Goal: Transaction & Acquisition: Purchase product/service

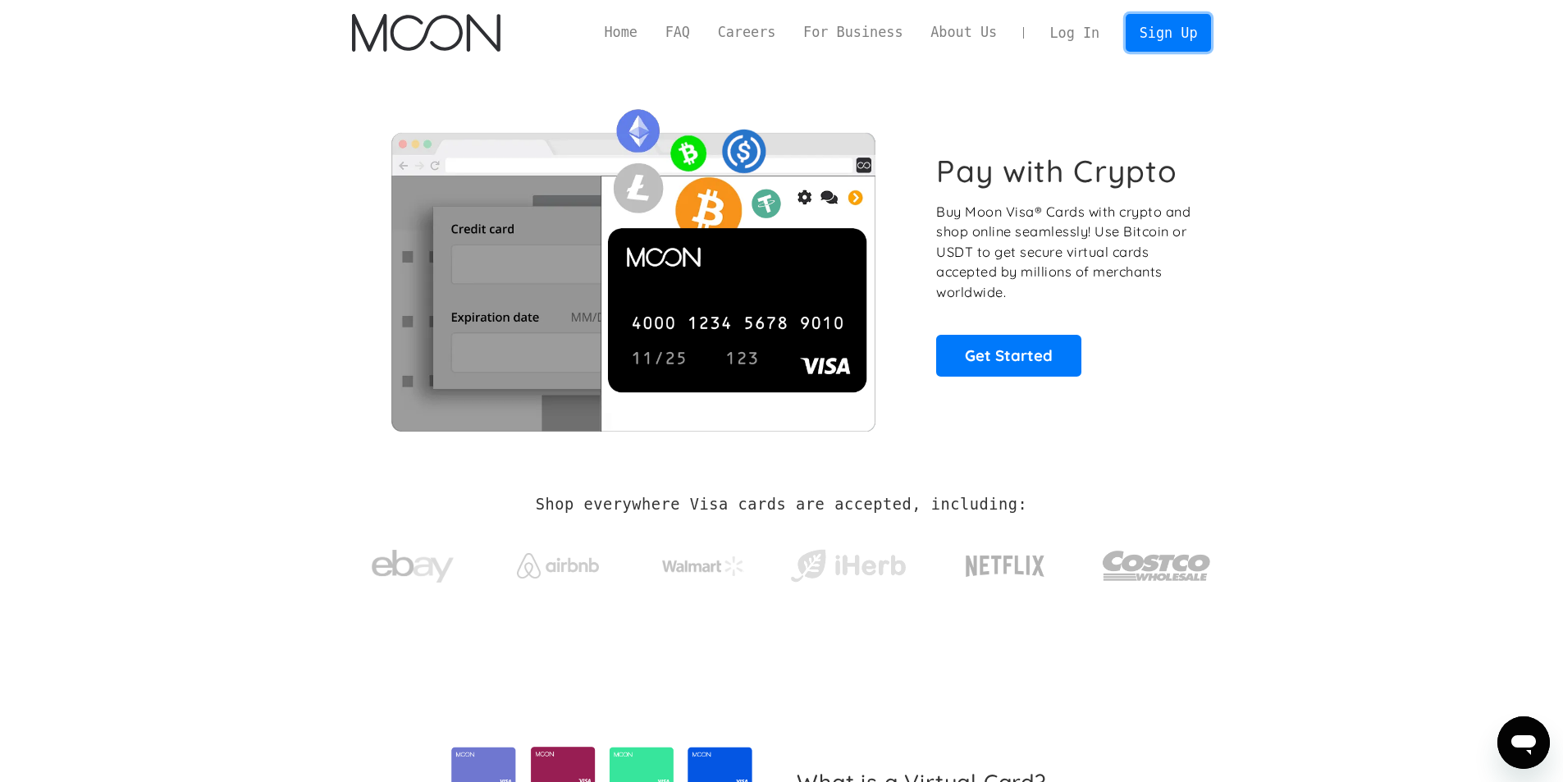
drag, startPoint x: 1201, startPoint y: 31, endPoint x: 1210, endPoint y: 74, distance: 43.6
click at [1201, 31] on link "Sign Up" at bounding box center [1168, 32] width 85 height 37
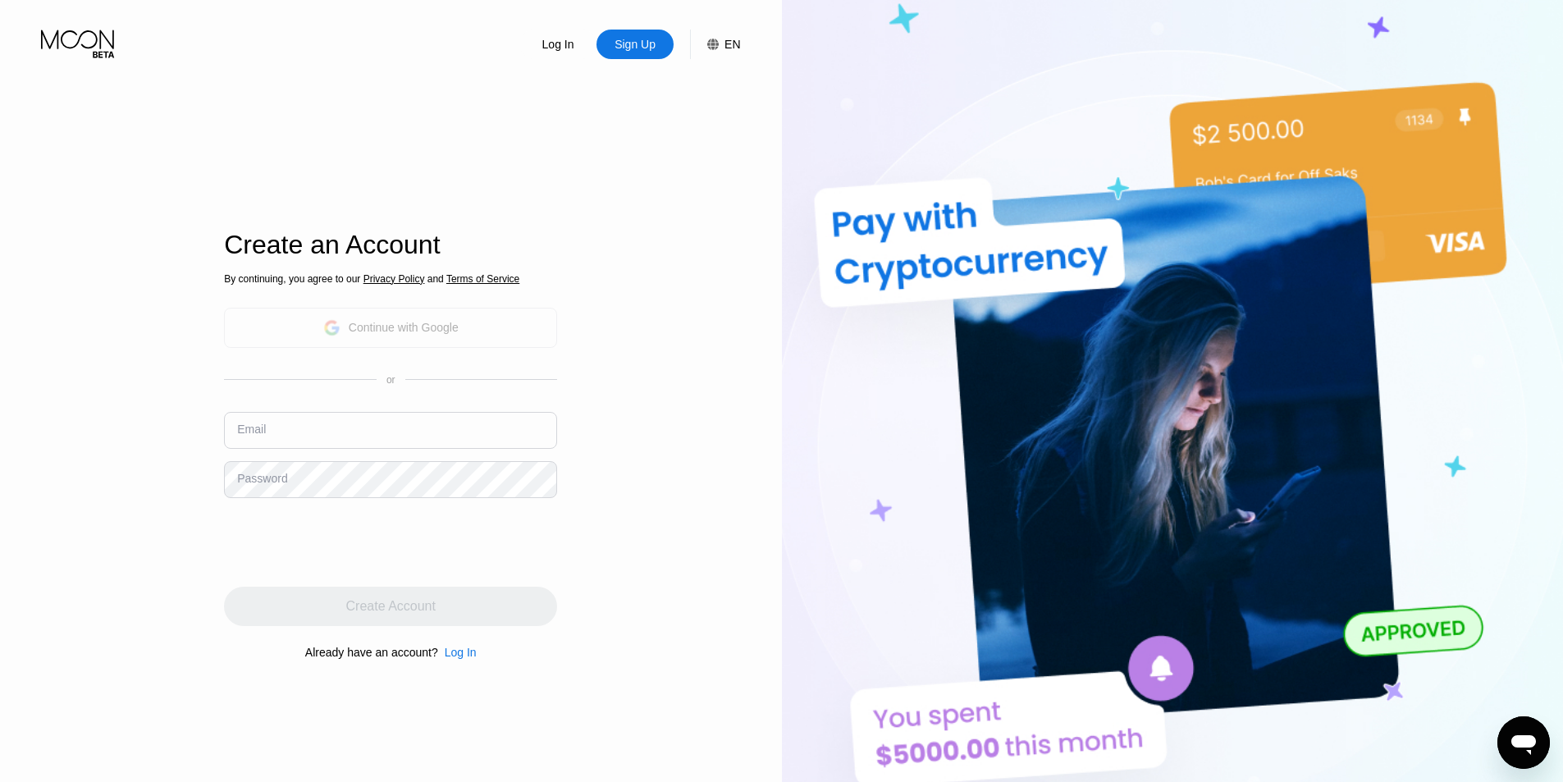
click at [416, 322] on div "Continue with Google" at bounding box center [404, 327] width 110 height 13
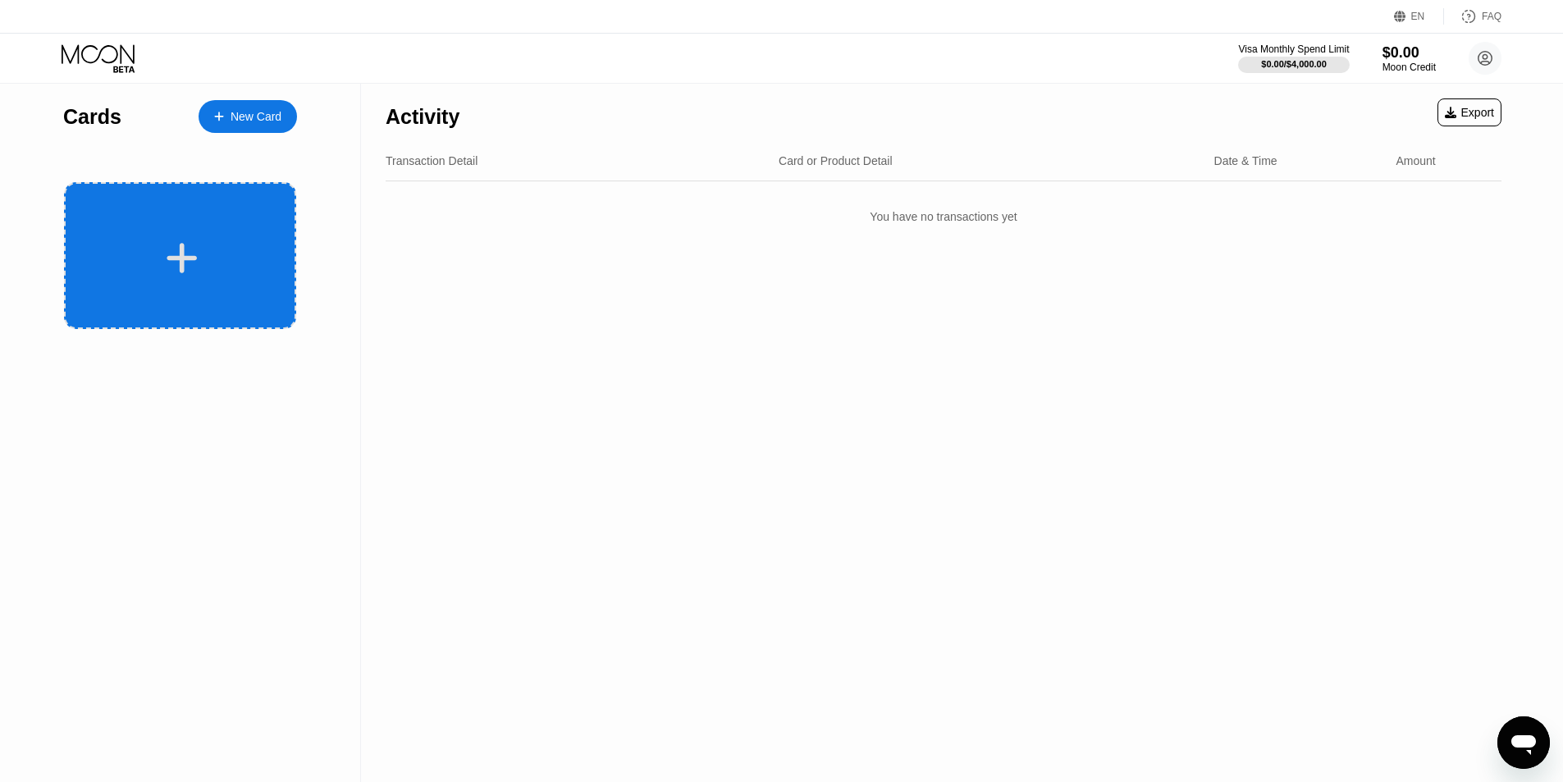
click at [228, 267] on div at bounding box center [182, 258] width 204 height 37
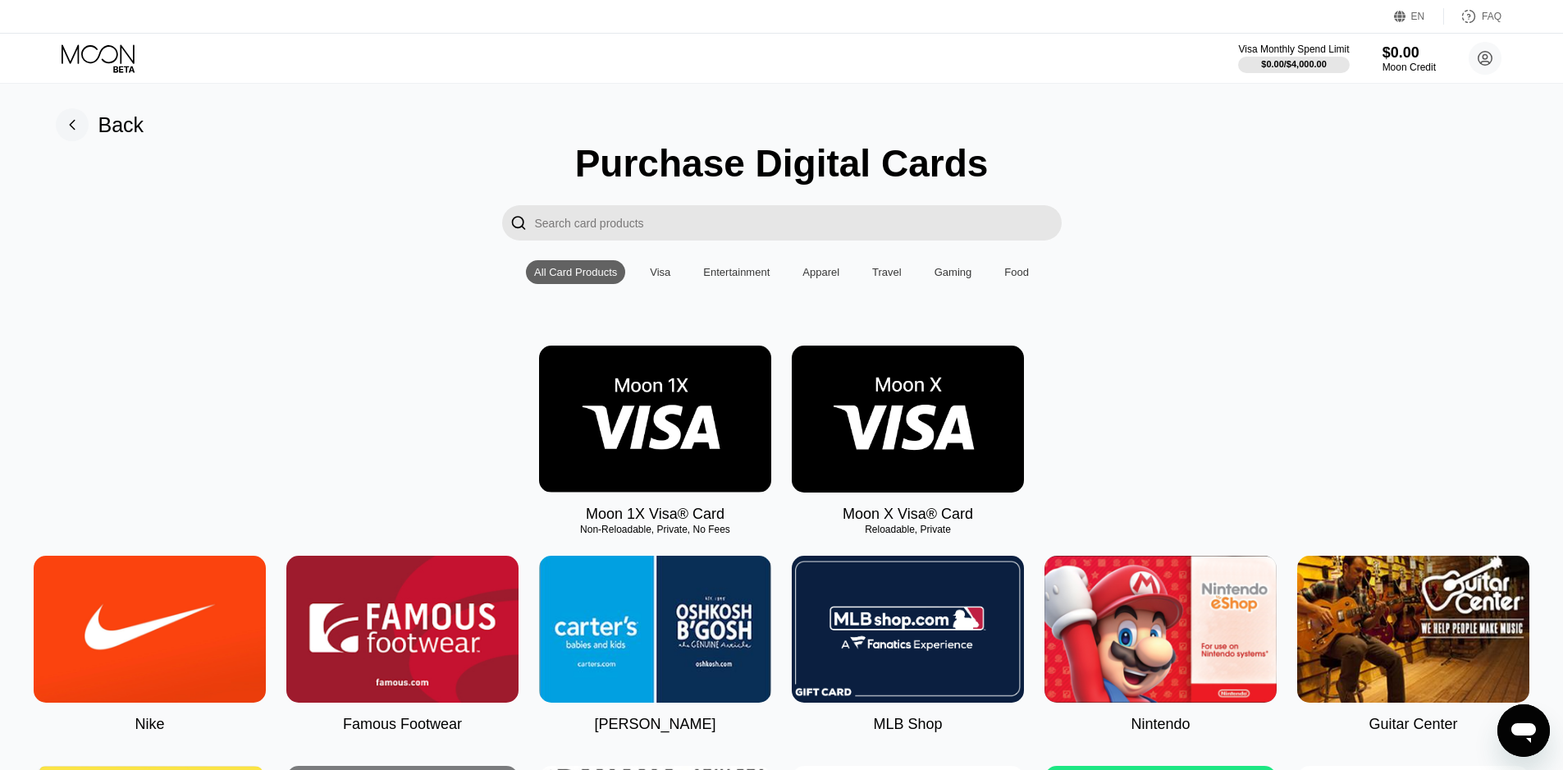
drag, startPoint x: 583, startPoint y: 539, endPoint x: 680, endPoint y: 534, distance: 97.0
click at [684, 523] on div "Moon 1X Visa® Card Non-Reloadable, Private, No Fees" at bounding box center [655, 433] width 232 height 177
drag, startPoint x: 725, startPoint y: 542, endPoint x: 754, endPoint y: 535, distance: 29.5
click at [626, 535] on div "Non-Reloadable, Private, No Fees" at bounding box center [655, 529] width 232 height 11
drag, startPoint x: 726, startPoint y: 539, endPoint x: 600, endPoint y: 542, distance: 126.4
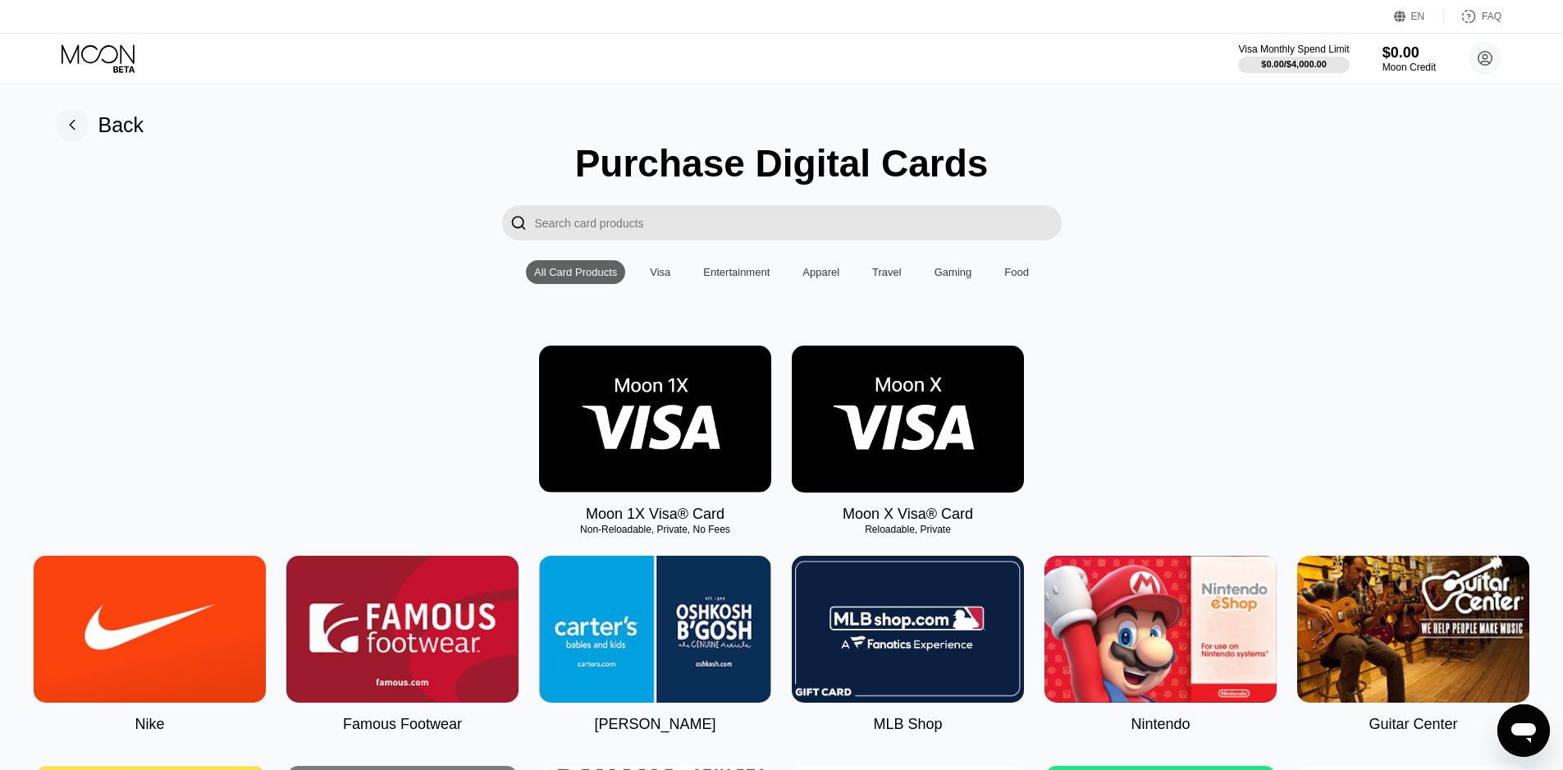
click at [601, 535] on div "Non-Reloadable, Private, No Fees" at bounding box center [655, 529] width 232 height 11
drag, startPoint x: 579, startPoint y: 538, endPoint x: 771, endPoint y: 545, distance: 191.3
click at [771, 535] on div "Non-Reloadable, Private, No Fees" at bounding box center [655, 529] width 232 height 11
click at [655, 278] on div "Visa" at bounding box center [660, 272] width 21 height 12
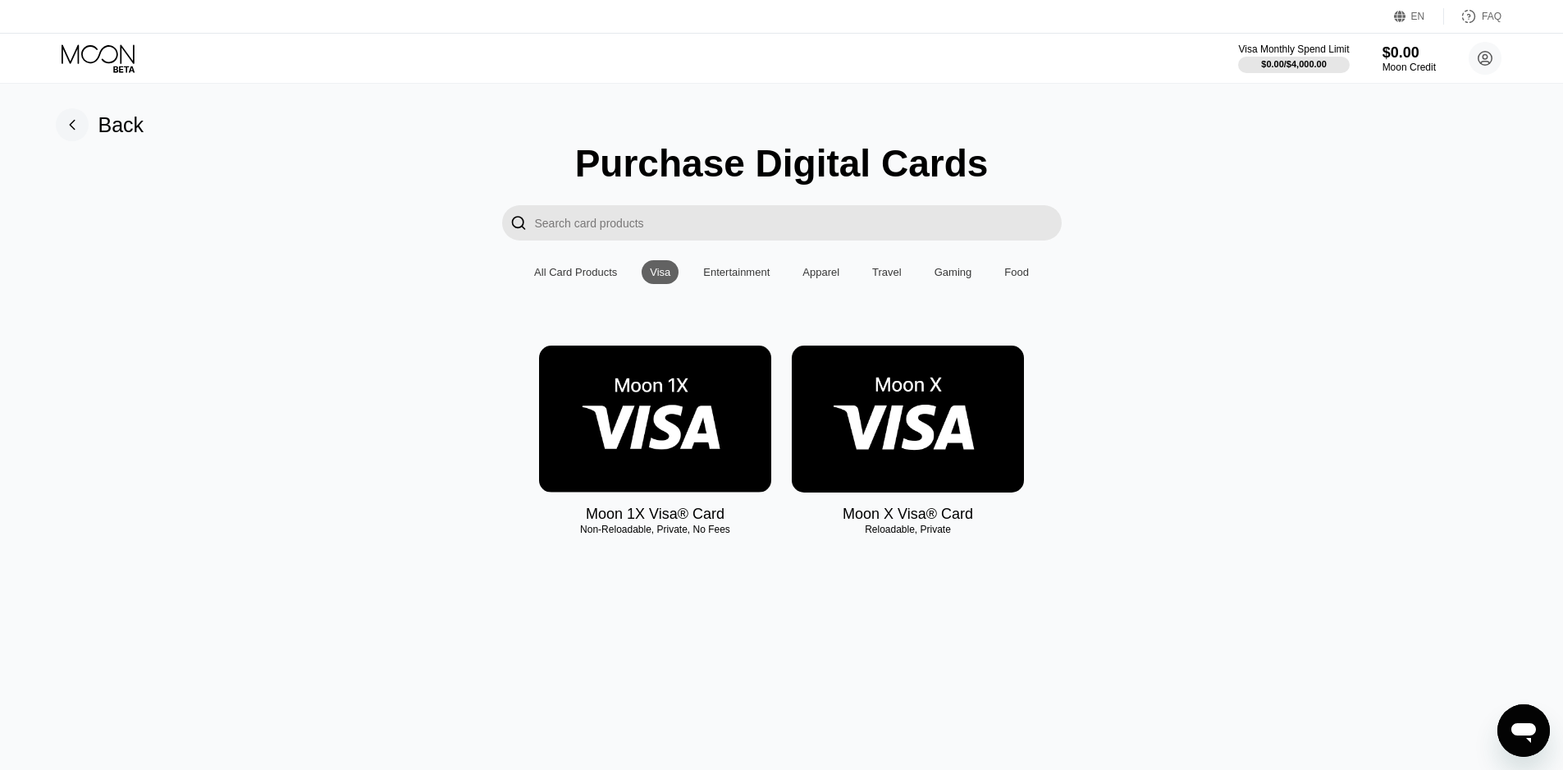
drag, startPoint x: 723, startPoint y: 539, endPoint x: 698, endPoint y: 537, distance: 24.7
click at [700, 535] on div "Non-Reloadable, Private, No Fees" at bounding box center [655, 529] width 232 height 11
drag, startPoint x: 698, startPoint y: 537, endPoint x: 734, endPoint y: 538, distance: 36.9
click at [734, 535] on div "Non-Reloadable, Private, No Fees" at bounding box center [655, 529] width 232 height 11
click at [952, 448] on img at bounding box center [908, 418] width 232 height 147
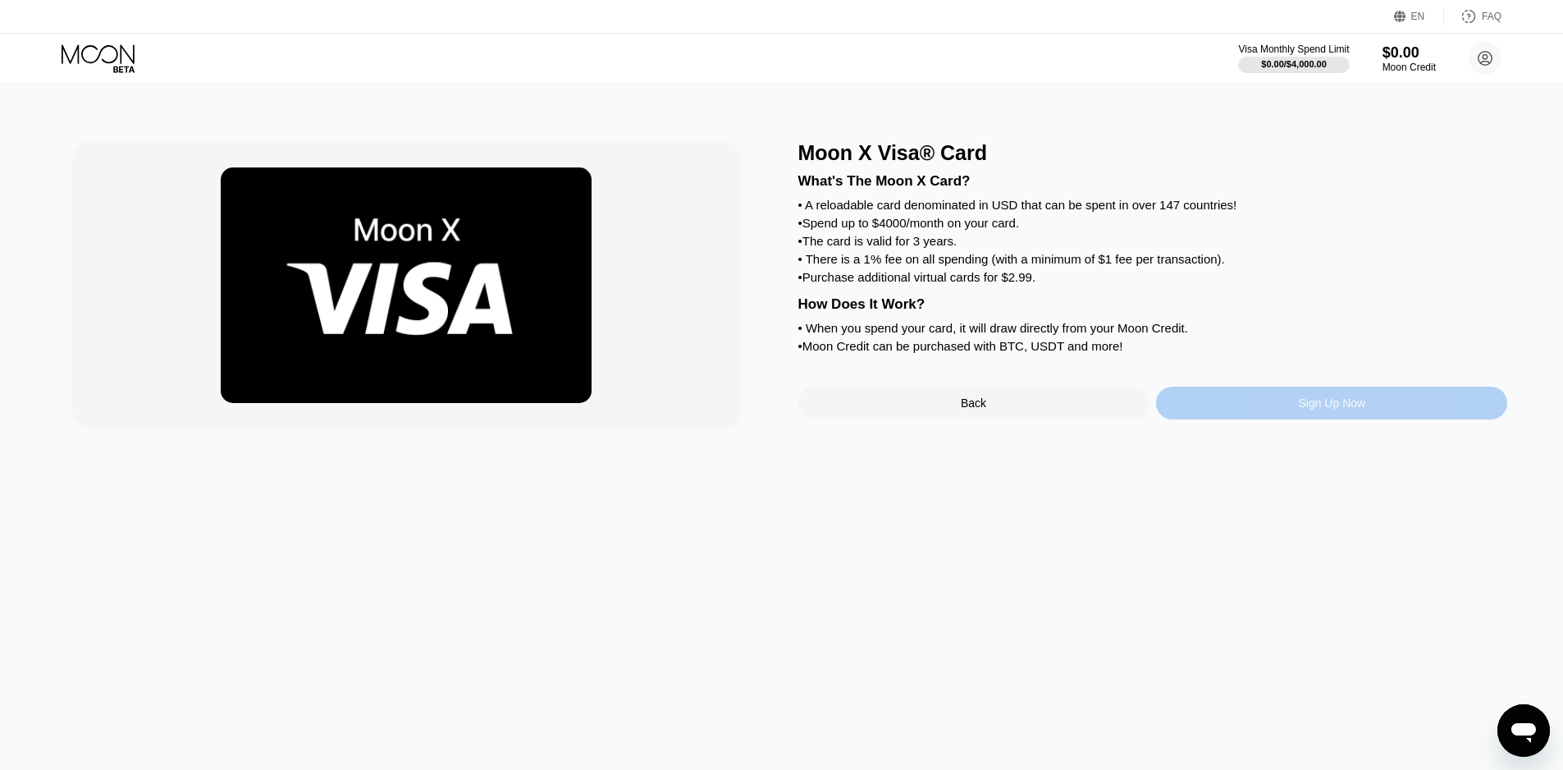
click at [1251, 419] on div "Sign Up Now" at bounding box center [1331, 403] width 351 height 33
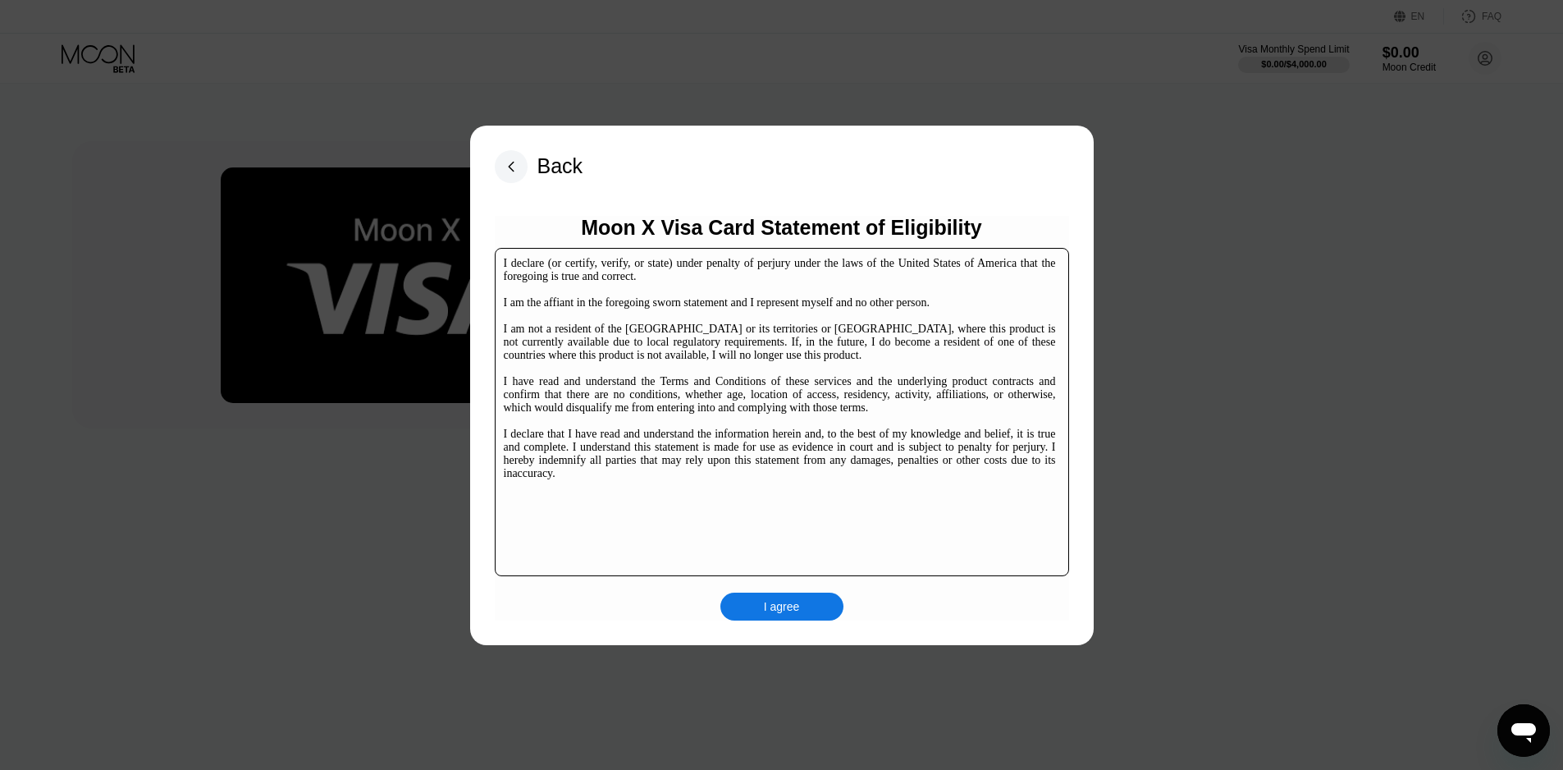
click at [764, 601] on div "I agree" at bounding box center [782, 606] width 36 height 15
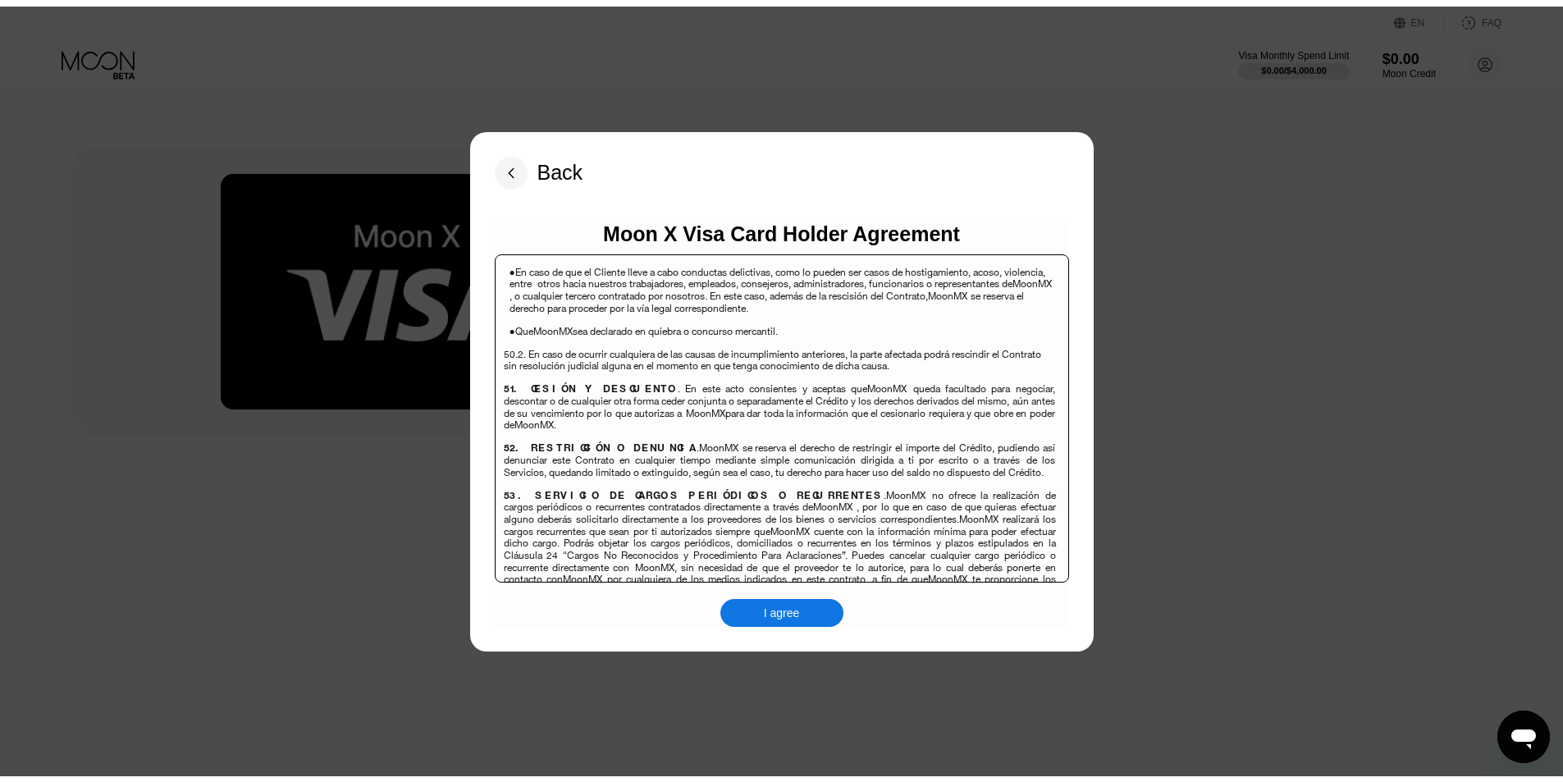
scroll to position [10658, 0]
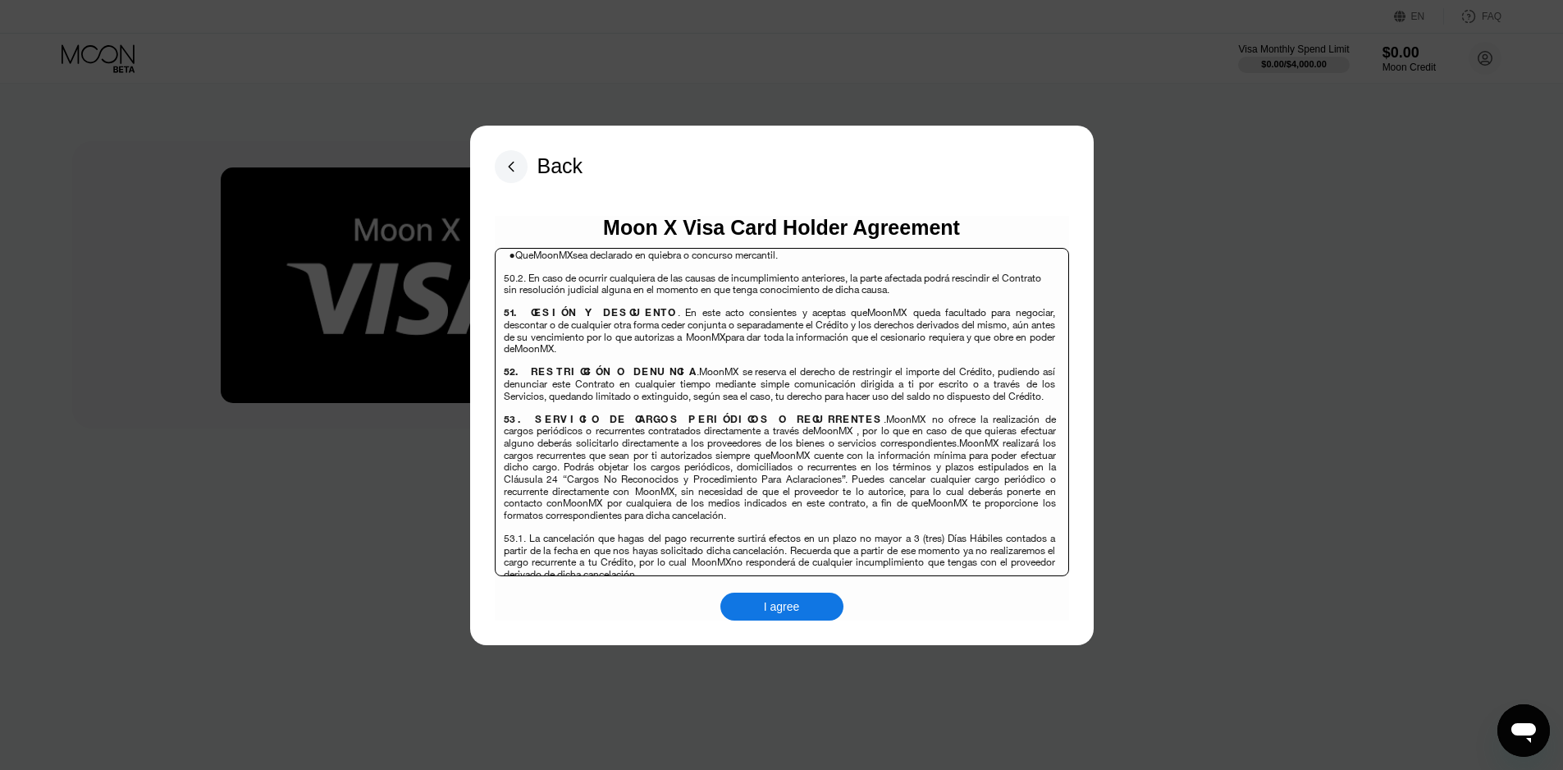
click at [797, 607] on div "I agree" at bounding box center [782, 606] width 36 height 15
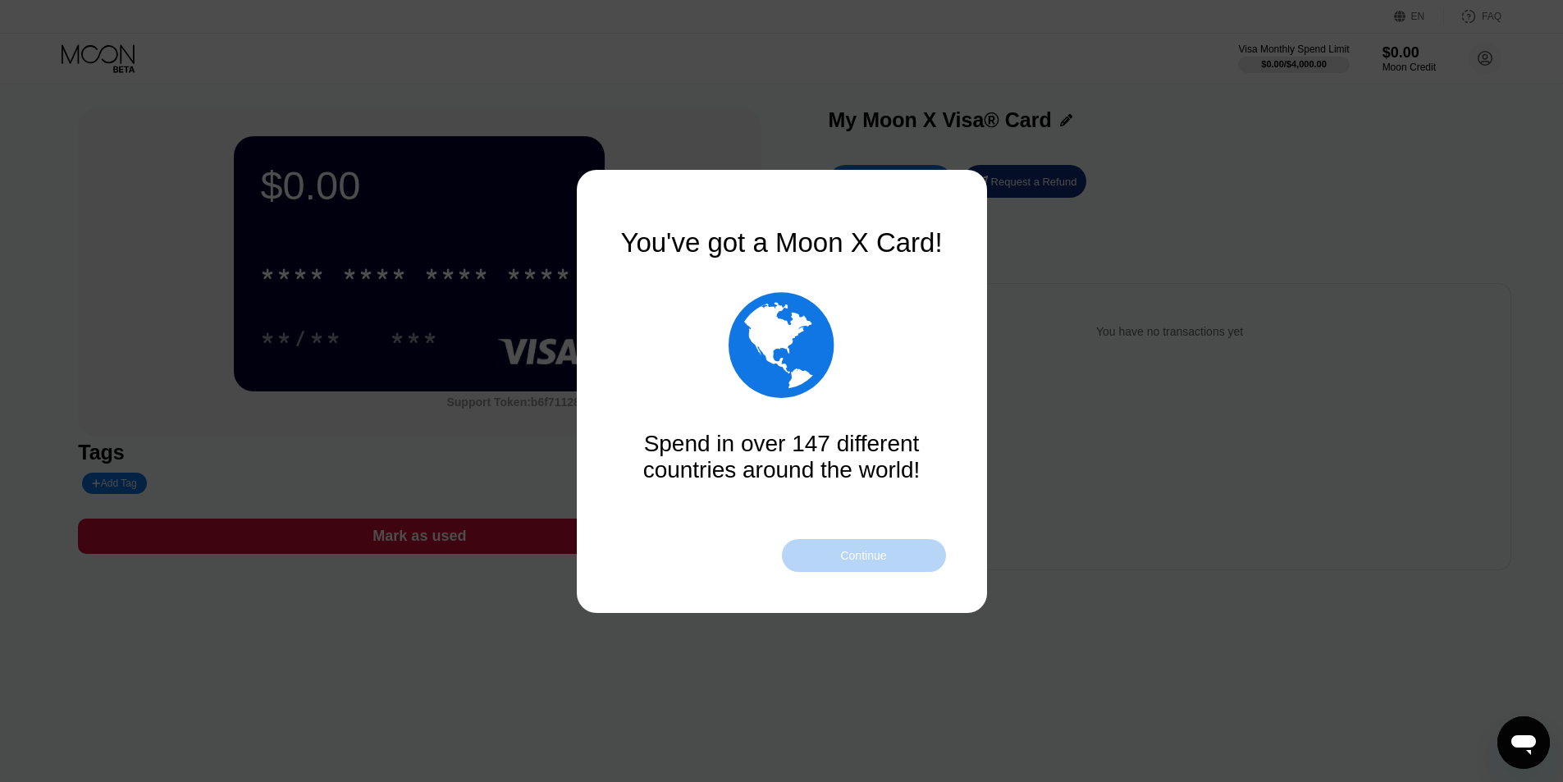
click at [856, 559] on div "Continue" at bounding box center [863, 555] width 46 height 13
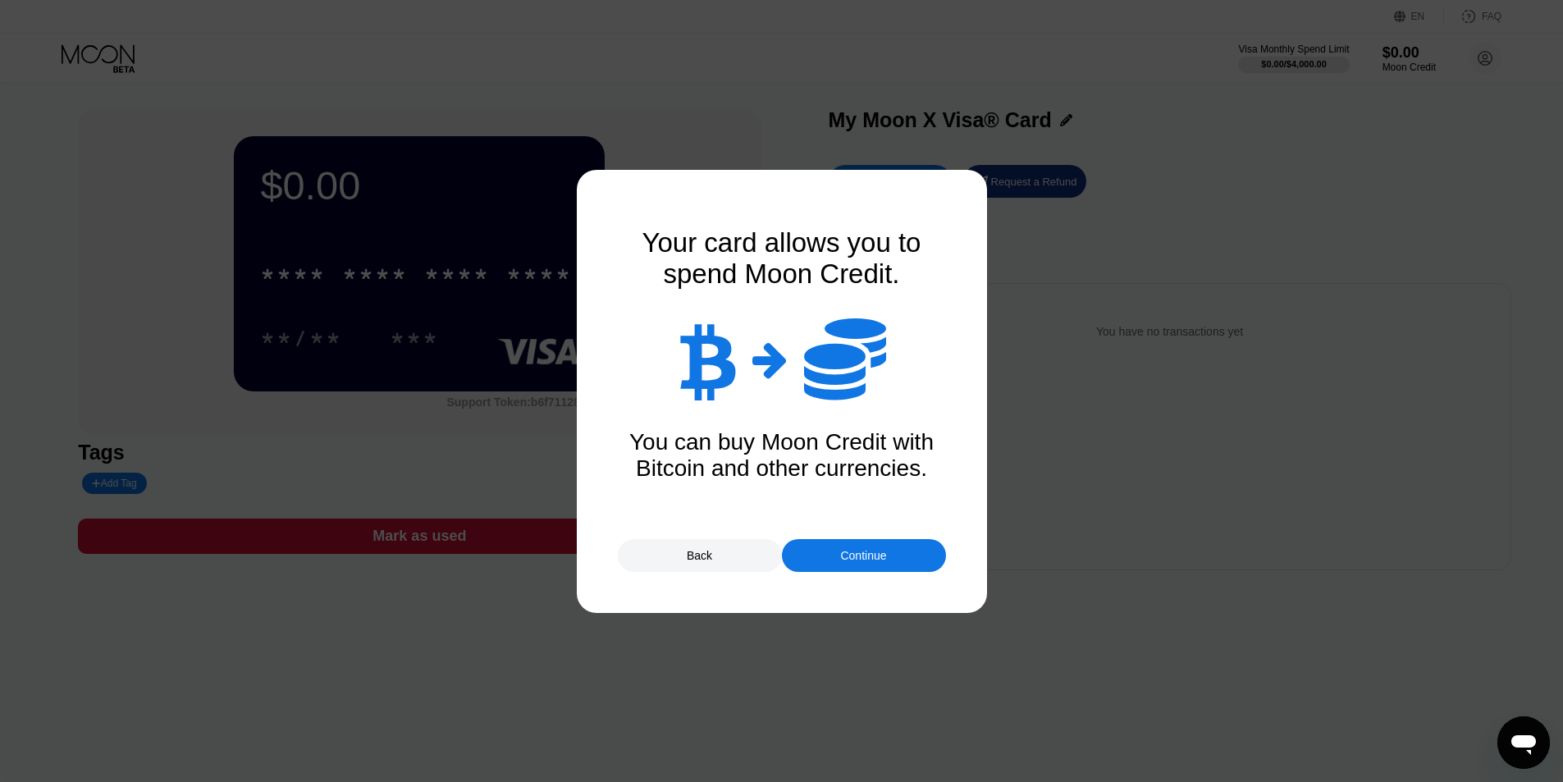
click at [885, 557] on div "Continue" at bounding box center [863, 555] width 46 height 13
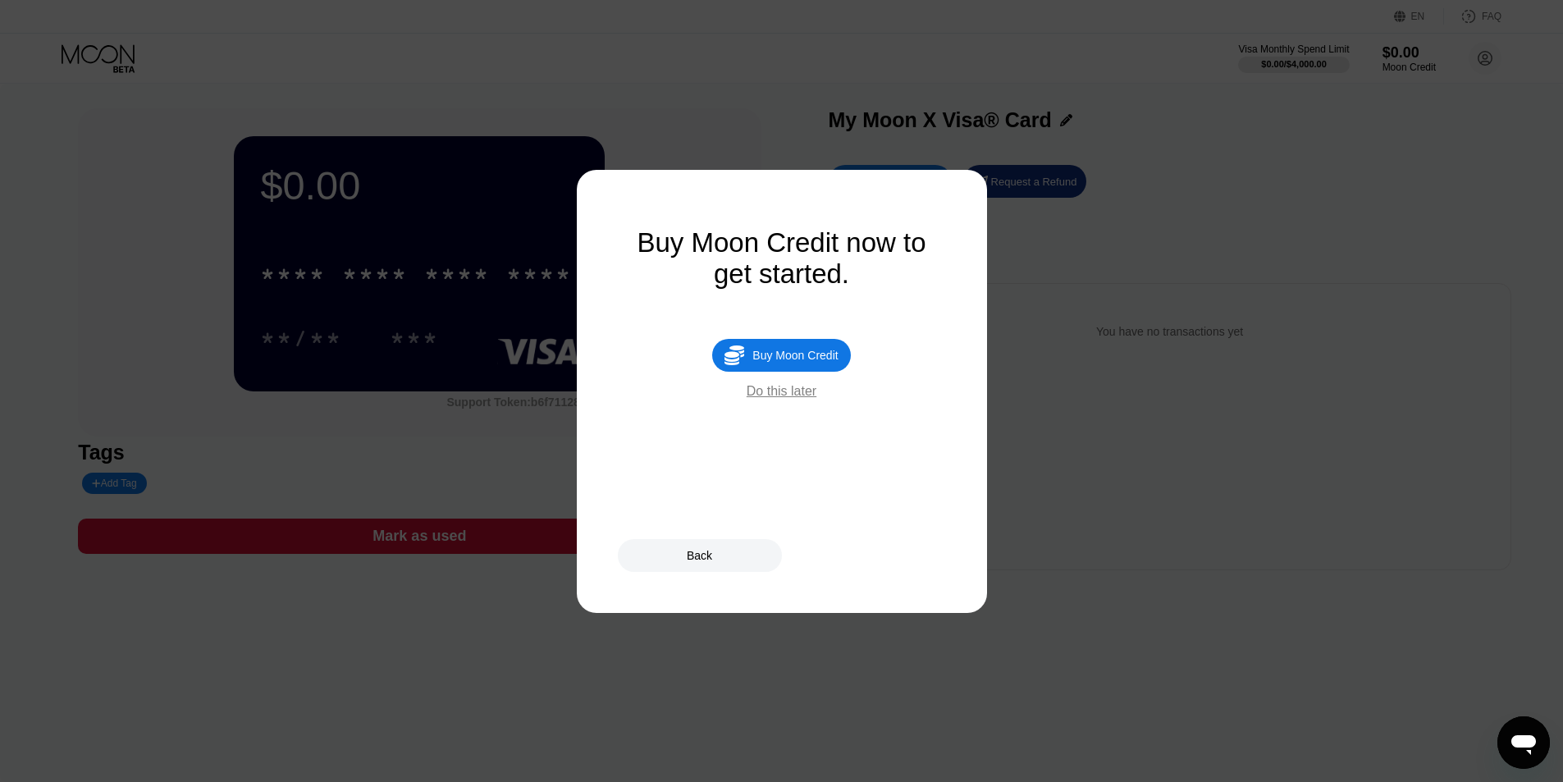
click at [790, 399] on div "Do this later" at bounding box center [782, 391] width 70 height 15
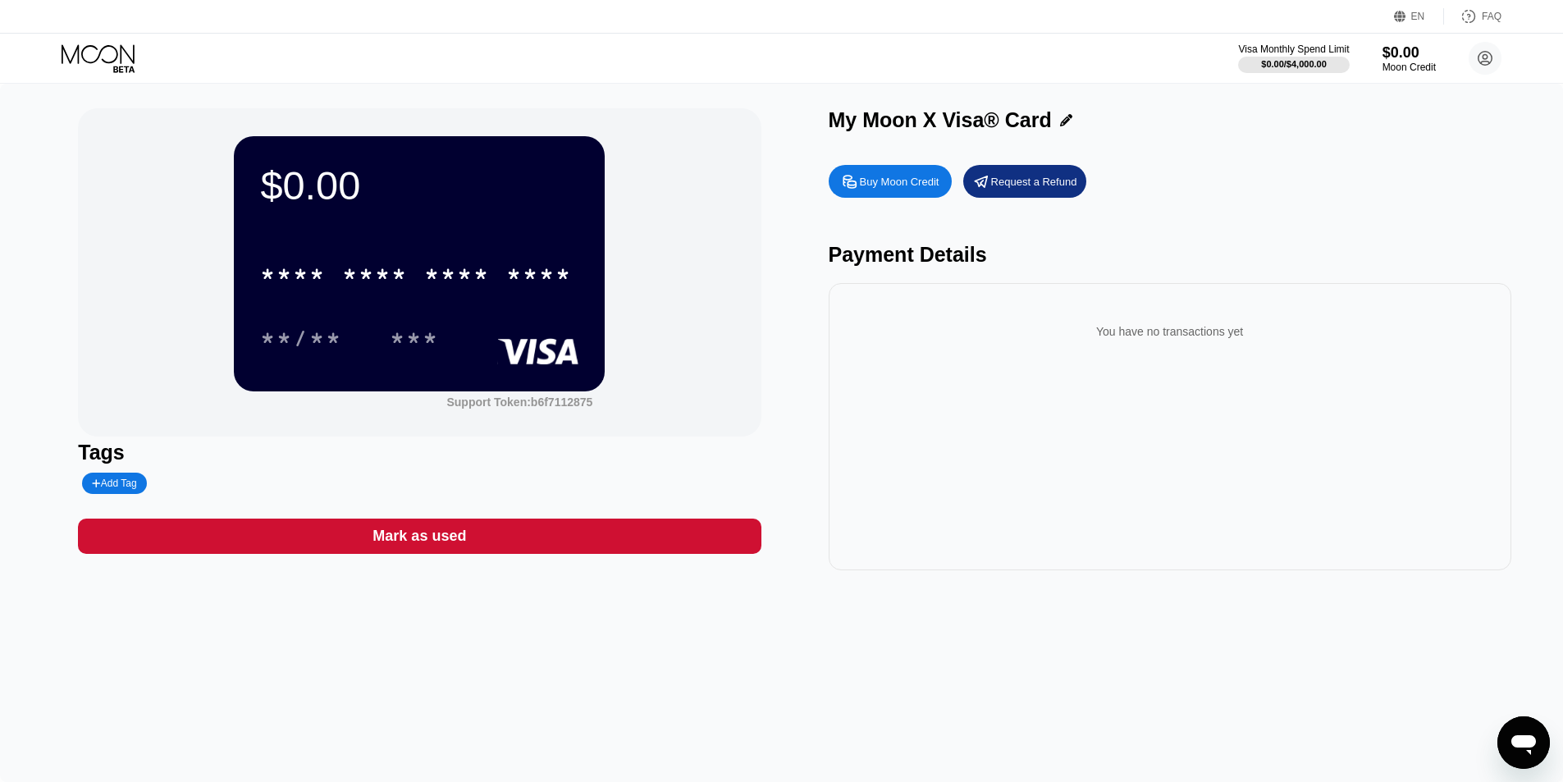
click at [453, 304] on div "* * * * * * * * * * * * **** **/** ***" at bounding box center [419, 289] width 318 height 97
click at [339, 180] on div "$0.00" at bounding box center [419, 185] width 318 height 46
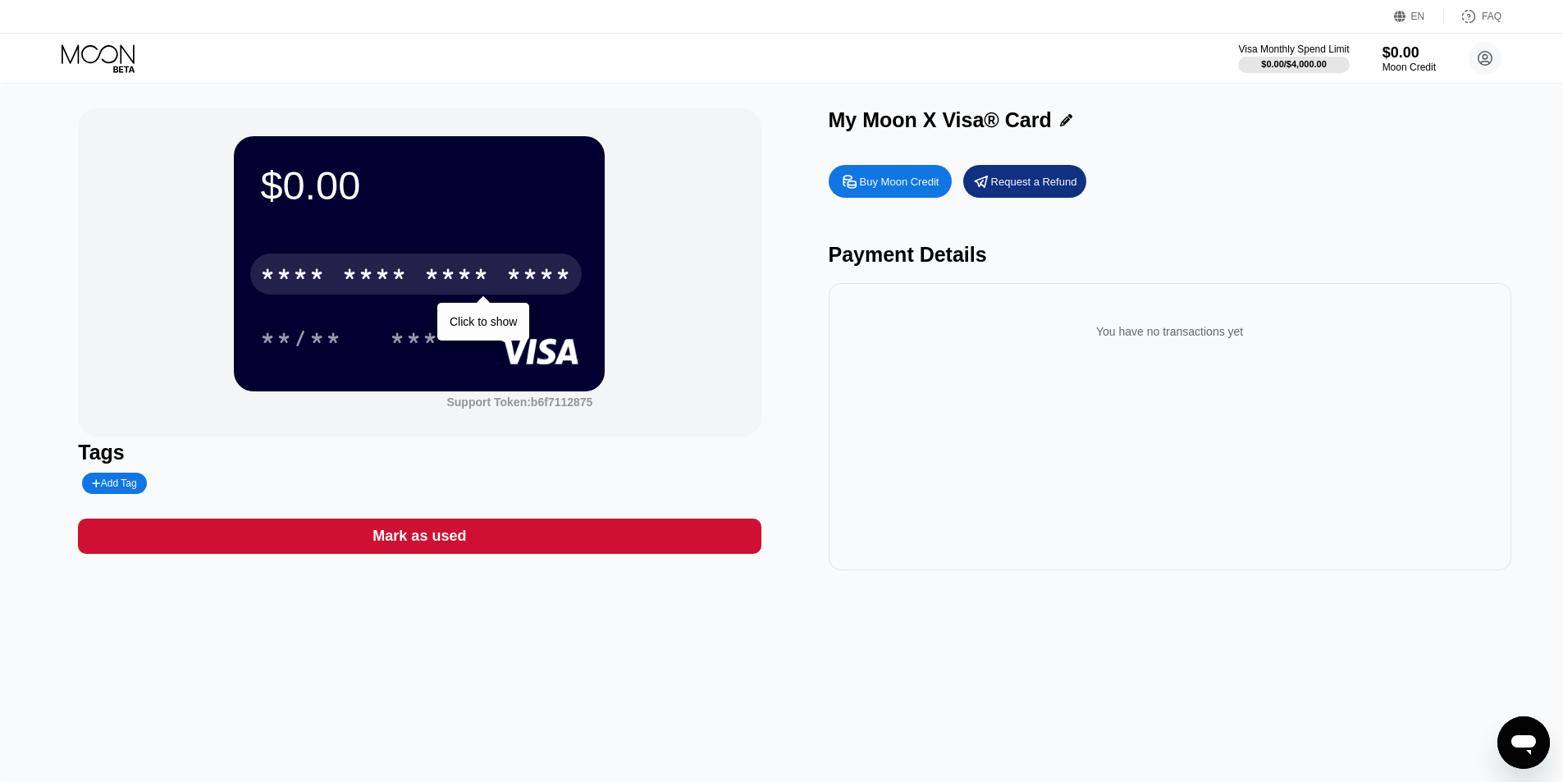
click at [413, 268] on div "* * * * * * * * * * * * ****" at bounding box center [416, 274] width 332 height 41
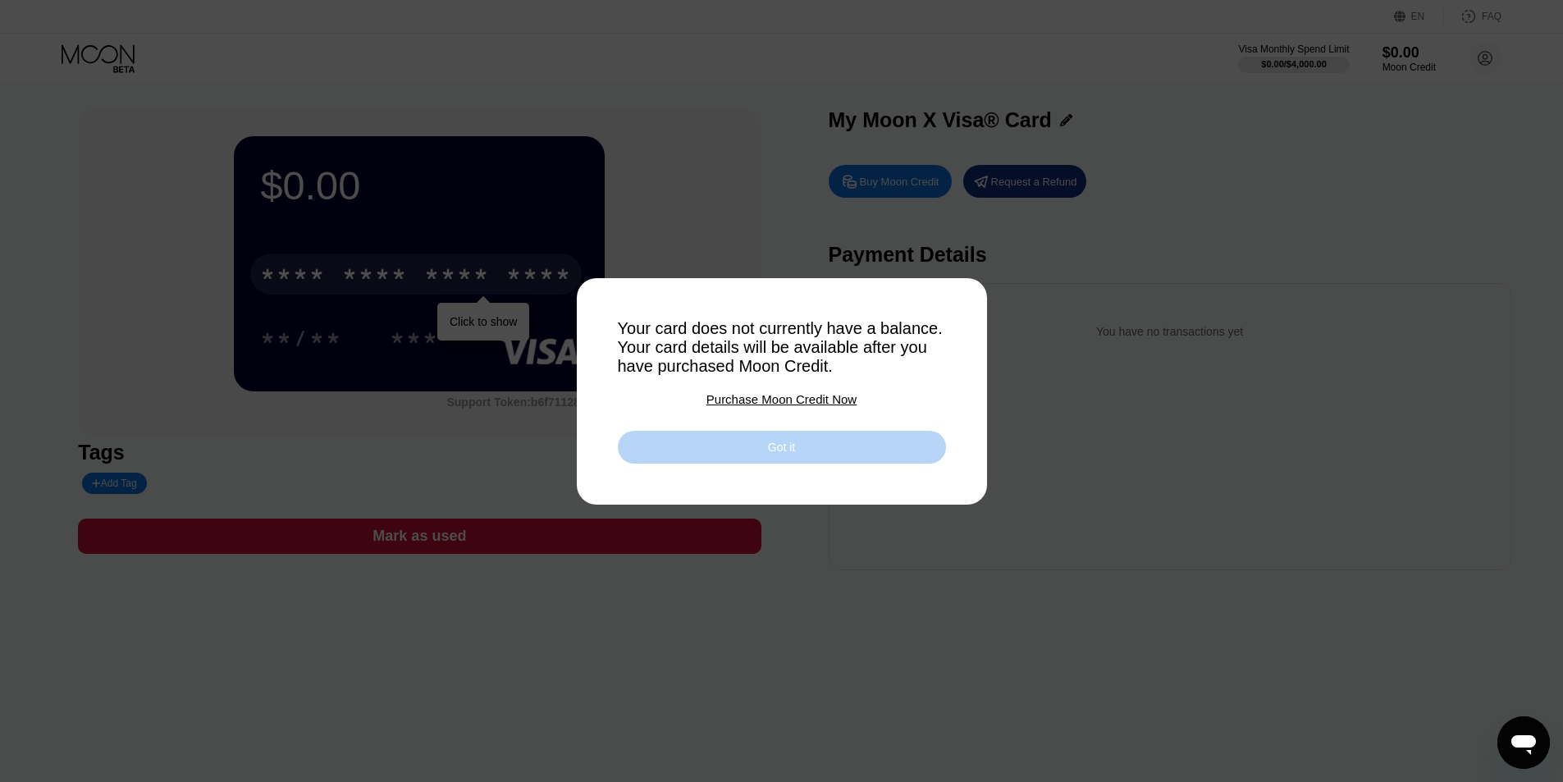
click at [743, 456] on div "Got it" at bounding box center [782, 447] width 328 height 33
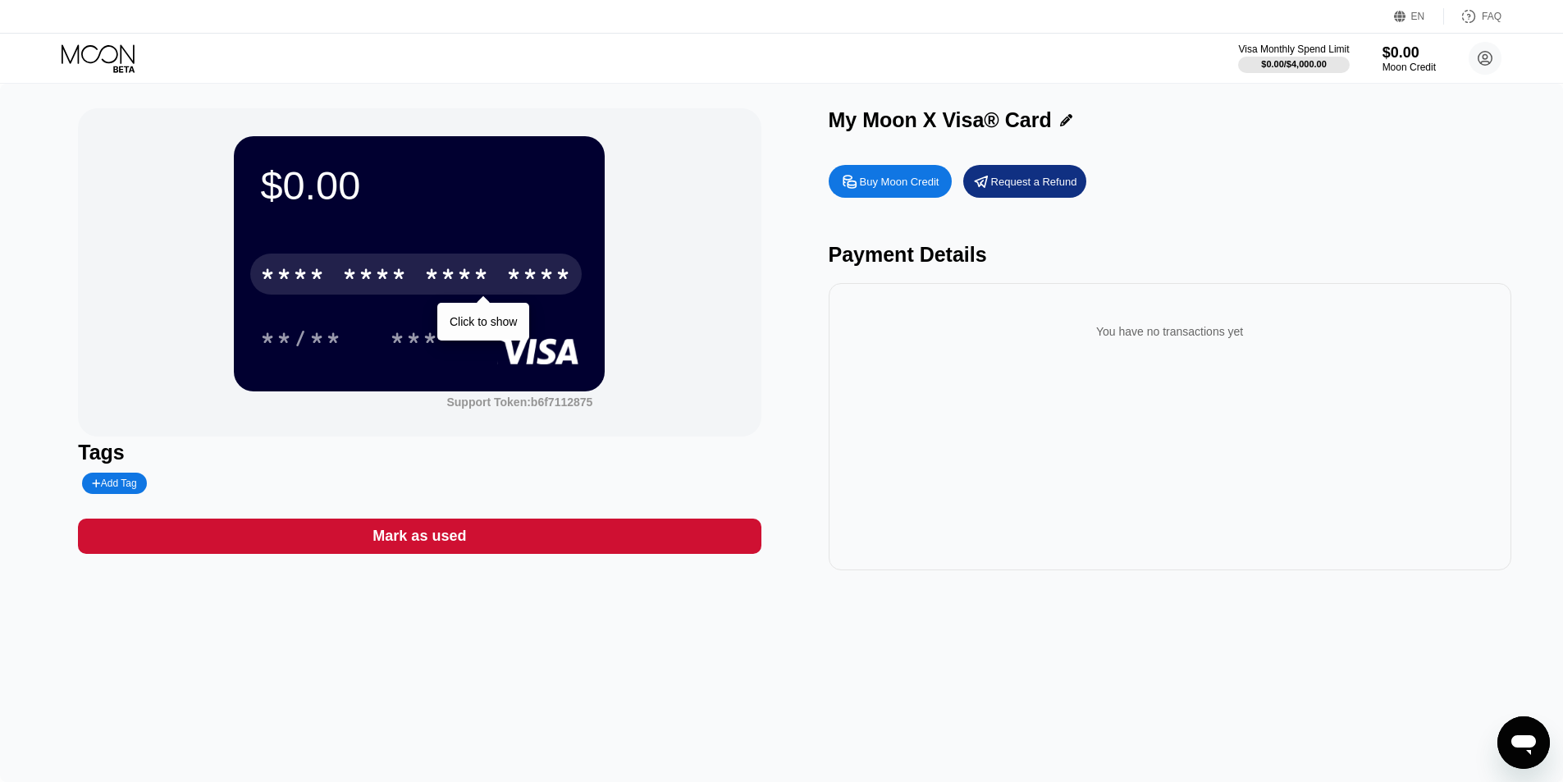
click at [863, 184] on div "Buy Moon Credit" at bounding box center [900, 182] width 80 height 14
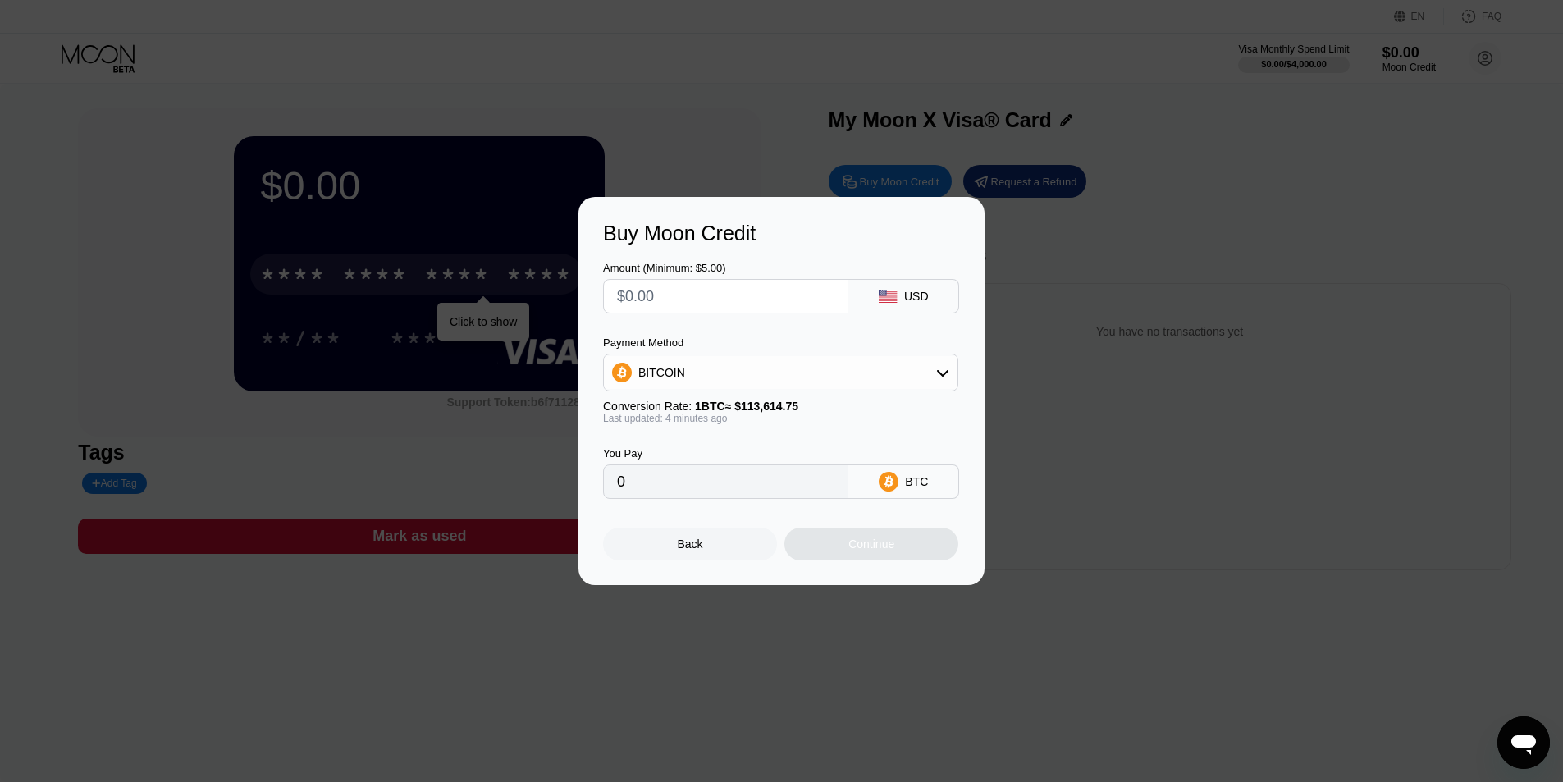
click at [721, 366] on div "BITCOIN" at bounding box center [781, 372] width 354 height 33
click at [734, 303] on input "text" at bounding box center [725, 296] width 217 height 33
type input "$1"
type input "0.00000881"
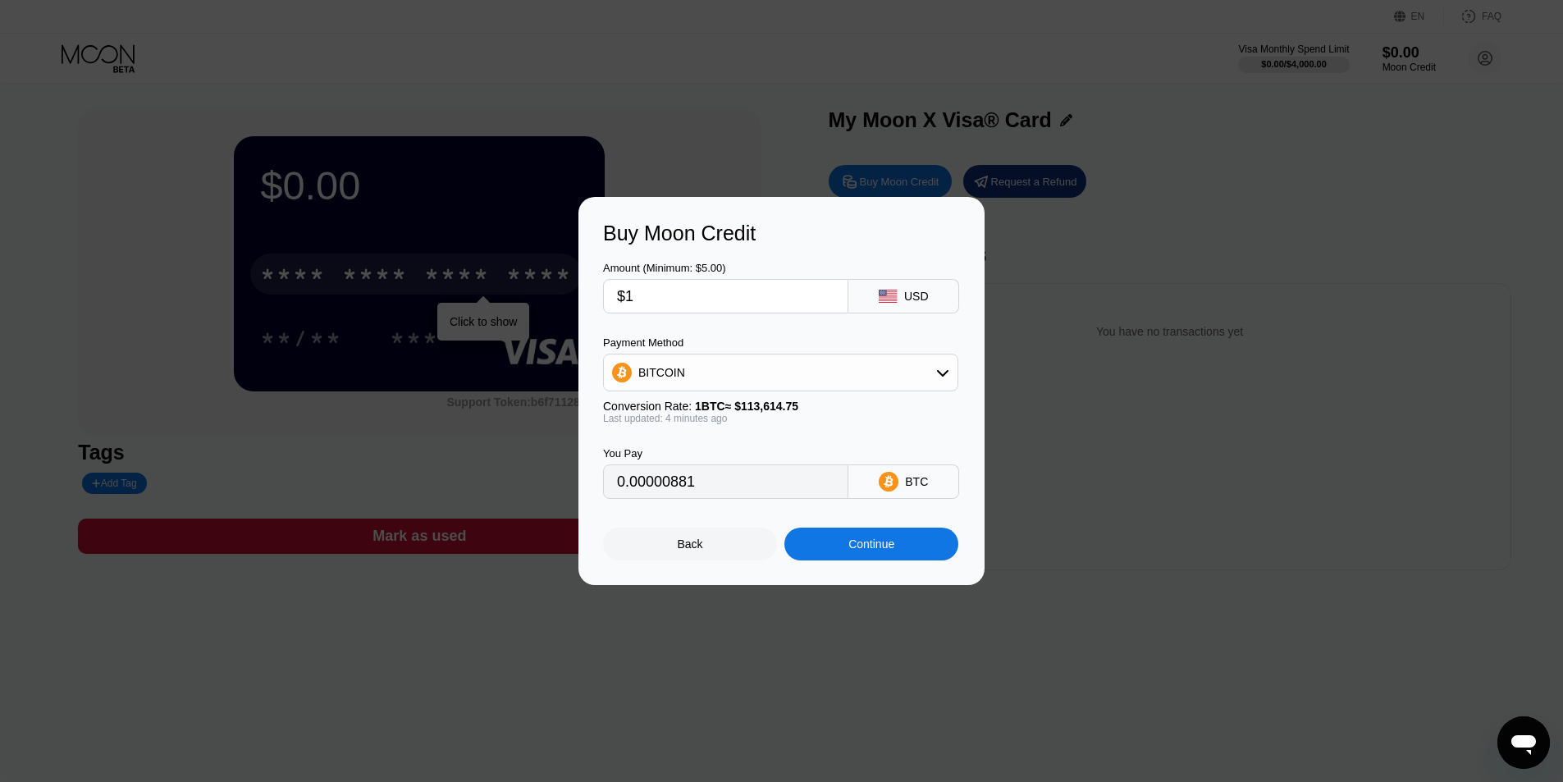
type input "$10"
type input "0.00008805"
type input "$10"
drag, startPoint x: 830, startPoint y: 557, endPoint x: 812, endPoint y: 575, distance: 25.0
click at [812, 579] on div "Buy Moon Credit Amount (Minimum: $5.00) $10 USD Payment Method BITCOIN Conversi…" at bounding box center [782, 391] width 406 height 388
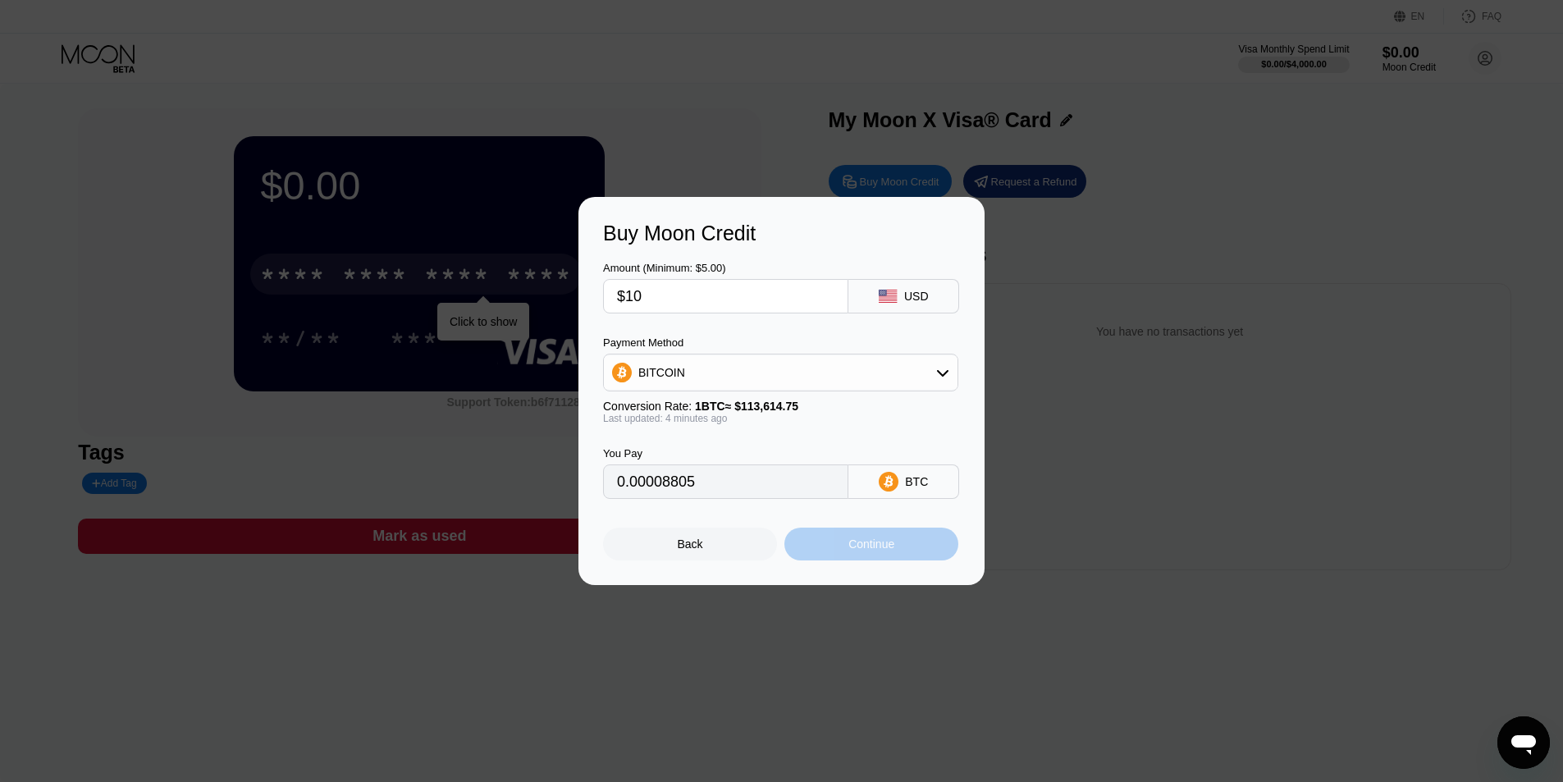
click at [826, 549] on div "Continue" at bounding box center [872, 544] width 174 height 33
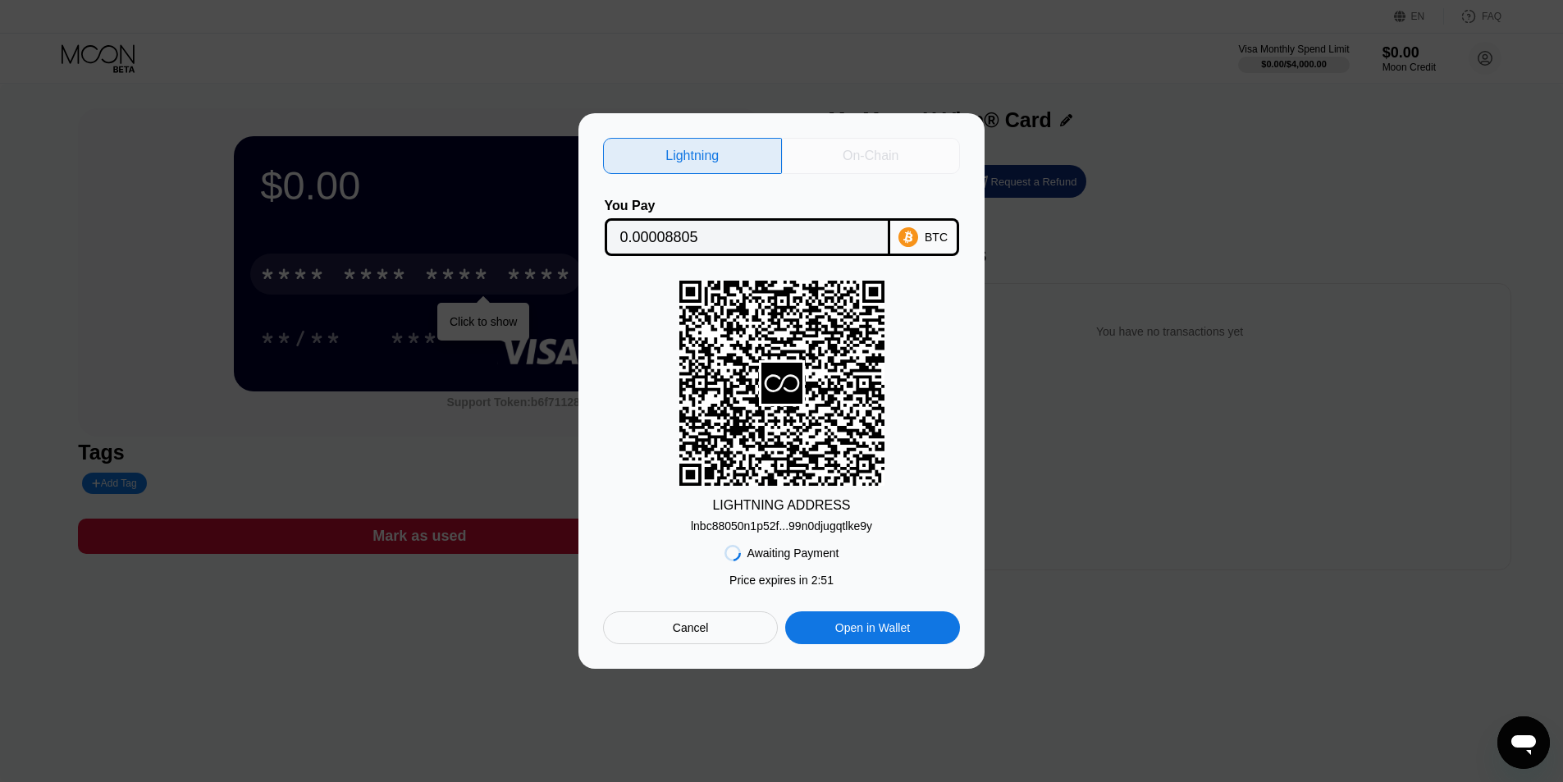
click at [848, 148] on div "On-Chain" at bounding box center [871, 156] width 56 height 16
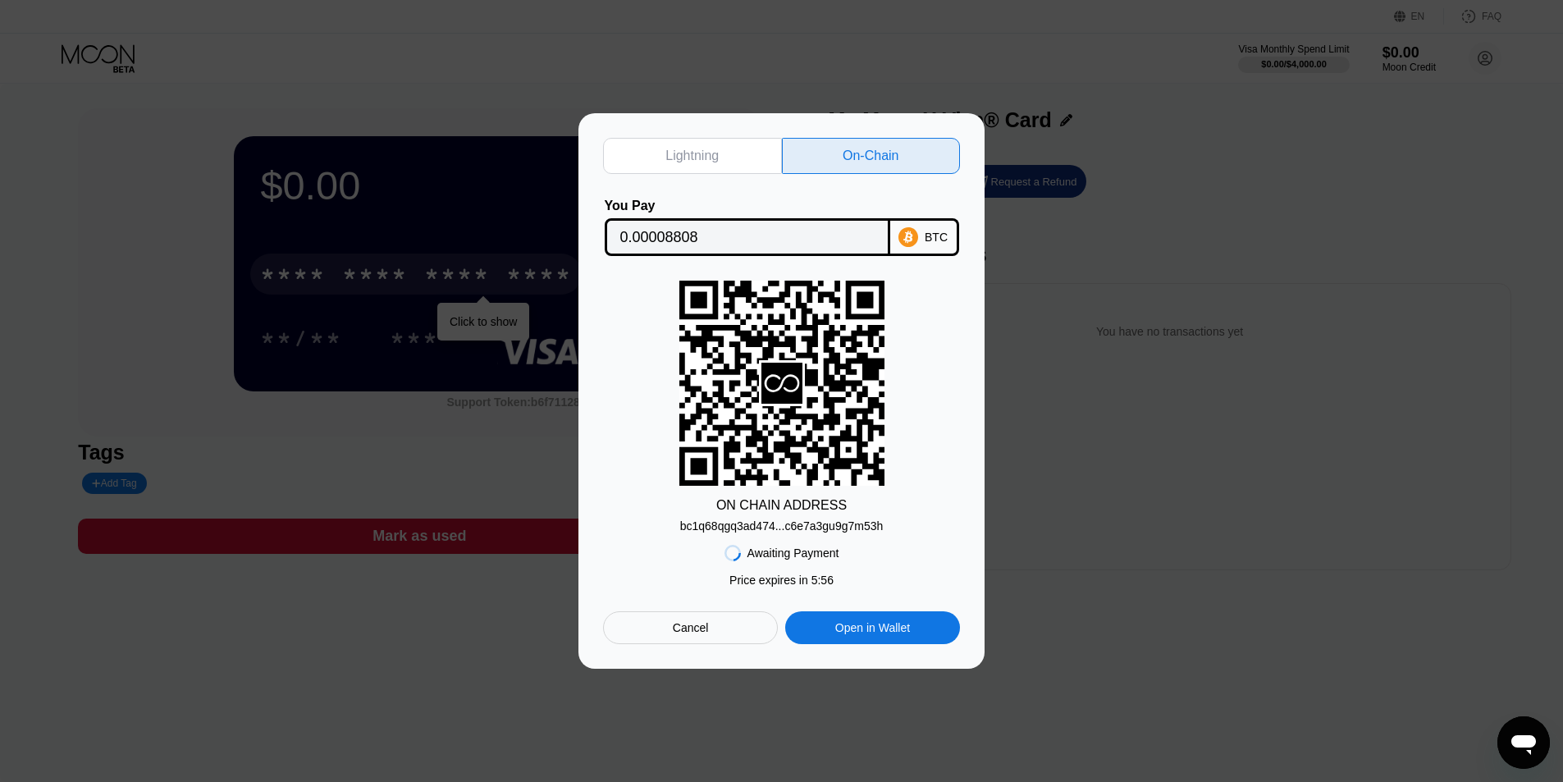
click at [696, 157] on div "Lightning" at bounding box center [692, 156] width 53 height 16
type input "0.00008805"
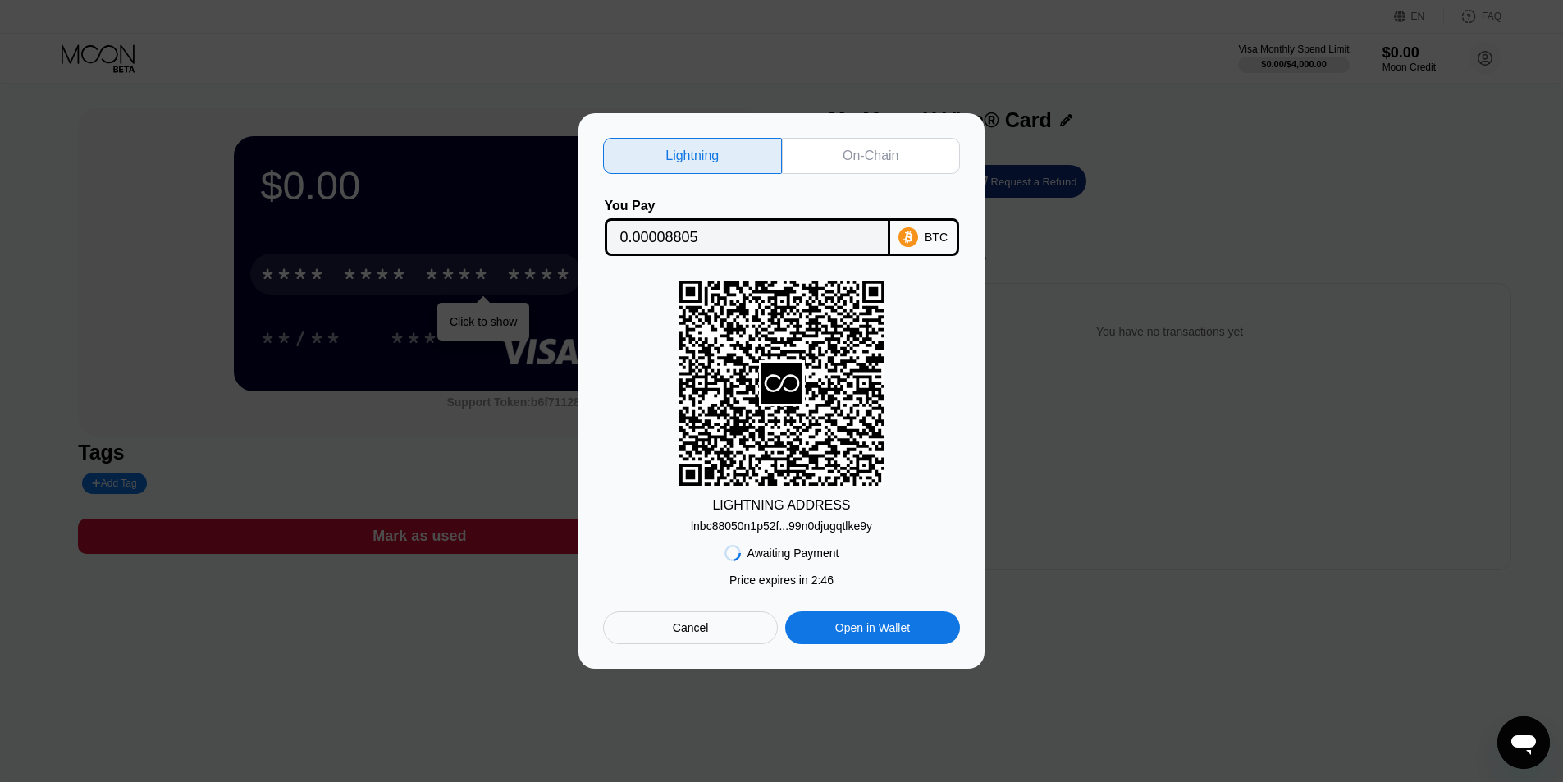
click at [1117, 376] on div "Lightning On-Chain You Pay 0.00008805 BTC LIGHTNING ADDRESS lnbc88050n1p52f...9…" at bounding box center [781, 391] width 1563 height 556
click at [725, 642] on div "Cancel" at bounding box center [690, 627] width 175 height 33
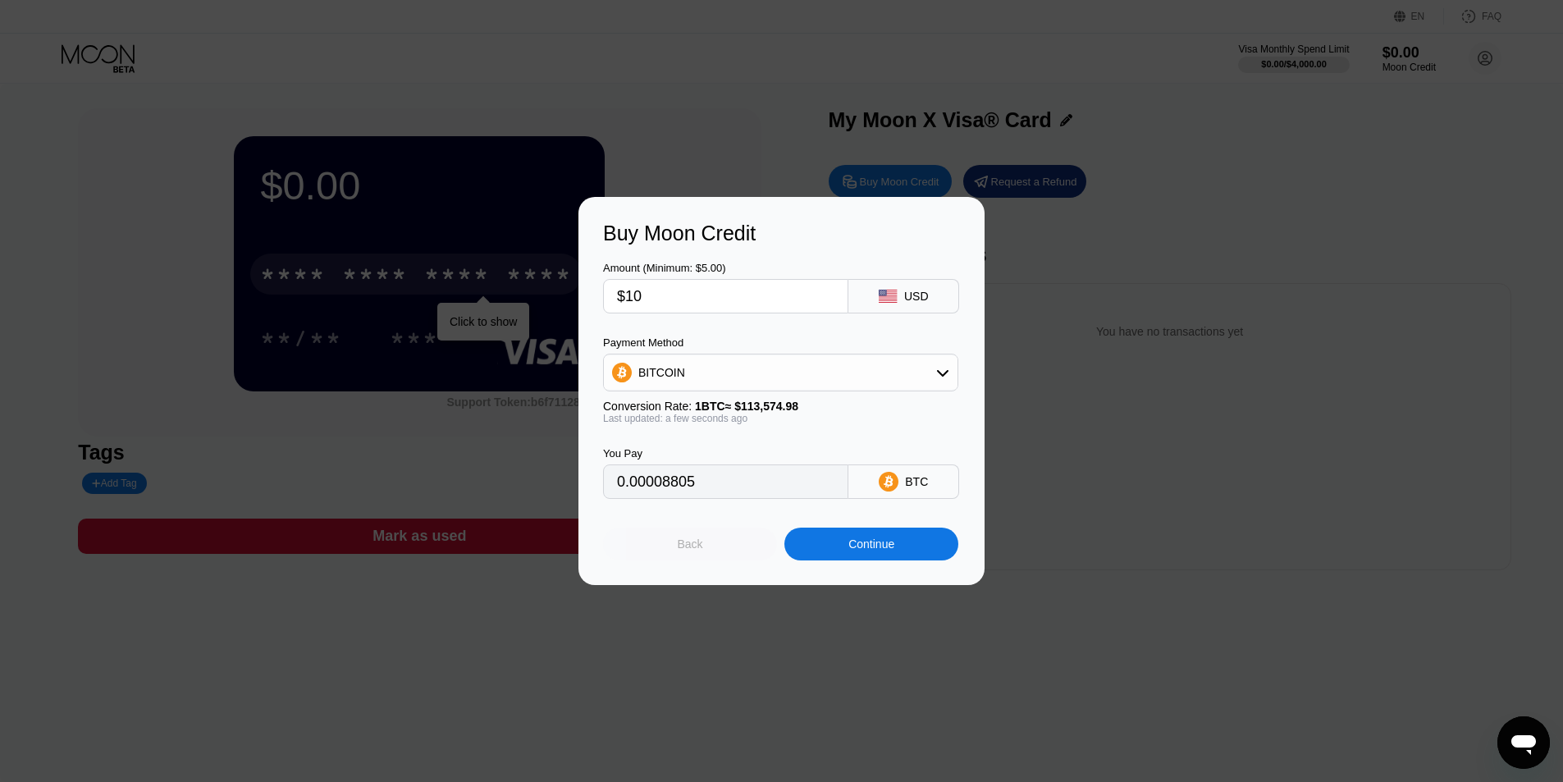
click at [697, 551] on div "Back" at bounding box center [690, 544] width 25 height 13
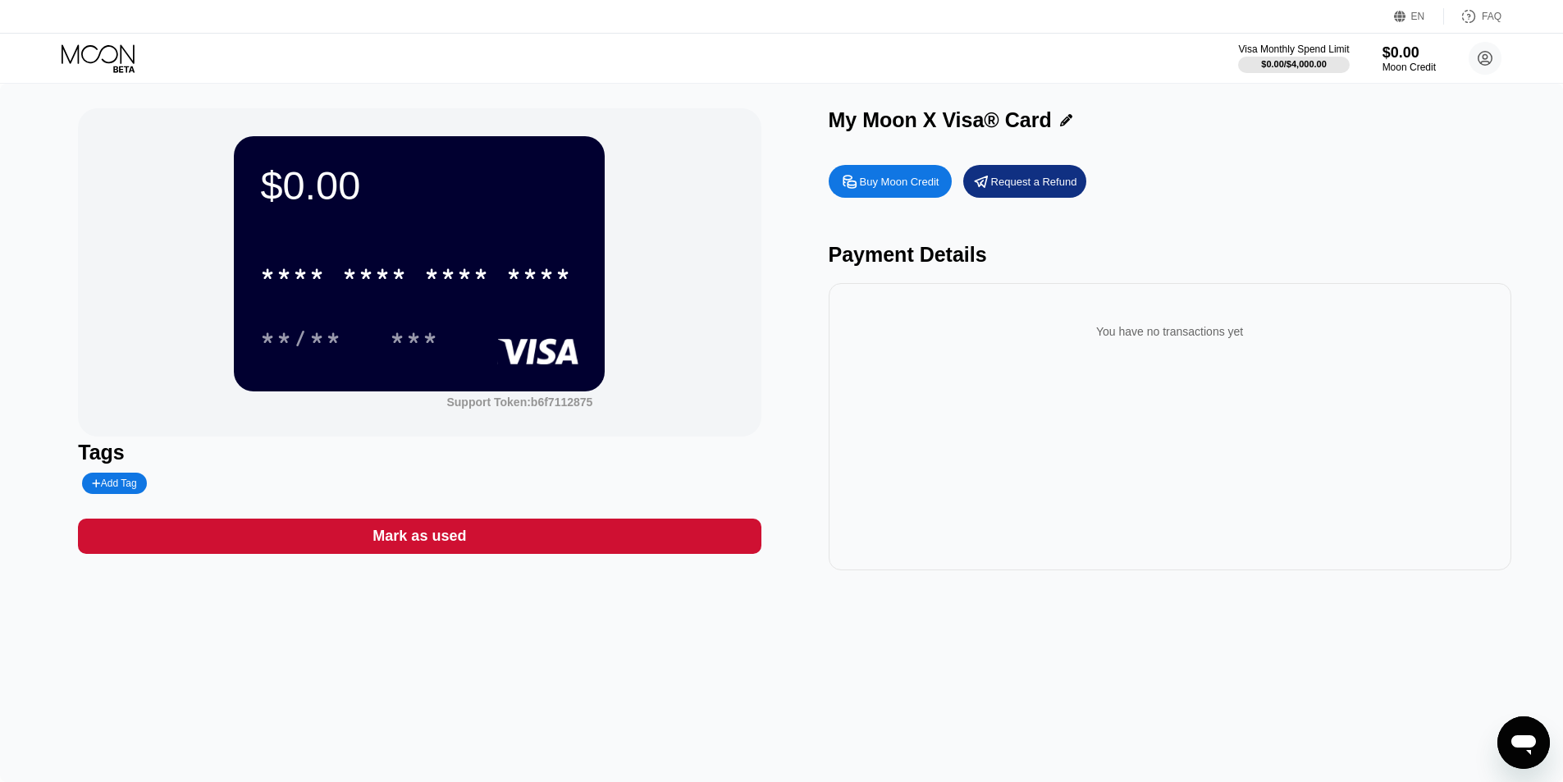
click at [558, 182] on div "$0.00" at bounding box center [419, 185] width 318 height 46
click at [916, 183] on div "Buy Moon Credit" at bounding box center [900, 182] width 80 height 14
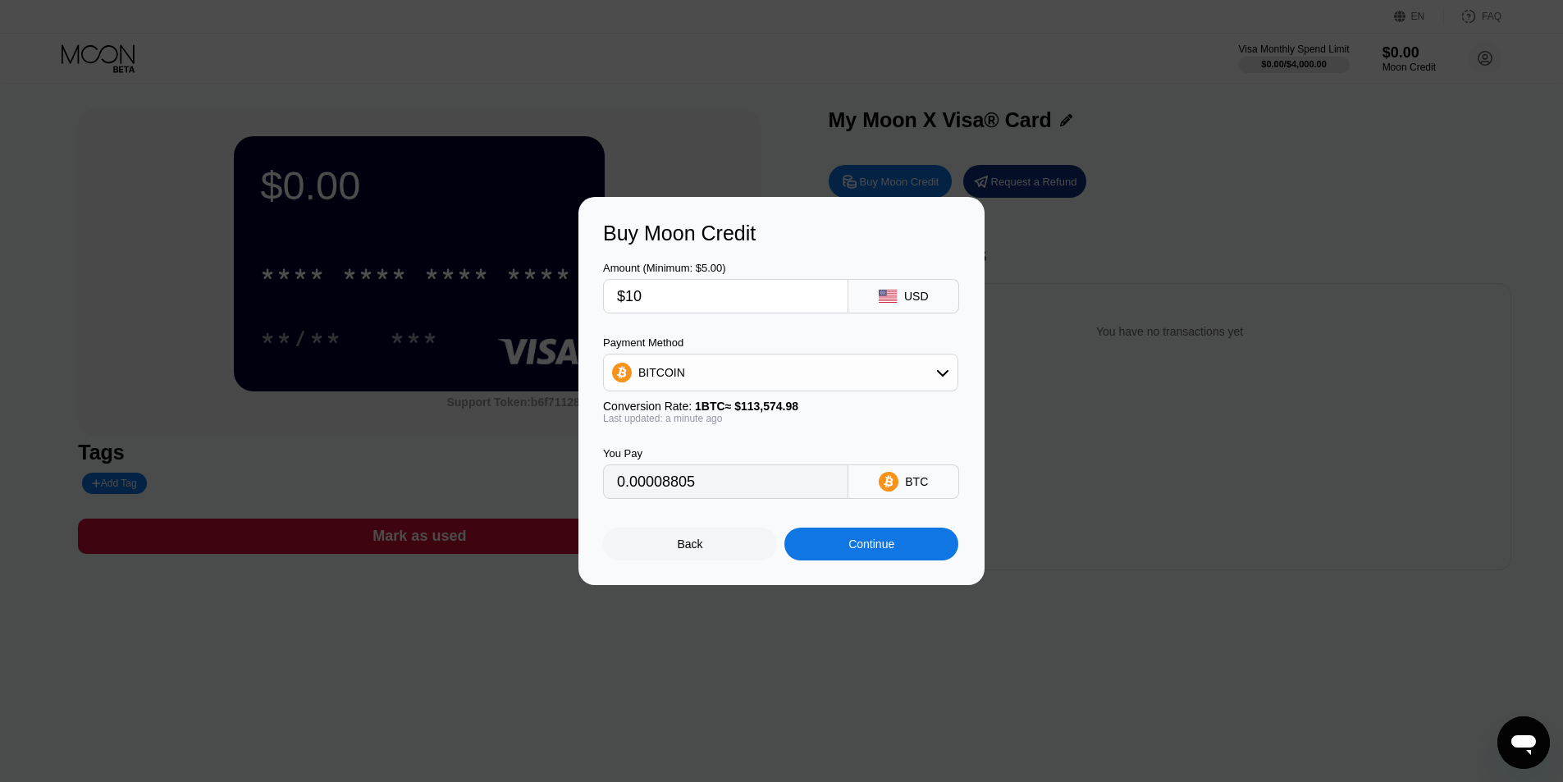
drag, startPoint x: 862, startPoint y: 454, endPoint x: 865, endPoint y: 437, distance: 16.6
drag, startPoint x: 865, startPoint y: 437, endPoint x: 835, endPoint y: 423, distance: 33.4
click at [835, 434] on div "You Pay 0.00008805 BTC" at bounding box center [781, 461] width 357 height 75
click at [679, 547] on div "Back" at bounding box center [690, 544] width 25 height 13
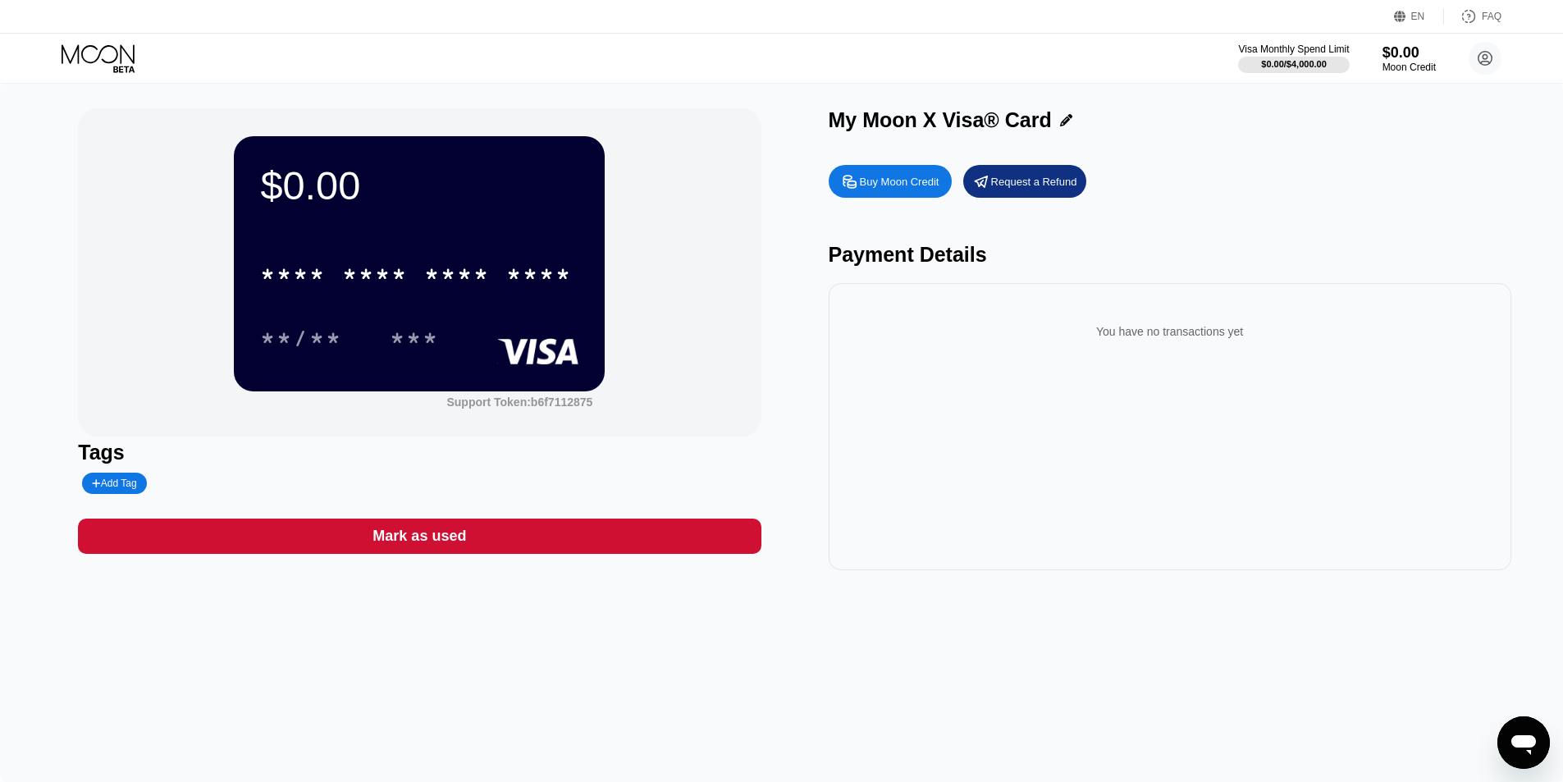
click at [1484, 11] on div "FAQ" at bounding box center [1492, 16] width 20 height 11
click at [1332, 354] on div "You have no transactions yet" at bounding box center [1170, 332] width 657 height 46
click at [1232, 339] on div "You have no transactions yet" at bounding box center [1170, 332] width 657 height 46
click at [1285, 50] on div "Visa Monthly Spend Limit" at bounding box center [1294, 48] width 113 height 11
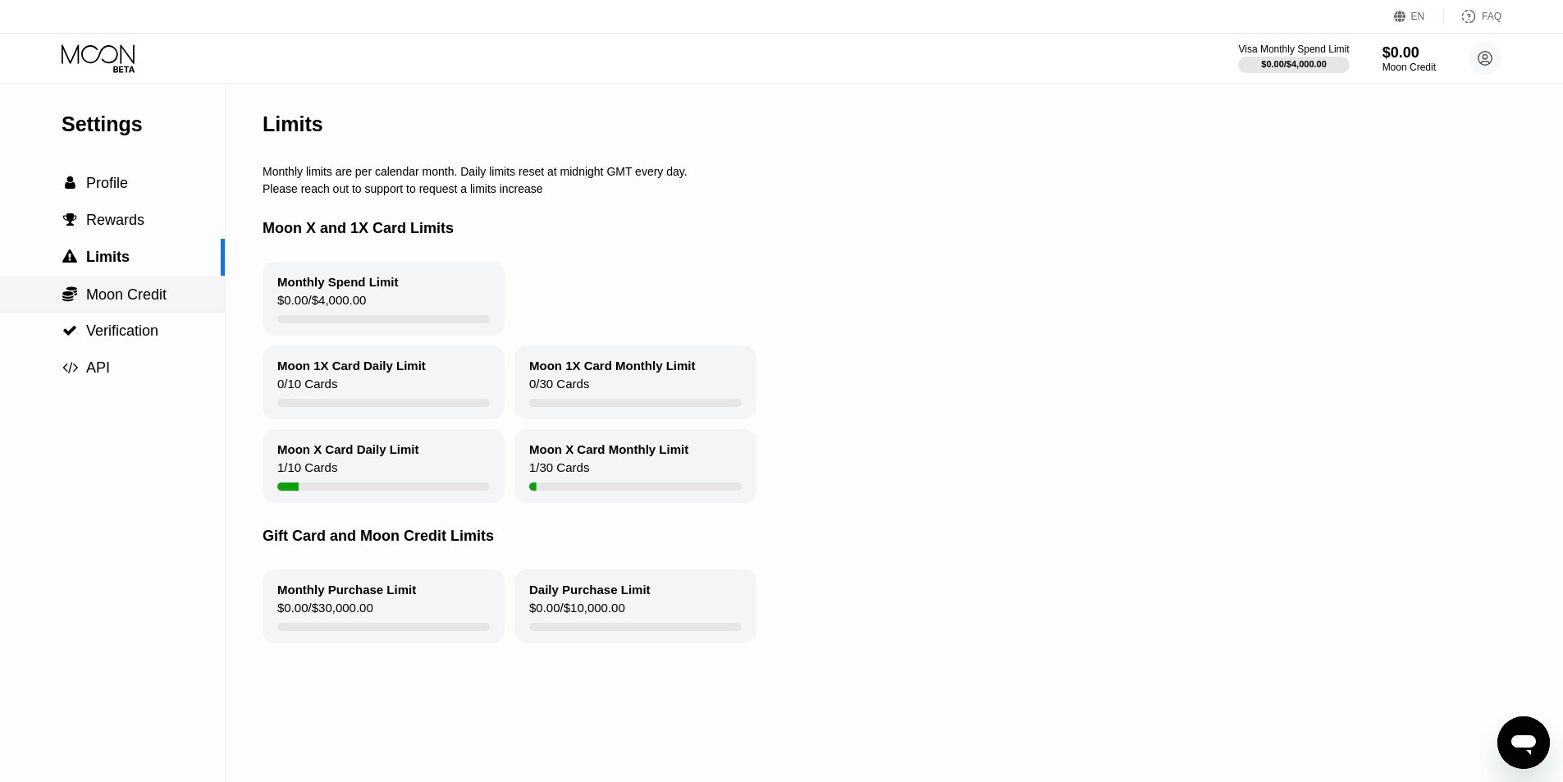
click at [107, 295] on span "Moon Credit" at bounding box center [126, 294] width 80 height 16
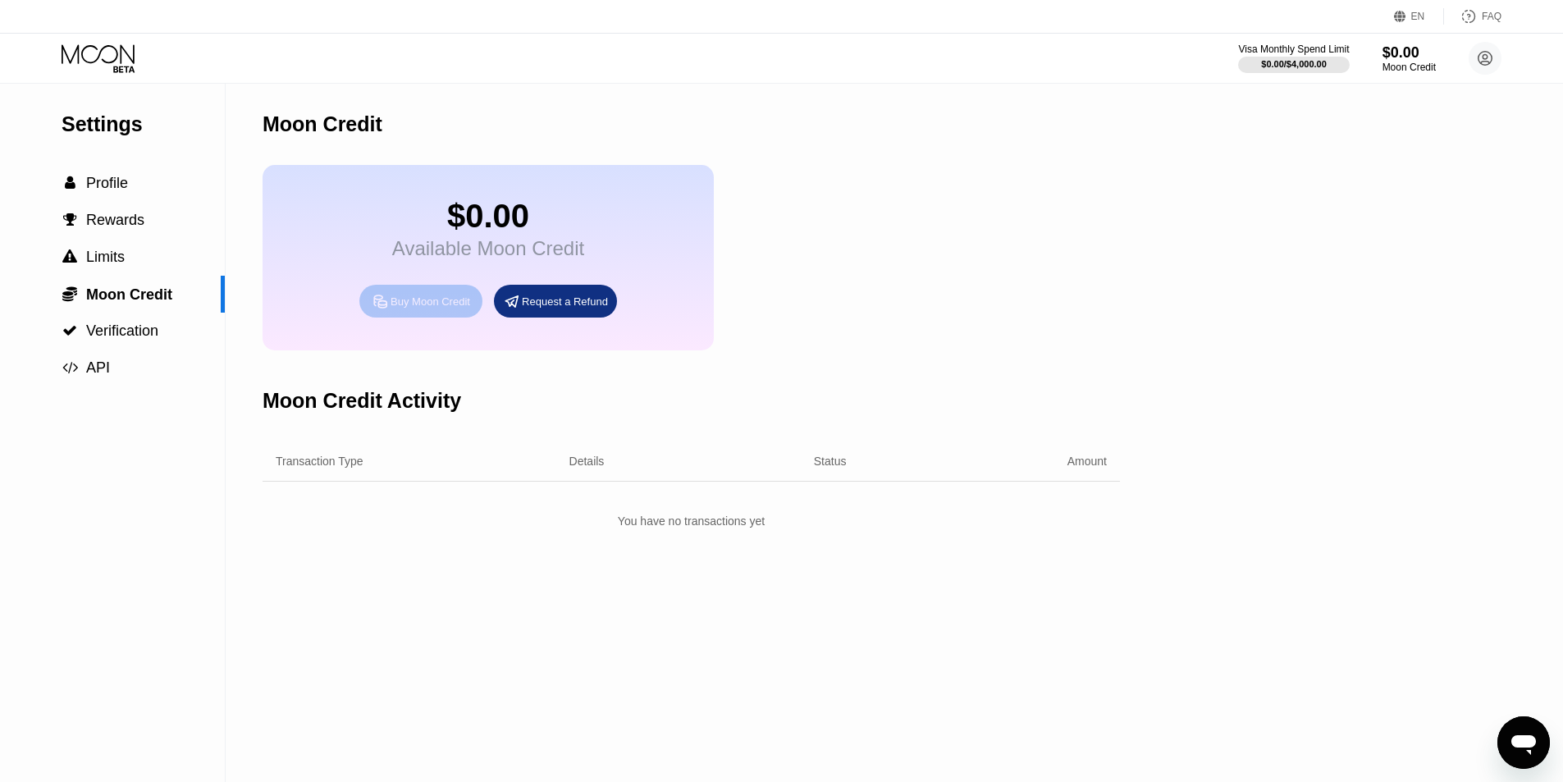
click at [414, 309] on div "Buy Moon Credit" at bounding box center [431, 302] width 80 height 14
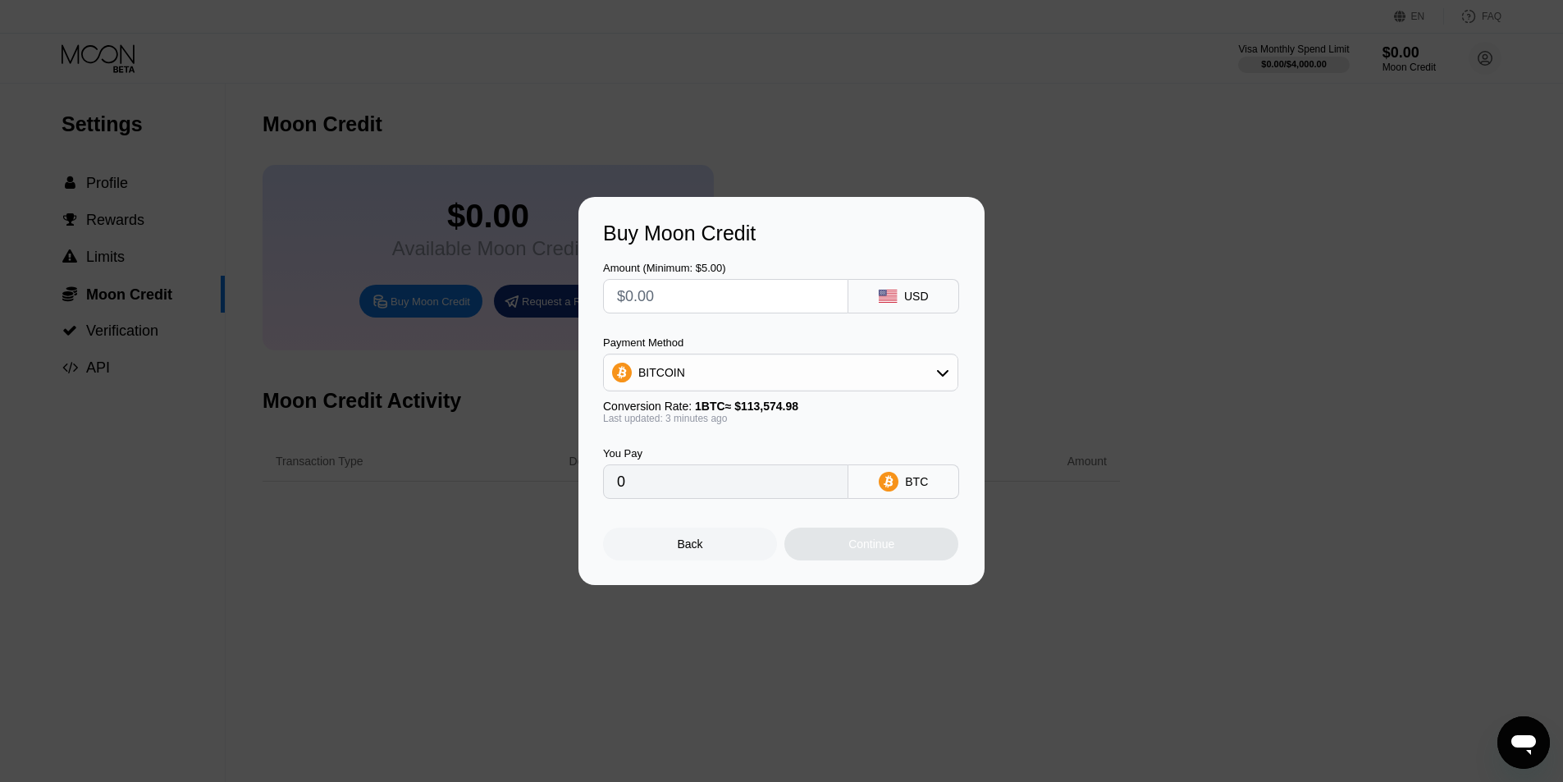
drag, startPoint x: 657, startPoint y: 291, endPoint x: 569, endPoint y: 286, distance: 88.8
click at [566, 286] on div "Buy Moon Credit Amount (Minimum: $5.00) USD Payment Method BITCOIN Conversion R…" at bounding box center [781, 391] width 1563 height 388
type input "$1"
type input "0.00000881"
type input "$10"
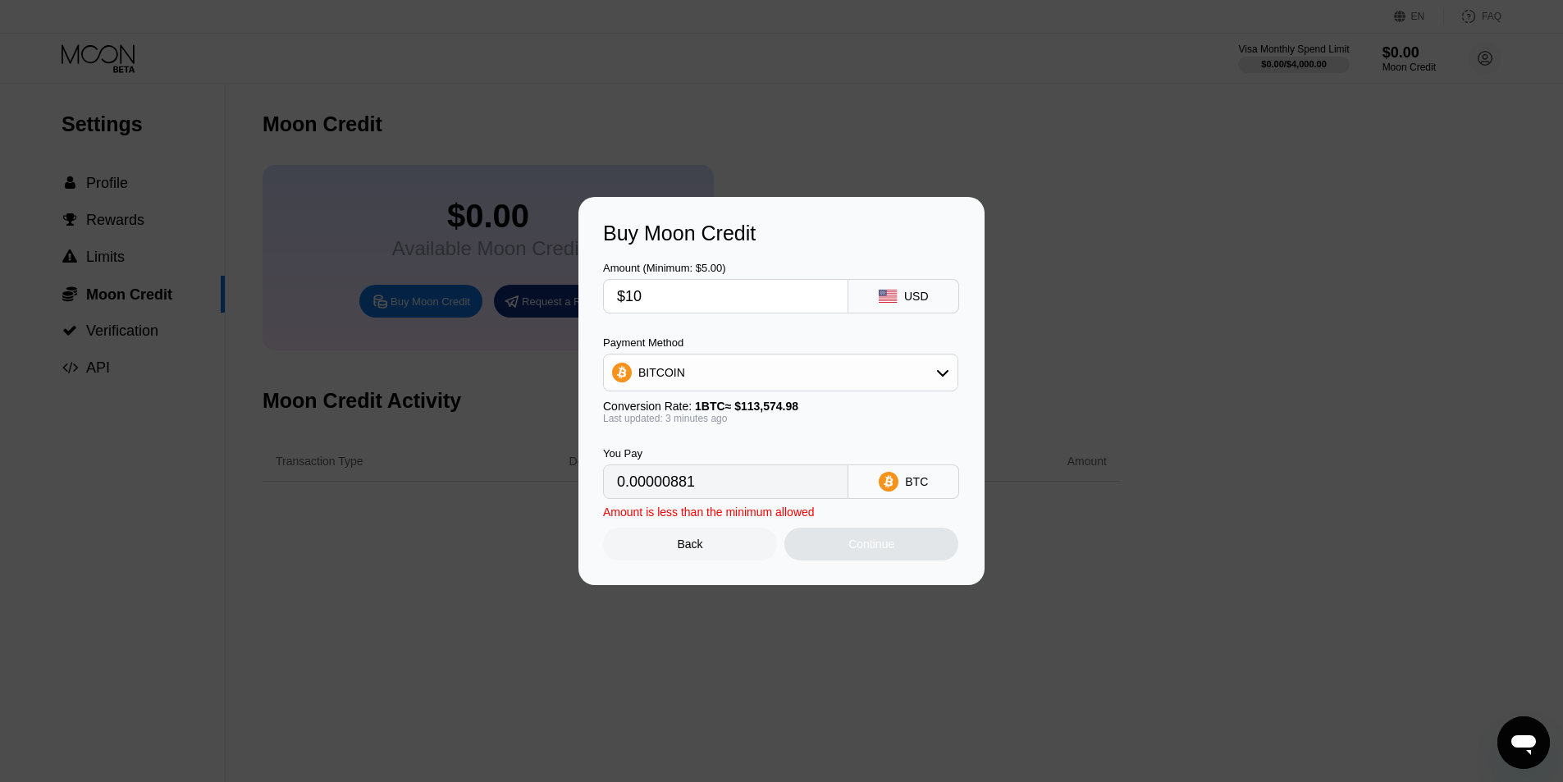
type input "0.00008805"
type input "$10"
click at [848, 554] on div "Continue" at bounding box center [872, 544] width 174 height 33
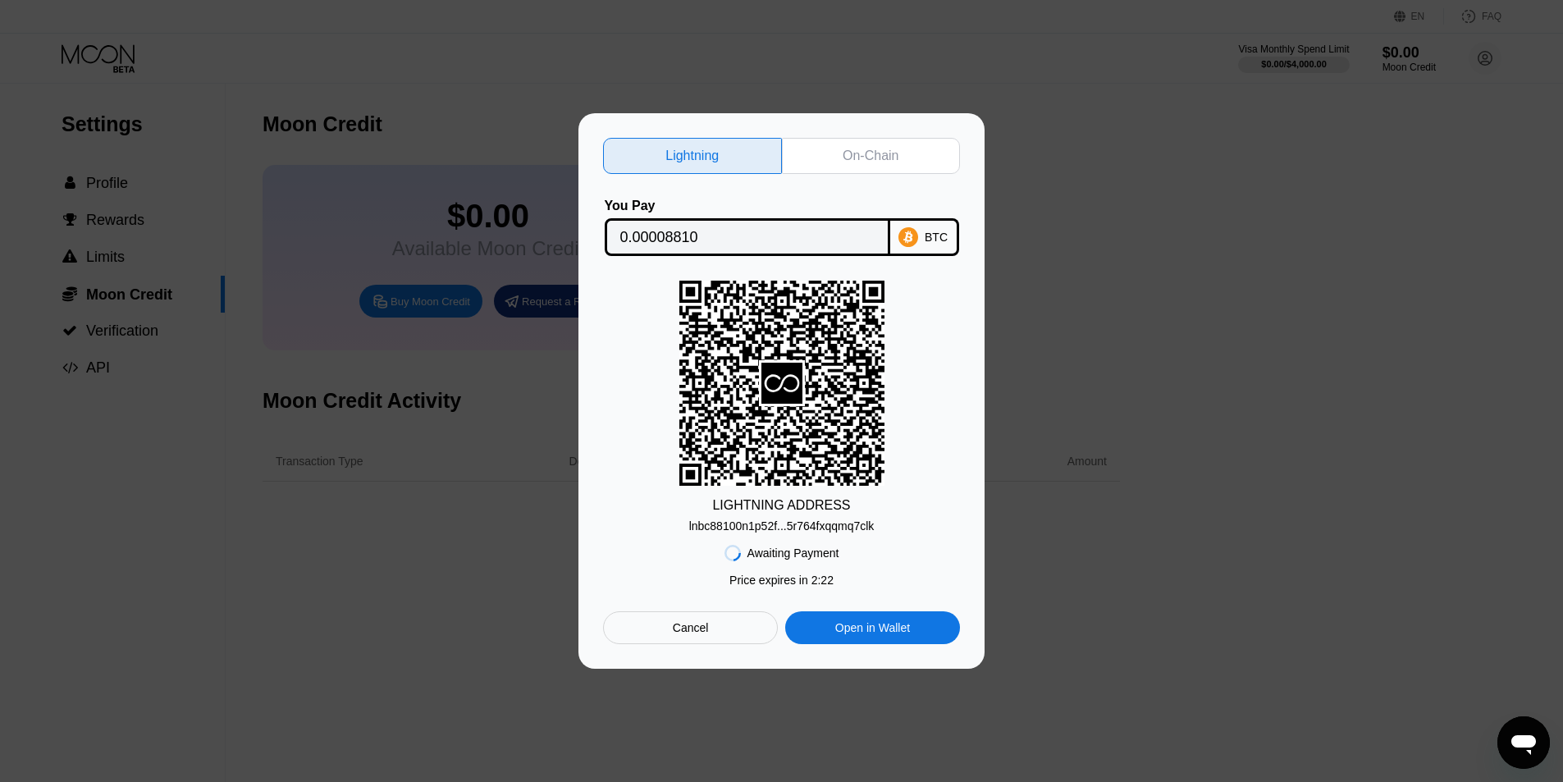
drag, startPoint x: 1133, startPoint y: 207, endPoint x: 1123, endPoint y: 218, distance: 15.7
click at [1132, 207] on div "Lightning On-Chain You Pay 0.00008810 BTC LIGHTNING ADDRESS lnbc88100n1p52f...5…" at bounding box center [781, 391] width 1563 height 556
click at [885, 635] on div "Open in Wallet" at bounding box center [872, 627] width 75 height 15
click at [706, 633] on div "Cancel" at bounding box center [691, 627] width 36 height 15
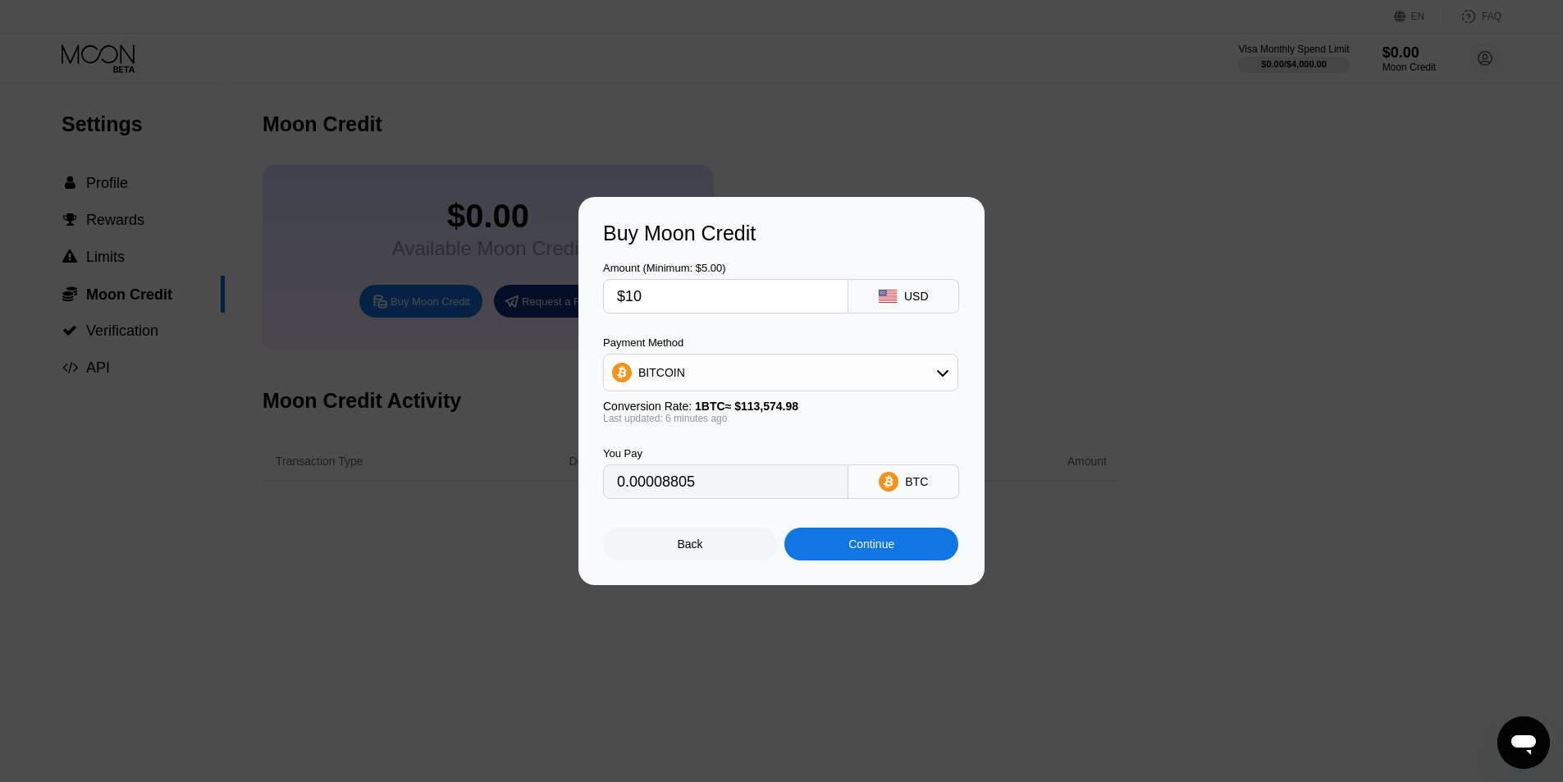
type input "0.00008832"
click at [705, 540] on div "Back" at bounding box center [690, 544] width 174 height 33
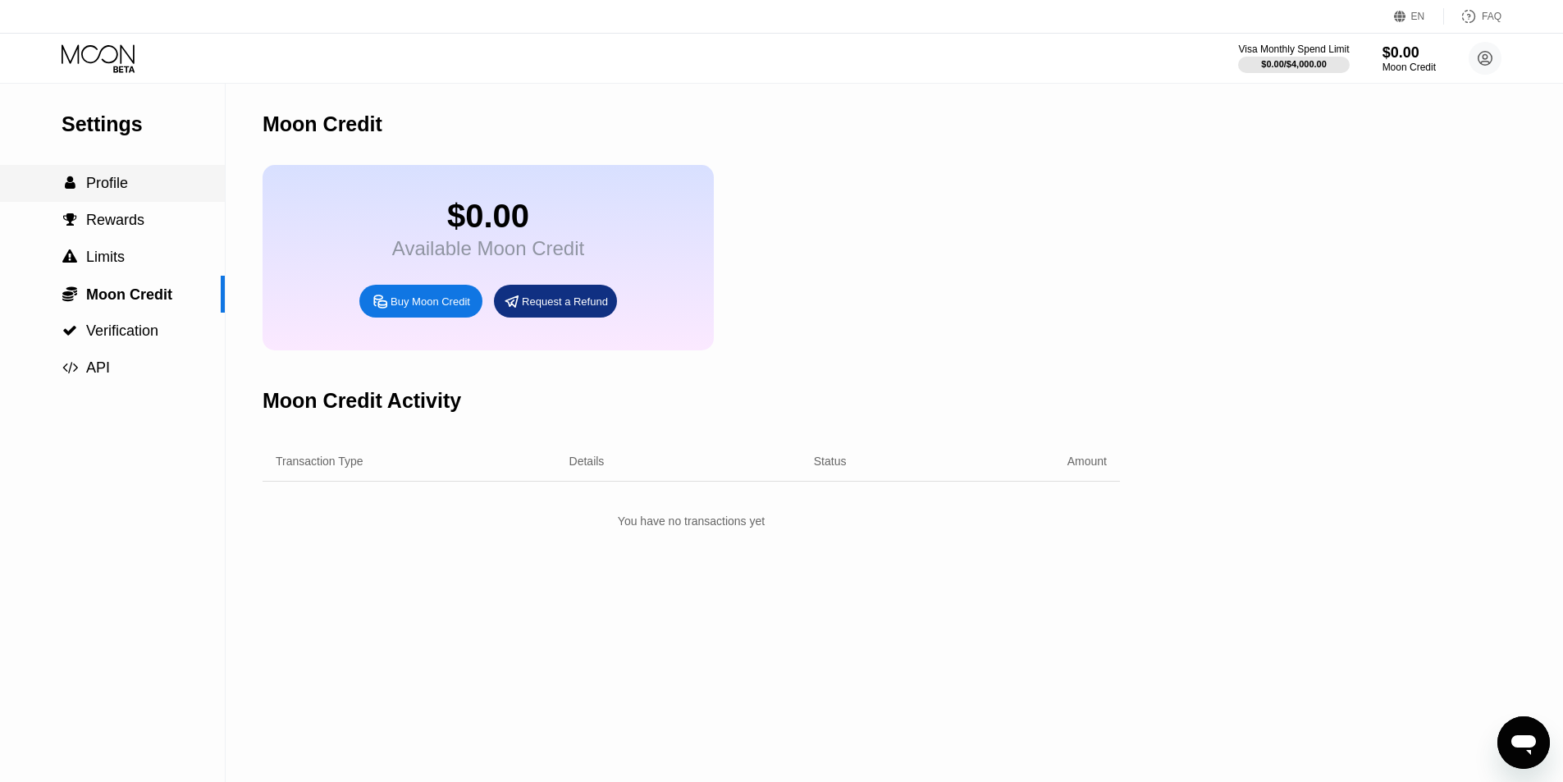
click at [125, 182] on span "Profile" at bounding box center [107, 183] width 42 height 16
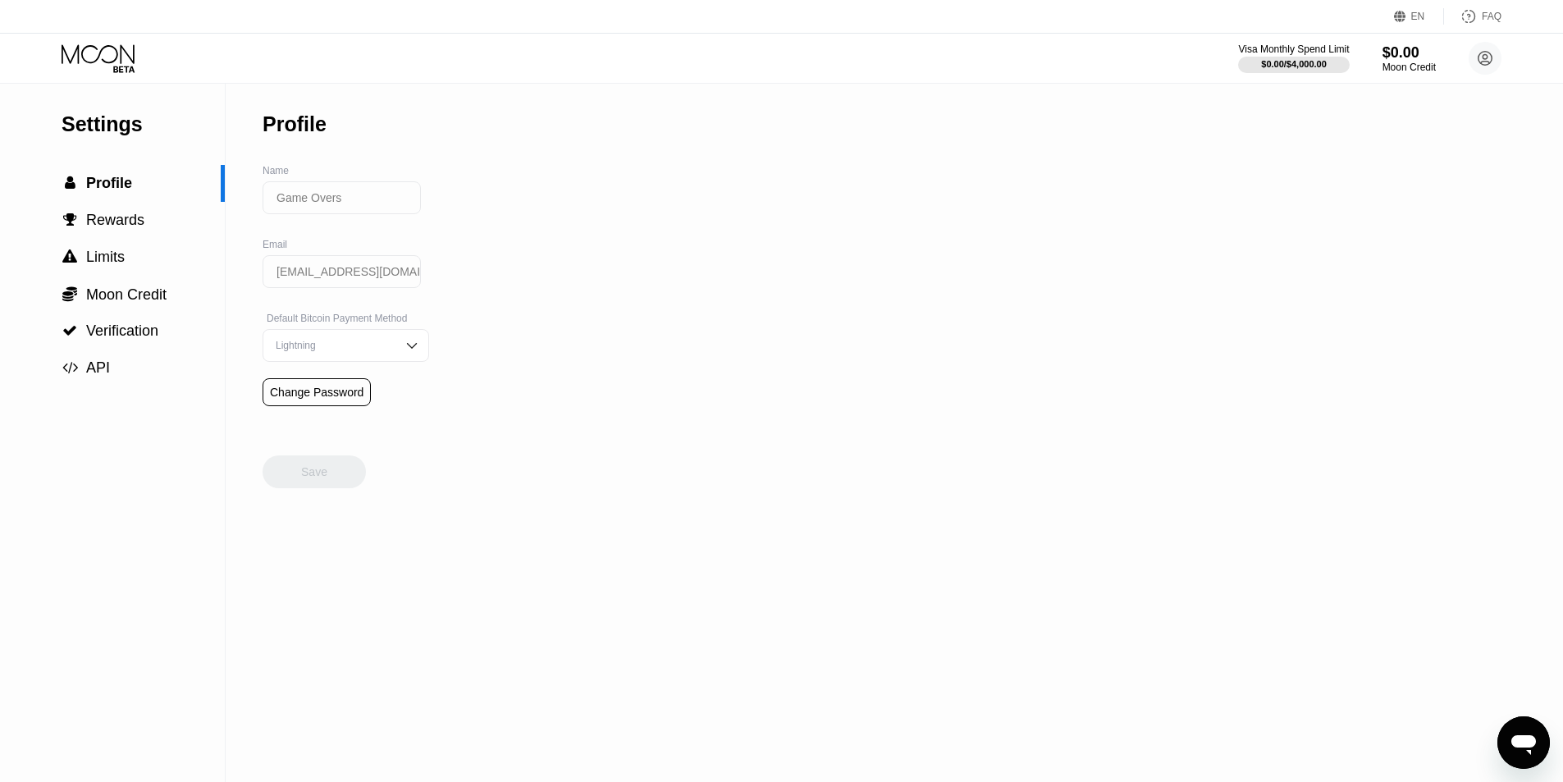
click at [119, 57] on icon at bounding box center [100, 58] width 76 height 29
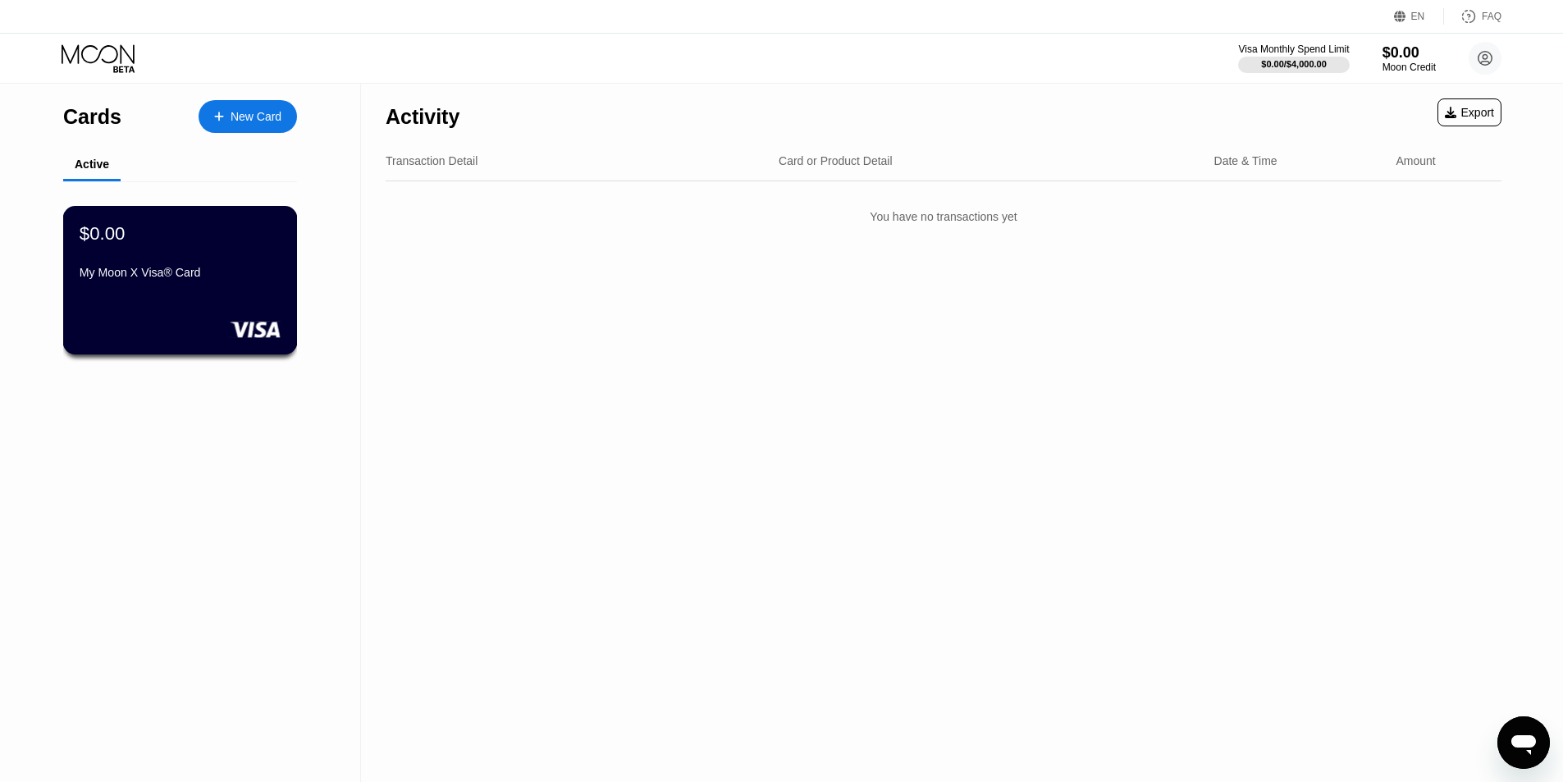
click at [133, 279] on div "My Moon X Visa® Card" at bounding box center [180, 272] width 201 height 13
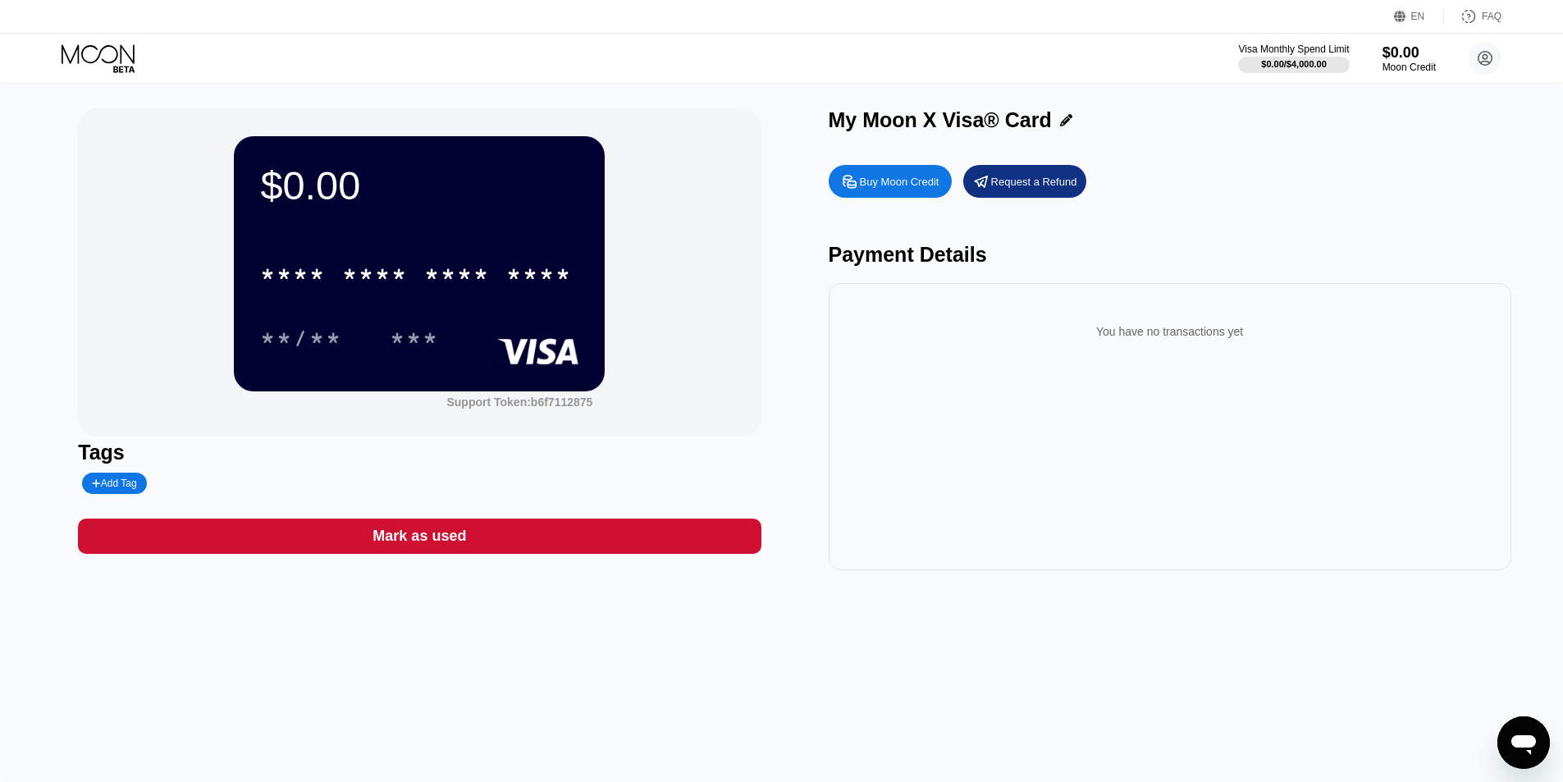
click at [884, 183] on div "Buy Moon Credit" at bounding box center [900, 182] width 80 height 14
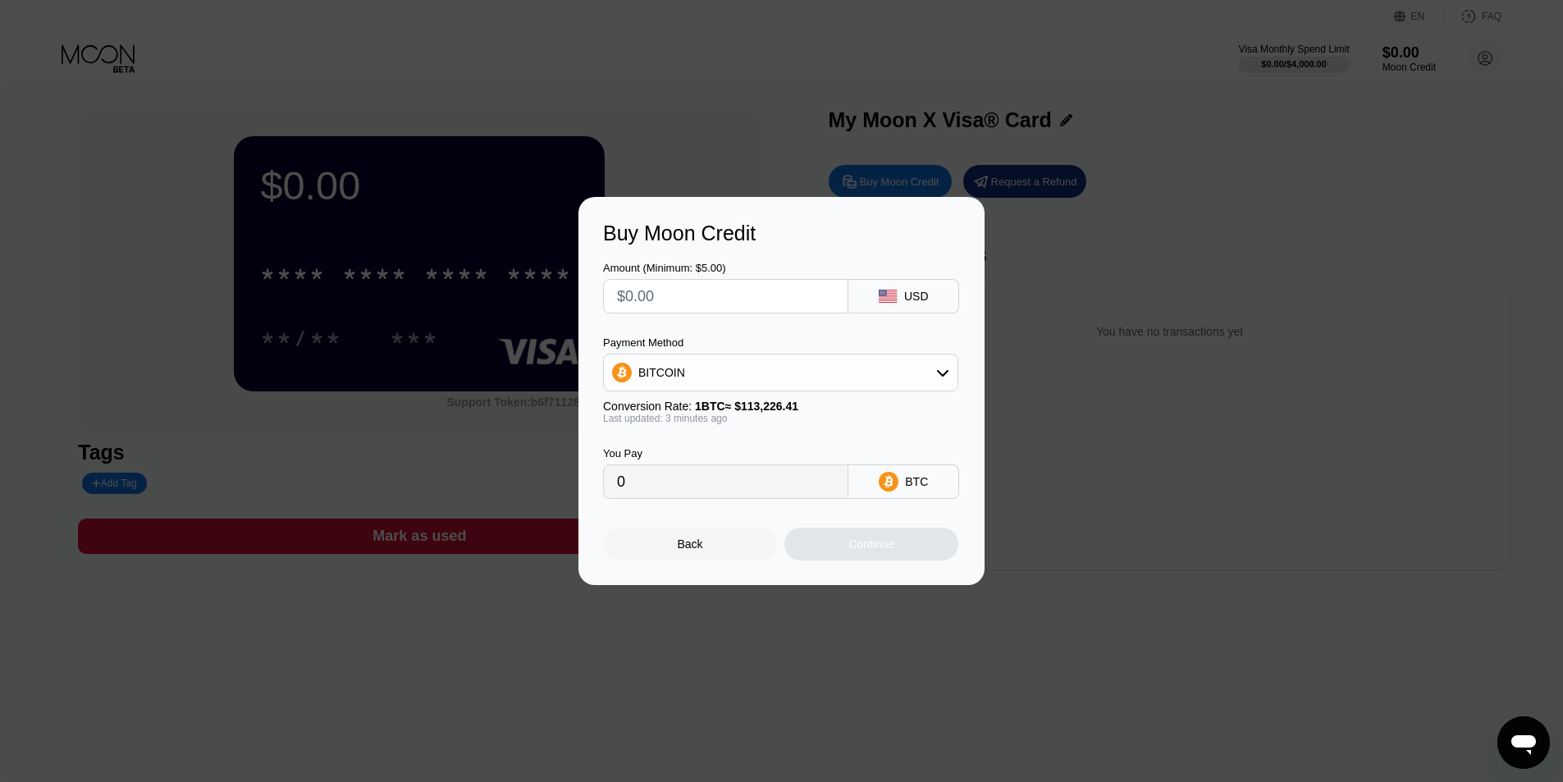
drag, startPoint x: 689, startPoint y: 293, endPoint x: 668, endPoint y: 288, distance: 21.1
click at [668, 288] on input "text" at bounding box center [725, 296] width 217 height 33
type input "$1"
type input "0.00000884"
type input "$15"
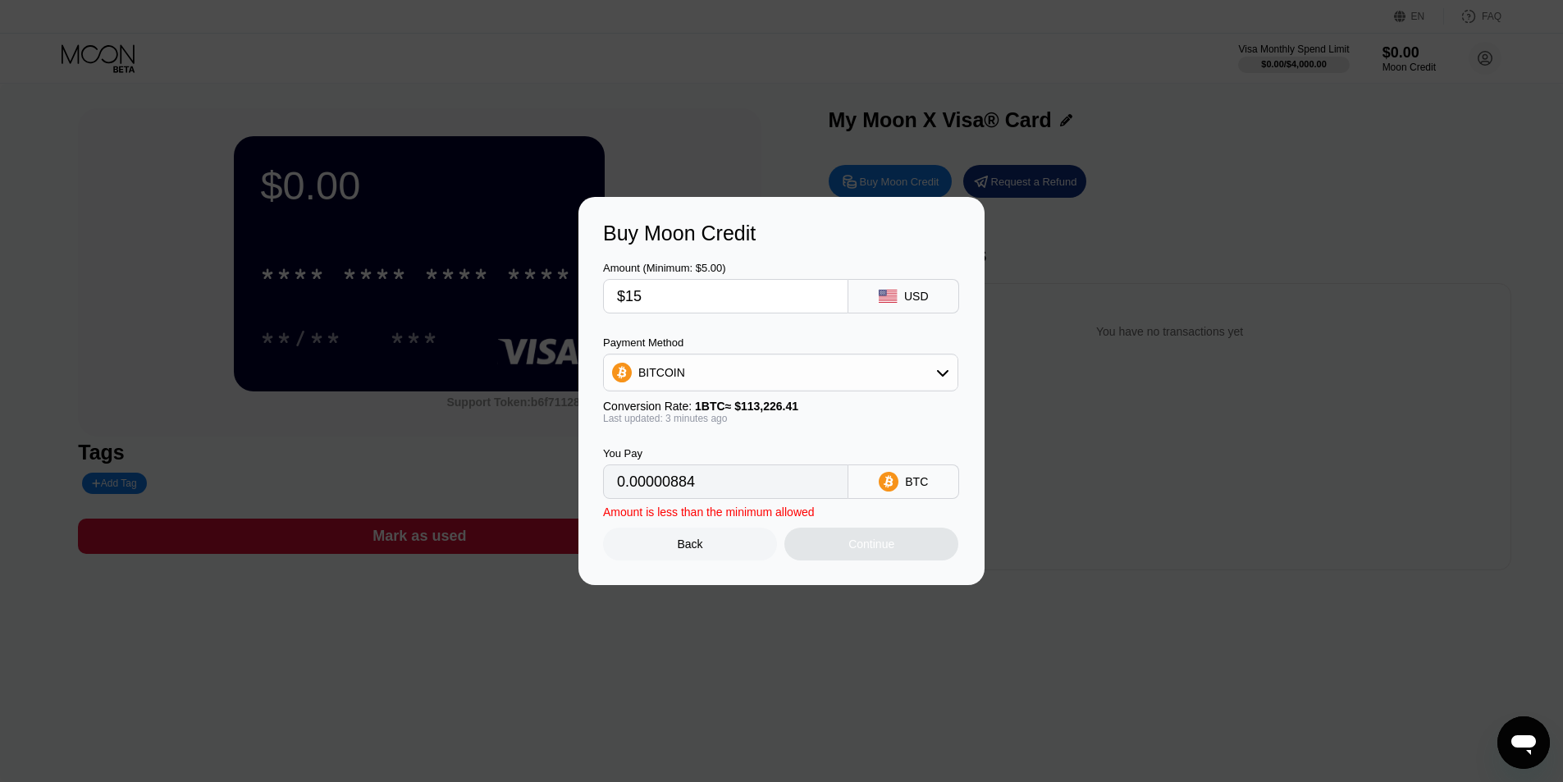
type input "0.00013257"
type input "$15"
drag, startPoint x: 698, startPoint y: 487, endPoint x: 573, endPoint y: 487, distance: 125.6
click at [547, 484] on div "Buy Moon Credit Amount (Minimum: $5.00) $15 USD Payment Method BITCOIN Conversi…" at bounding box center [781, 391] width 1563 height 388
click at [693, 542] on div "Back" at bounding box center [690, 544] width 25 height 13
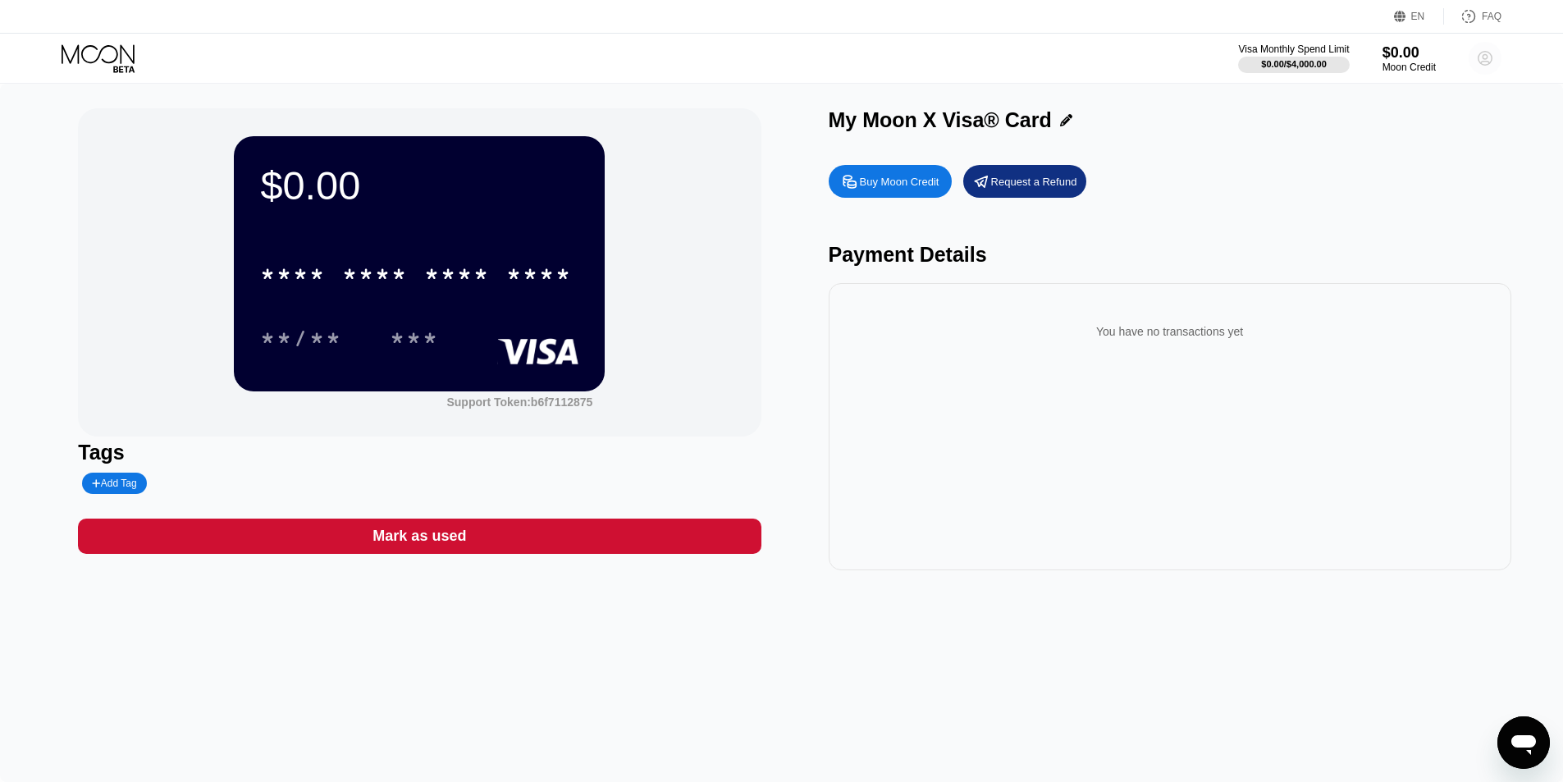
click at [1482, 57] on circle at bounding box center [1485, 58] width 33 height 33
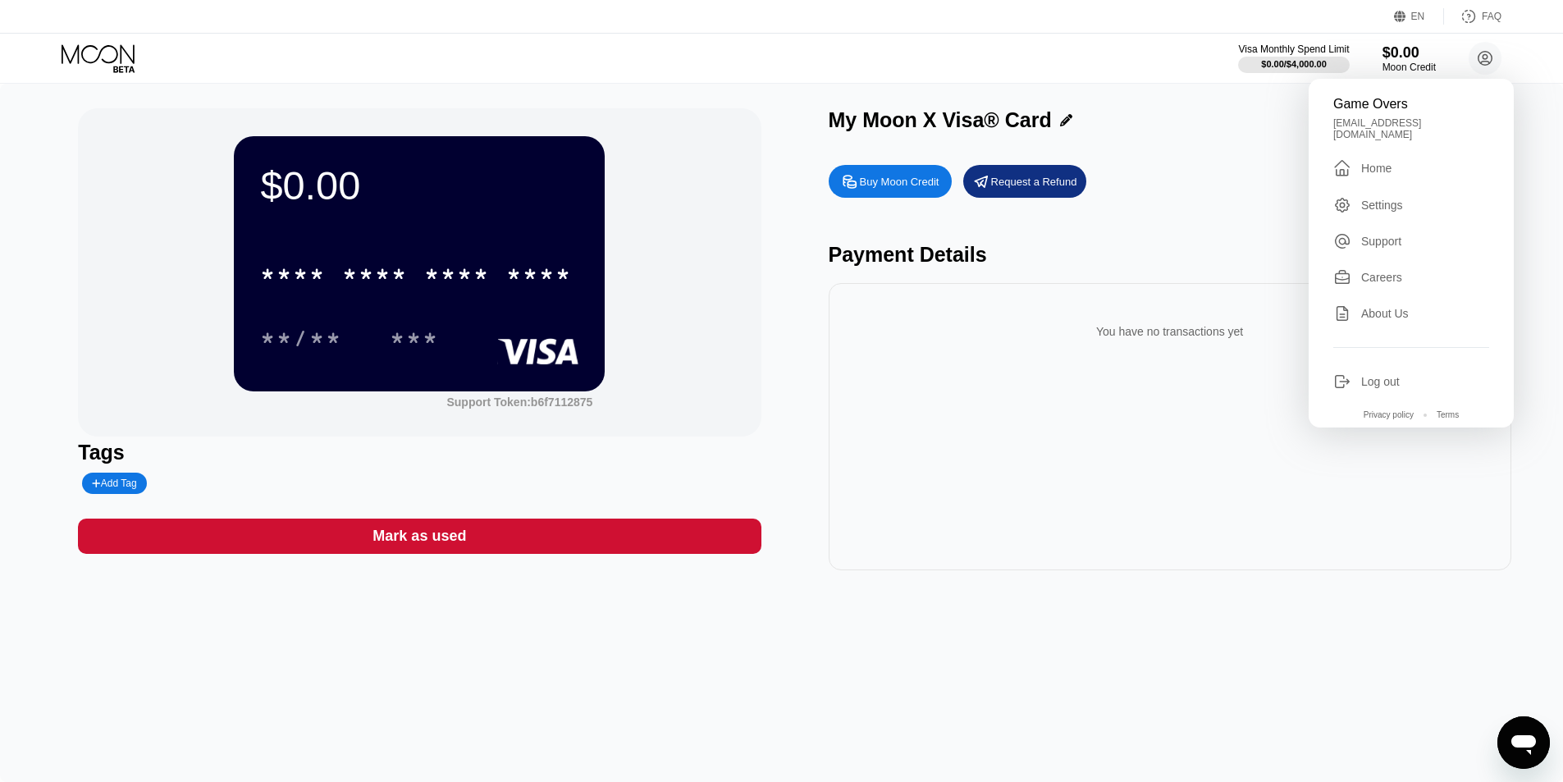
click at [1380, 375] on div "Log out" at bounding box center [1380, 381] width 39 height 13
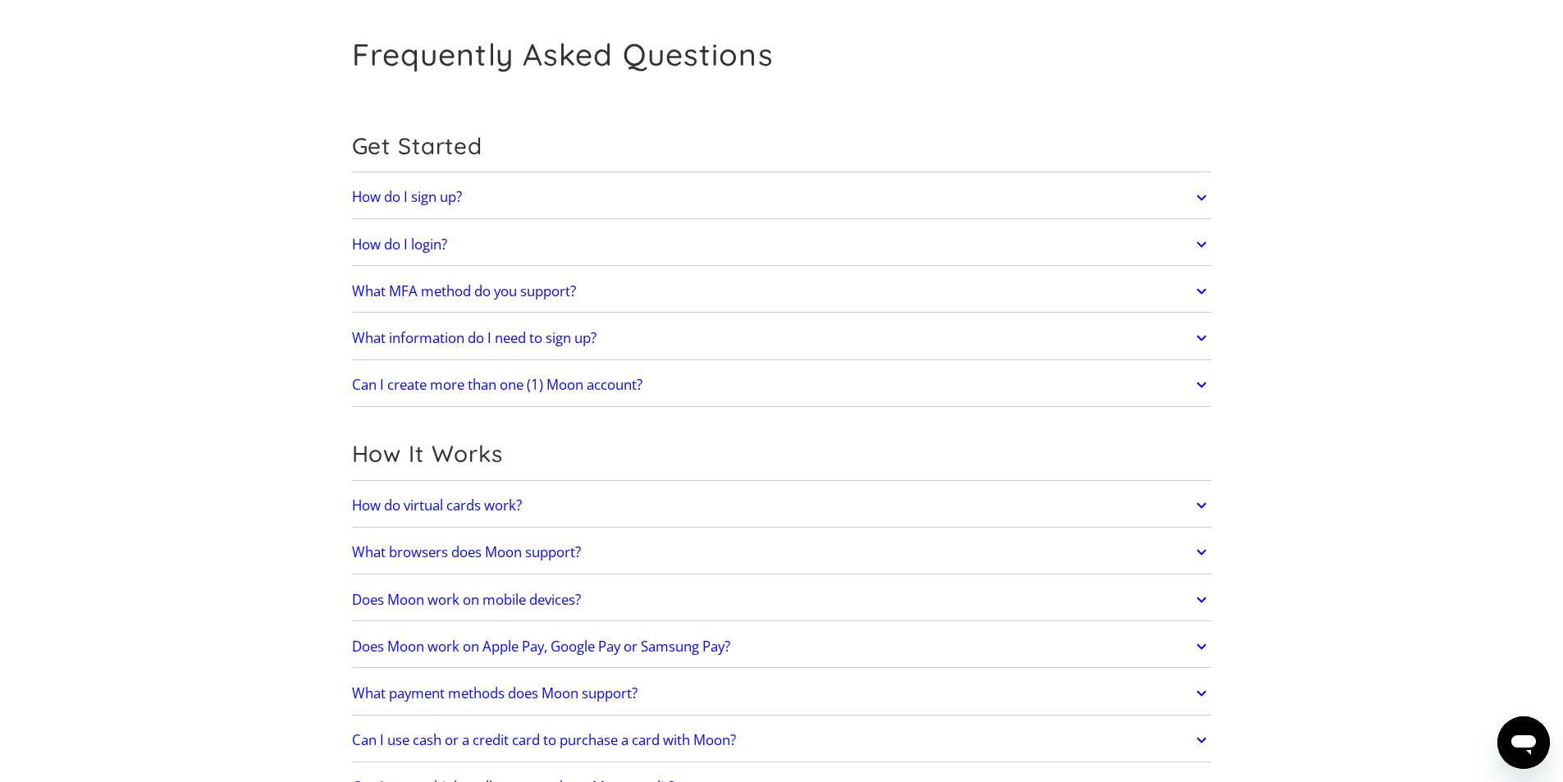
scroll to position [82, 0]
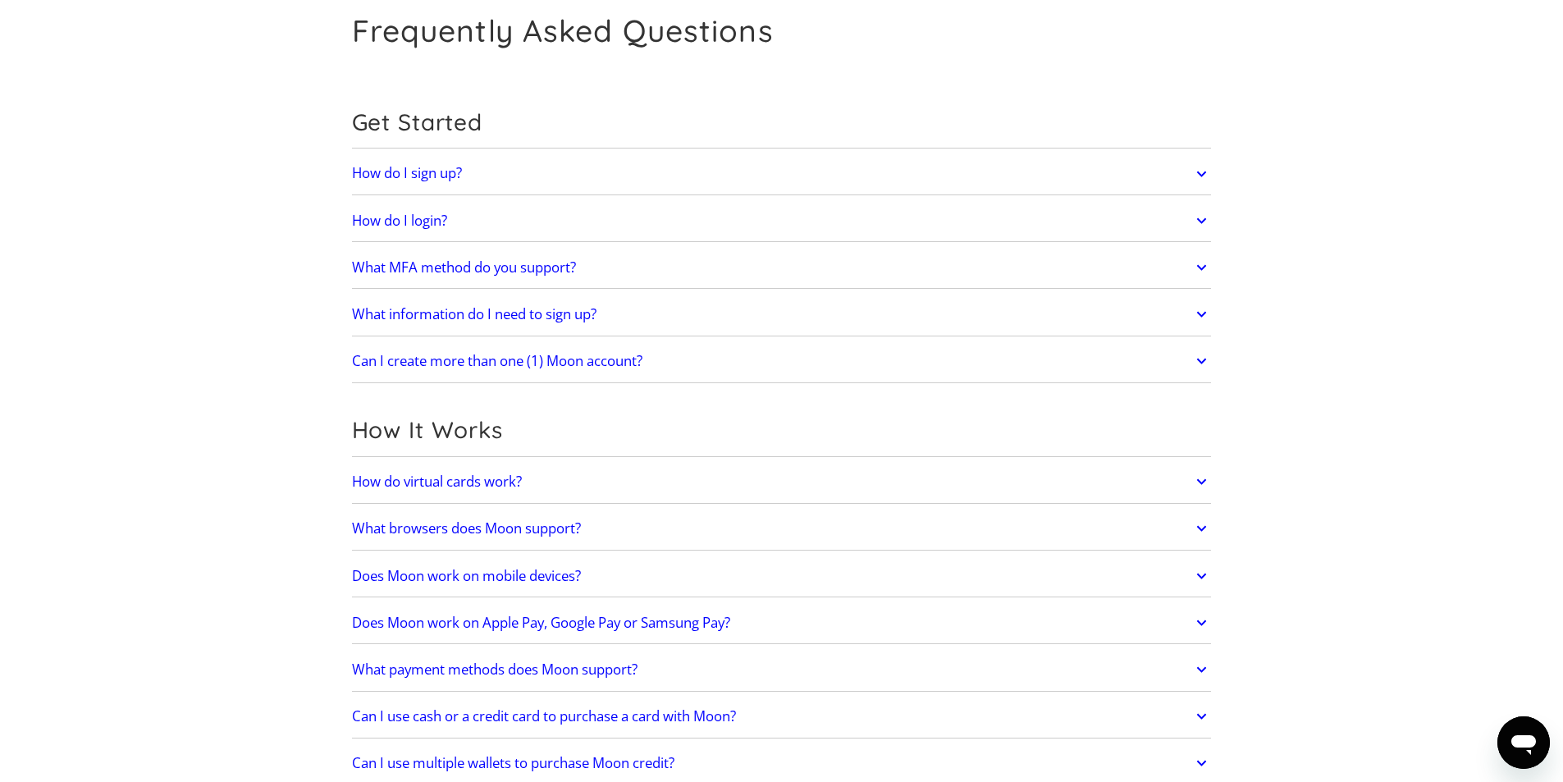
click at [466, 479] on h2 "How do virtual cards work?" at bounding box center [437, 482] width 170 height 16
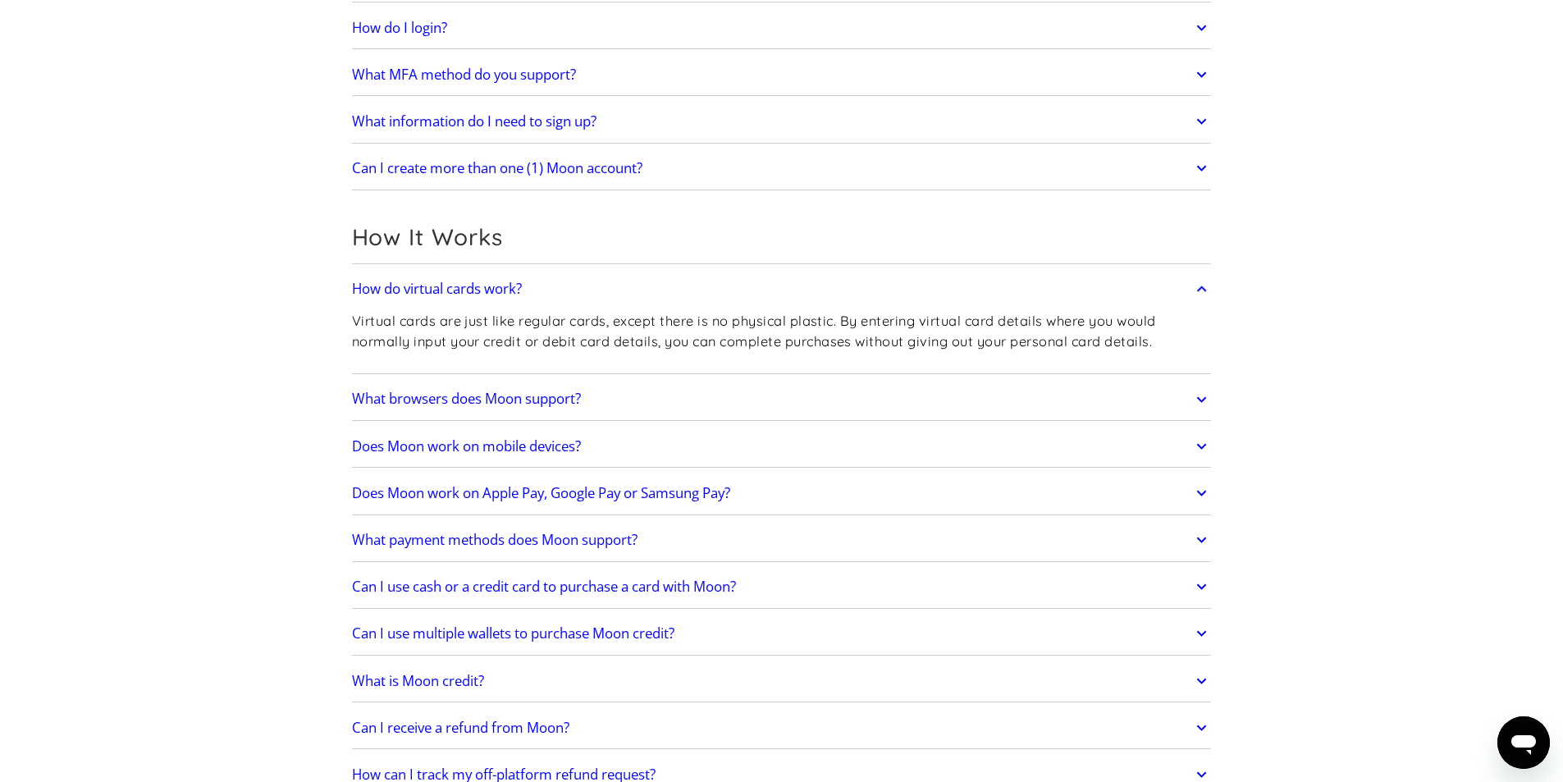
scroll to position [410, 0]
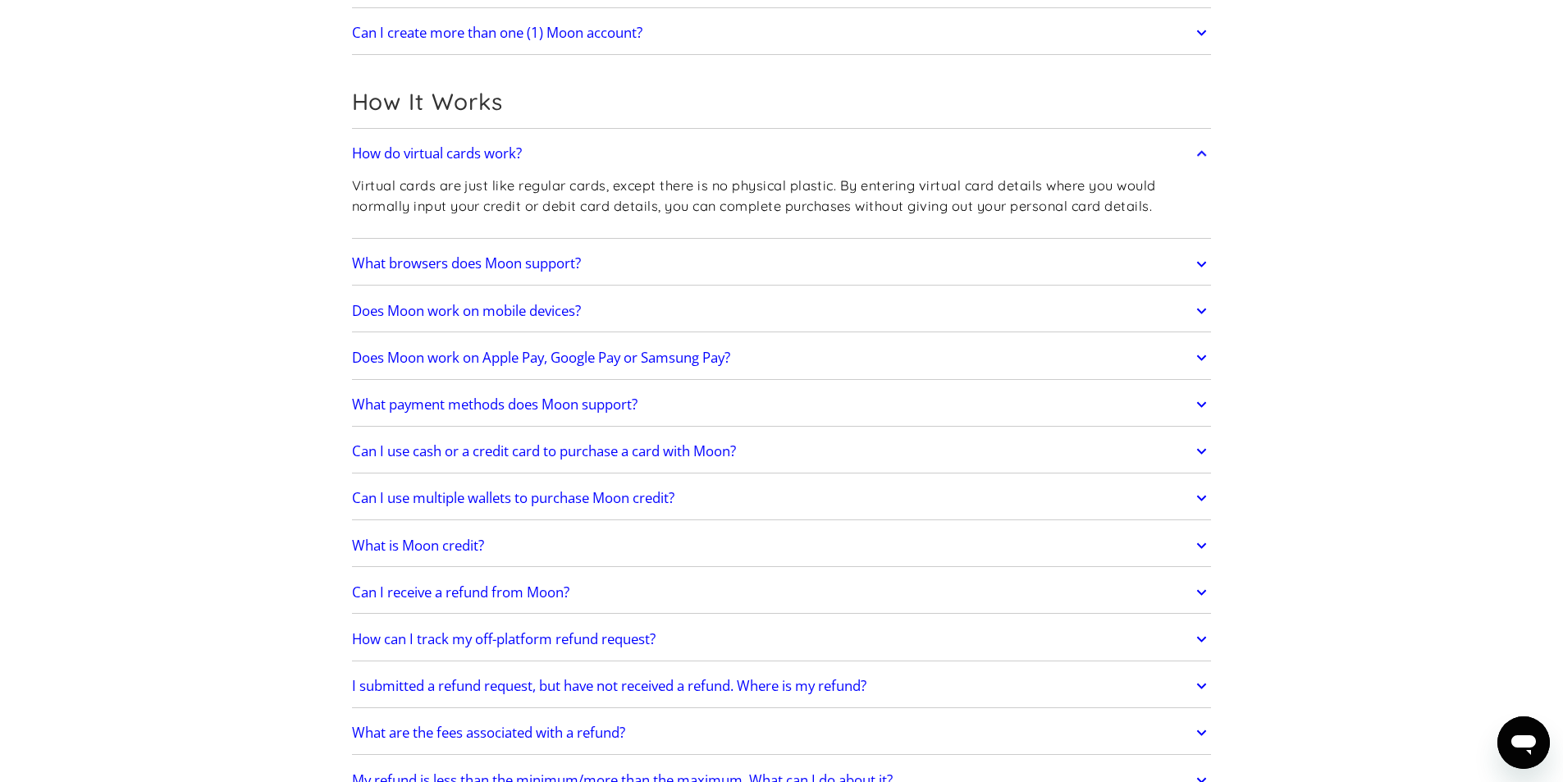
click at [508, 263] on h2 "What browsers does Moon support?" at bounding box center [466, 263] width 229 height 16
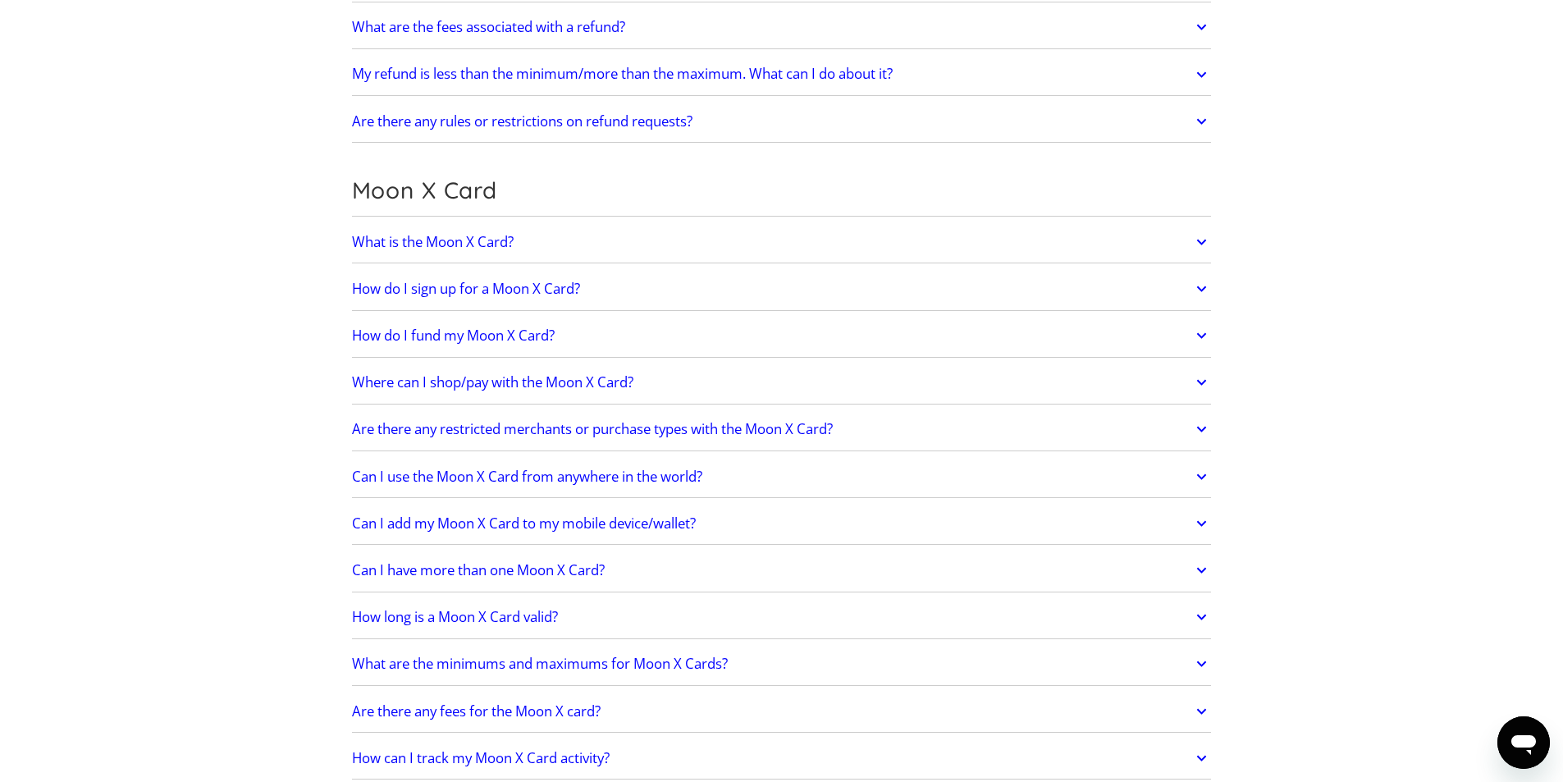
scroll to position [1313, 0]
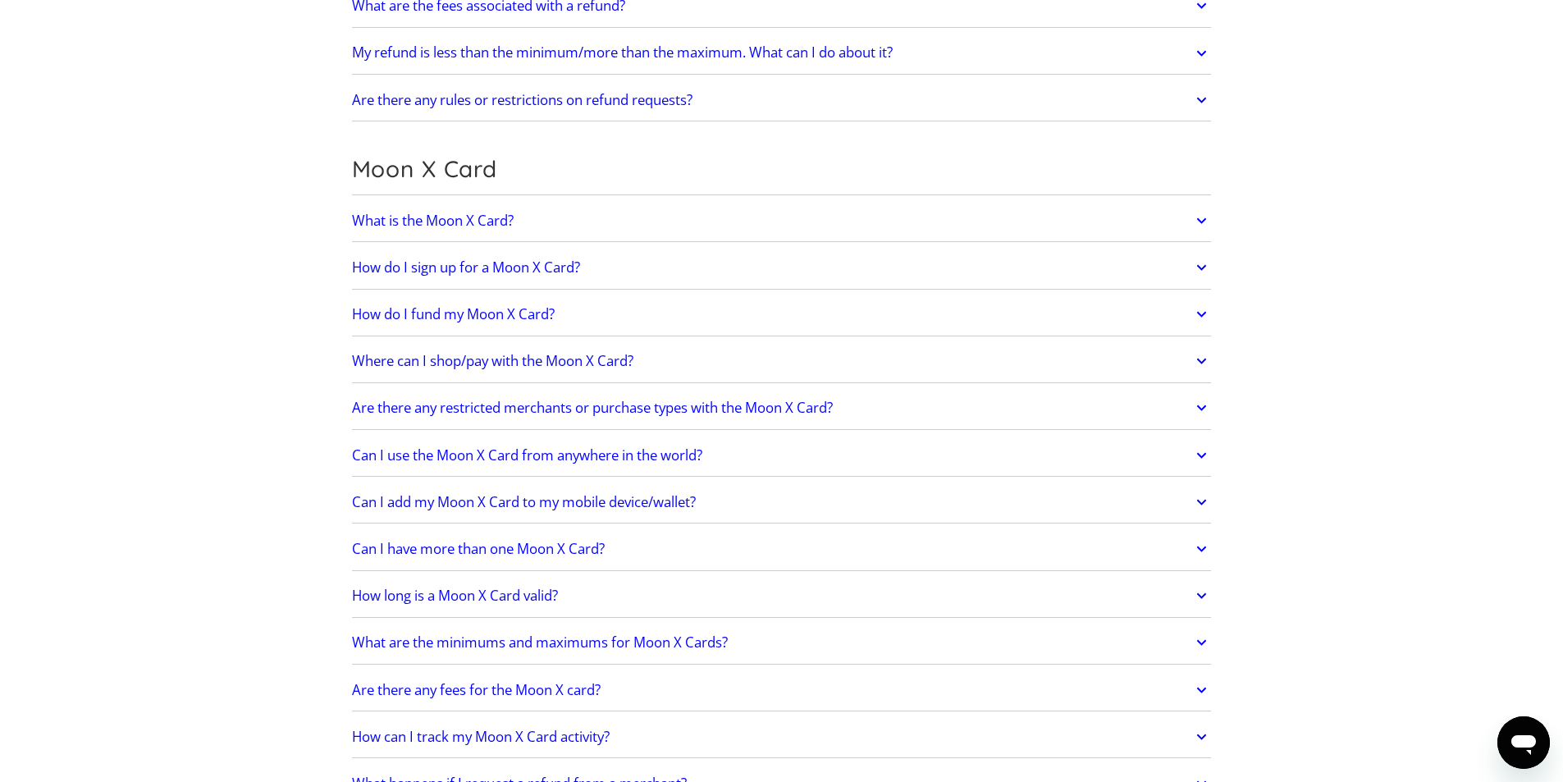
click at [425, 269] on h2 "How do I sign up for a Moon X Card?" at bounding box center [466, 267] width 228 height 16
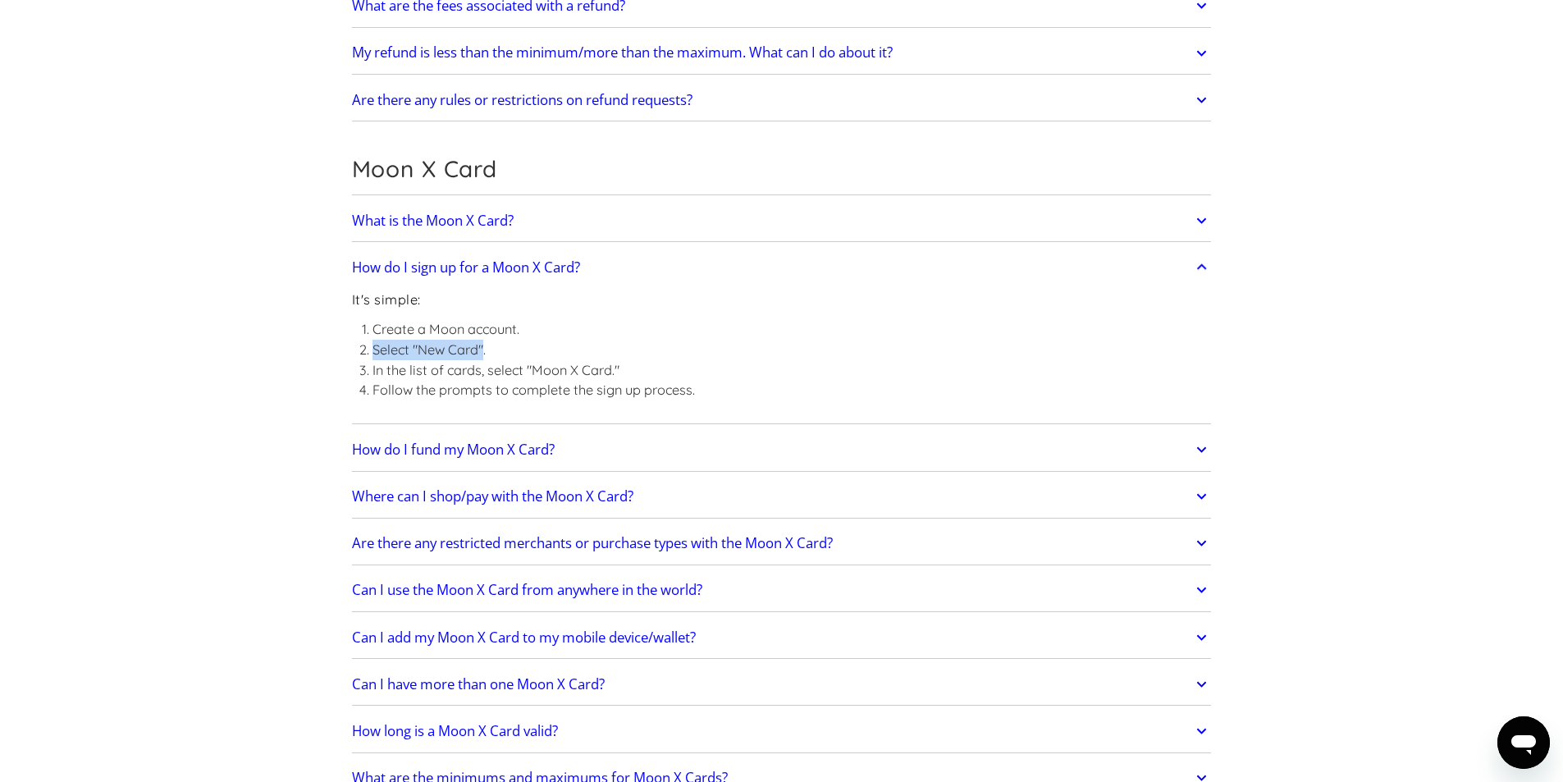
drag, startPoint x: 369, startPoint y: 352, endPoint x: 483, endPoint y: 343, distance: 113.6
click at [483, 343] on li "Select "New Card"." at bounding box center [534, 350] width 323 height 21
drag, startPoint x: 523, startPoint y: 360, endPoint x: 622, endPoint y: 357, distance: 99.4
click at [611, 358] on li "Select "New Card"." at bounding box center [534, 350] width 323 height 21
click at [764, 391] on div "It's simple: Create a Moon account. Select "New Card". In the list of cards, se…" at bounding box center [782, 352] width 860 height 135
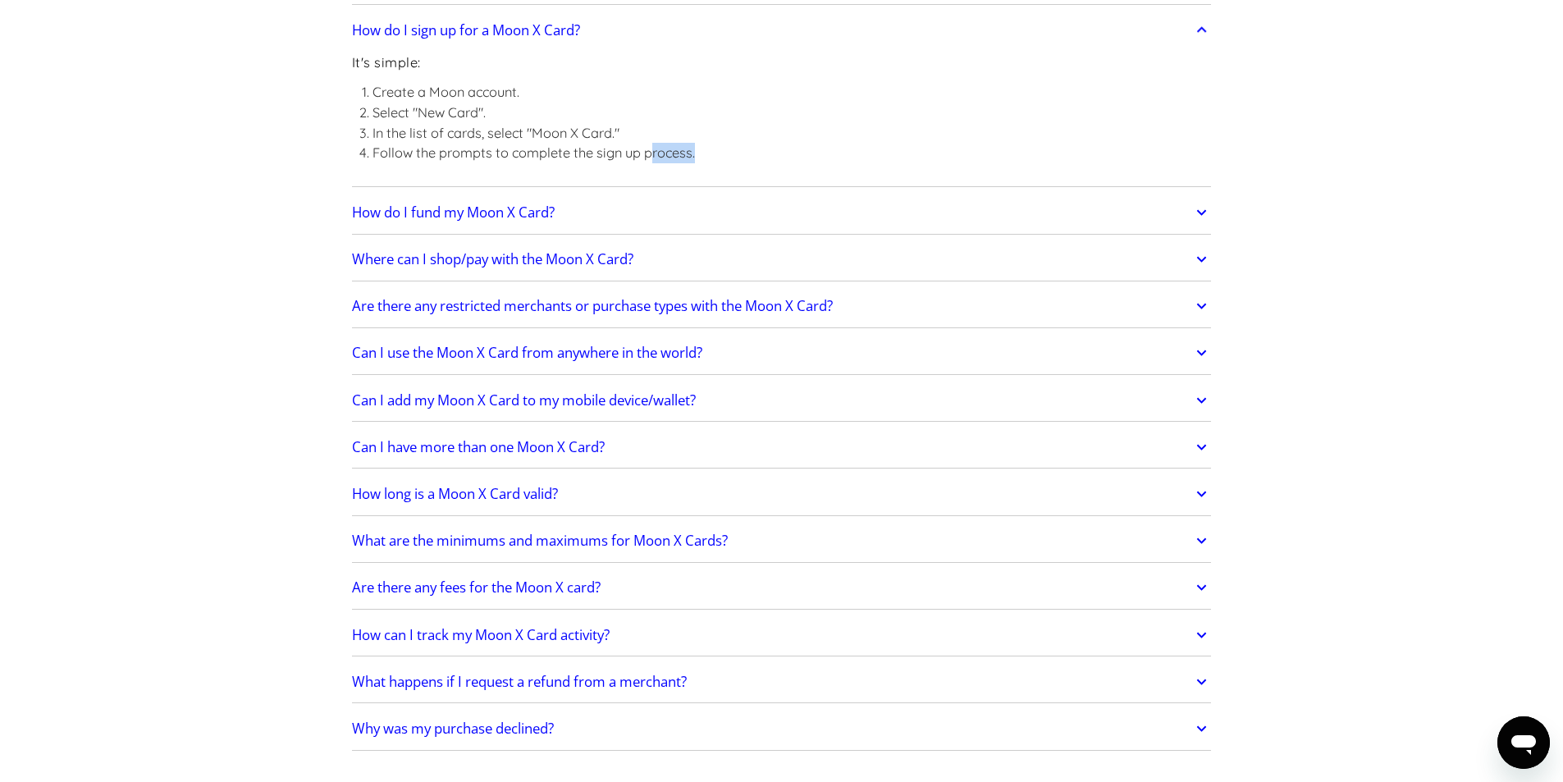
scroll to position [1641, 0]
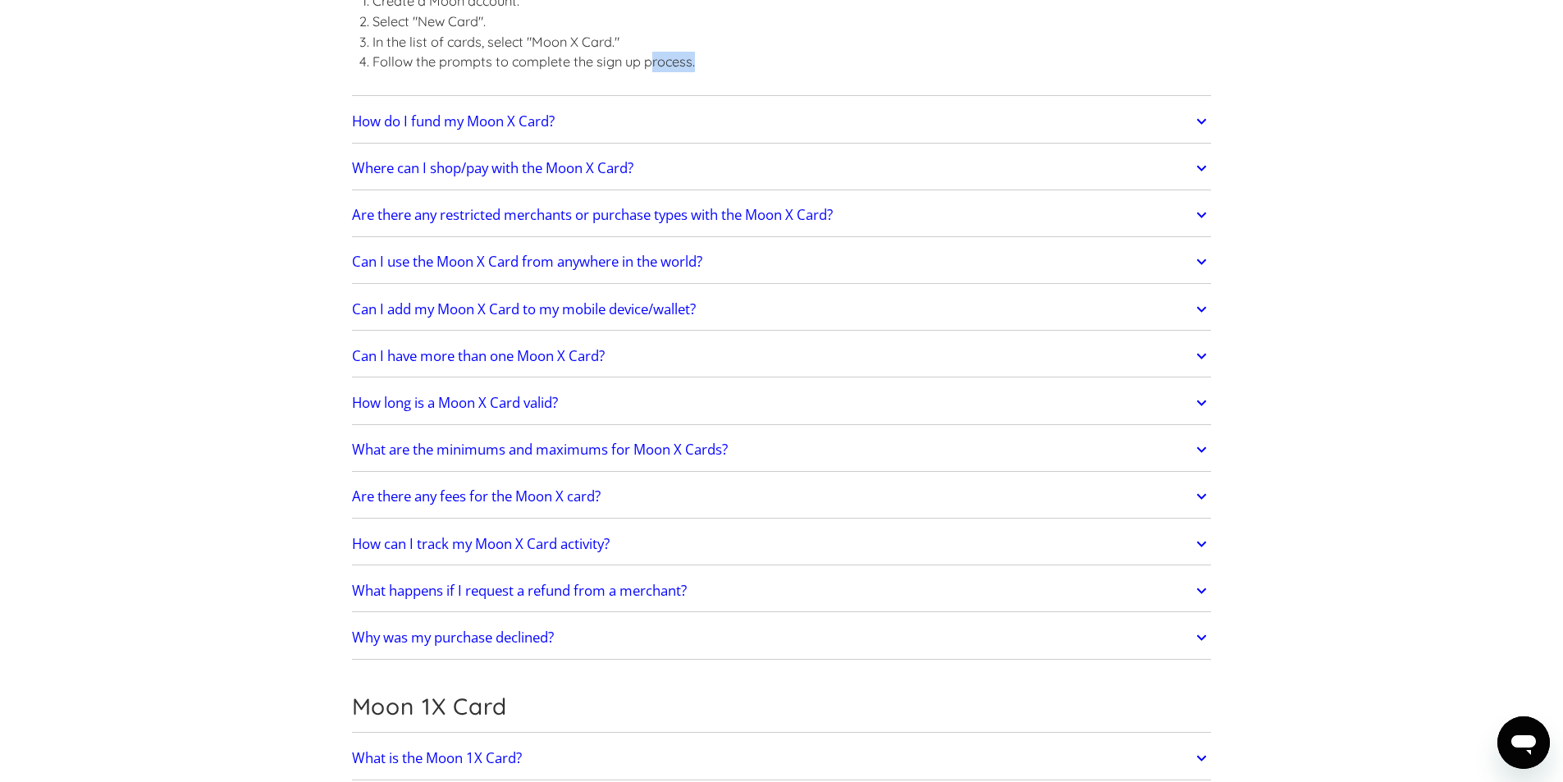
click at [416, 403] on h2 "How long is a Moon X Card valid?" at bounding box center [455, 403] width 206 height 16
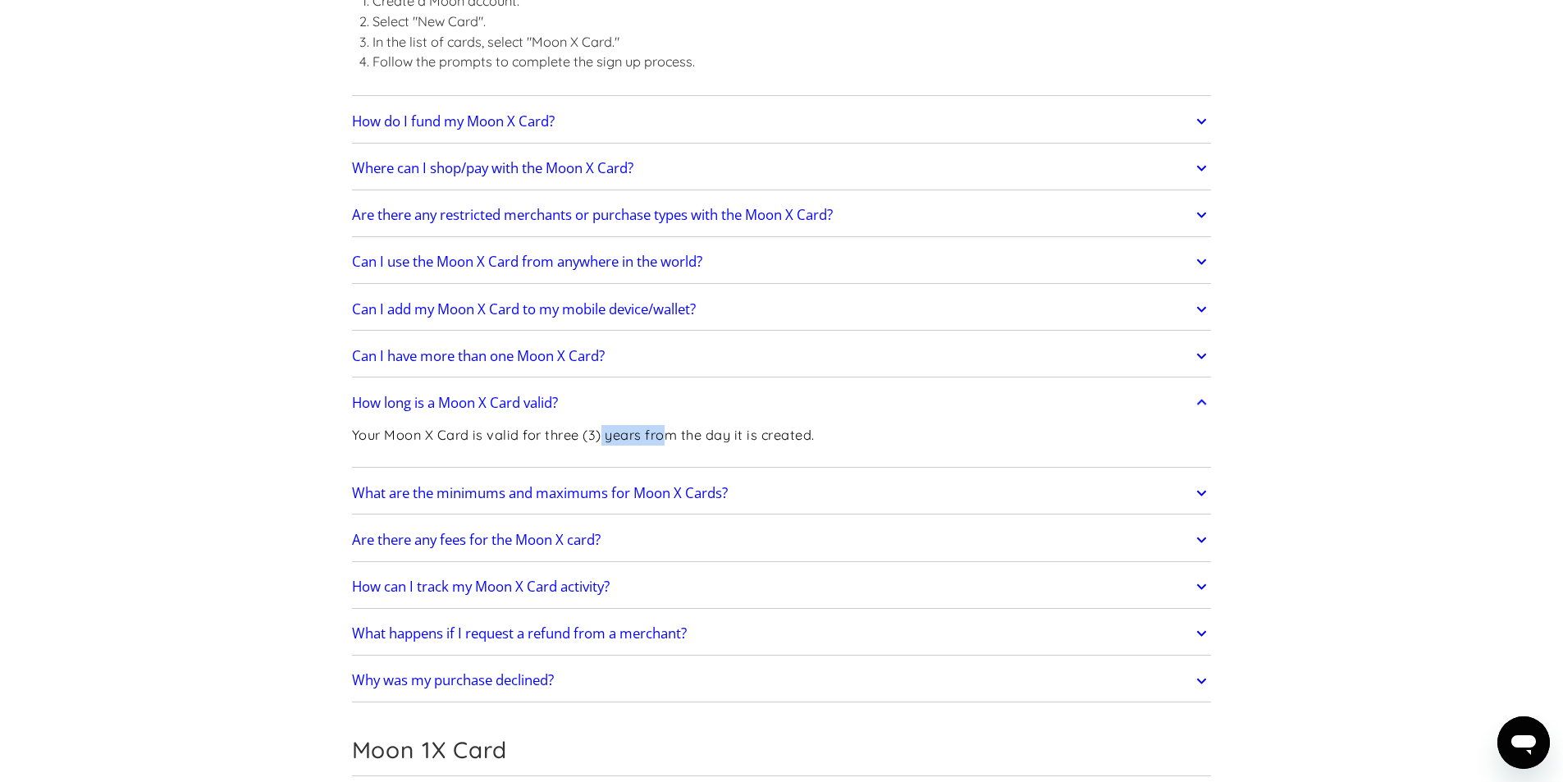
drag, startPoint x: 601, startPoint y: 431, endPoint x: 706, endPoint y: 417, distance: 106.0
click at [704, 418] on div "How long is a Moon X Card valid? Your Moon X Card is valid for three (3) years …" at bounding box center [782, 425] width 860 height 86
click at [306, 458] on section "Frequently Asked Questions Get Started How do I sign up? Head to paywithmoon.co…" at bounding box center [781, 599] width 1563 height 4351
click at [291, 465] on section "Frequently Asked Questions Get Started How do I sign up? Head to paywithmoon.co…" at bounding box center [781, 599] width 1563 height 4351
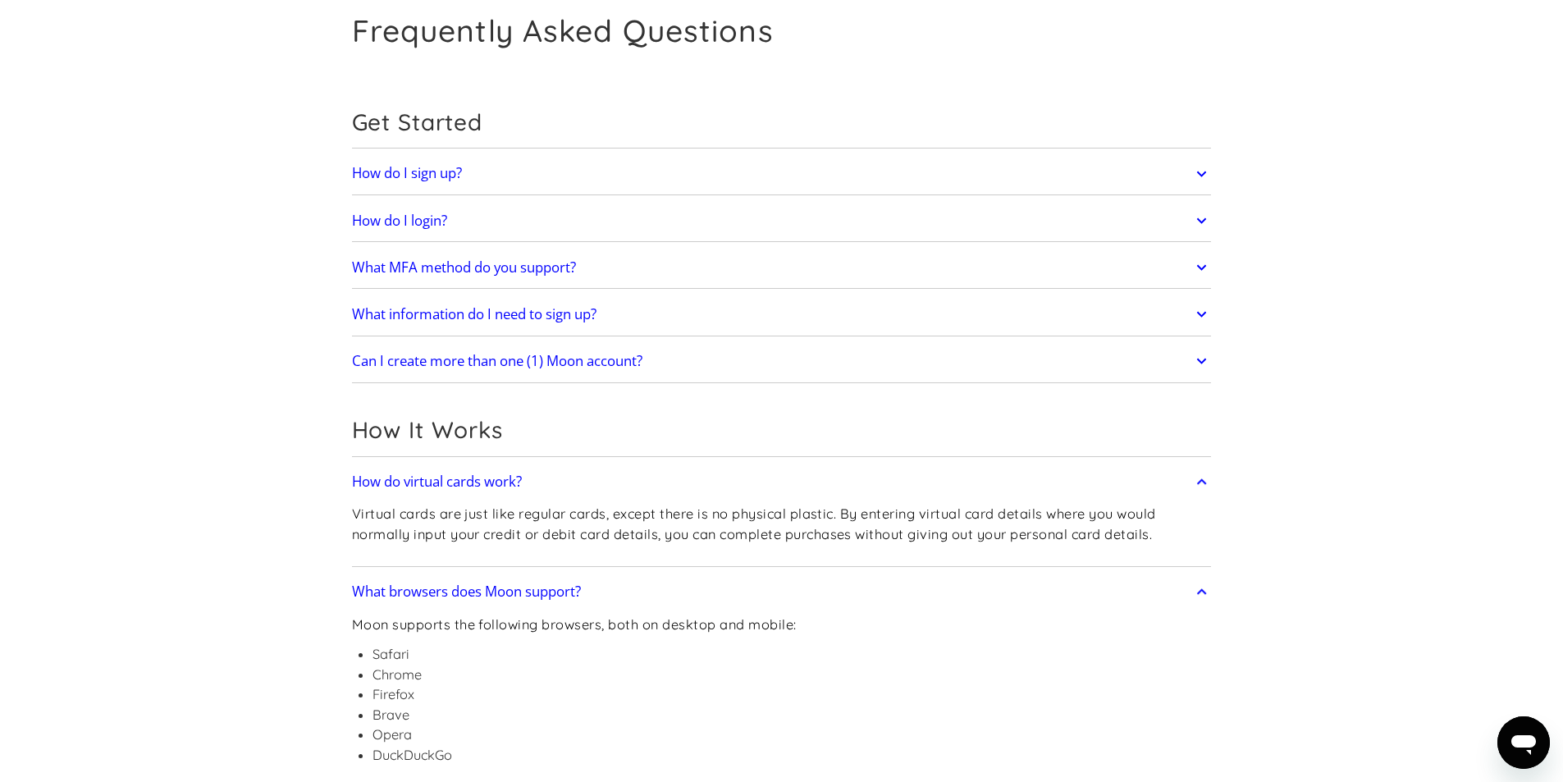
scroll to position [0, 0]
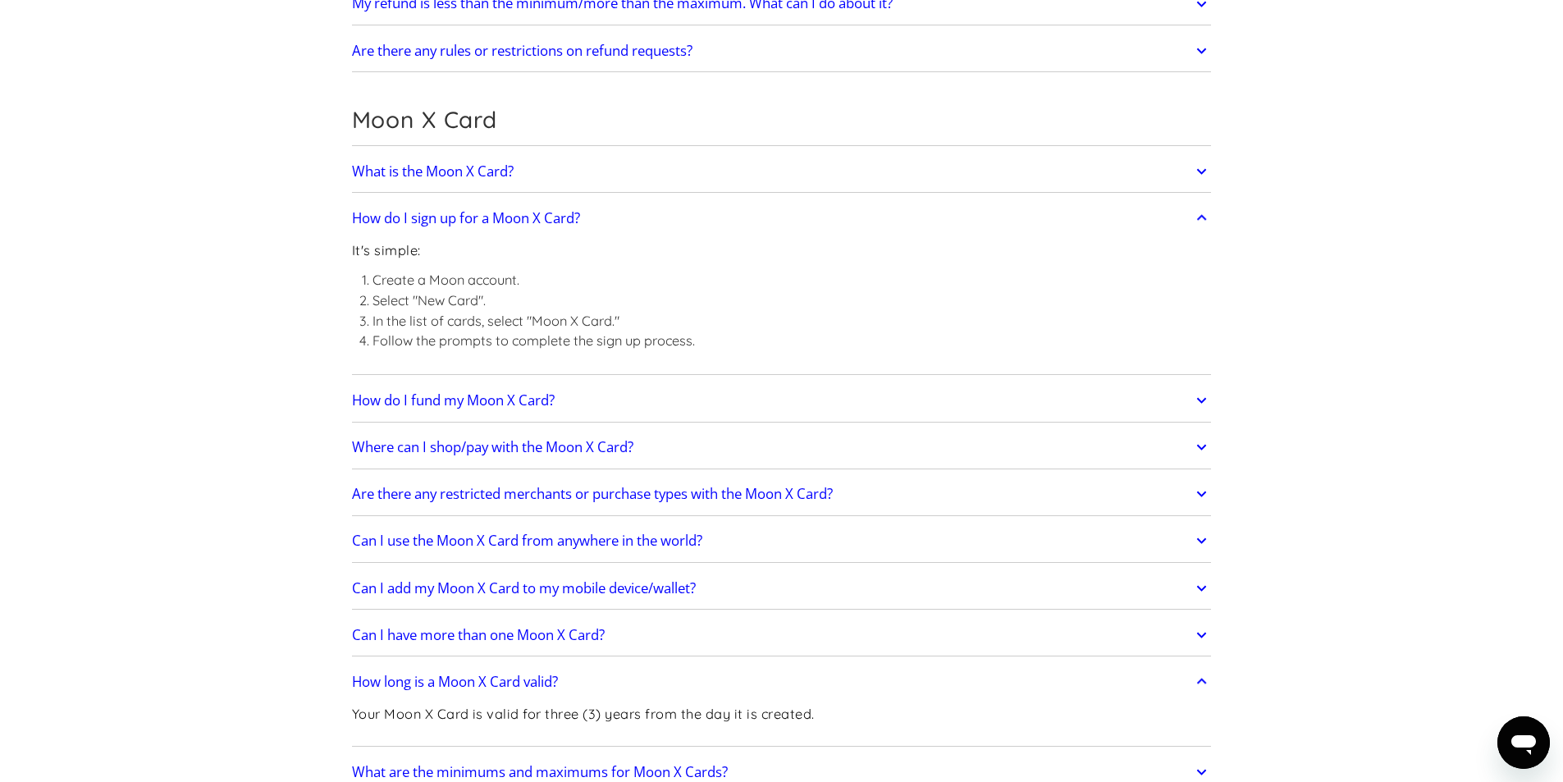
scroll to position [1450, 0]
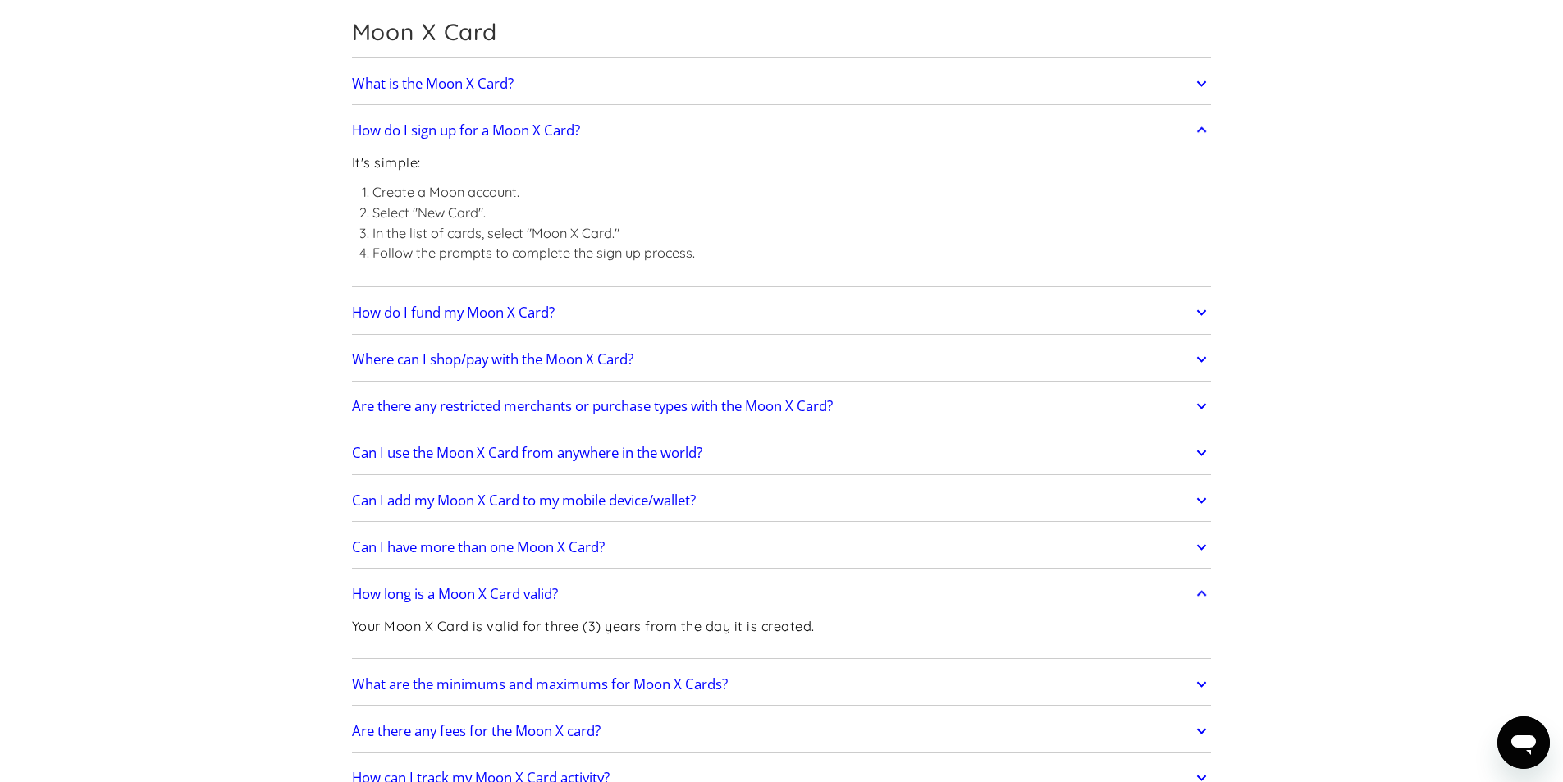
click at [474, 405] on h2 "Are there any restricted merchants or purchase types with the Moon X Card?" at bounding box center [592, 406] width 481 height 16
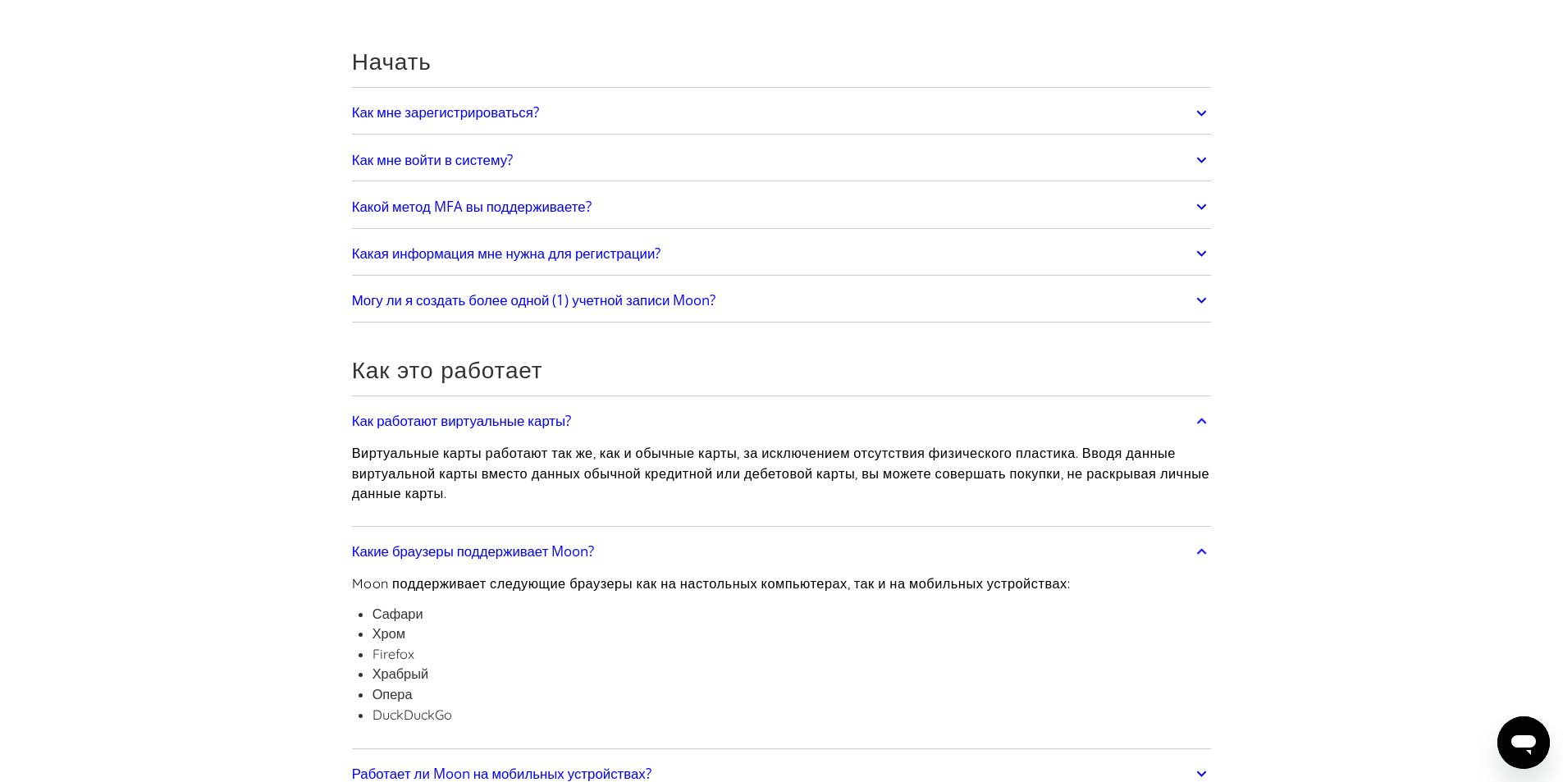
scroll to position [0, 0]
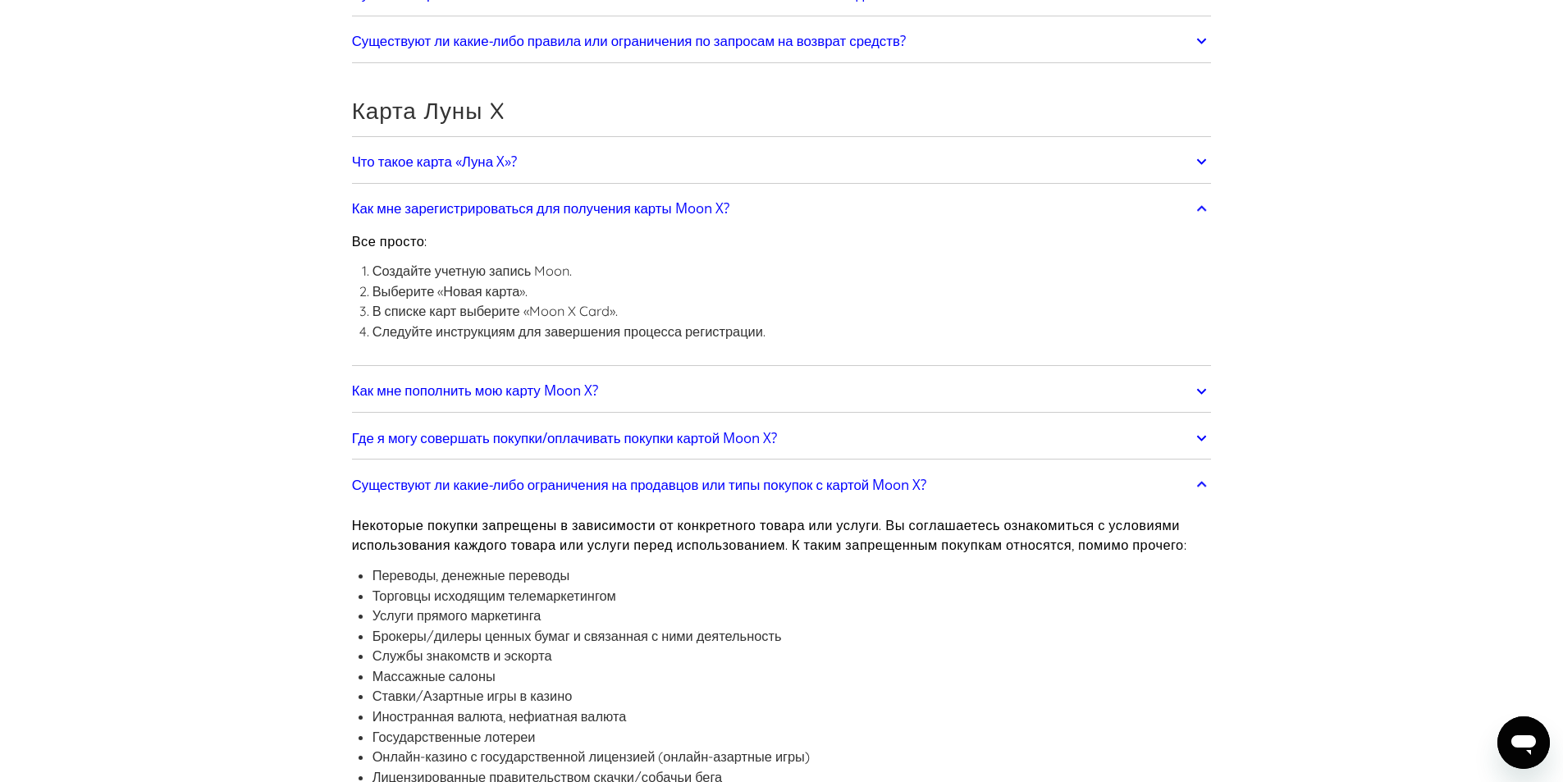
click at [477, 392] on font "Как мне пополнить мою карту Moon X?" at bounding box center [475, 390] width 246 height 19
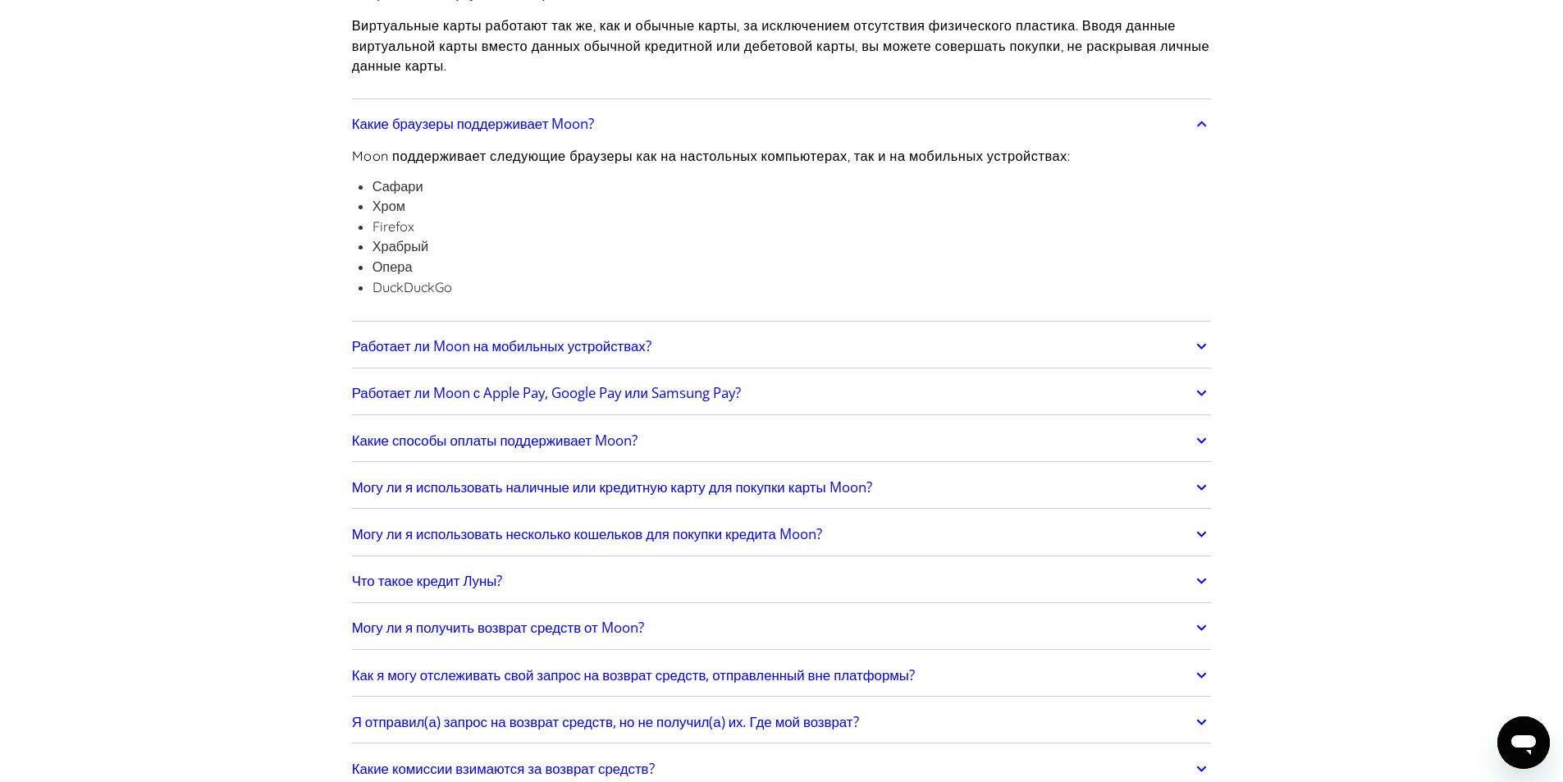
scroll to position [574, 0]
click at [574, 442] on font "Какие способы оплаты поддерживает Moon?" at bounding box center [495, 439] width 286 height 19
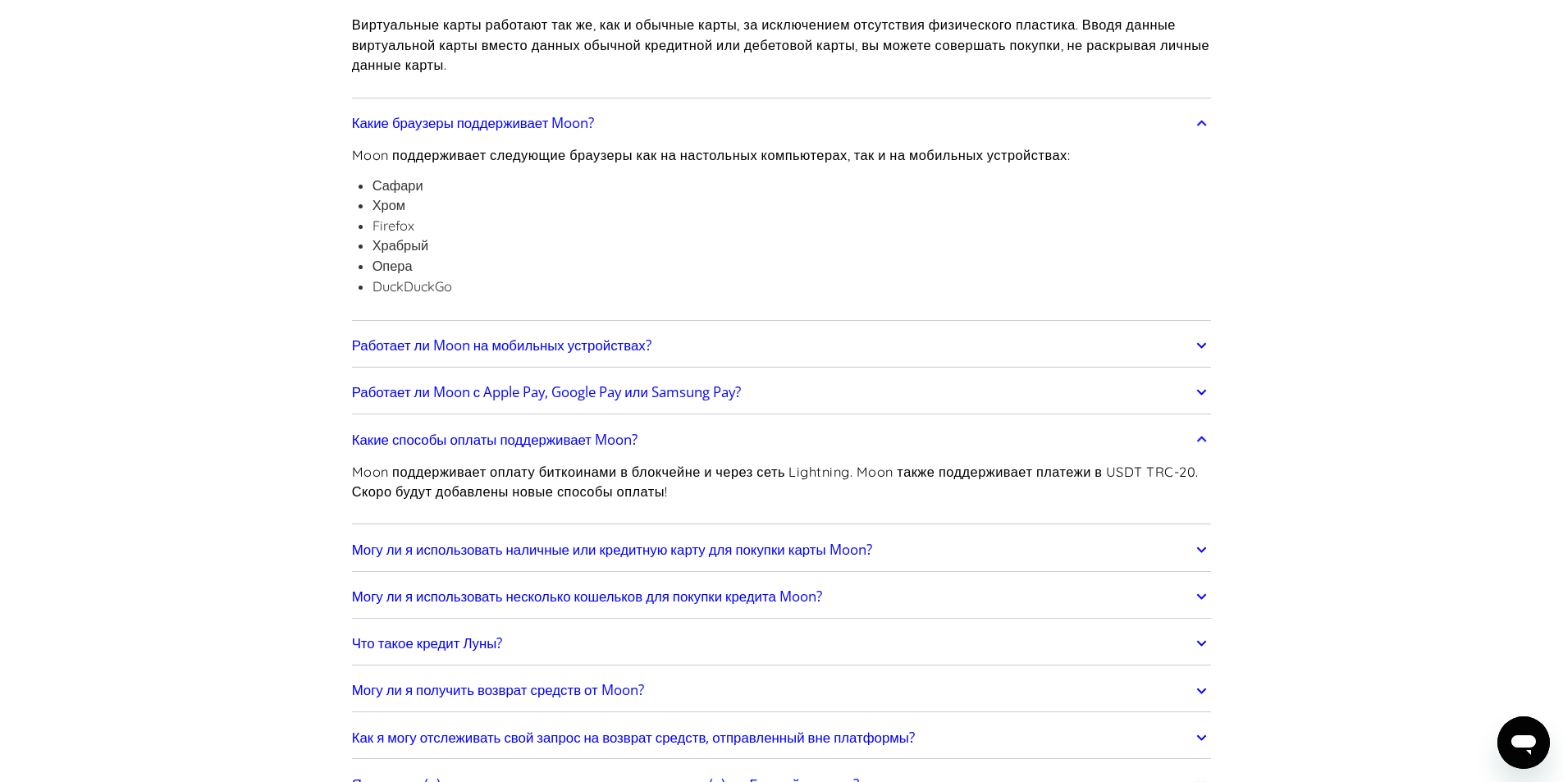
click at [470, 121] on font "Какие браузеры поддерживает Moon?" at bounding box center [473, 122] width 243 height 19
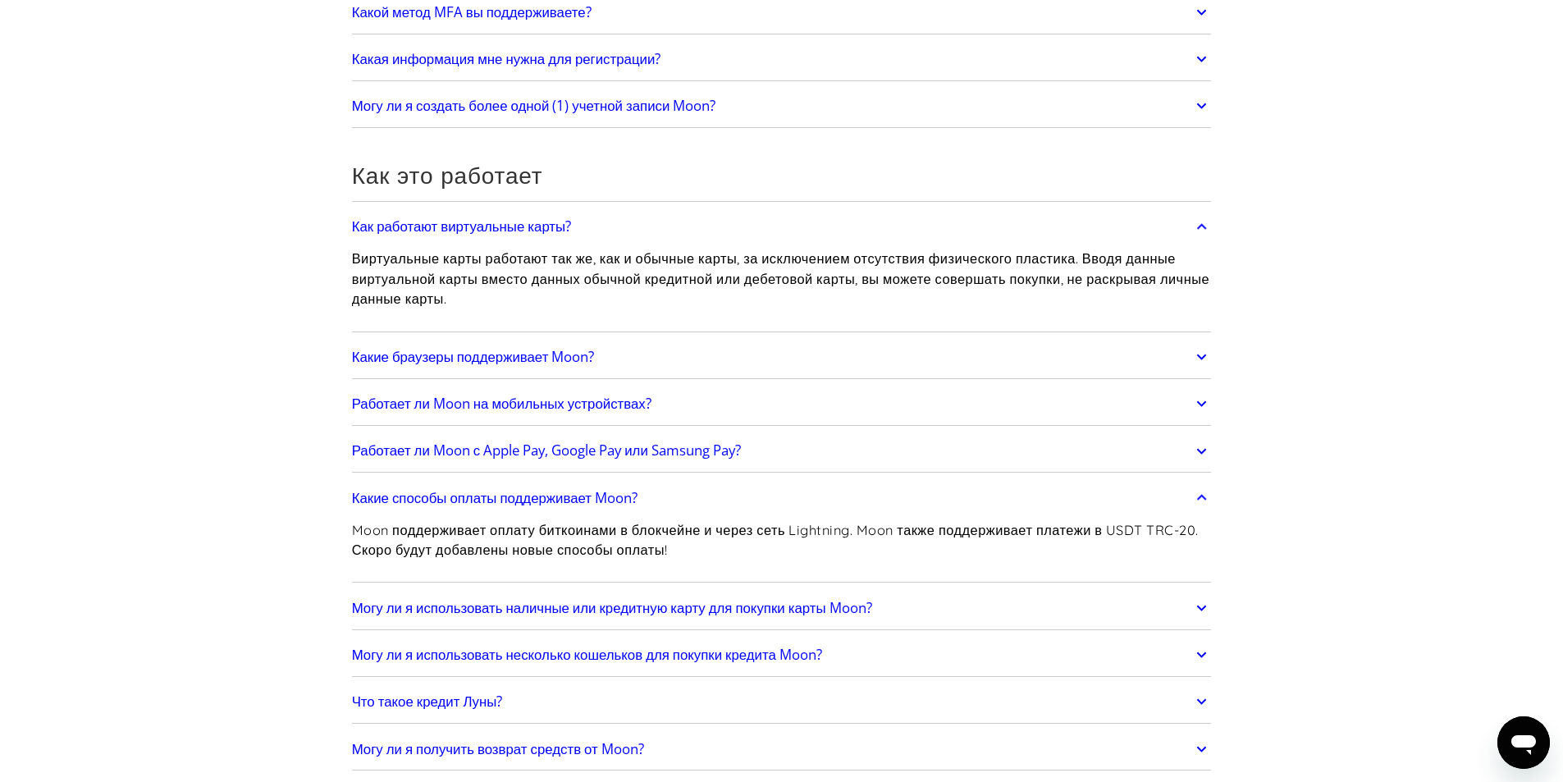
scroll to position [82, 0]
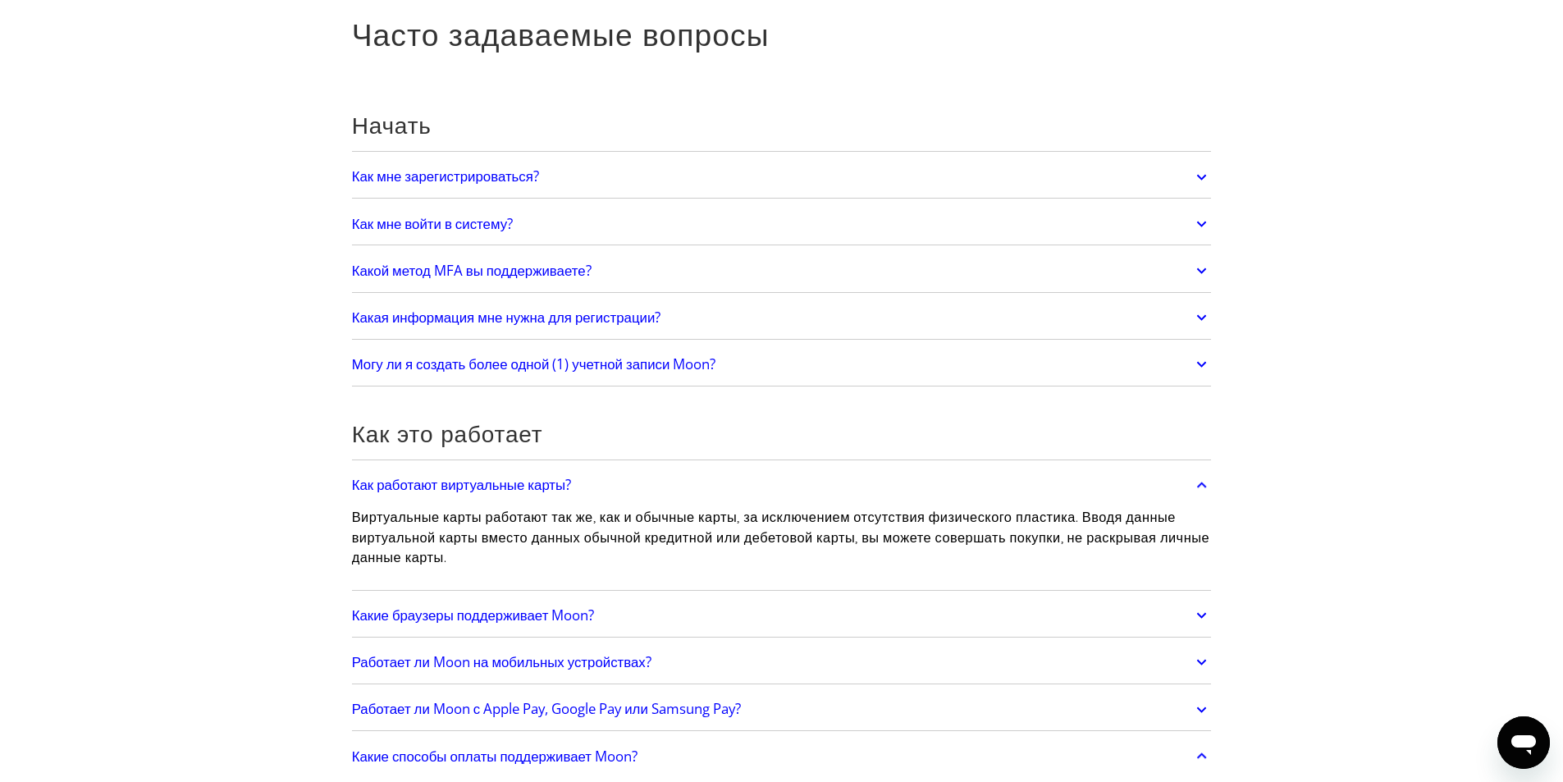
click at [415, 484] on font "Как работают виртуальные карты?" at bounding box center [462, 484] width 220 height 19
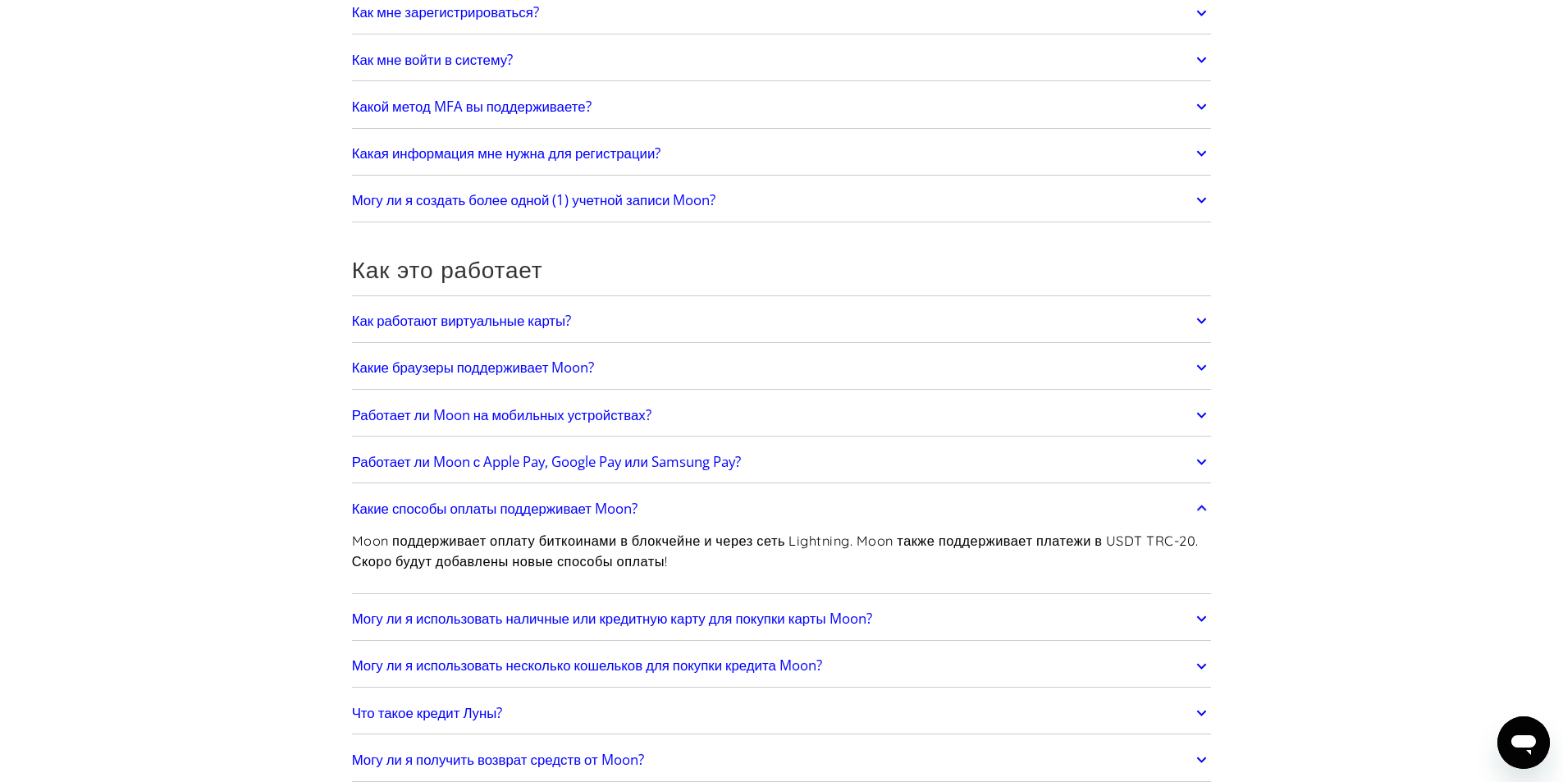
scroll to position [410, 0]
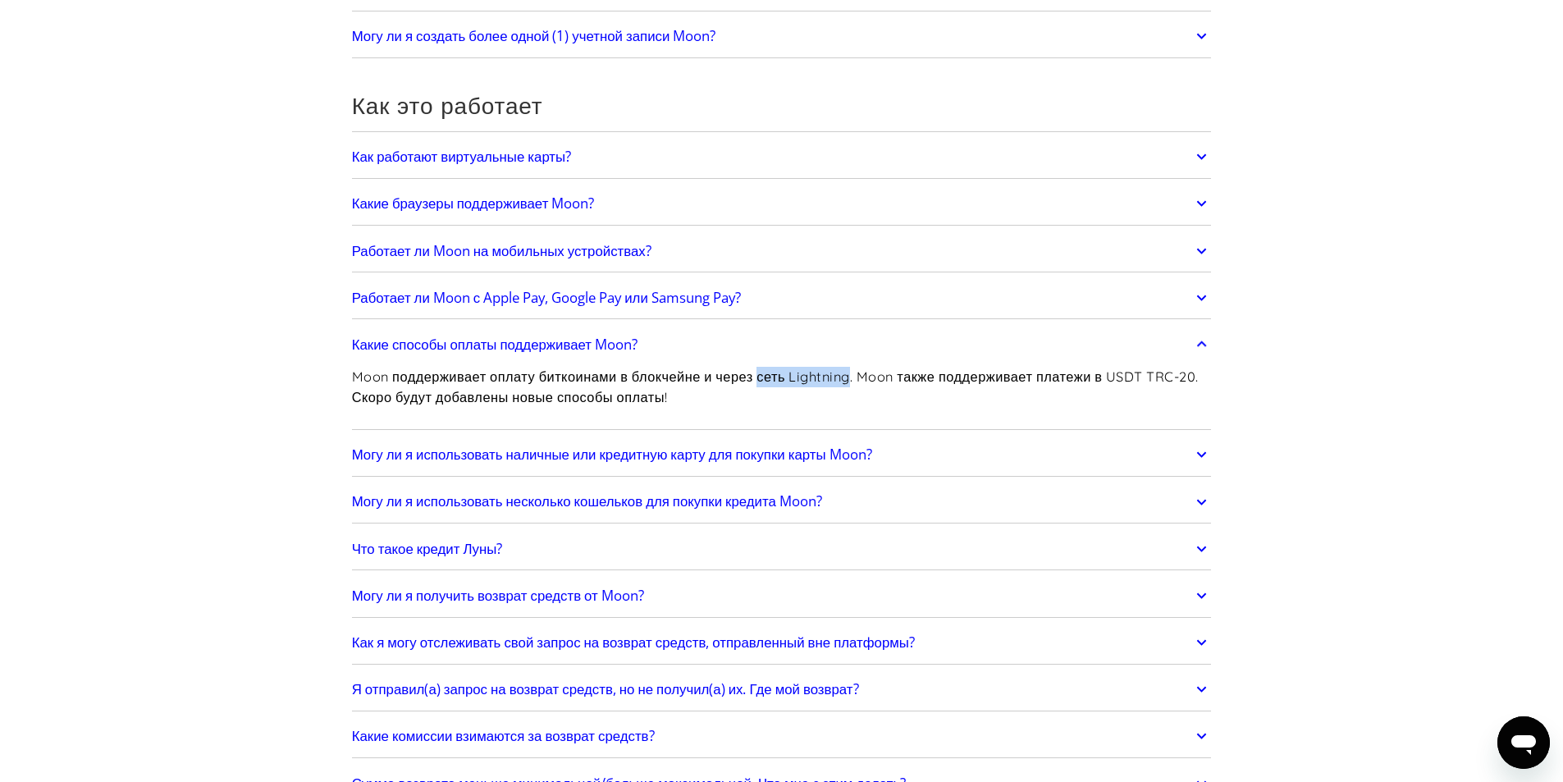
drag, startPoint x: 760, startPoint y: 377, endPoint x: 843, endPoint y: 373, distance: 83.0
click at [852, 375] on font "Moon поддерживает оплату биткоинами в блокчейне и через сеть Lightning. Moon та…" at bounding box center [775, 386] width 847 height 37
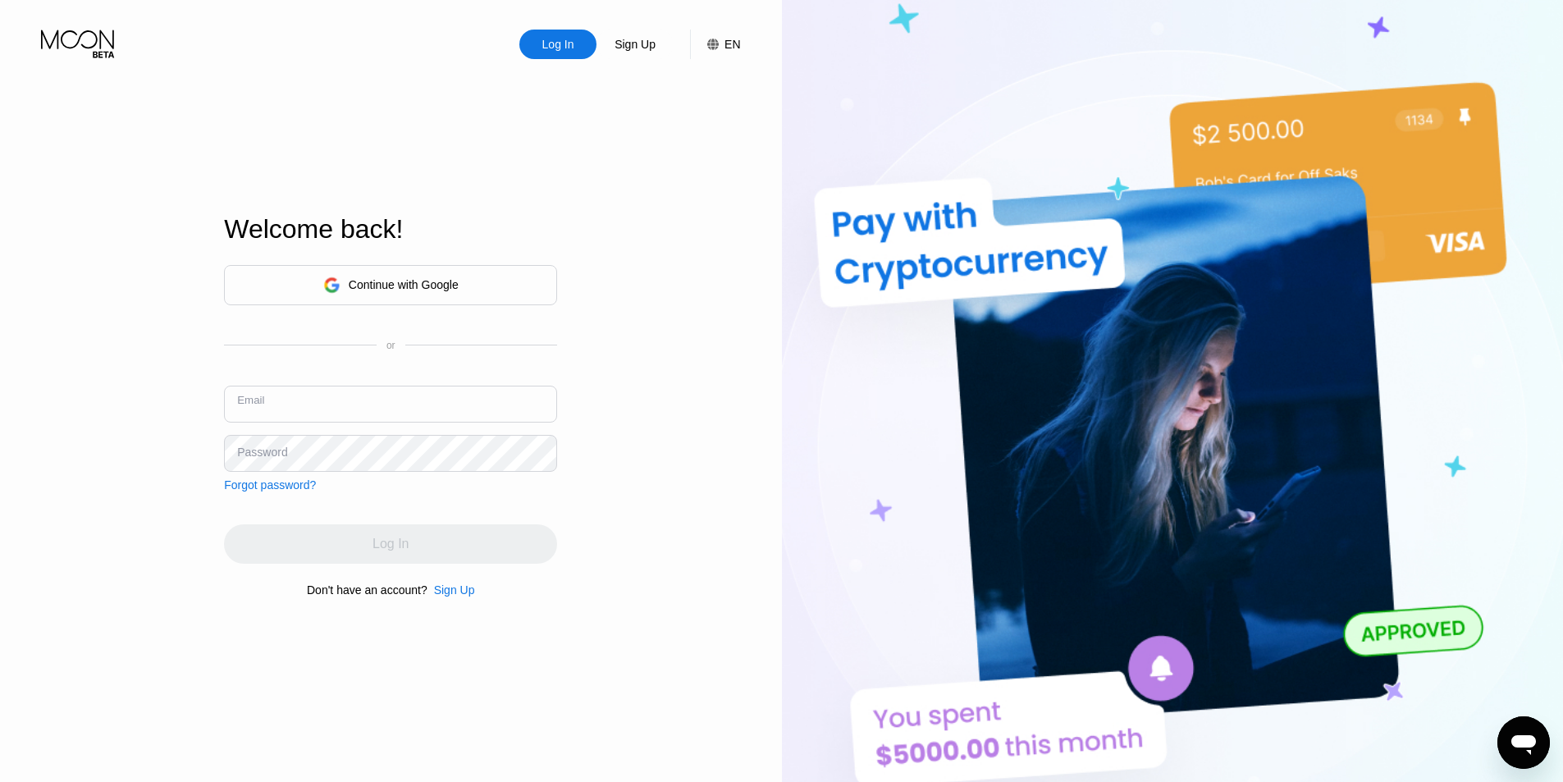
click at [324, 412] on input "text" at bounding box center [390, 404] width 333 height 37
click at [456, 596] on div "Sign Up" at bounding box center [454, 589] width 41 height 13
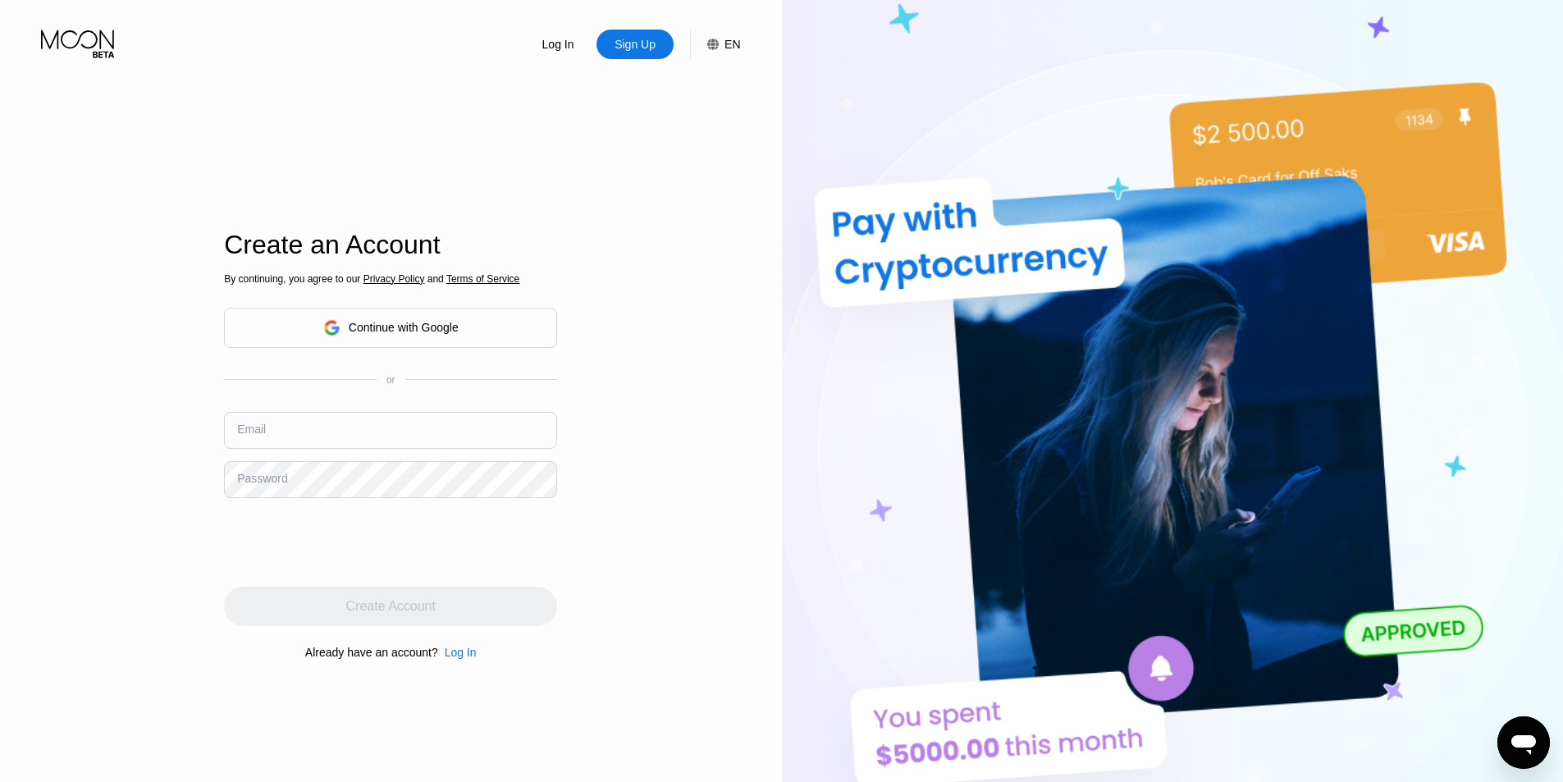
click at [272, 433] on input "text" at bounding box center [390, 430] width 333 height 37
paste input "mail.allof@gmail.com"
type input "mail.allof@gmail.com"
drag, startPoint x: 670, startPoint y: 372, endPoint x: 553, endPoint y: 355, distance: 118.5
click at [666, 372] on div "Log In Sign Up EN Language Select an item Save Create an Account By continuing,…" at bounding box center [391, 430] width 782 height 860
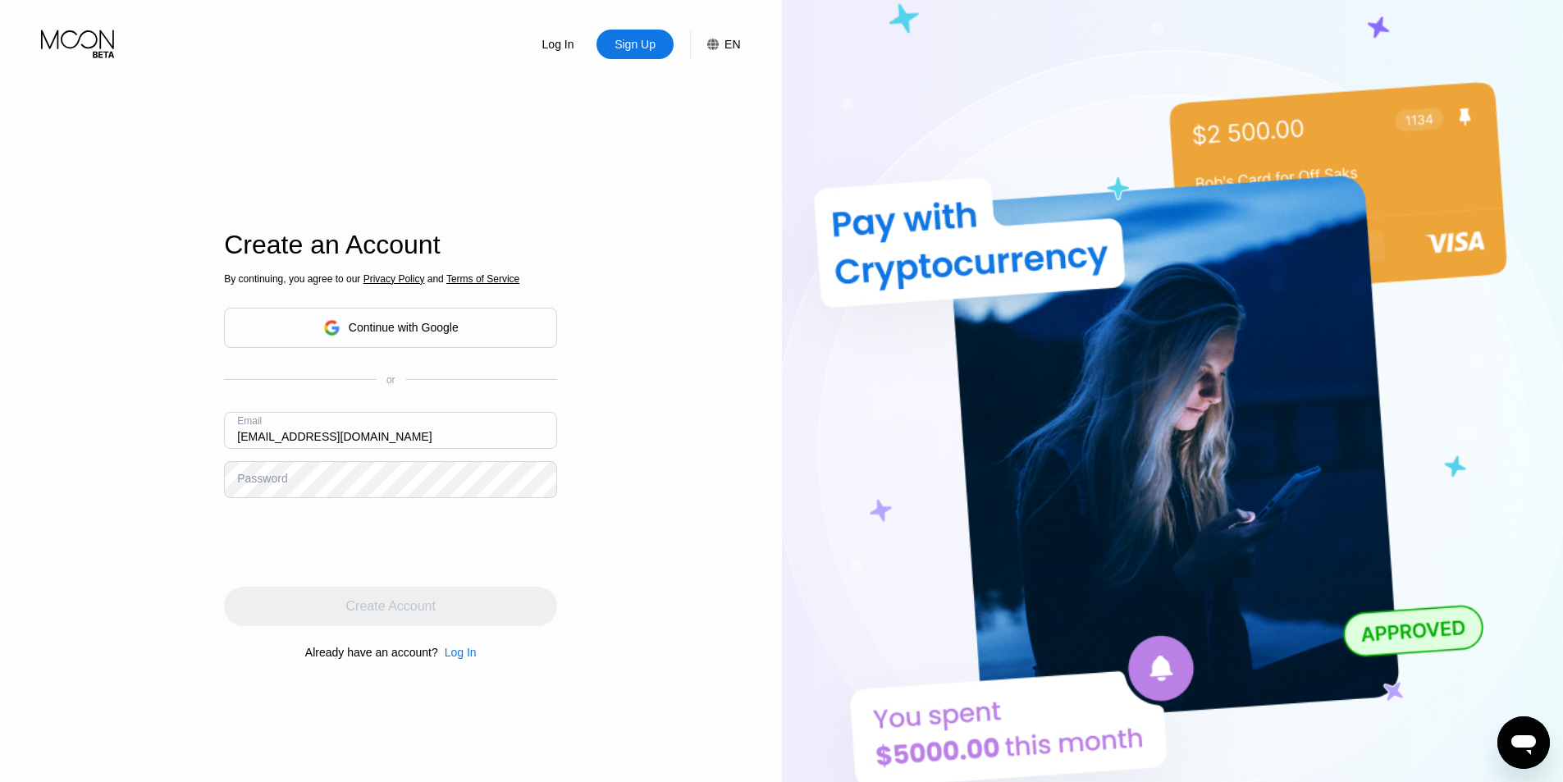
click at [477, 329] on div "Continue with Google" at bounding box center [390, 328] width 333 height 40
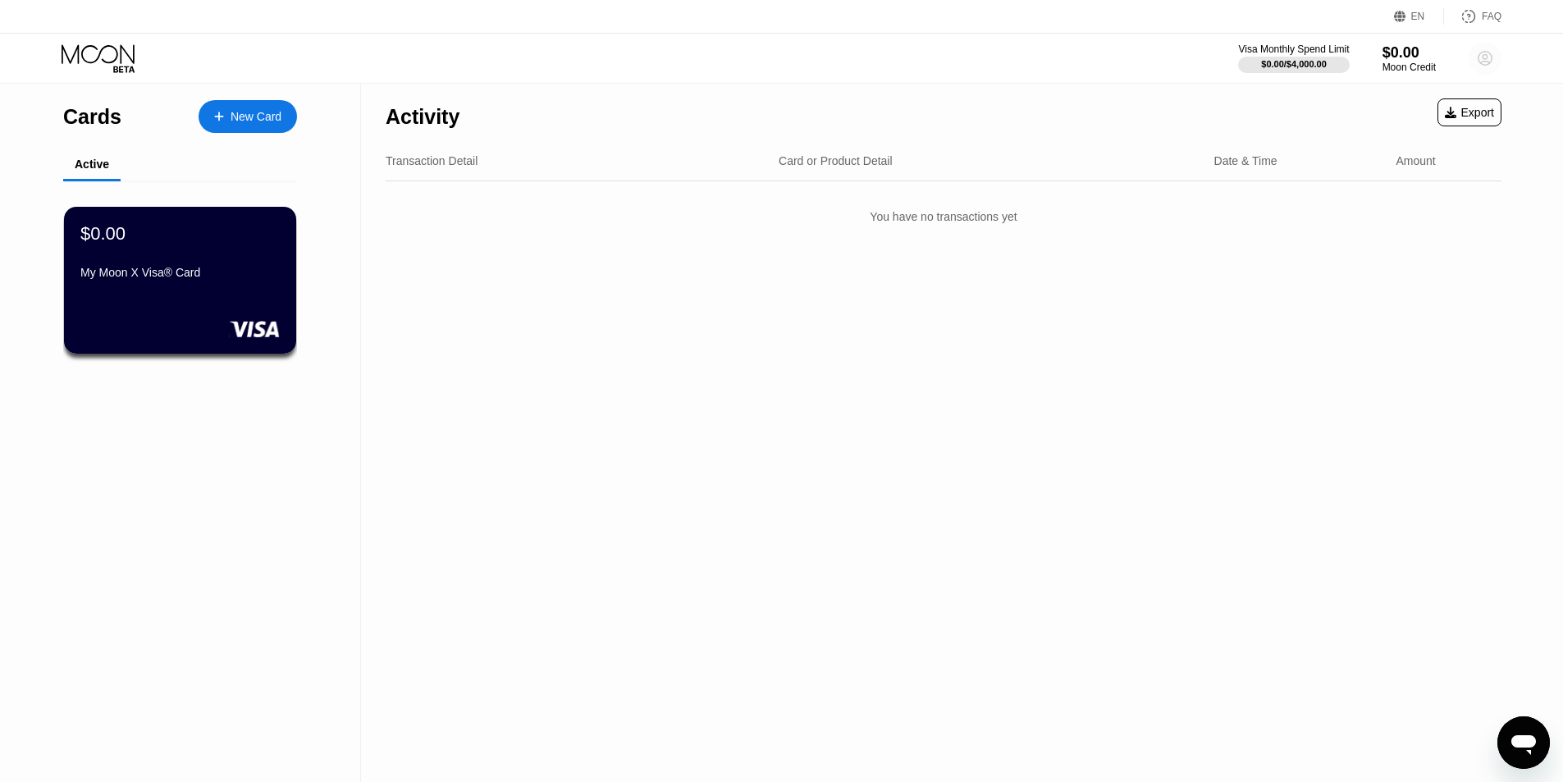
click at [1488, 56] on icon at bounding box center [1485, 58] width 9 height 9
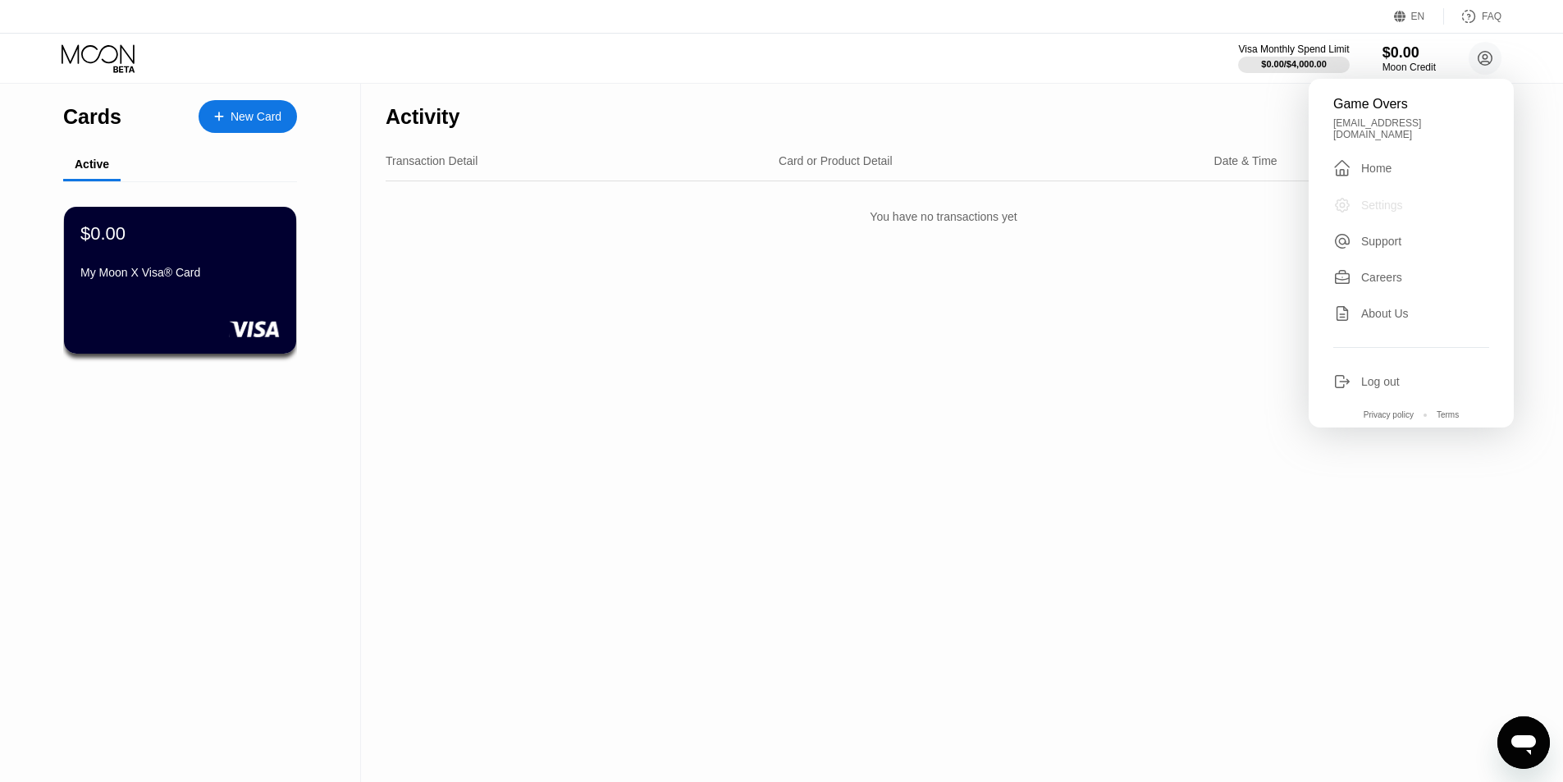
click at [1376, 199] on div "Settings" at bounding box center [1382, 205] width 42 height 13
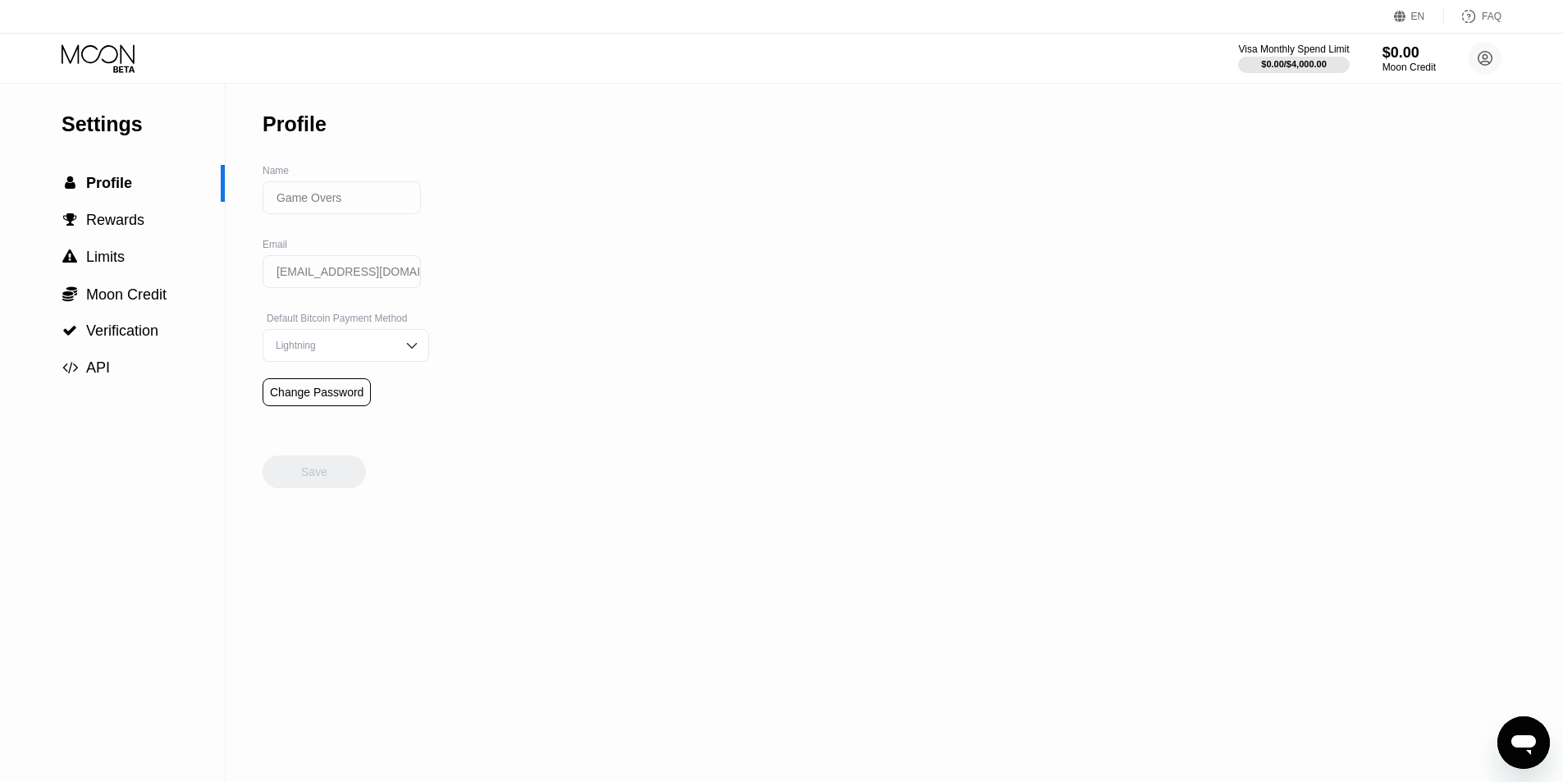
click at [357, 200] on input "Game Overs" at bounding box center [342, 197] width 158 height 33
drag, startPoint x: 361, startPoint y: 202, endPoint x: 254, endPoint y: 206, distance: 107.6
click at [254, 206] on div "Settings  Profile  Rewards  Limits  Moon Credit  Verification  API Profil…" at bounding box center [781, 433] width 1563 height 698
click at [572, 471] on div "Settings  Profile  Rewards  Limits  Moon Credit  Verification  API Profil…" at bounding box center [781, 433] width 1563 height 698
click at [1485, 59] on icon at bounding box center [1485, 58] width 9 height 9
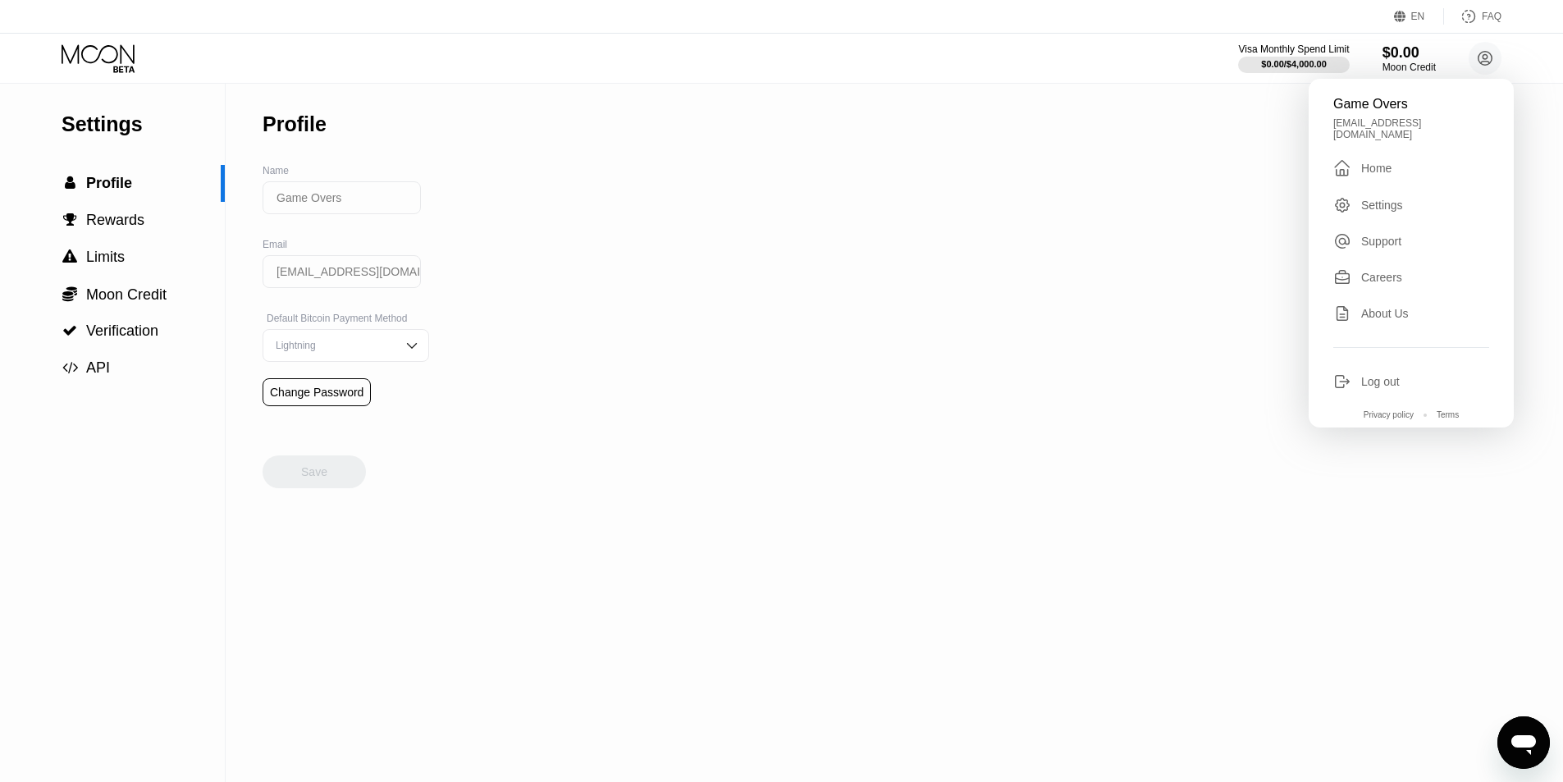
drag, startPoint x: 1382, startPoint y: 379, endPoint x: 1357, endPoint y: 376, distance: 24.8
click at [1383, 379] on div "Log out" at bounding box center [1380, 381] width 39 height 13
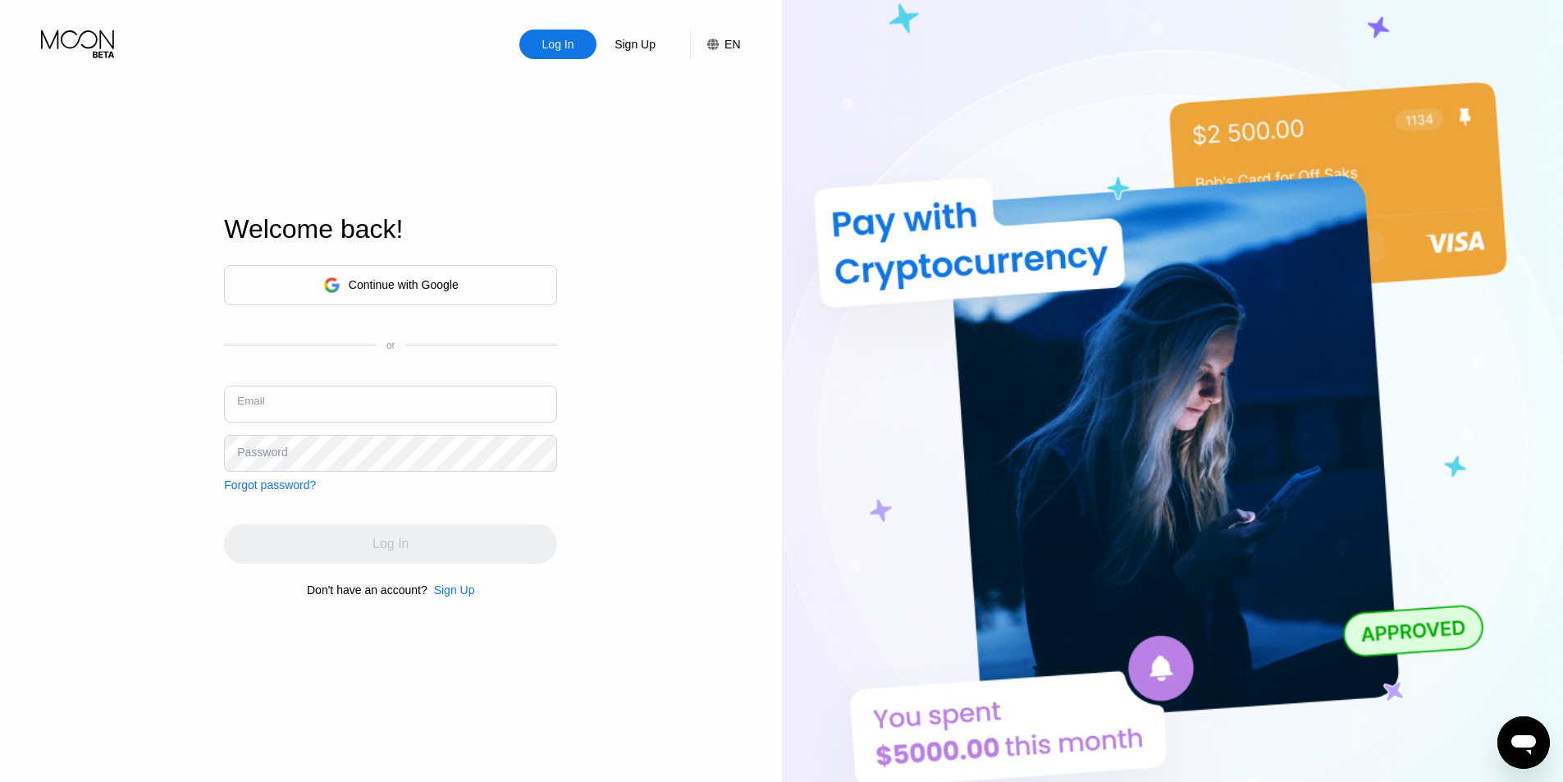
click at [310, 402] on input "text" at bounding box center [390, 404] width 333 height 37
paste input "[EMAIL_ADDRESS][DOMAIN_NAME]"
type input "[EMAIL_ADDRESS][DOMAIN_NAME]"
click at [451, 597] on div "Sign Up" at bounding box center [454, 589] width 41 height 13
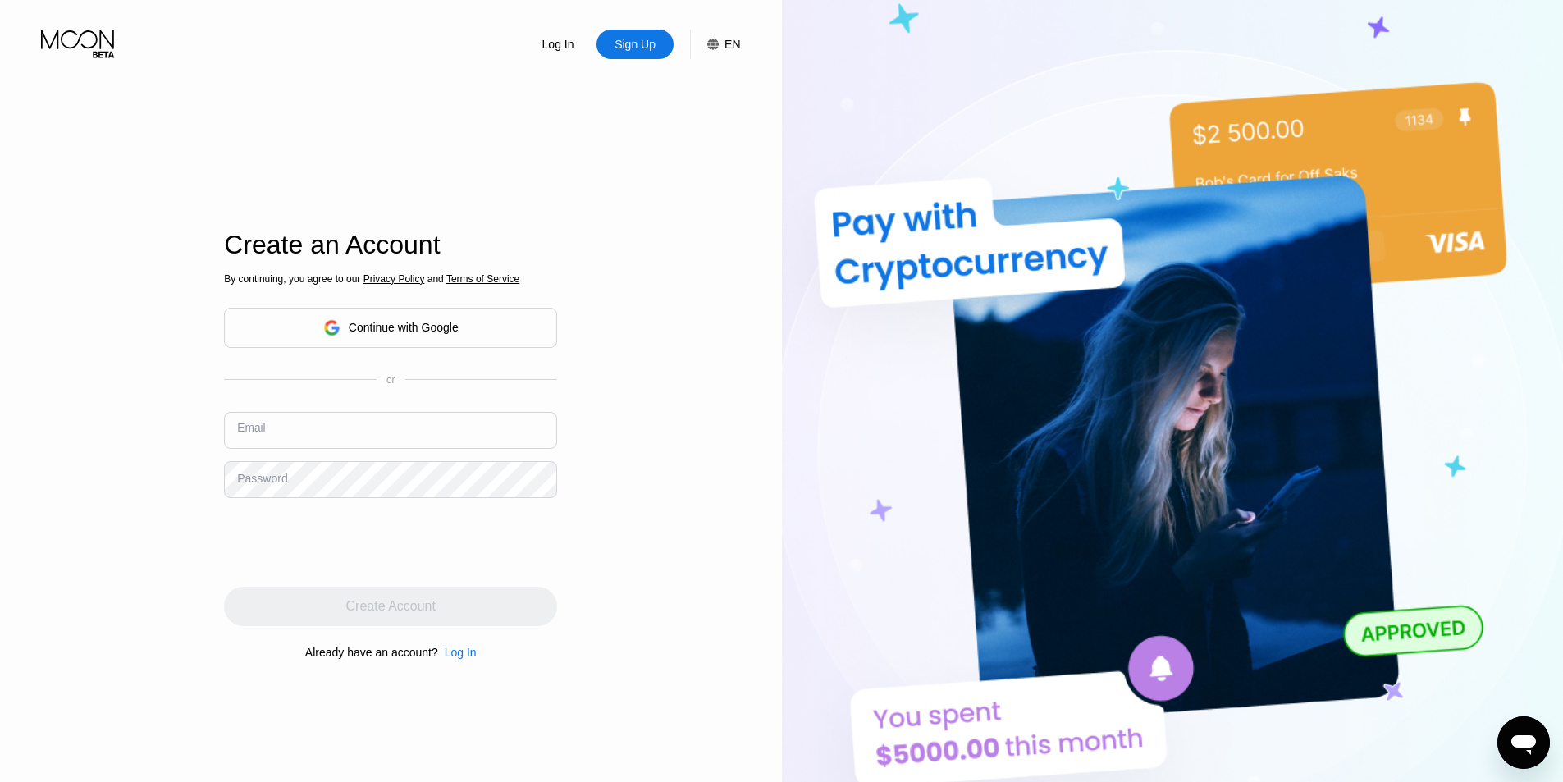
click at [332, 439] on input "text" at bounding box center [390, 430] width 333 height 37
paste input "[EMAIL_ADDRESS][DOMAIN_NAME]"
type input "[EMAIL_ADDRESS][DOMAIN_NAME]"
click at [115, 469] on div "Log In Sign Up EN Language Select an item Save Create an Account By continuing,…" at bounding box center [391, 430] width 782 height 860
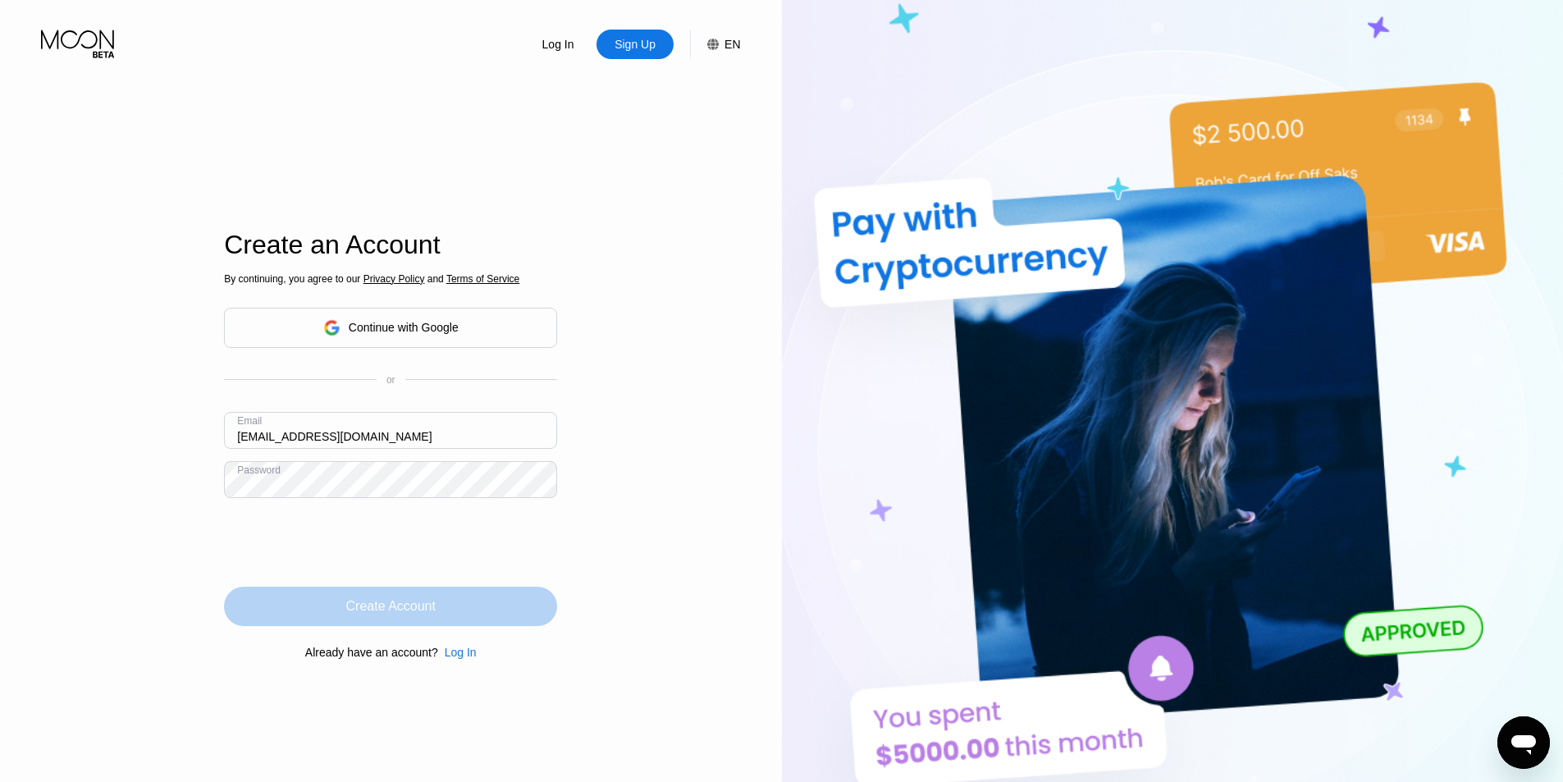
click at [333, 609] on div "Create Account" at bounding box center [390, 606] width 333 height 39
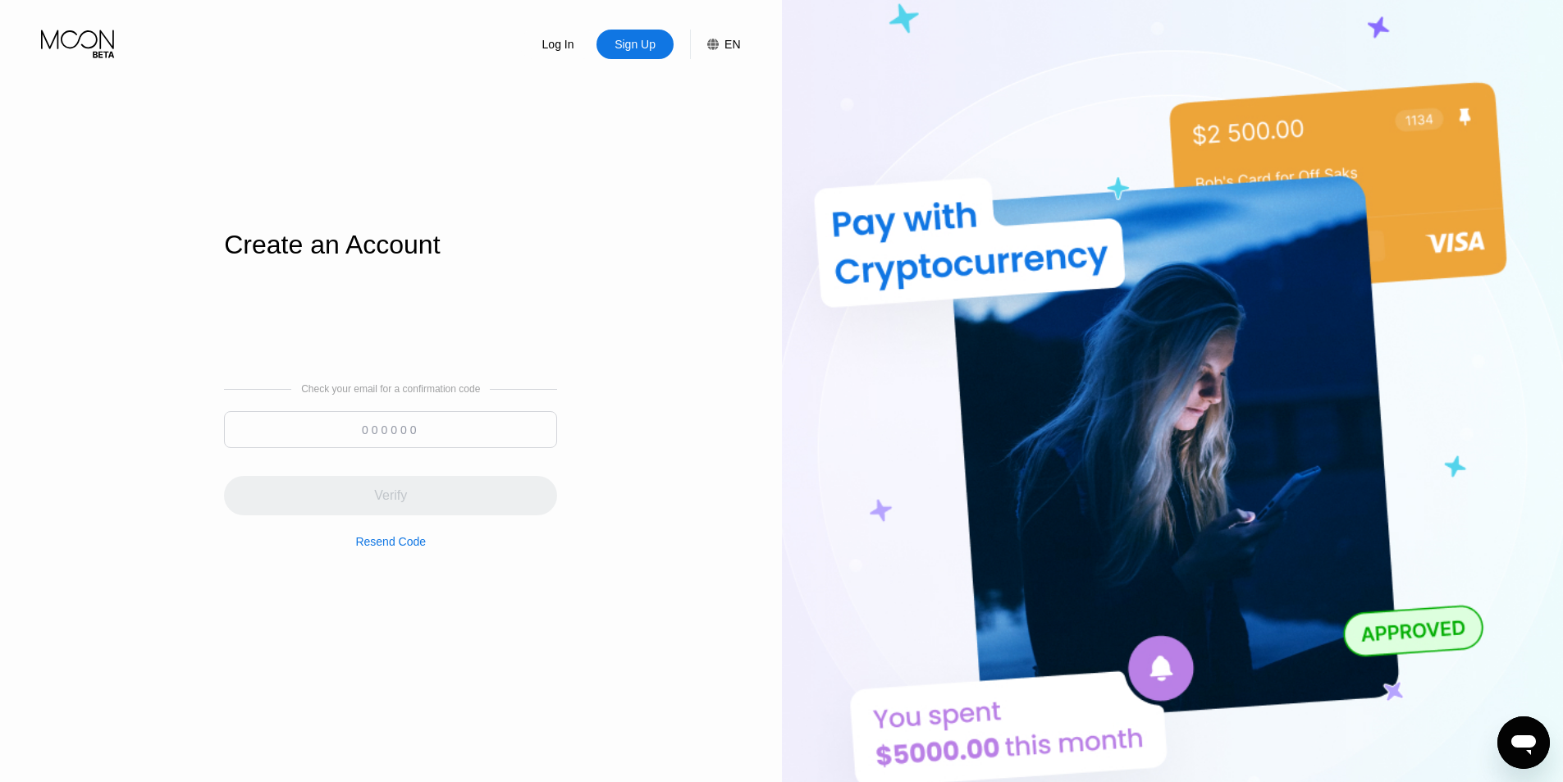
click at [442, 433] on input at bounding box center [390, 429] width 333 height 37
paste input "816360"
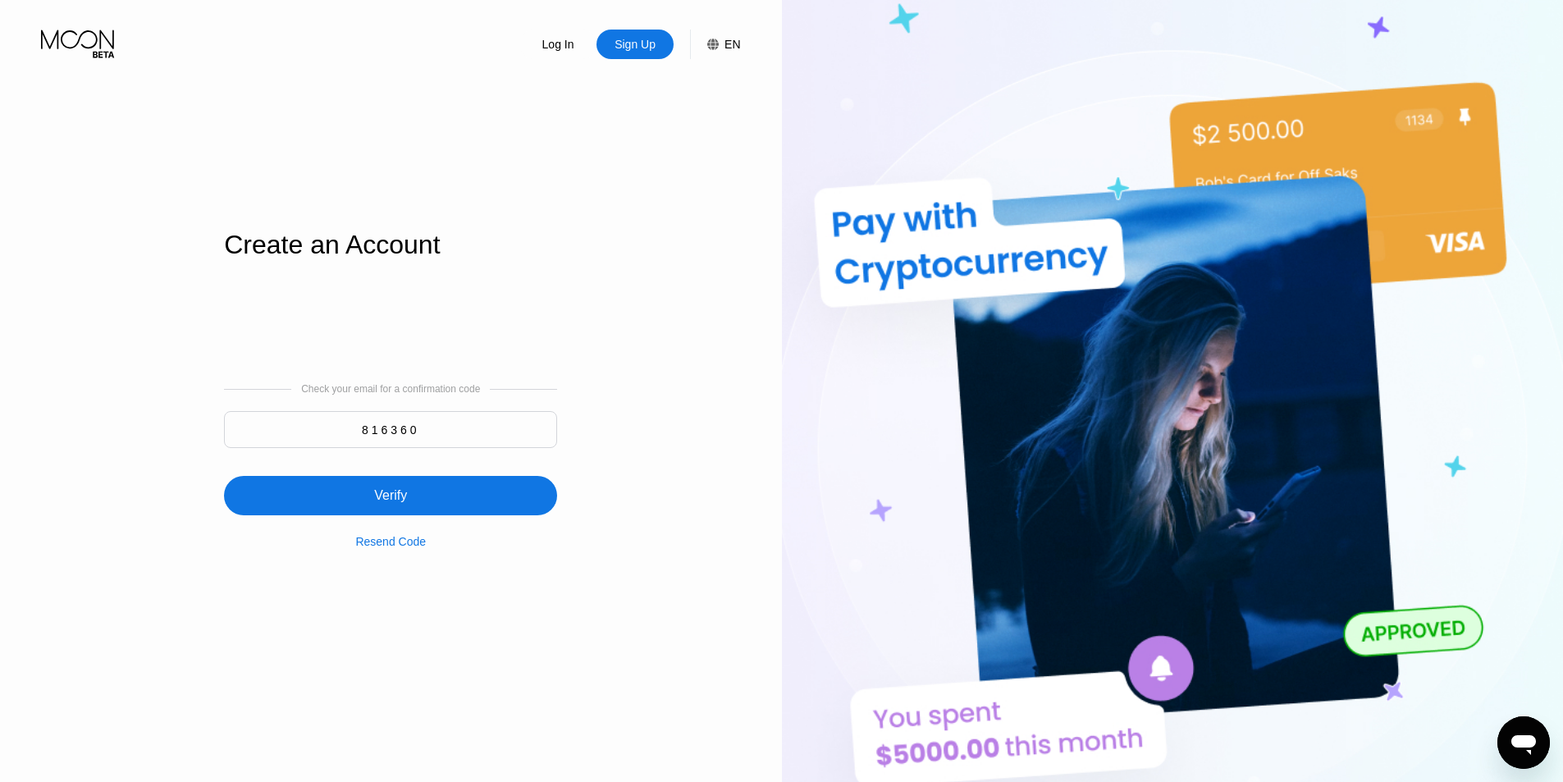
type input "816360"
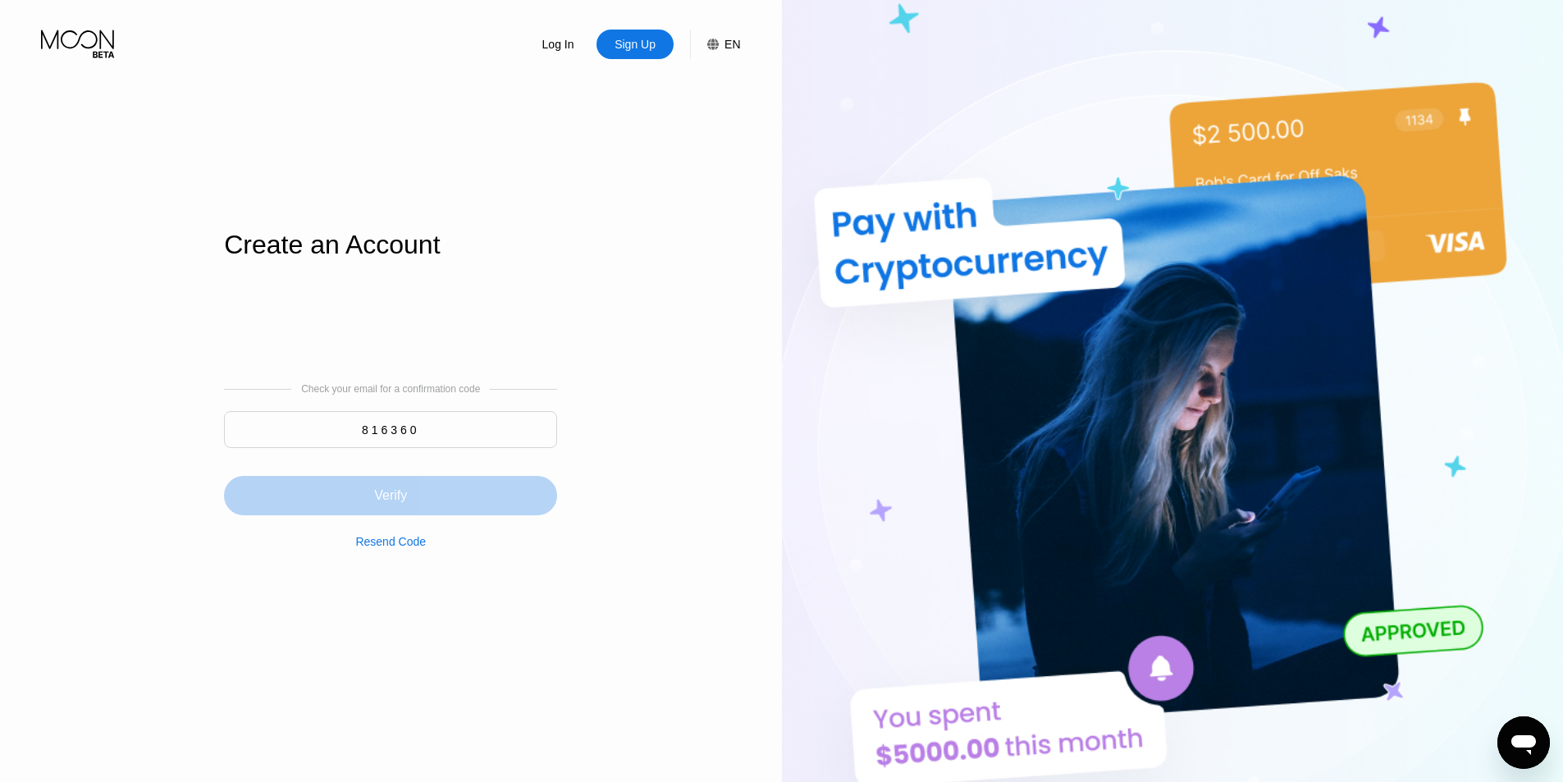
click at [426, 493] on div "Verify" at bounding box center [390, 495] width 333 height 39
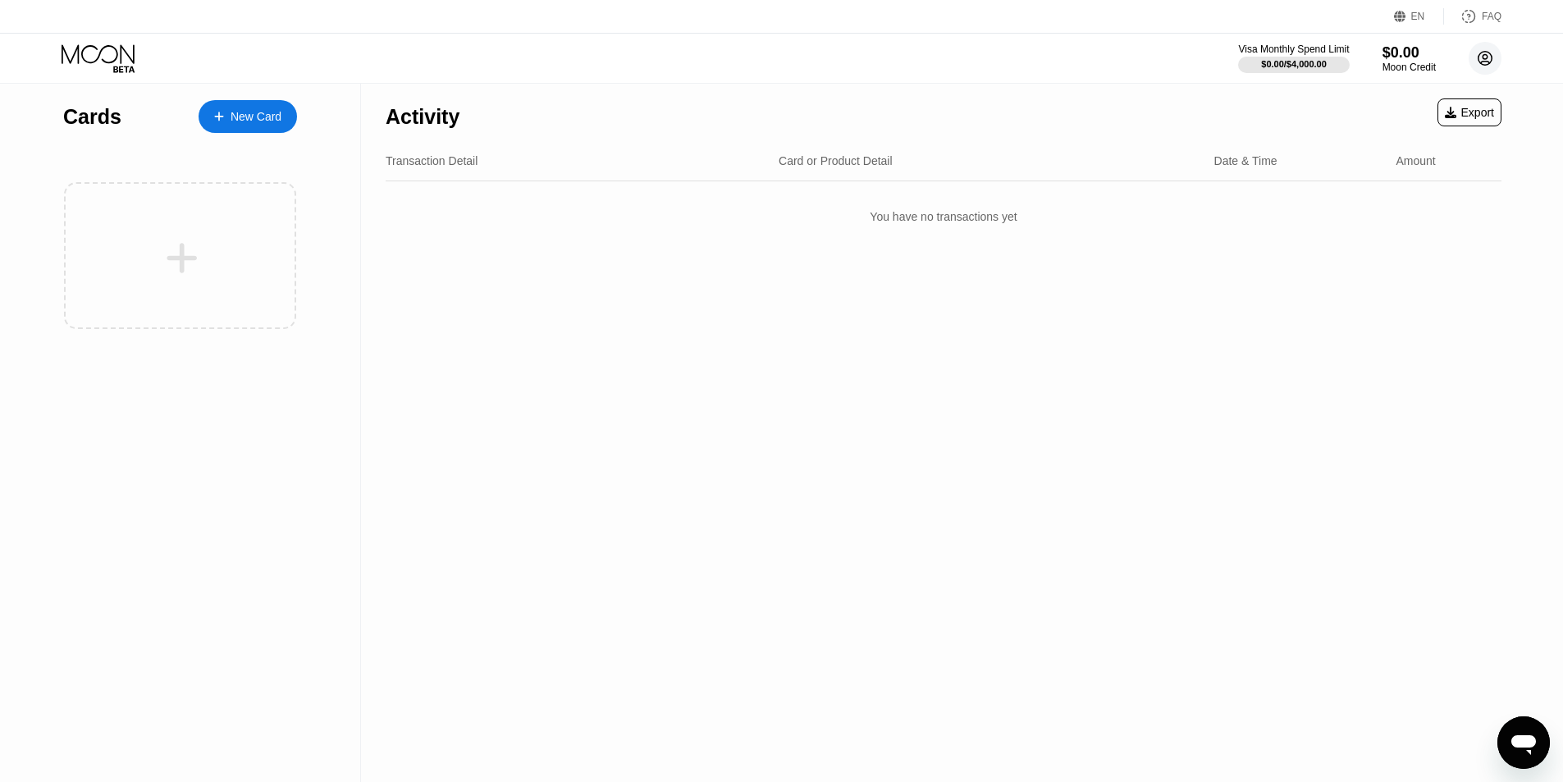
click at [1489, 58] on circle at bounding box center [1485, 58] width 33 height 33
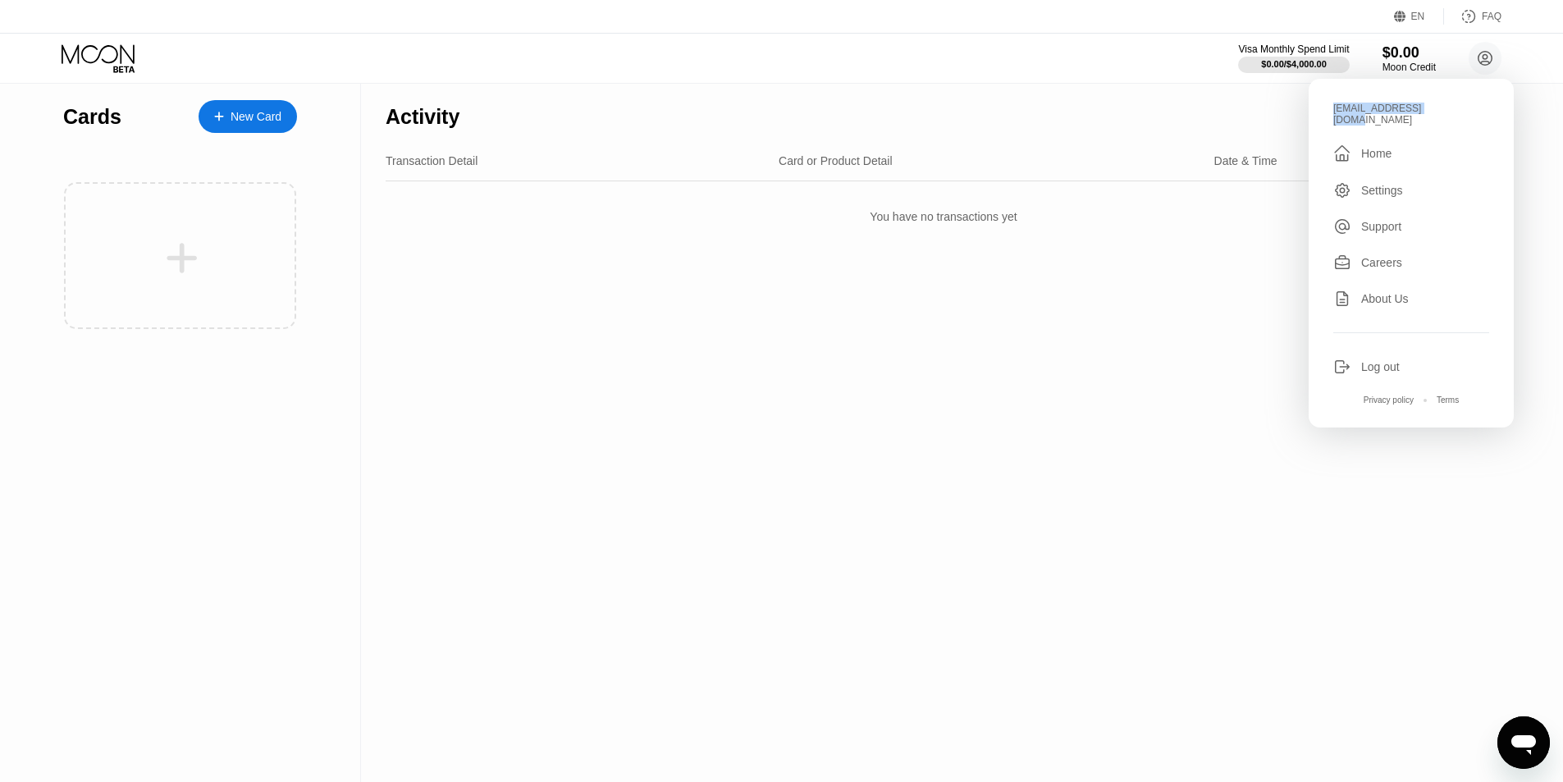
drag, startPoint x: 1434, startPoint y: 112, endPoint x: 1331, endPoint y: 106, distance: 103.6
click at [1331, 106] on div "mail.allof@gmail.com  Home Settings Support Careers About Us Log out Privacy p…" at bounding box center [1411, 253] width 205 height 349
copy div "[EMAIL_ADDRESS][DOMAIN_NAME]"
click at [1241, 376] on div "Activity Export Transaction Detail Card or Product Detail Date & Time Amount Yo…" at bounding box center [943, 433] width 1165 height 698
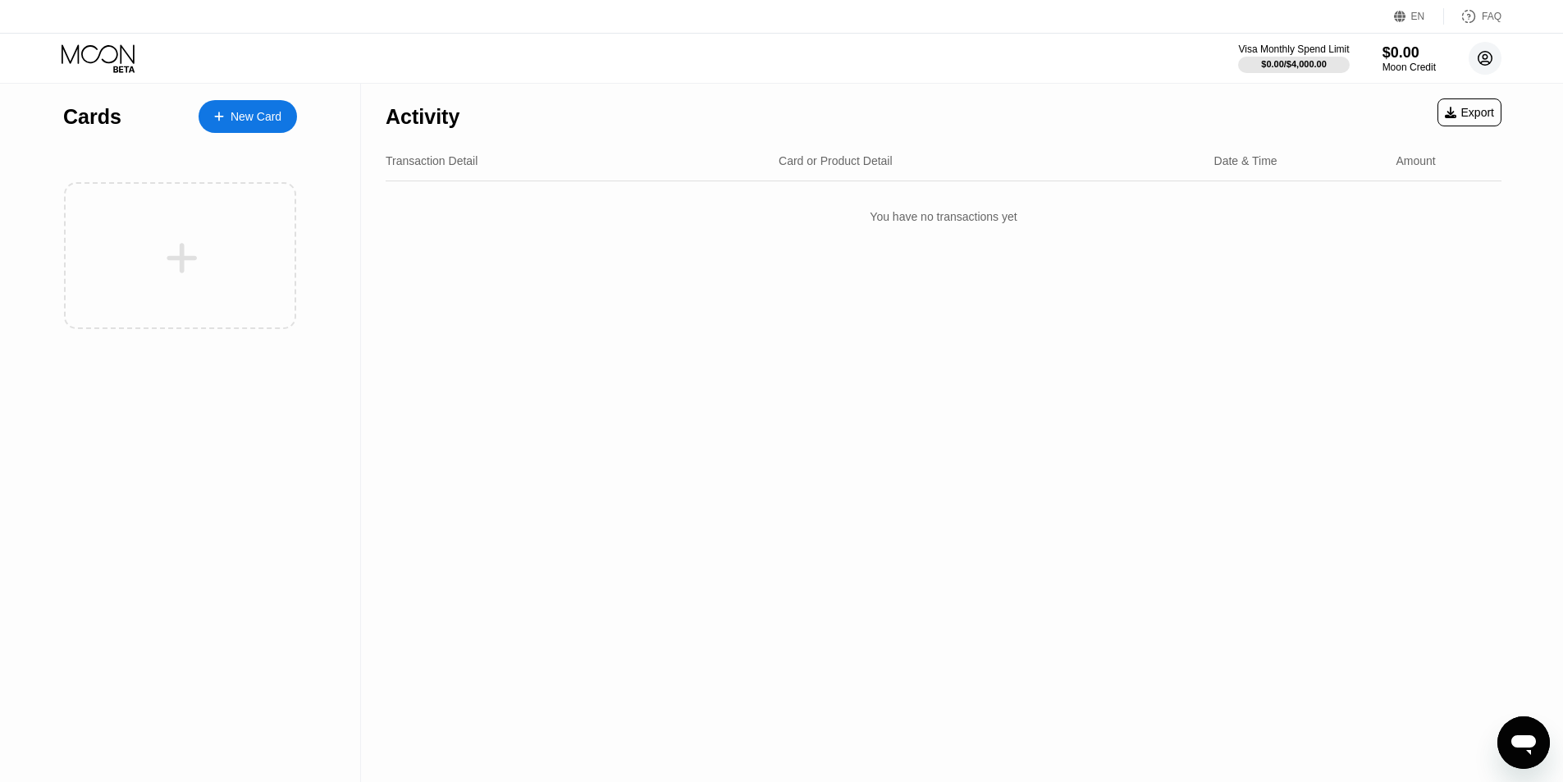
drag, startPoint x: 1497, startPoint y: 52, endPoint x: 1473, endPoint y: 73, distance: 32.0
click at [1496, 52] on circle at bounding box center [1485, 58] width 33 height 33
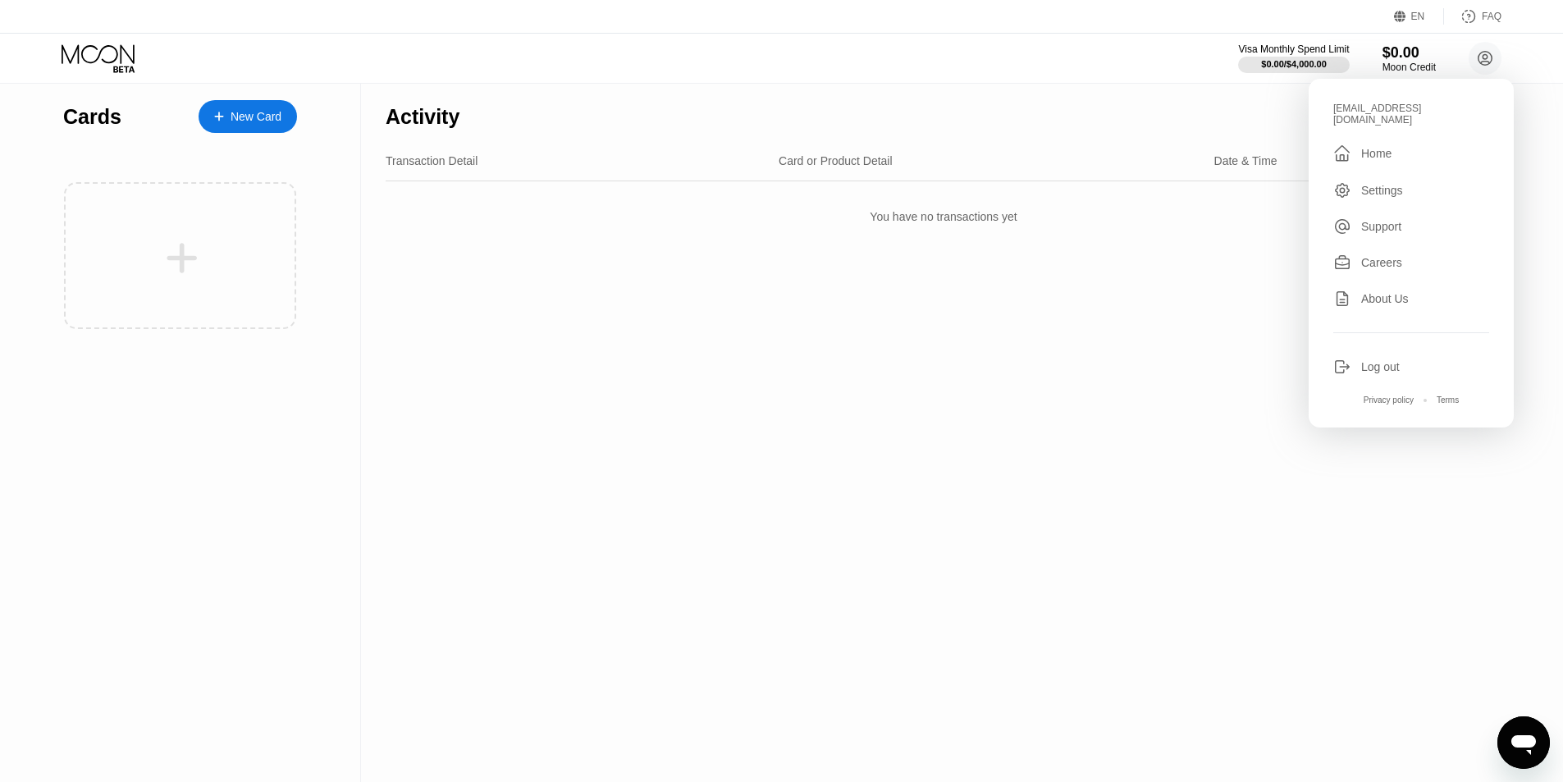
click at [1395, 184] on div "Settings" at bounding box center [1382, 190] width 42 height 13
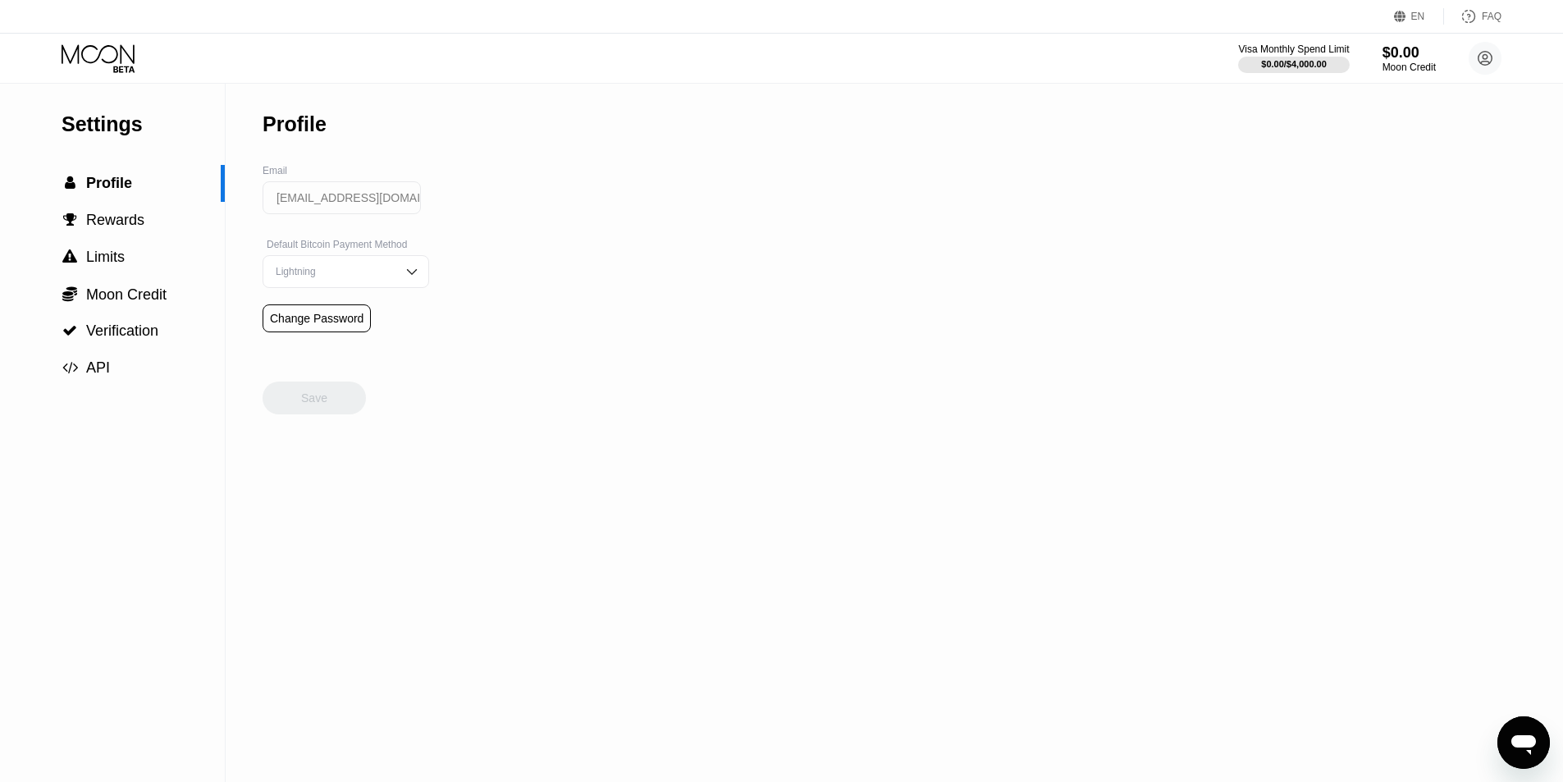
click at [404, 280] on img at bounding box center [412, 271] width 16 height 16
click at [404, 275] on img at bounding box center [412, 271] width 16 height 16
click at [563, 308] on div "Settings  Profile  Rewards  Limits  Moon Credit  Verification  API Profil…" at bounding box center [781, 433] width 1563 height 698
click at [100, 222] on span "Rewards" at bounding box center [115, 220] width 58 height 16
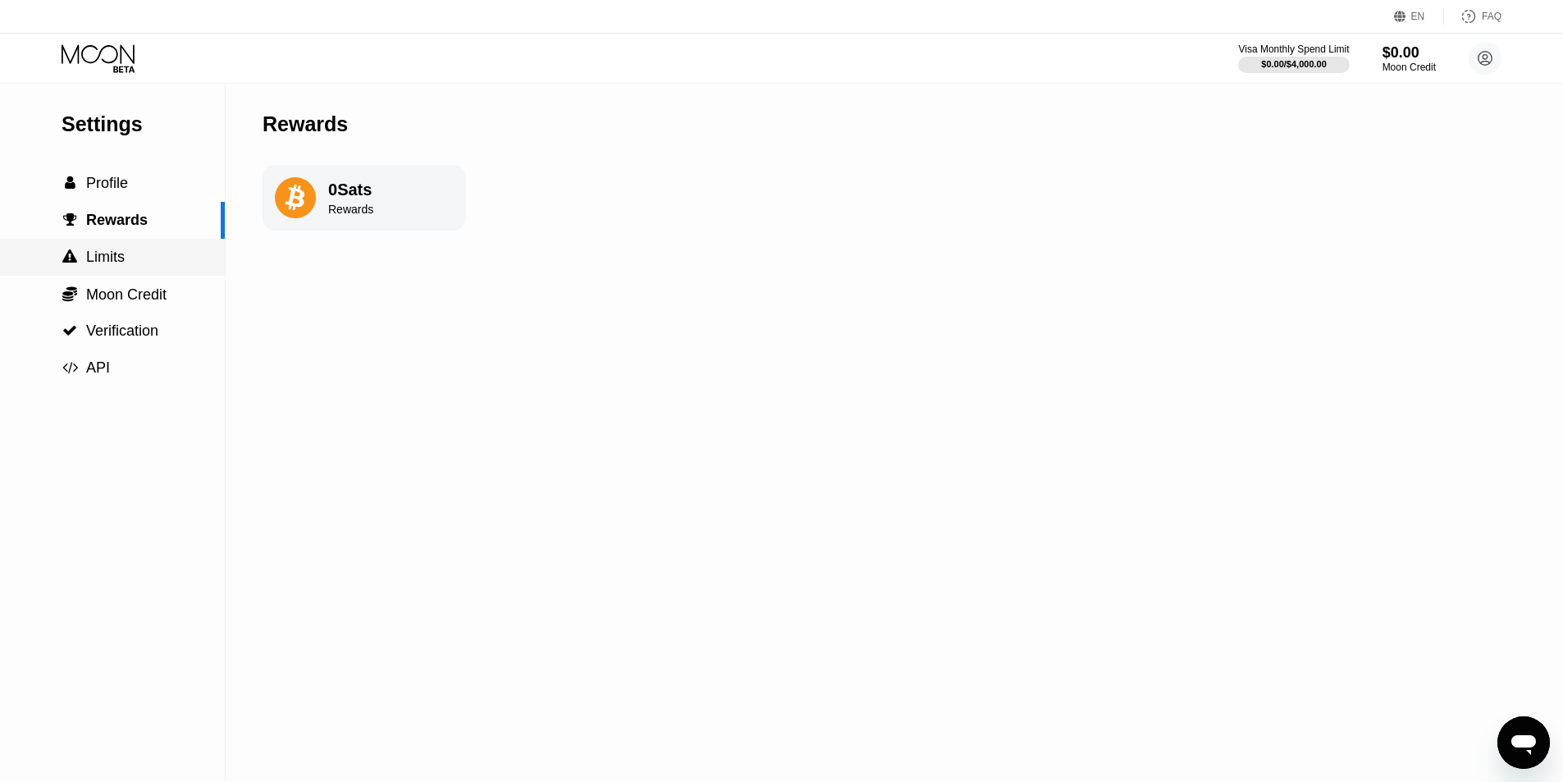
click at [103, 265] on span "Limits" at bounding box center [105, 257] width 39 height 16
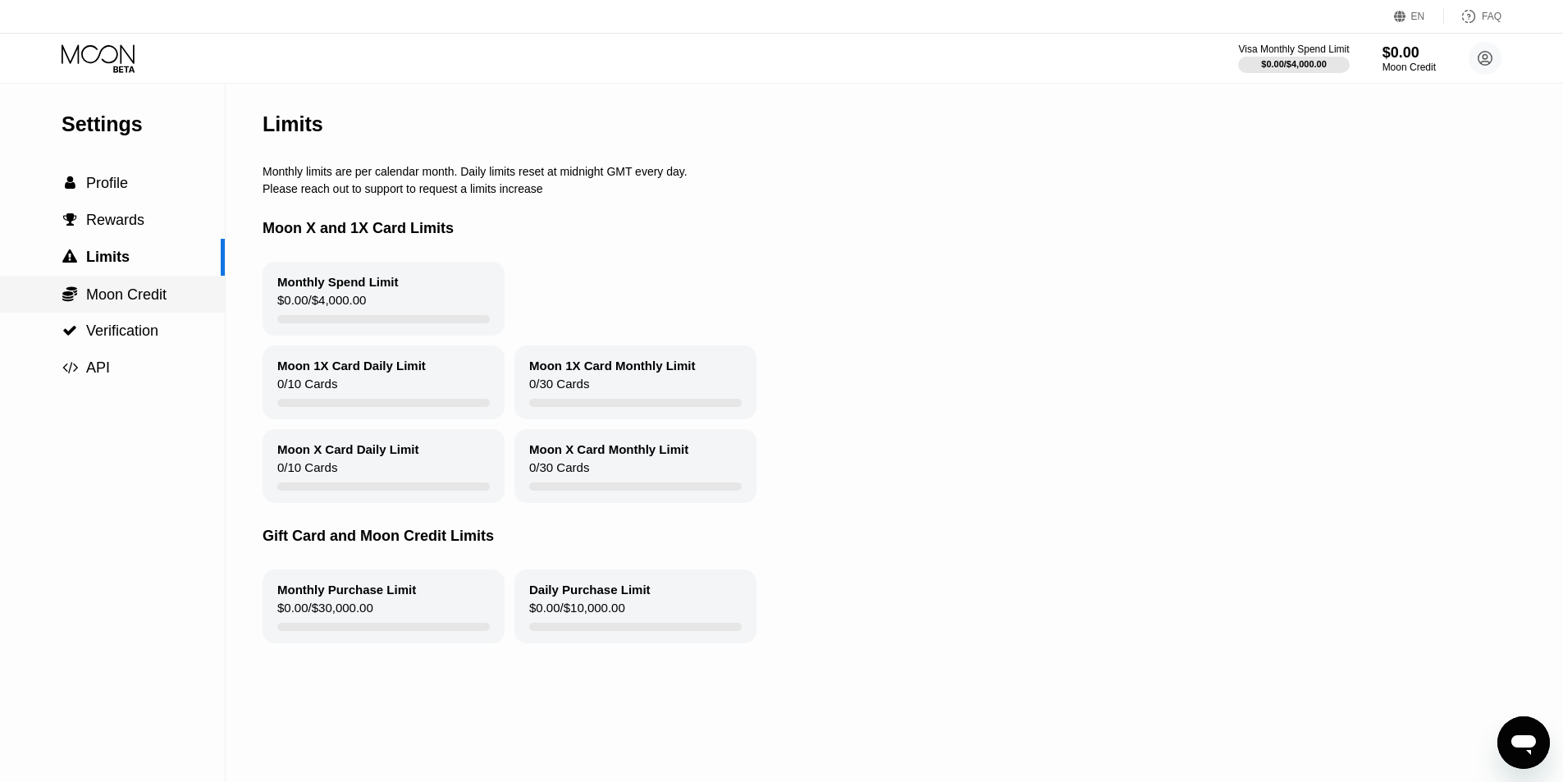
click at [109, 302] on span "Moon Credit" at bounding box center [126, 294] width 80 height 16
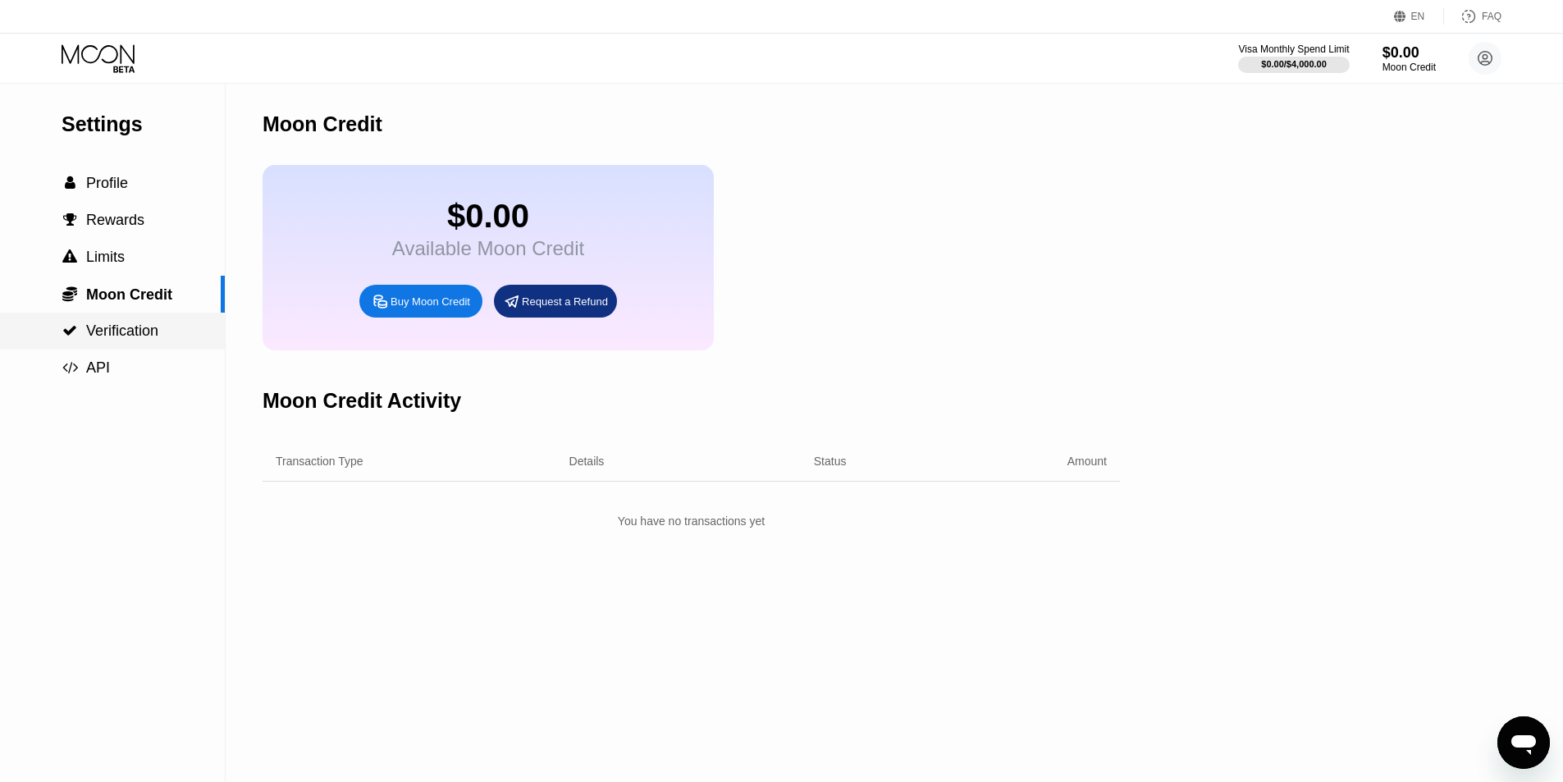
click at [108, 323] on div " Verification" at bounding box center [112, 331] width 225 height 37
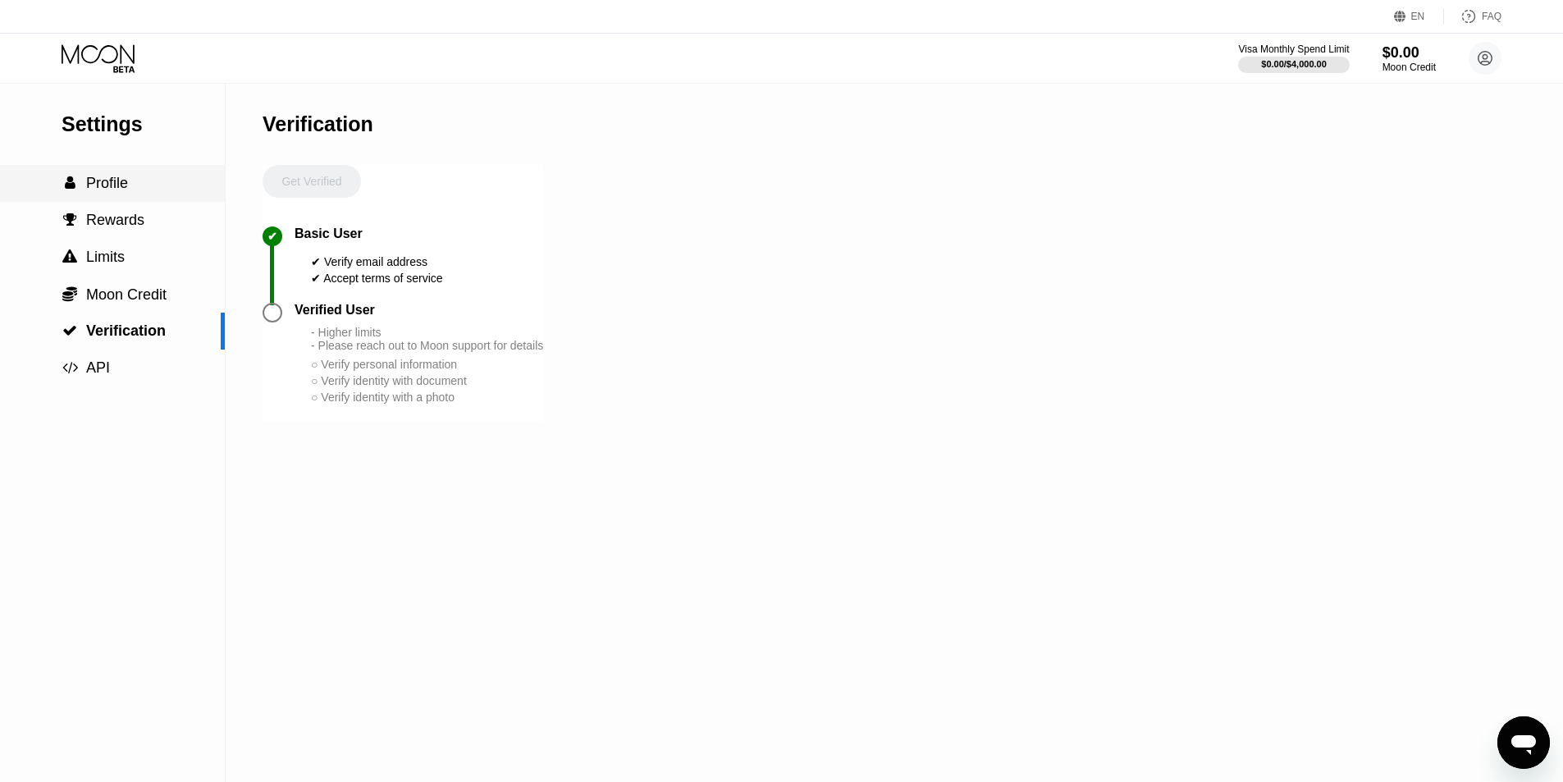
click at [89, 183] on span "Profile" at bounding box center [107, 183] width 42 height 16
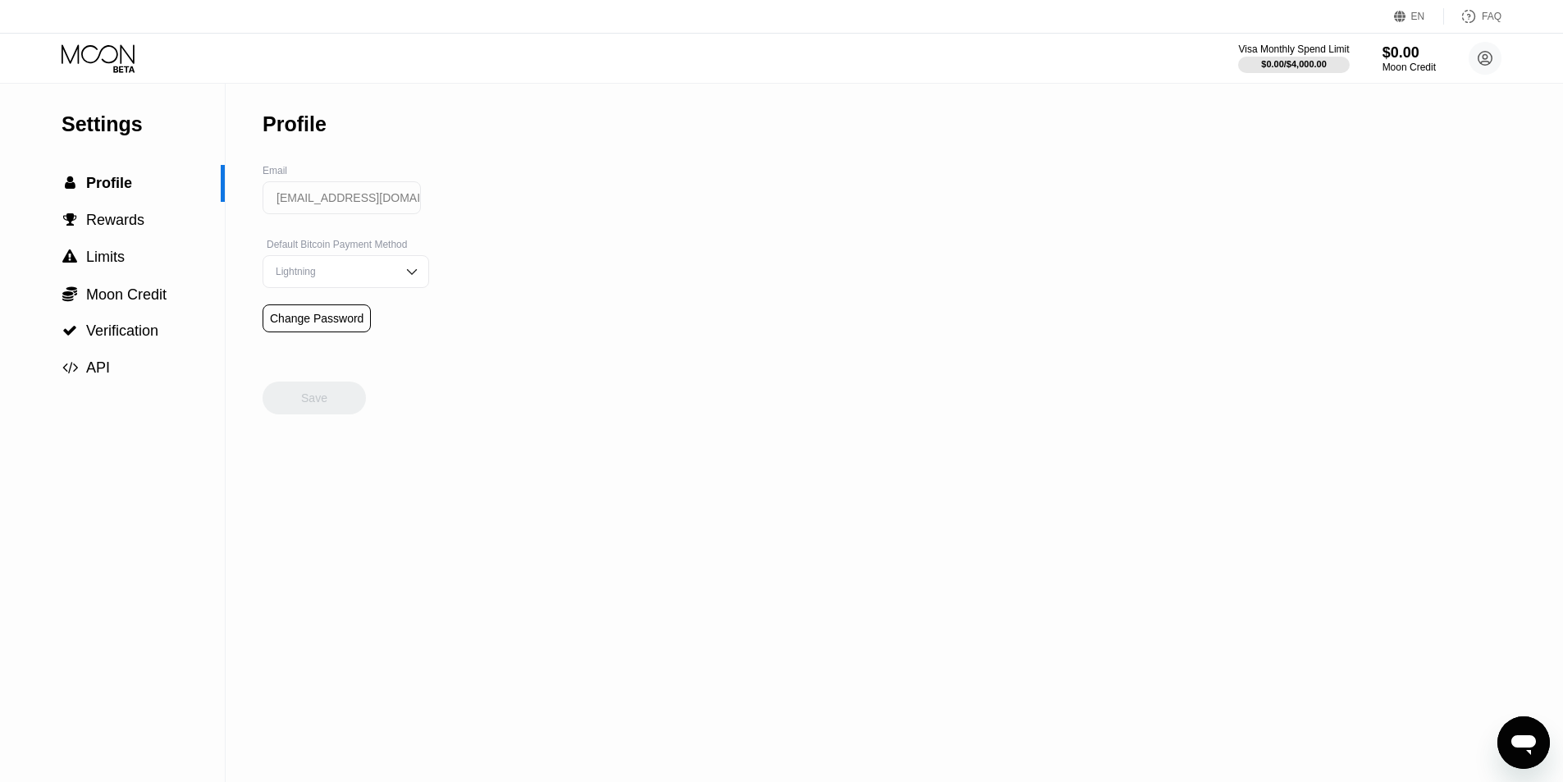
click at [1114, 278] on div "Settings  Profile  Rewards  Limits  Moon Credit  Verification  API Profil…" at bounding box center [781, 433] width 1563 height 698
drag, startPoint x: 1439, startPoint y: 11, endPoint x: 1420, endPoint y: 11, distance: 18.9
click at [1434, 11] on div "EN" at bounding box center [1419, 16] width 50 height 16
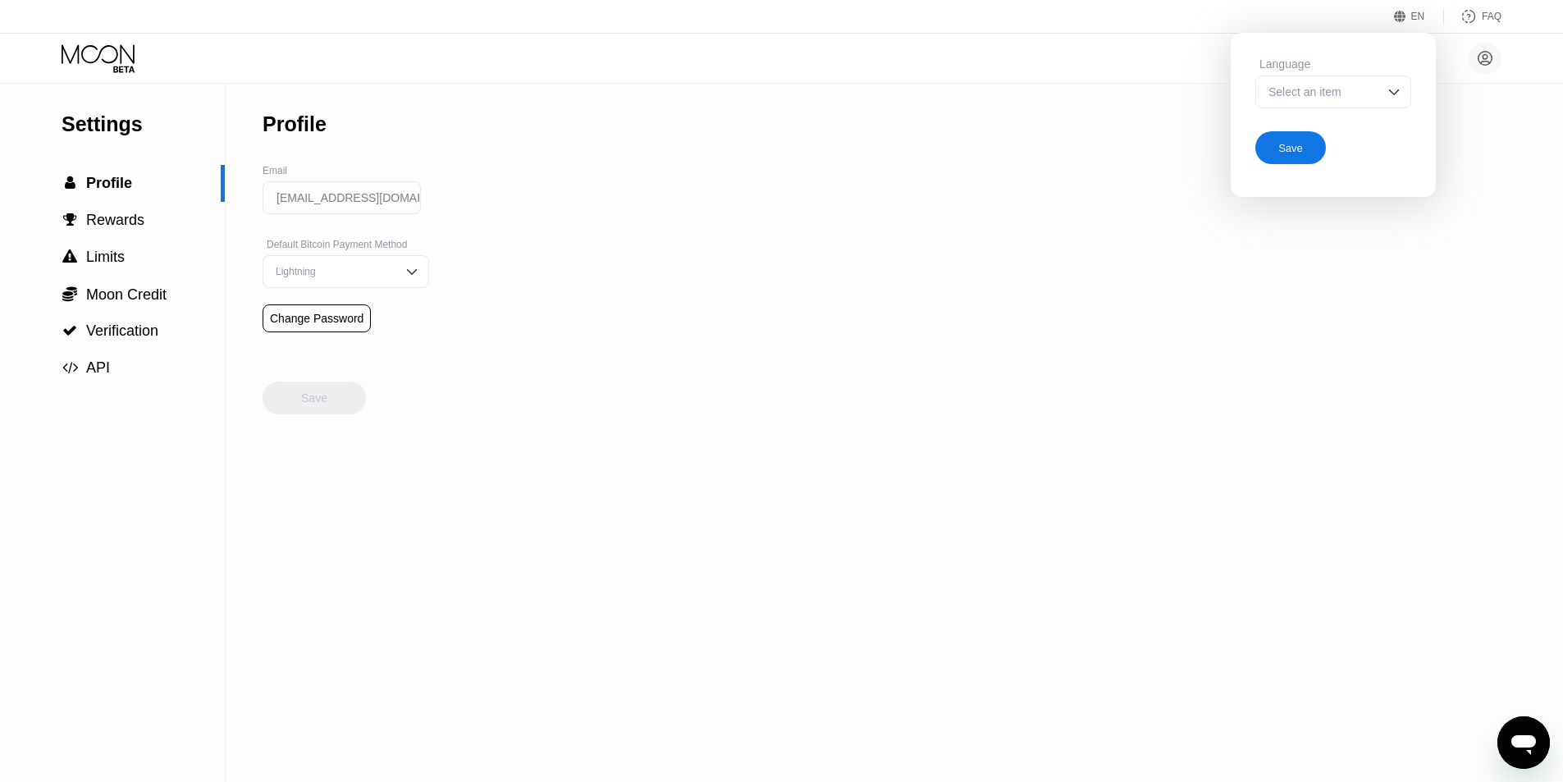
click at [1367, 94] on div "Select an item" at bounding box center [1321, 91] width 113 height 13
click at [1395, 92] on img at bounding box center [1394, 92] width 16 height 16
click at [1415, 7] on div "EN Language Select an item Save FAQ" at bounding box center [781, 17] width 1563 height 34
drag, startPoint x: 620, startPoint y: 406, endPoint x: 608, endPoint y: 409, distance: 11.7
click at [620, 408] on div "Settings  Profile  Rewards  Limits  Moon Credit  Verification  API Profil…" at bounding box center [781, 433] width 1563 height 698
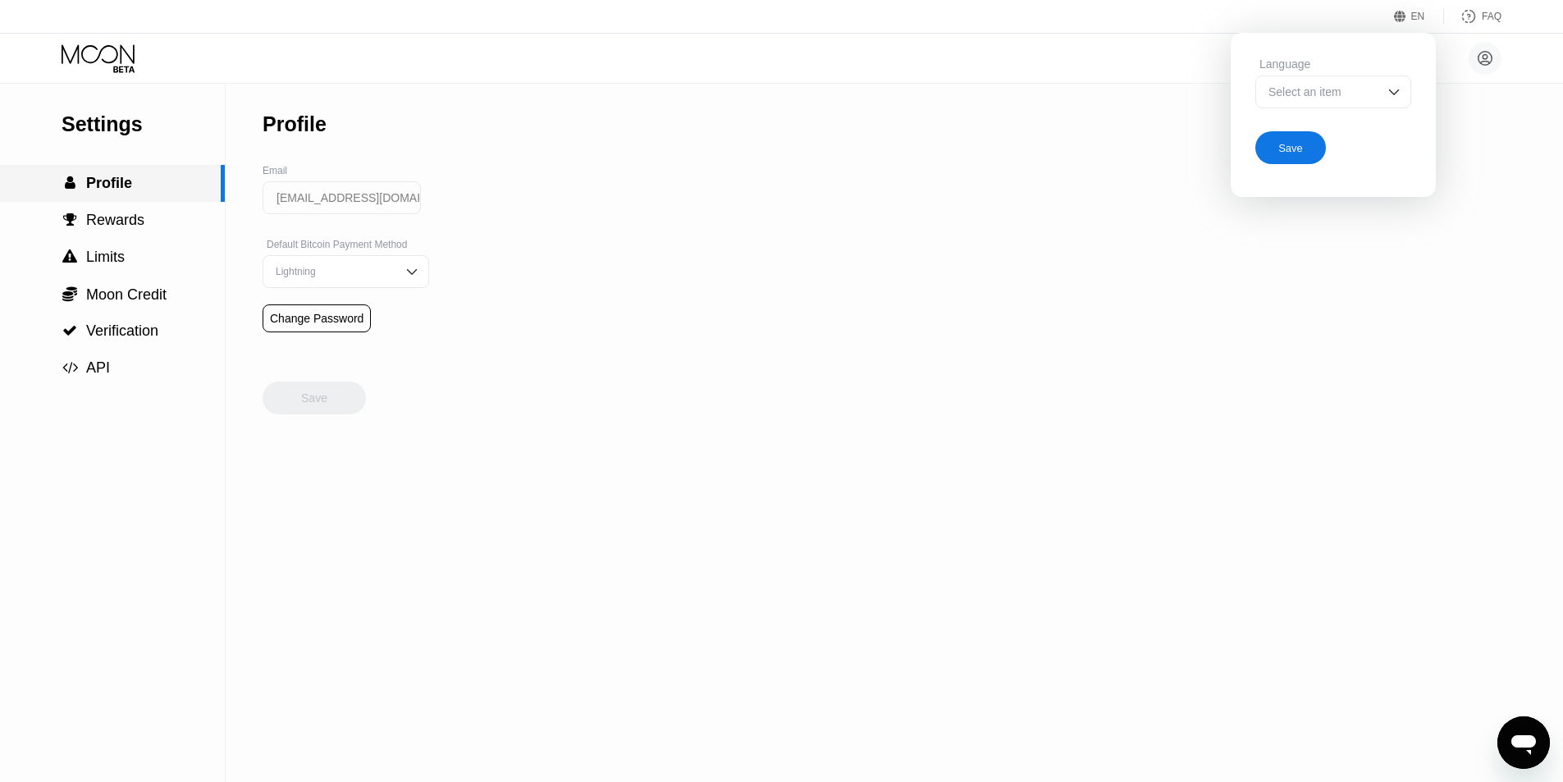
click at [81, 190] on div " Profile" at bounding box center [97, 183] width 71 height 17
drag, startPoint x: 1307, startPoint y: 307, endPoint x: 1361, endPoint y: 145, distance: 170.5
click at [1306, 299] on div "Settings  Profile  Rewards  Limits  Moon Credit  Verification  API Profil…" at bounding box center [781, 433] width 1563 height 698
drag, startPoint x: 117, startPoint y: 59, endPoint x: 117, endPoint y: 74, distance: 14.8
click at [117, 59] on icon at bounding box center [100, 58] width 76 height 29
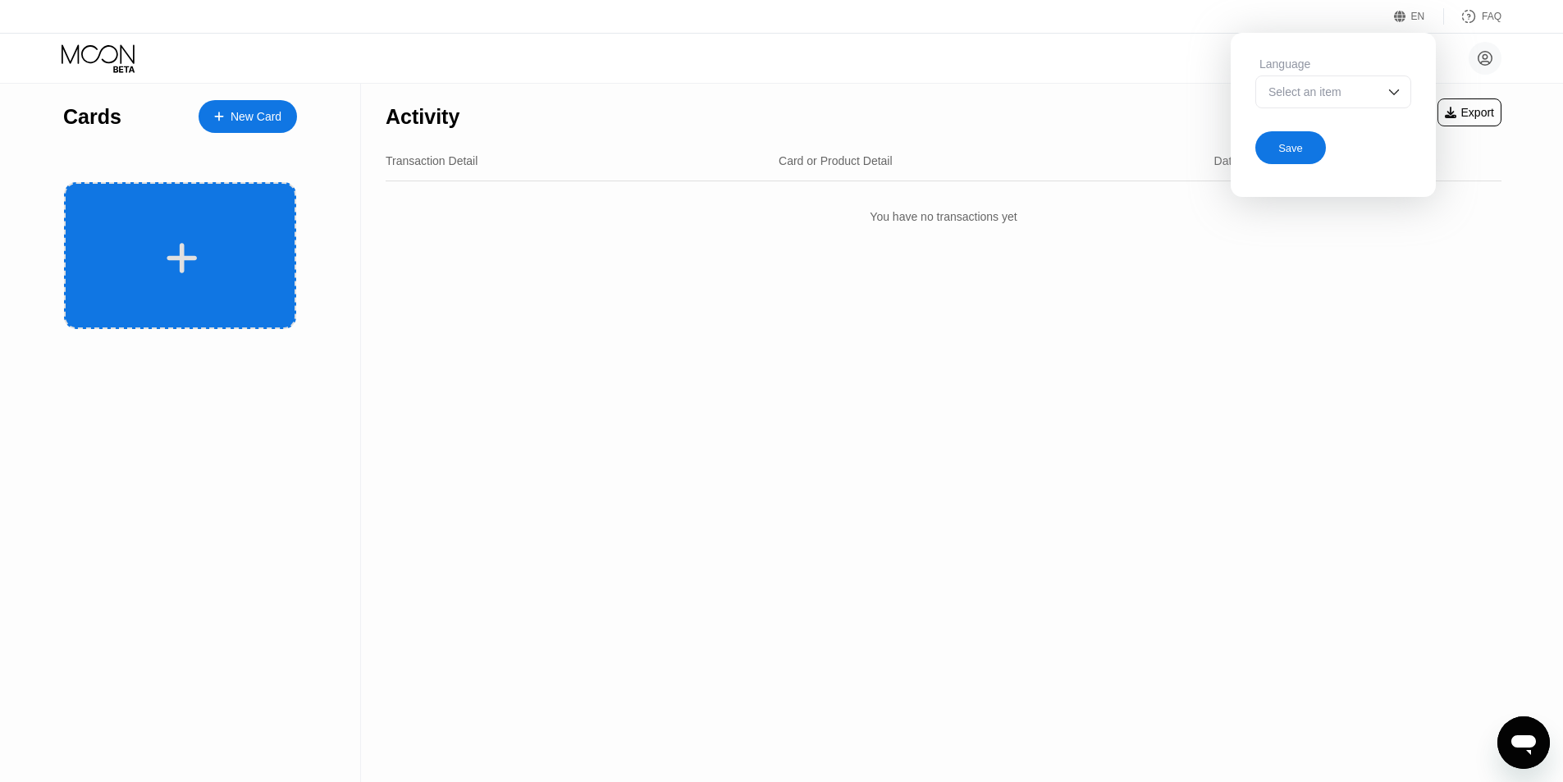
click at [199, 254] on div at bounding box center [182, 258] width 204 height 37
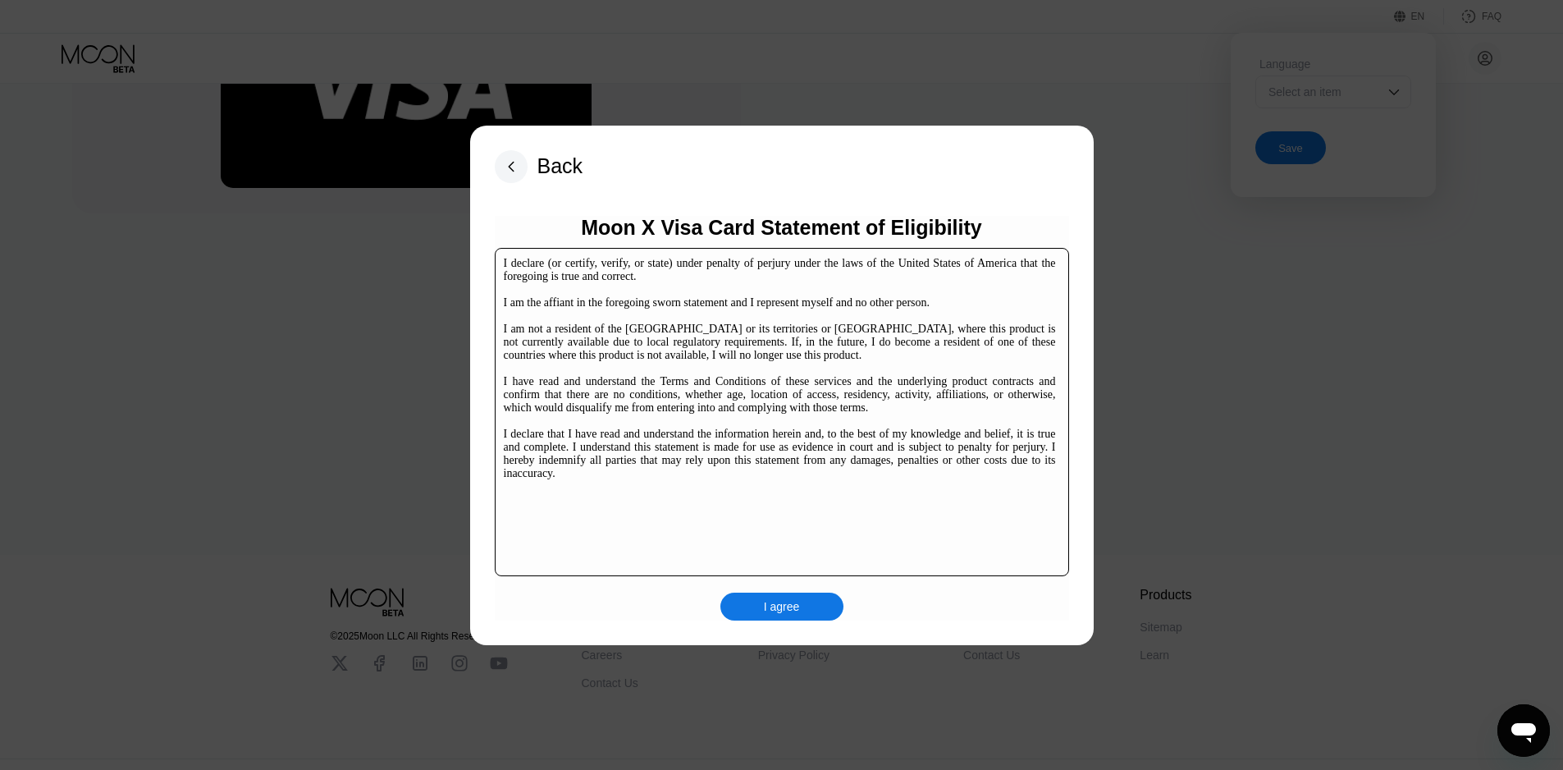
scroll to position [252, 0]
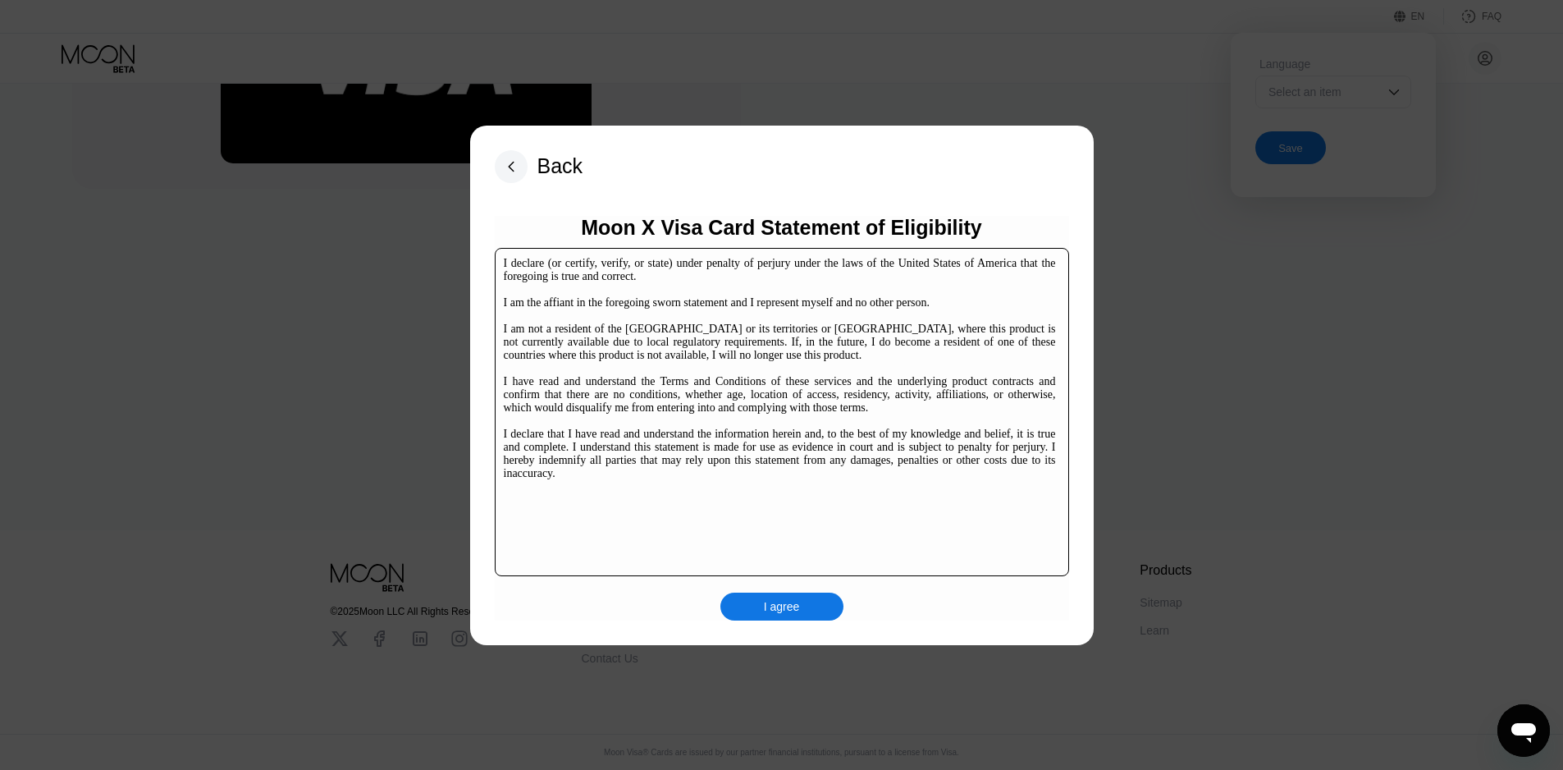
click at [809, 602] on div "I agree" at bounding box center [782, 606] width 123 height 28
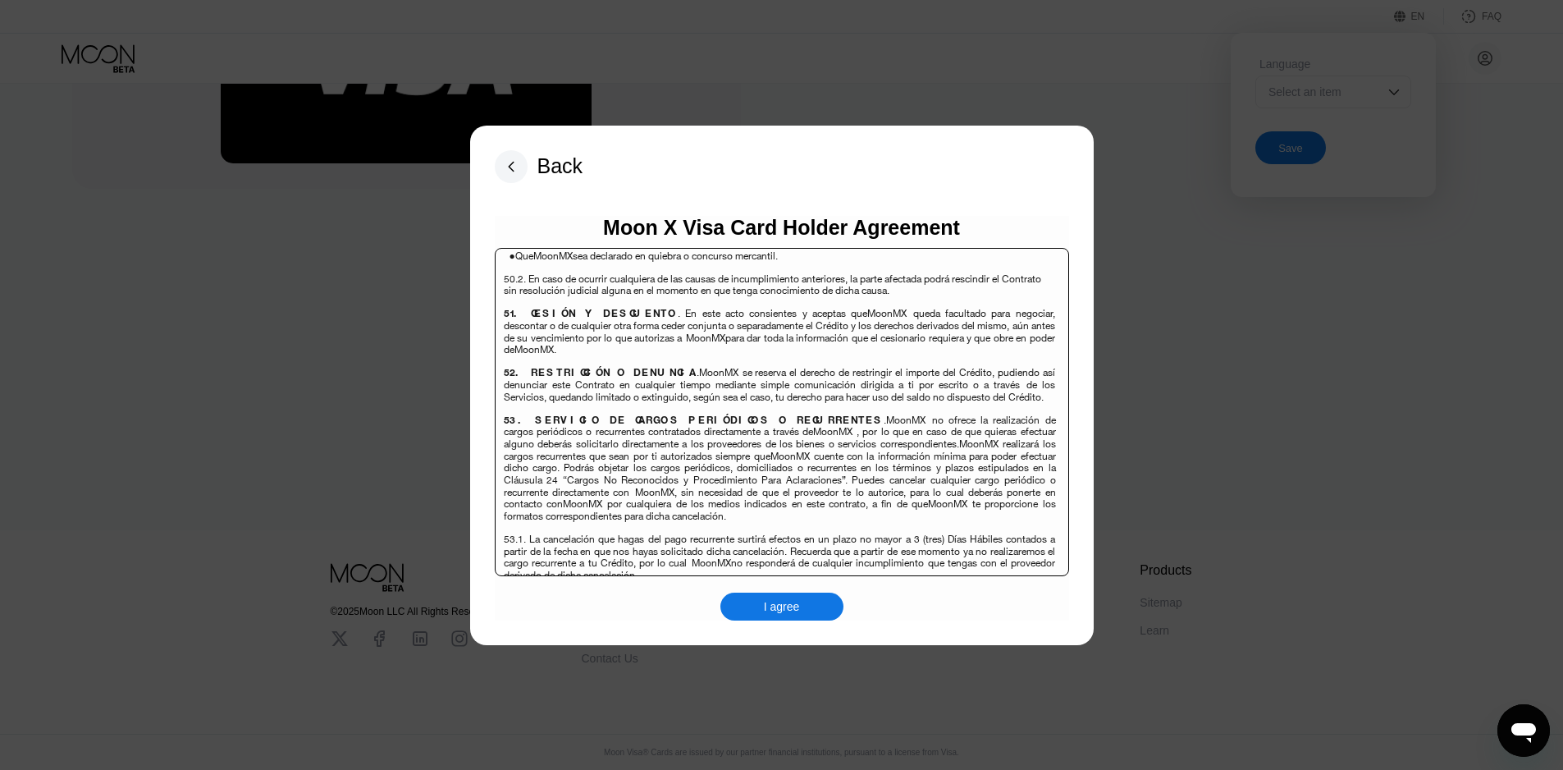
scroll to position [10658, 0]
click at [779, 614] on div "I agree" at bounding box center [782, 606] width 36 height 15
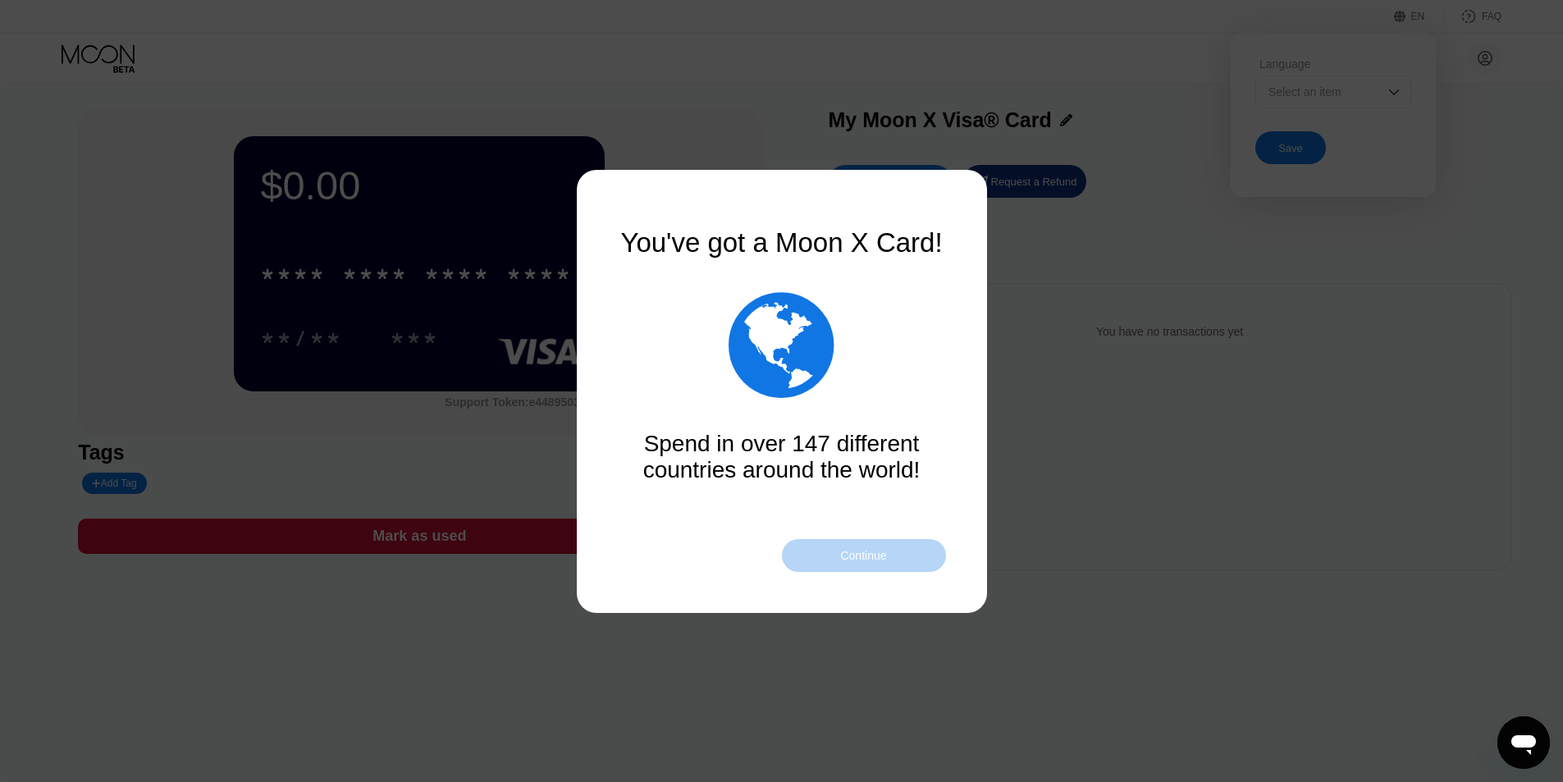
drag, startPoint x: 874, startPoint y: 549, endPoint x: 733, endPoint y: 535, distance: 141.8
click at [874, 549] on div "Continue" at bounding box center [863, 555] width 46 height 13
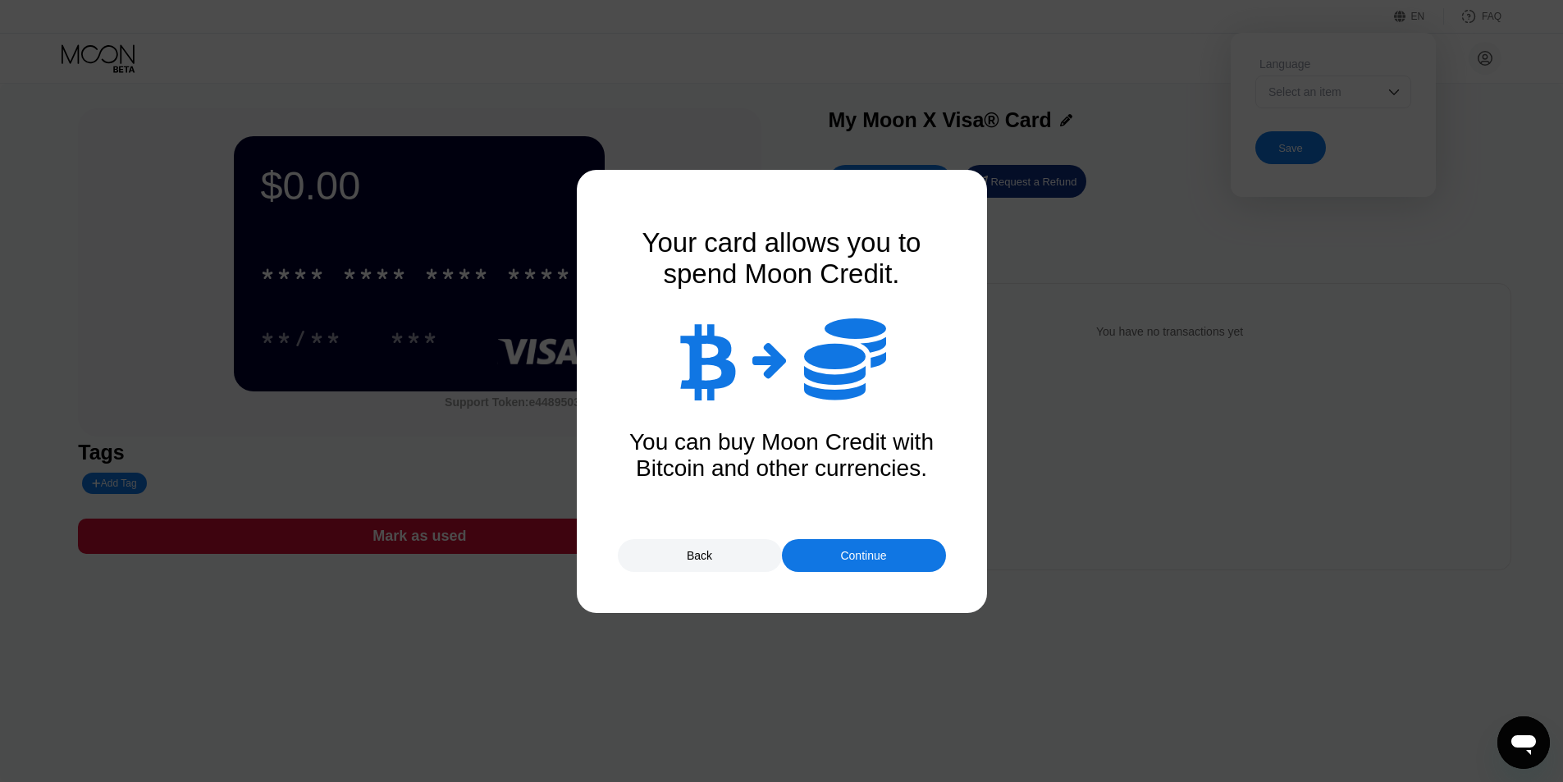
click at [881, 560] on div "Continue" at bounding box center [863, 555] width 46 height 13
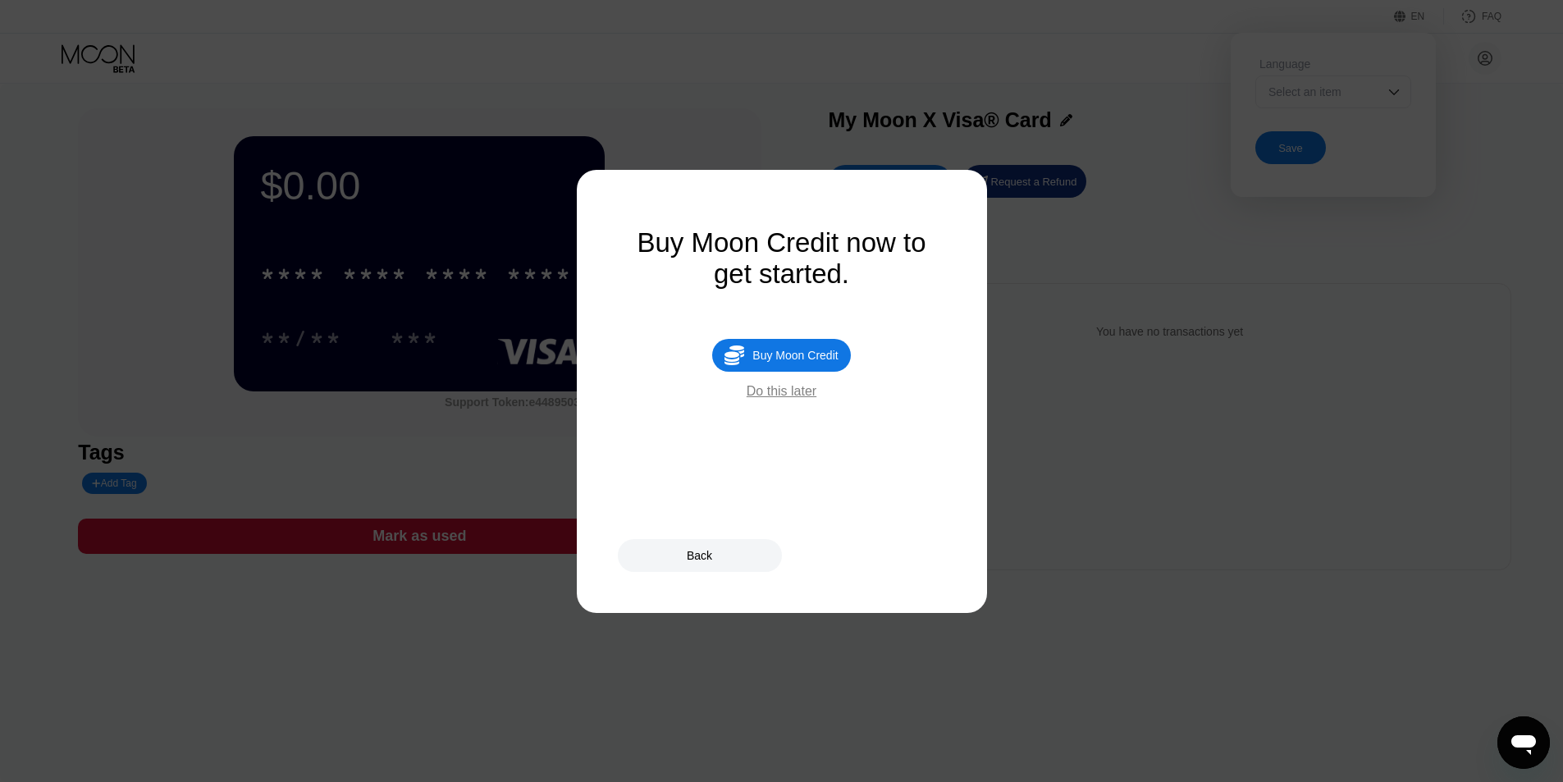
click at [702, 556] on div "Back" at bounding box center [699, 555] width 25 height 13
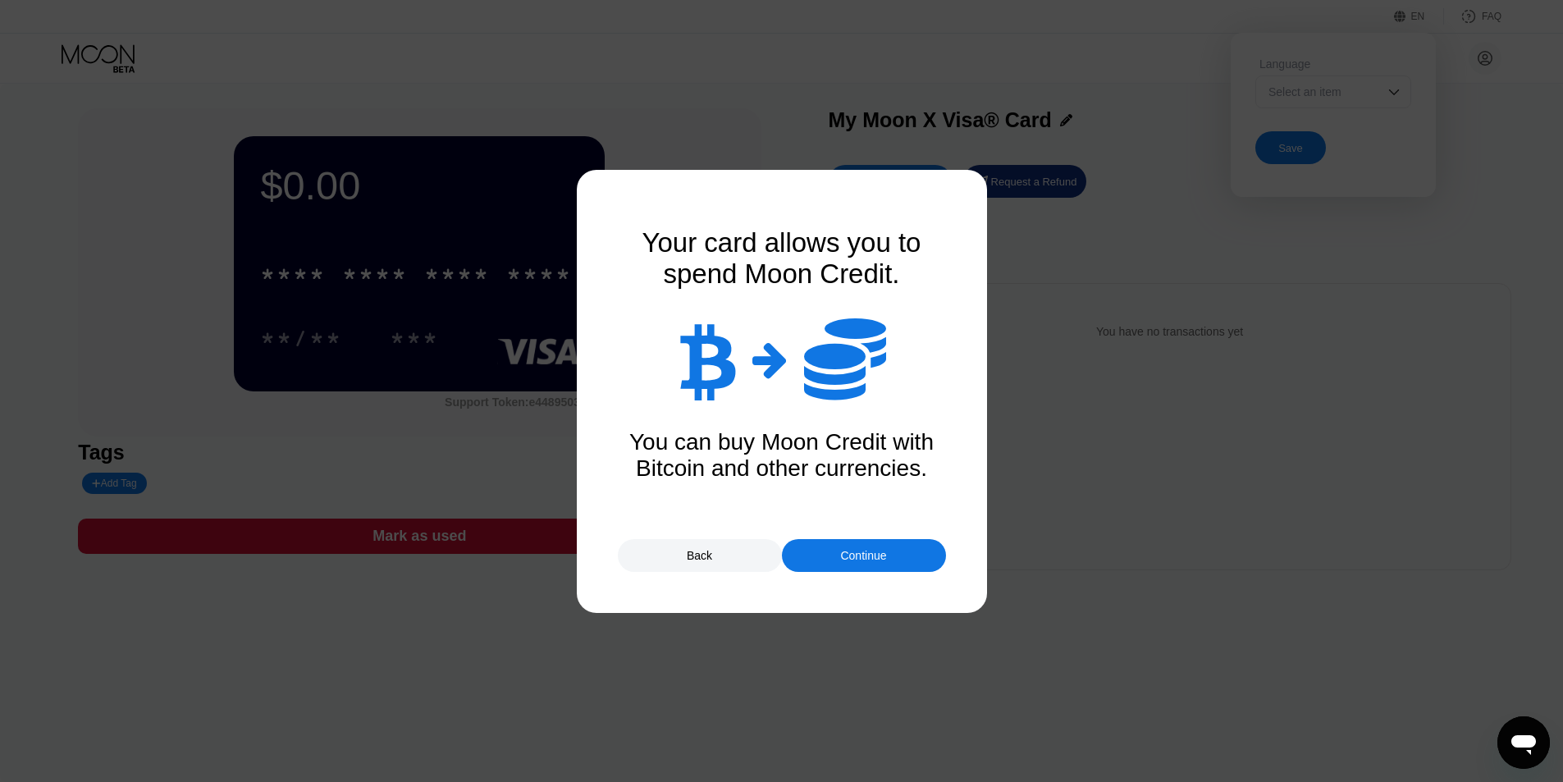
click at [730, 551] on div "Back" at bounding box center [700, 555] width 164 height 33
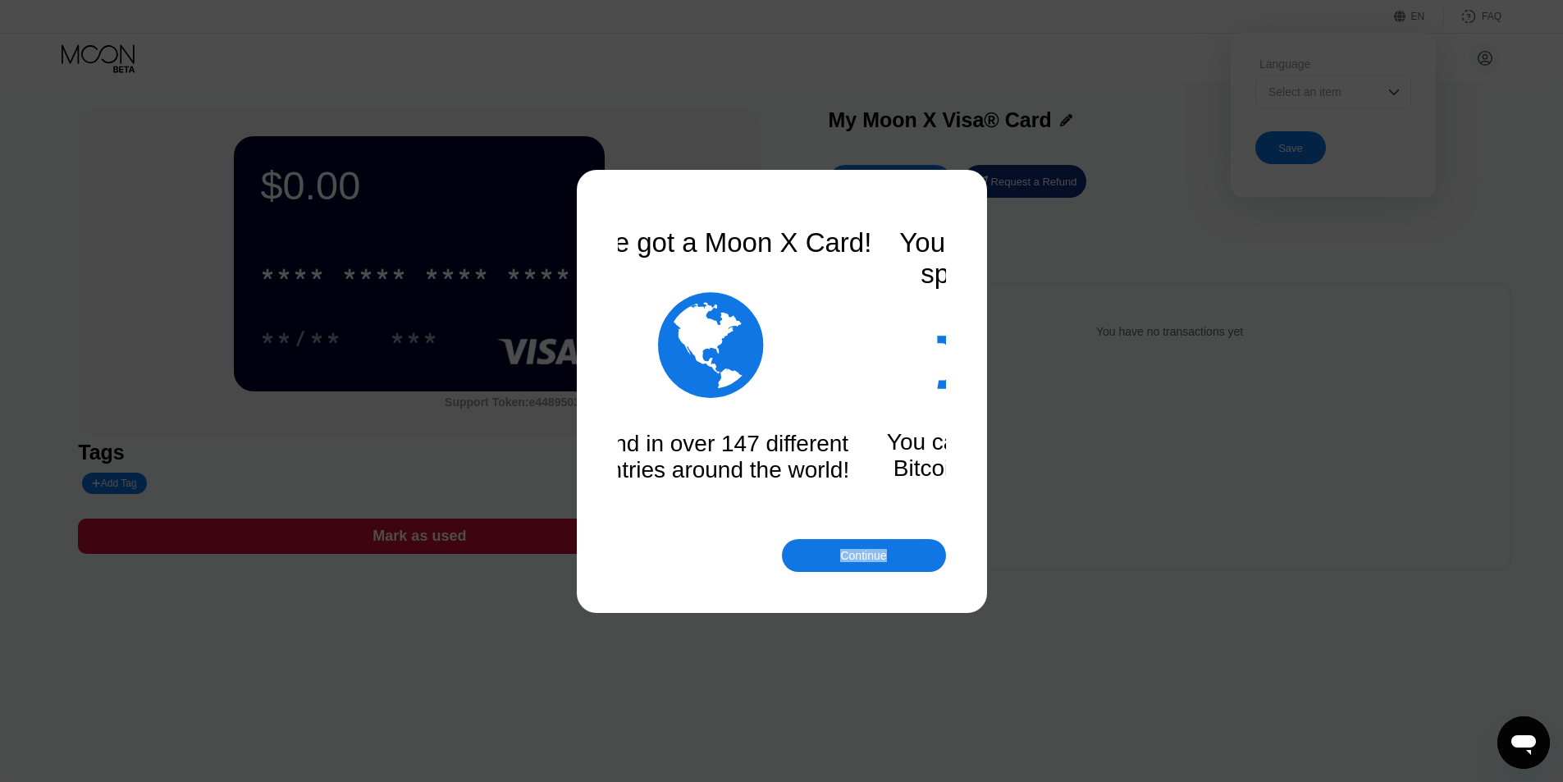
click at [729, 551] on div "Continue" at bounding box center [782, 555] width 328 height 33
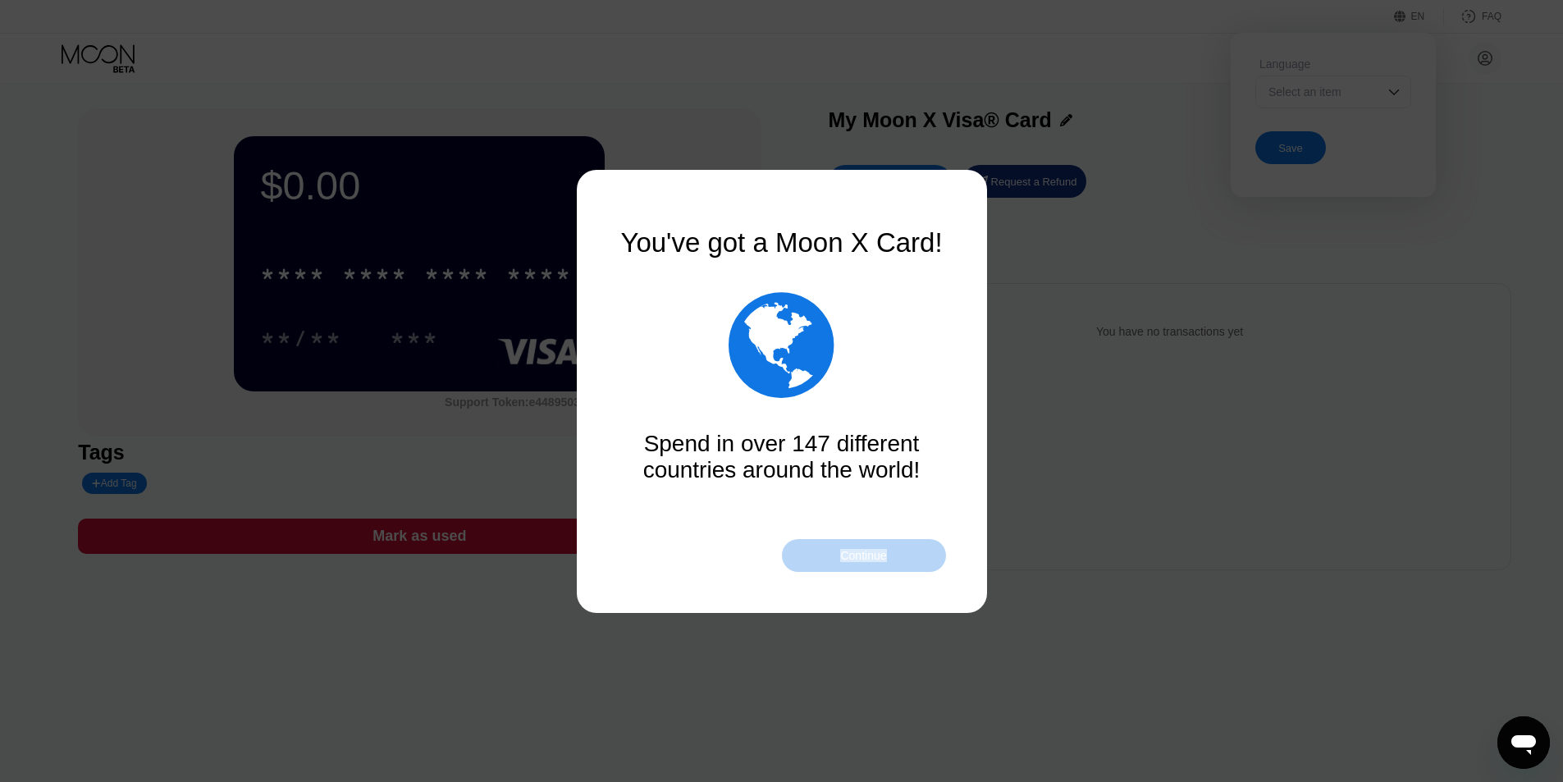
click at [874, 558] on div "Continue" at bounding box center [863, 555] width 46 height 13
click at [874, 556] on div "Continue" at bounding box center [863, 555] width 46 height 13
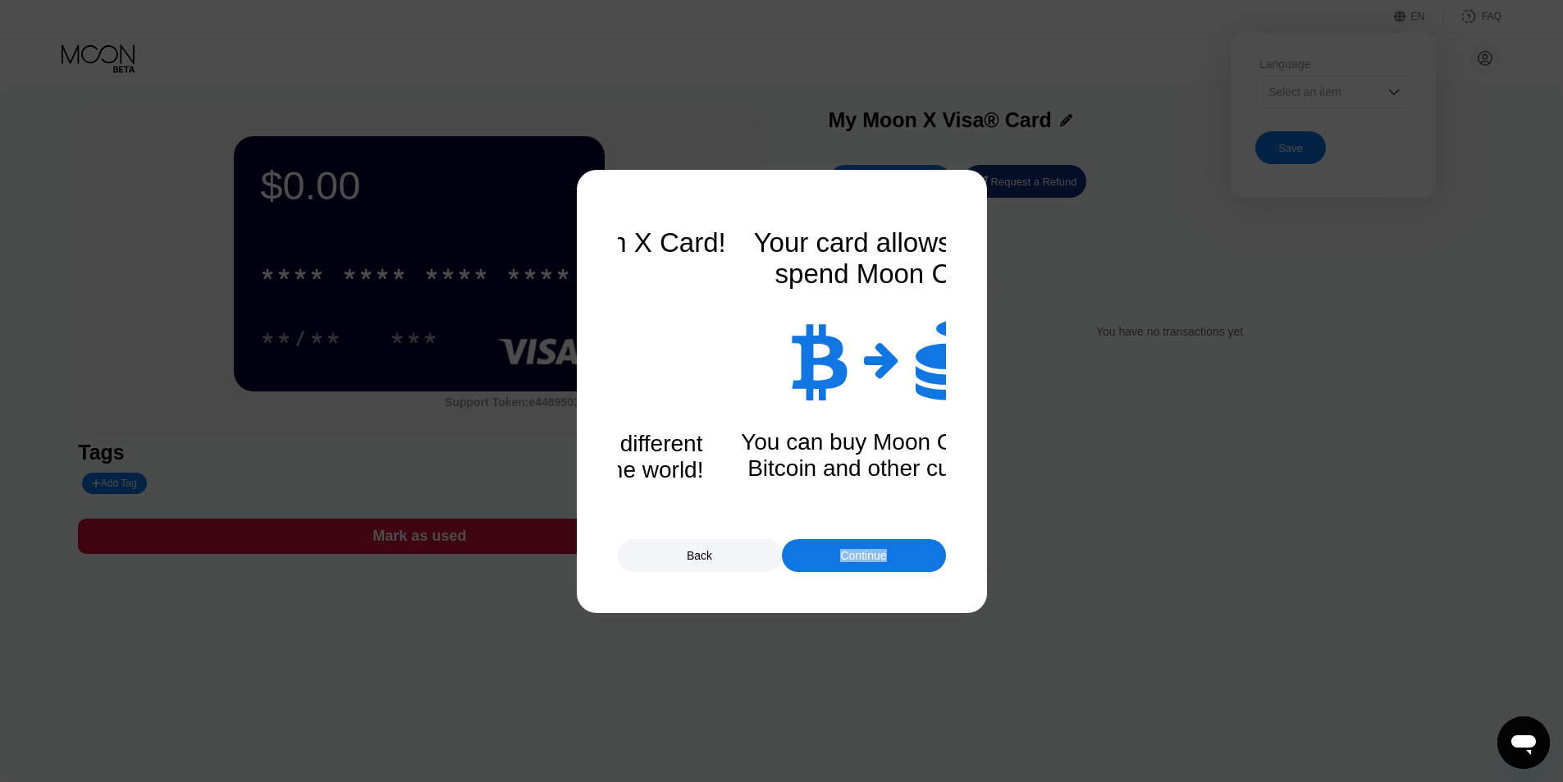
click at [874, 556] on div "Continue" at bounding box center [863, 555] width 46 height 13
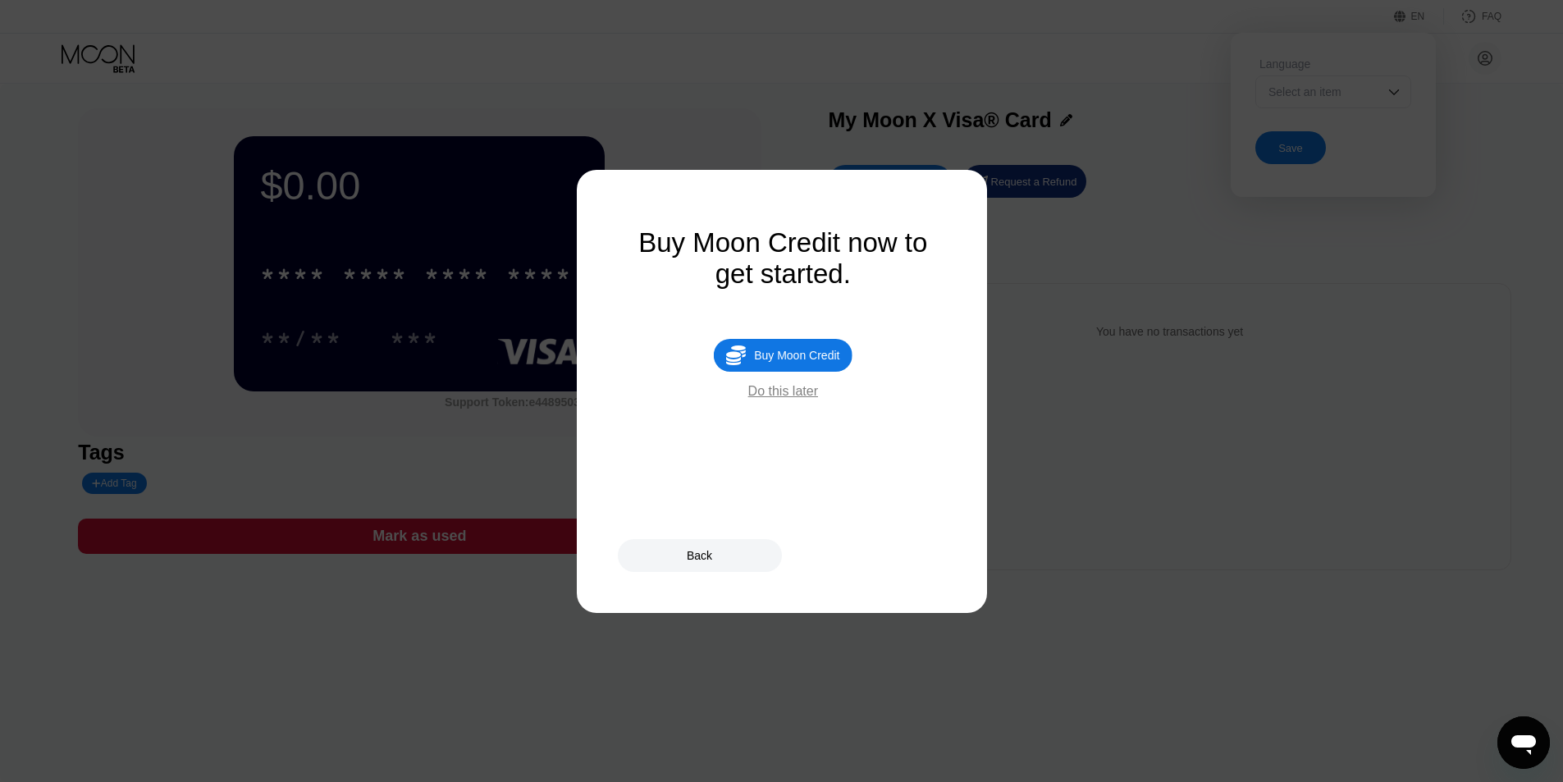
drag, startPoint x: 793, startPoint y: 399, endPoint x: 712, endPoint y: 477, distance: 112.0
click at [791, 399] on div "Do this later" at bounding box center [783, 391] width 70 height 15
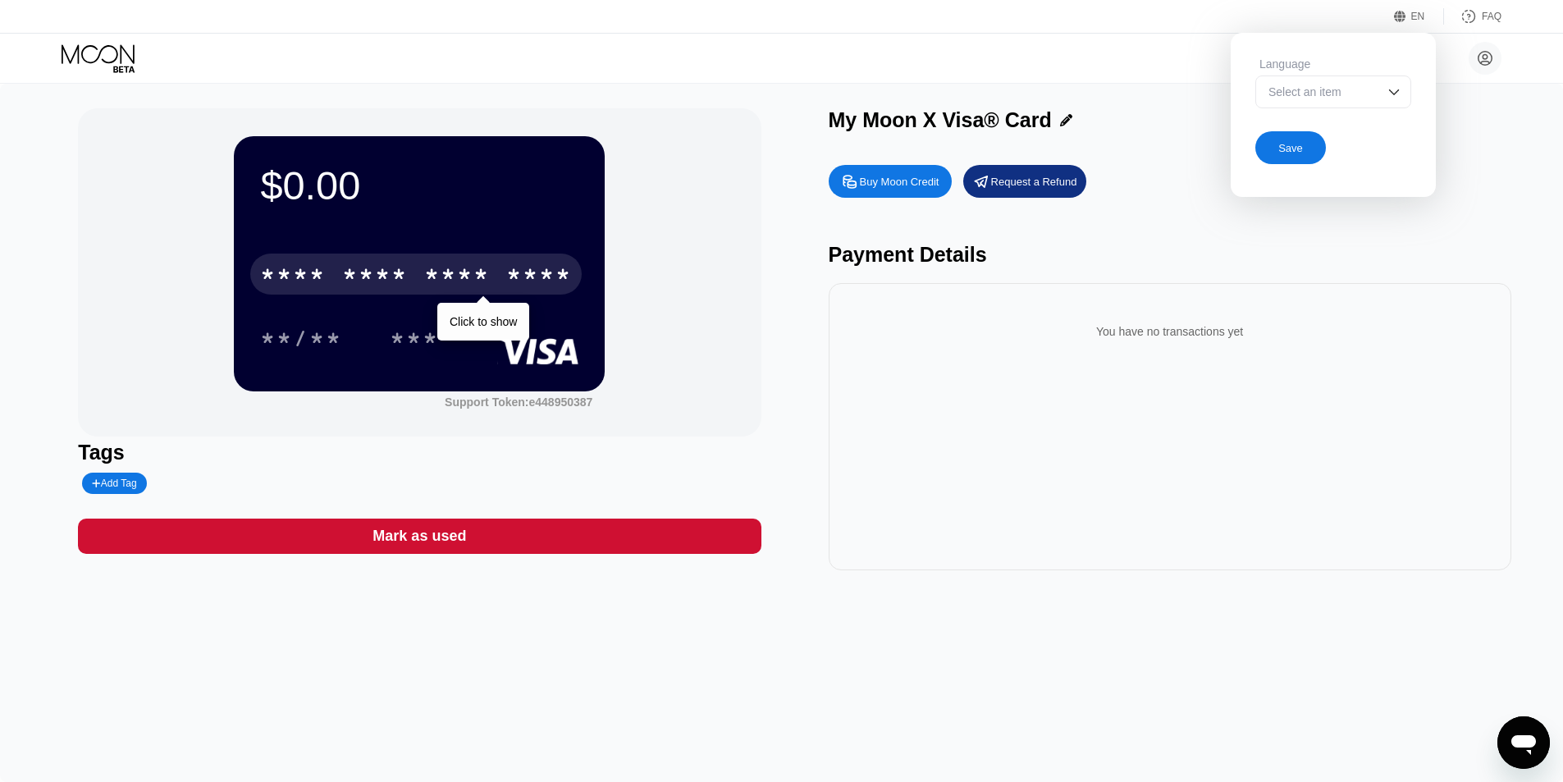
click at [493, 271] on div "* * * * * * * * * * * * ****" at bounding box center [416, 274] width 332 height 41
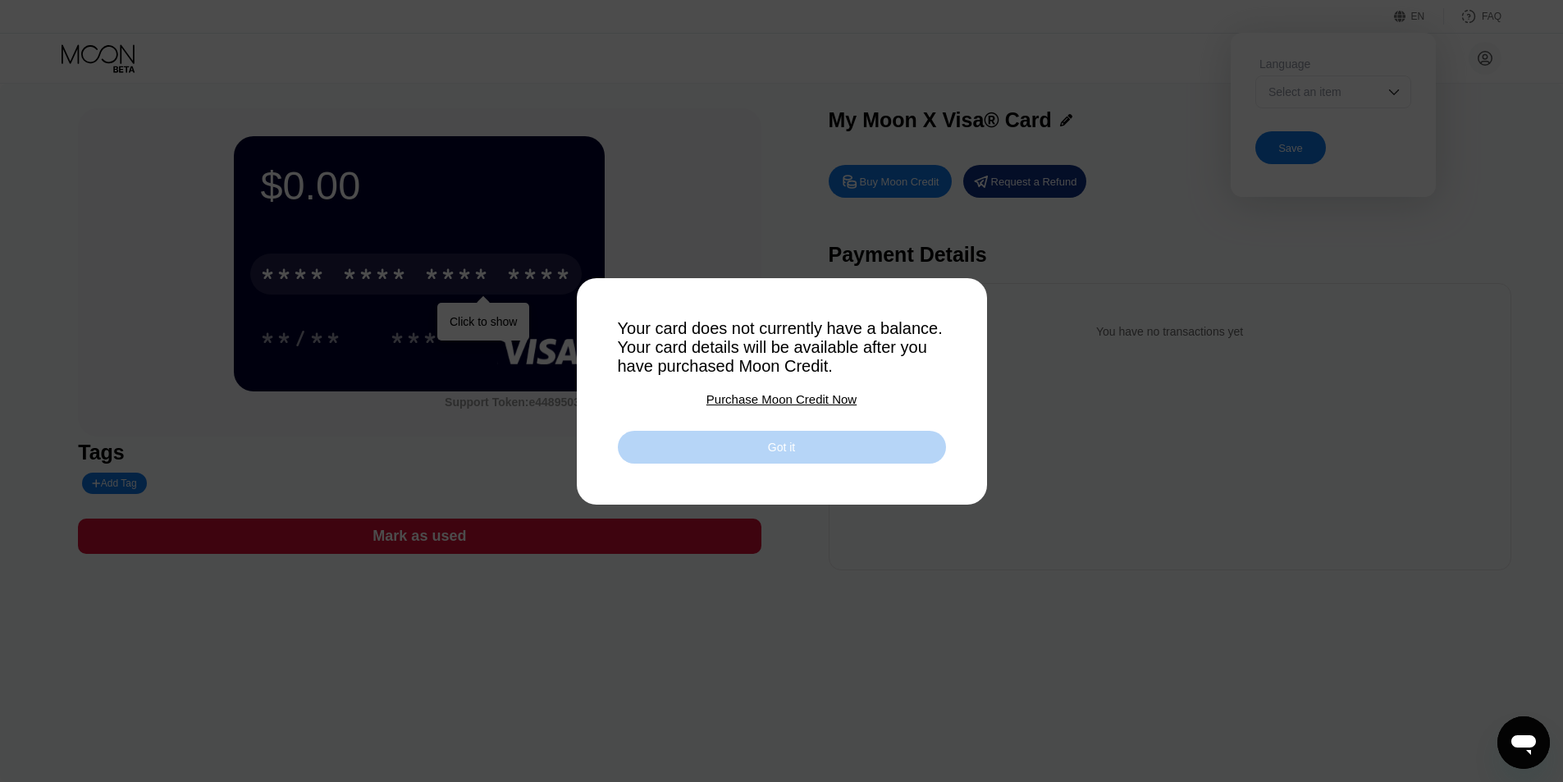
click at [859, 457] on div "Got it" at bounding box center [782, 447] width 328 height 33
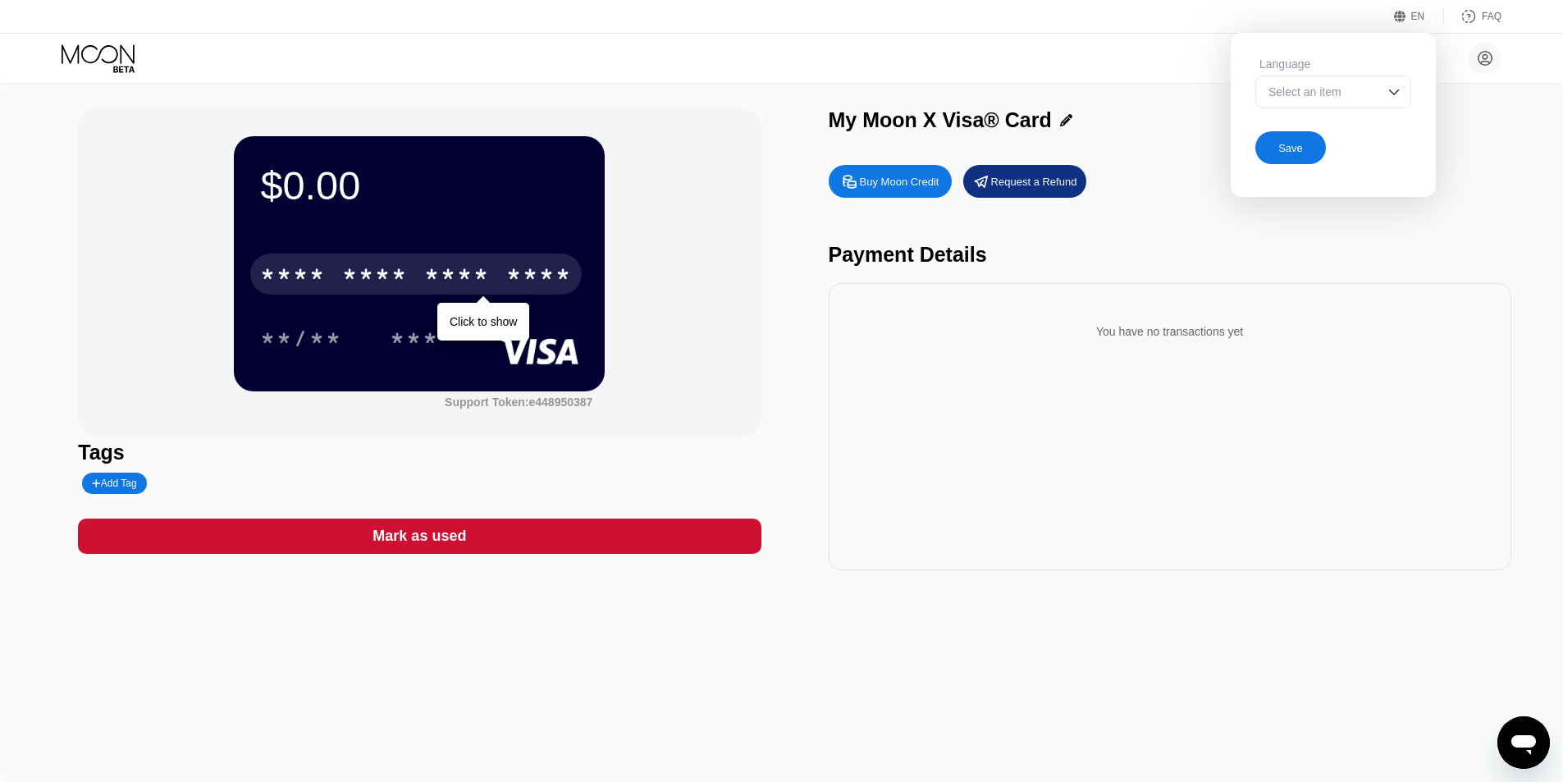
click at [1288, 147] on div "Save" at bounding box center [1291, 148] width 25 height 14
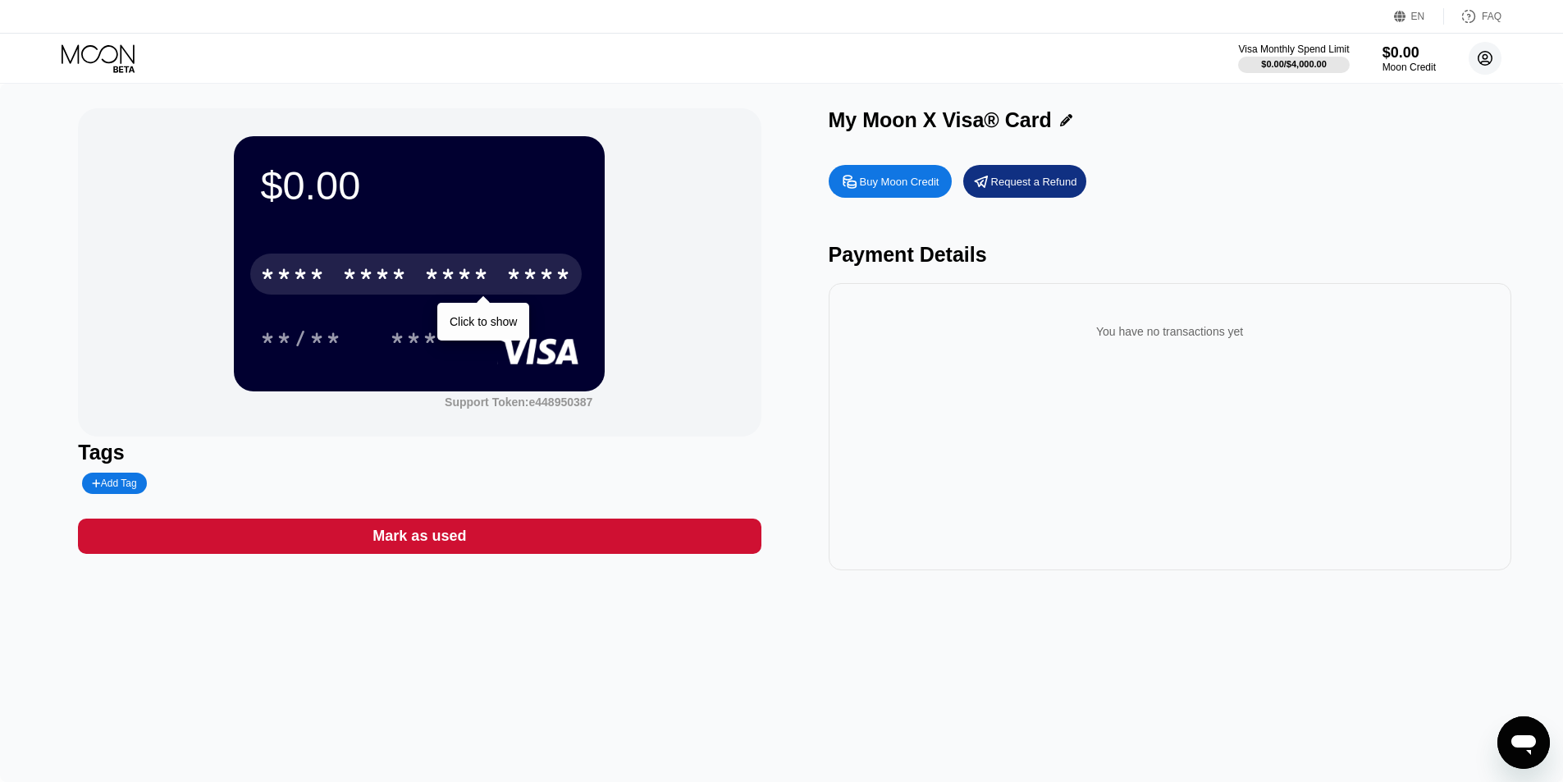
click at [1479, 58] on icon at bounding box center [1486, 59] width 14 height 14
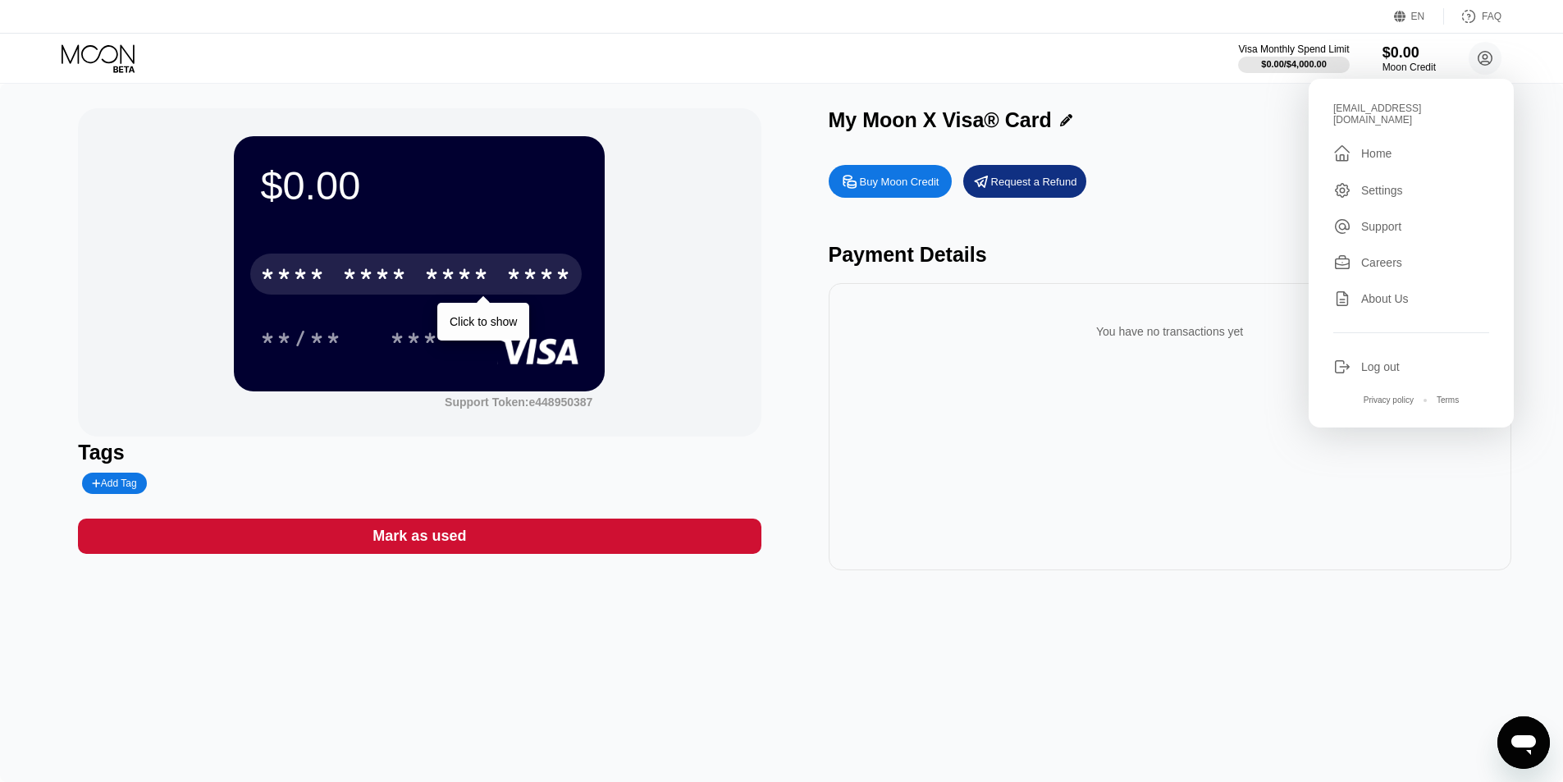
click at [1371, 147] on div "Home" at bounding box center [1376, 153] width 30 height 13
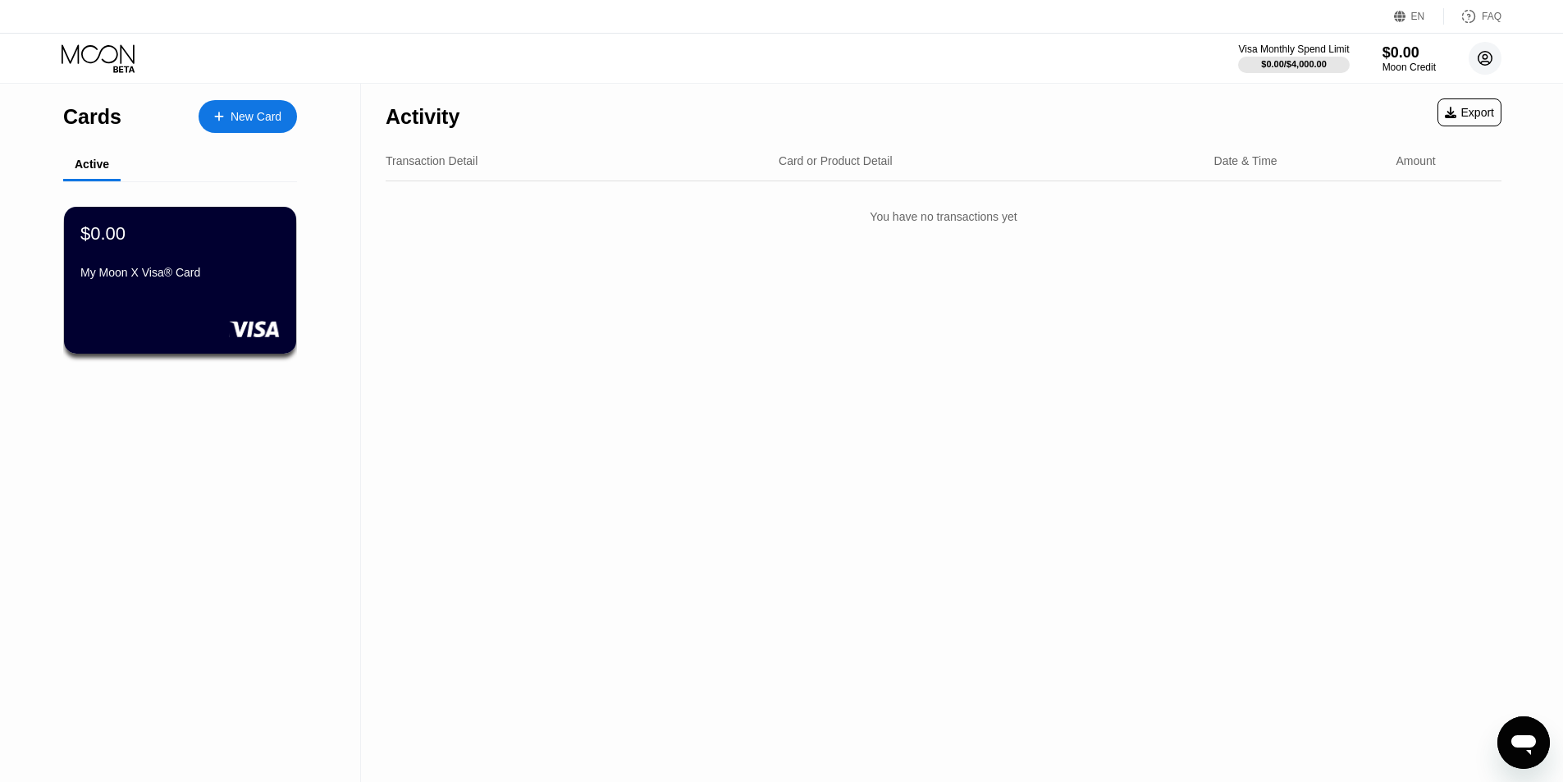
click at [1485, 58] on icon at bounding box center [1485, 58] width 9 height 9
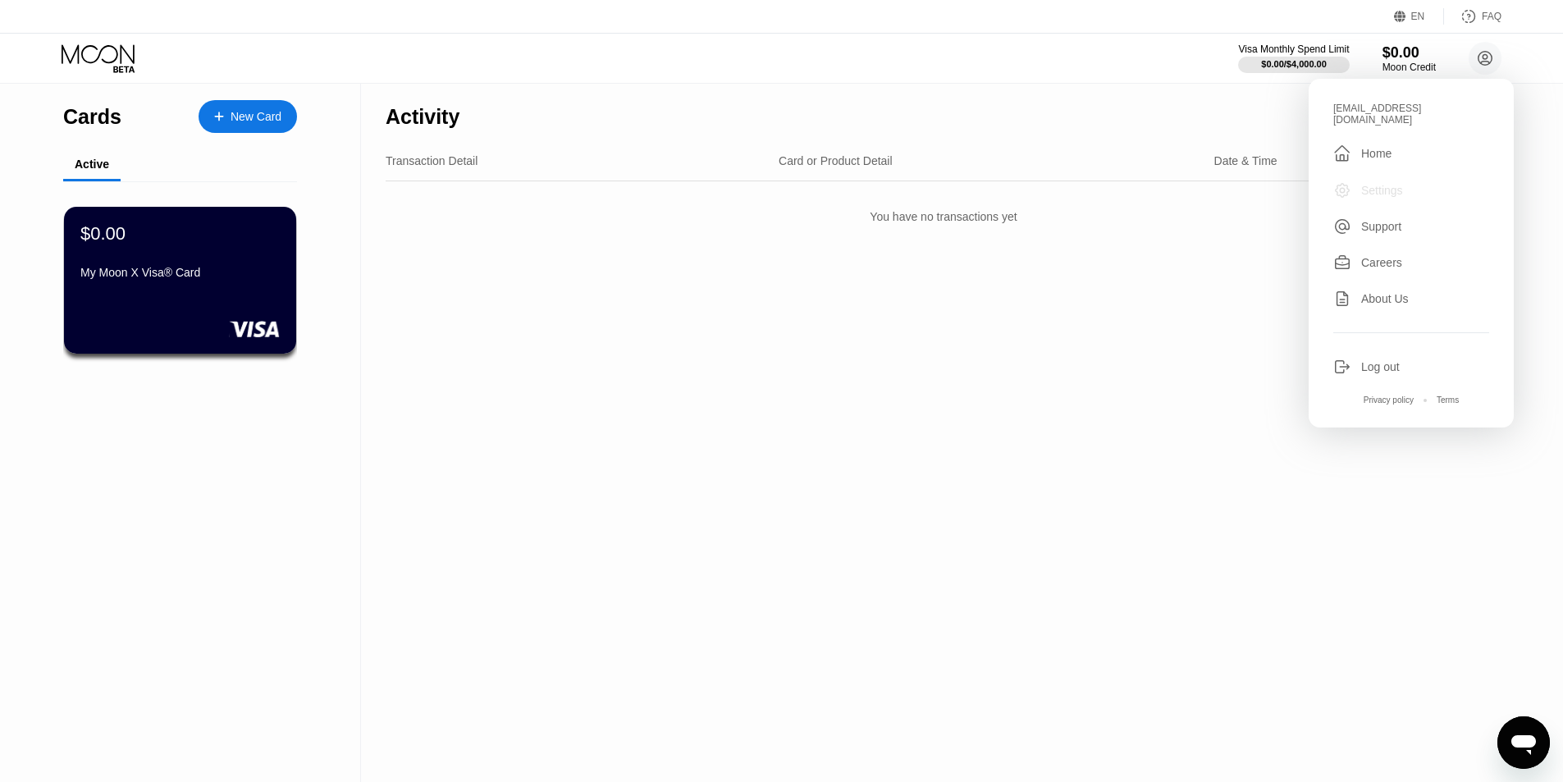
click at [1396, 184] on div "Settings" at bounding box center [1382, 190] width 42 height 13
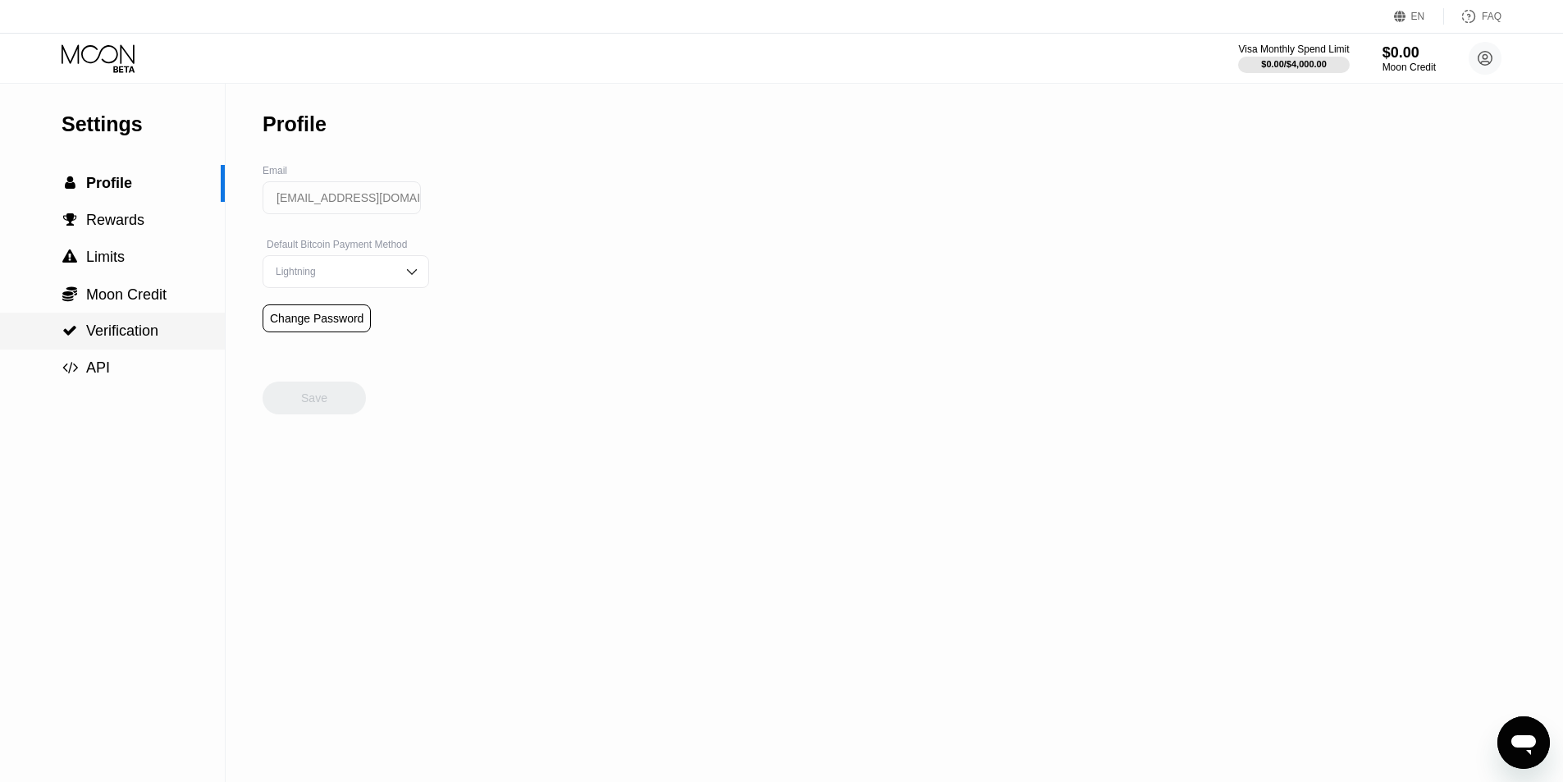
click at [113, 328] on span "Verification" at bounding box center [122, 331] width 72 height 16
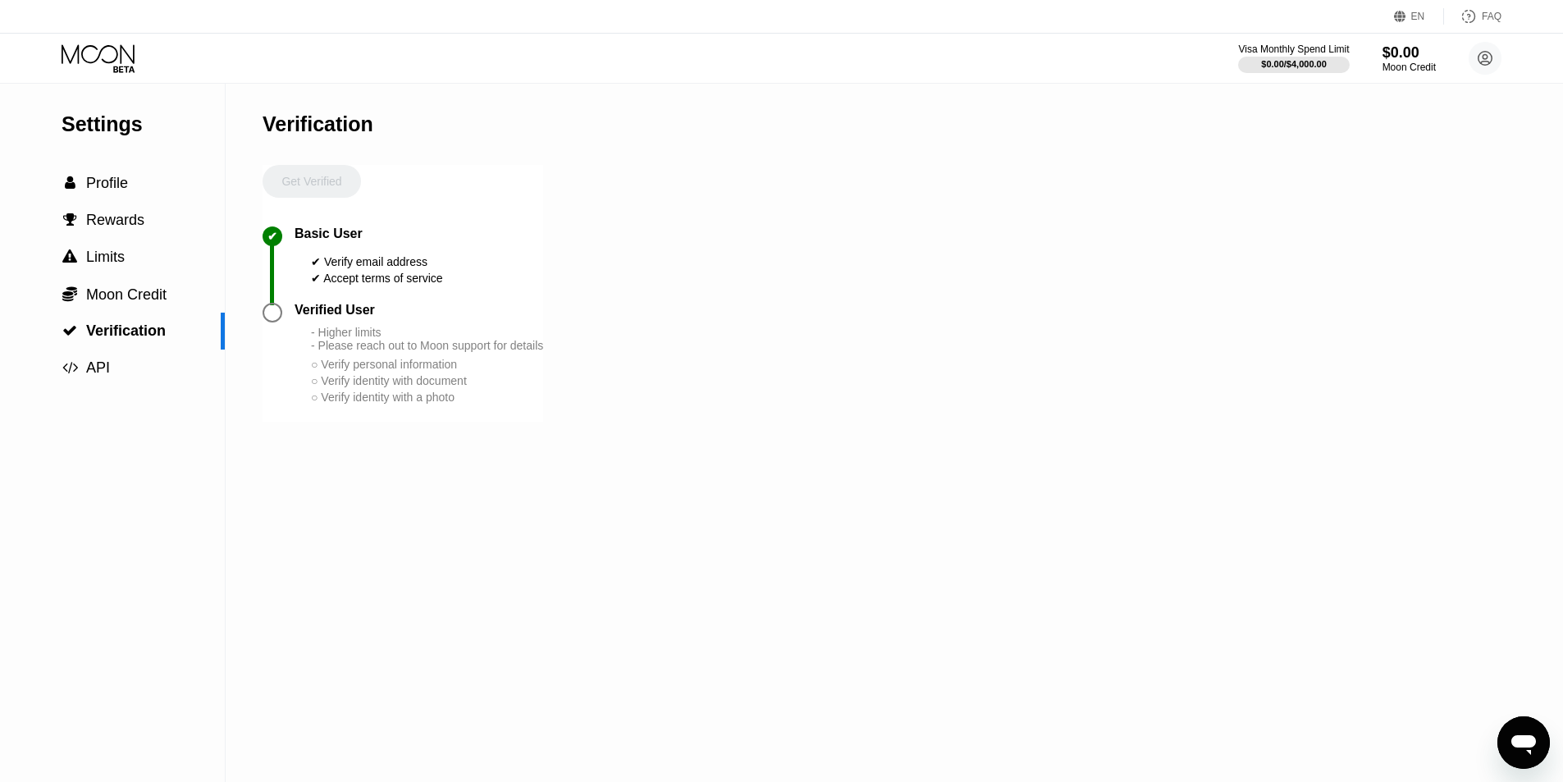
click at [294, 181] on div "Get Verified" at bounding box center [312, 196] width 98 height 62
click at [359, 334] on div "Verified User - Higher limits - Please reach out to Moon support for details ○ …" at bounding box center [419, 354] width 249 height 103
click at [349, 318] on div "Verified User" at bounding box center [335, 310] width 80 height 15
click at [75, 272] on div " Limits" at bounding box center [112, 257] width 225 height 37
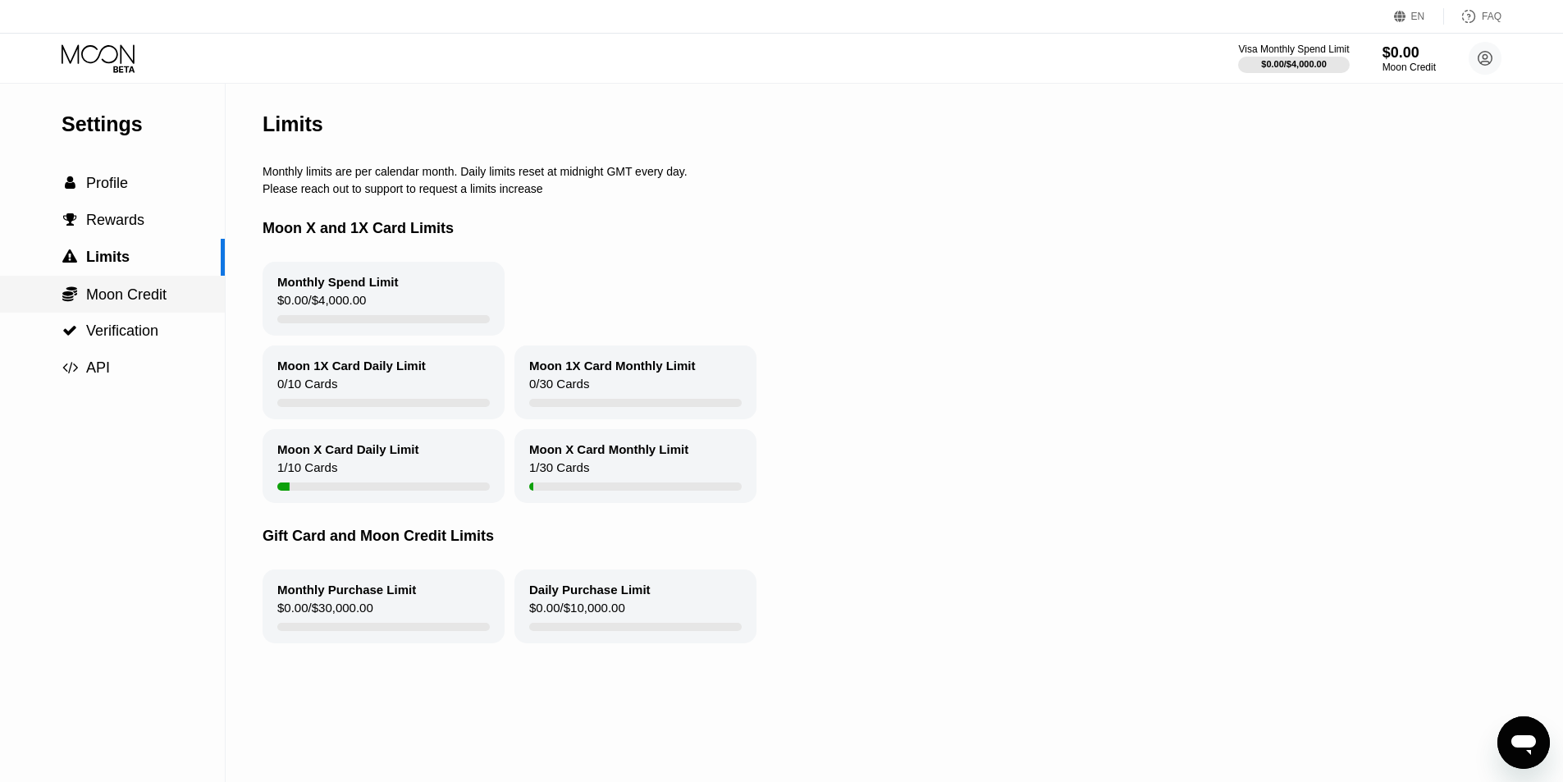
click at [113, 291] on span "Moon Credit" at bounding box center [126, 294] width 80 height 16
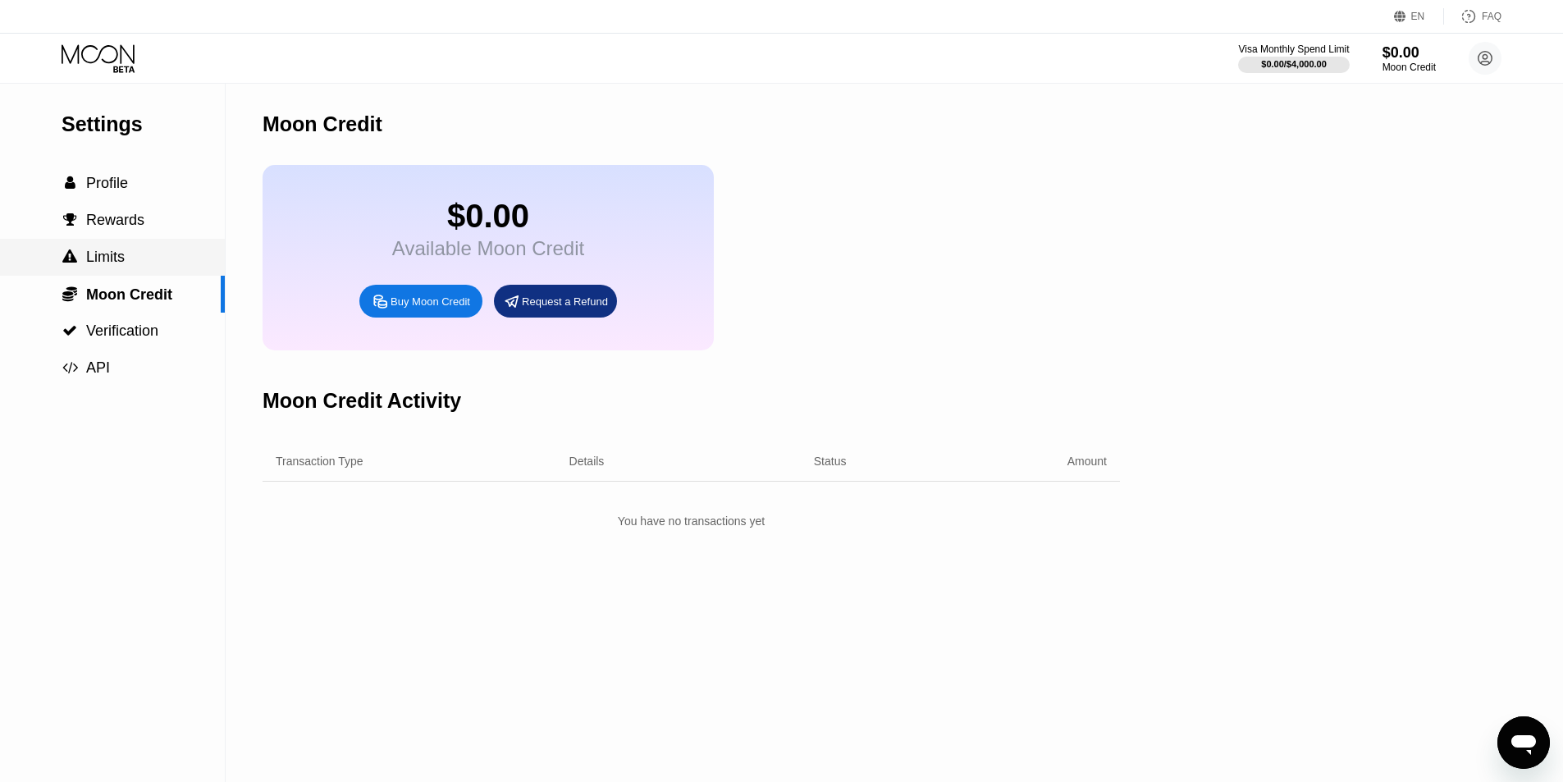
click at [113, 245] on div " Limits" at bounding box center [112, 257] width 225 height 37
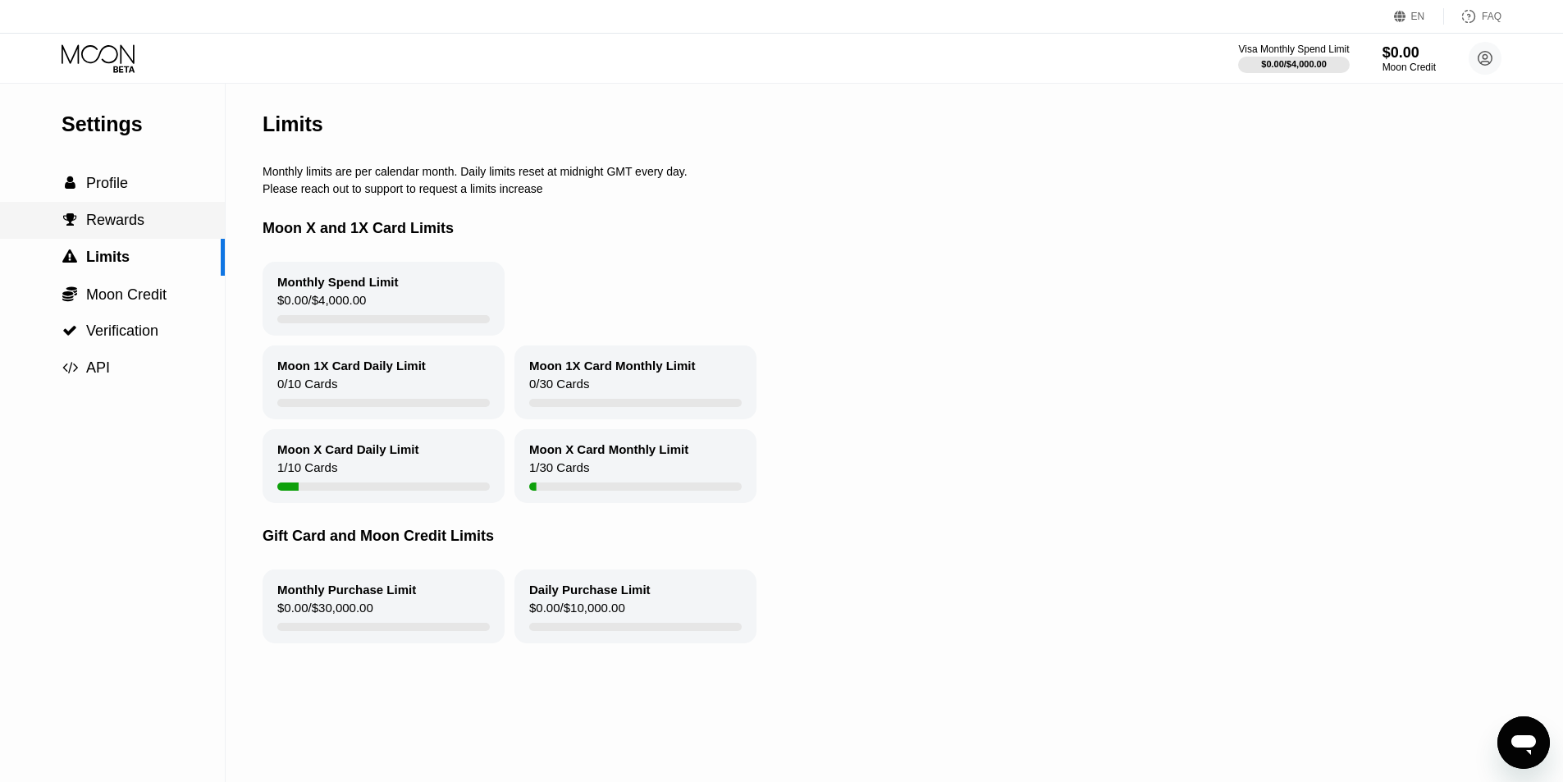
click at [94, 228] on span "Rewards" at bounding box center [115, 220] width 58 height 16
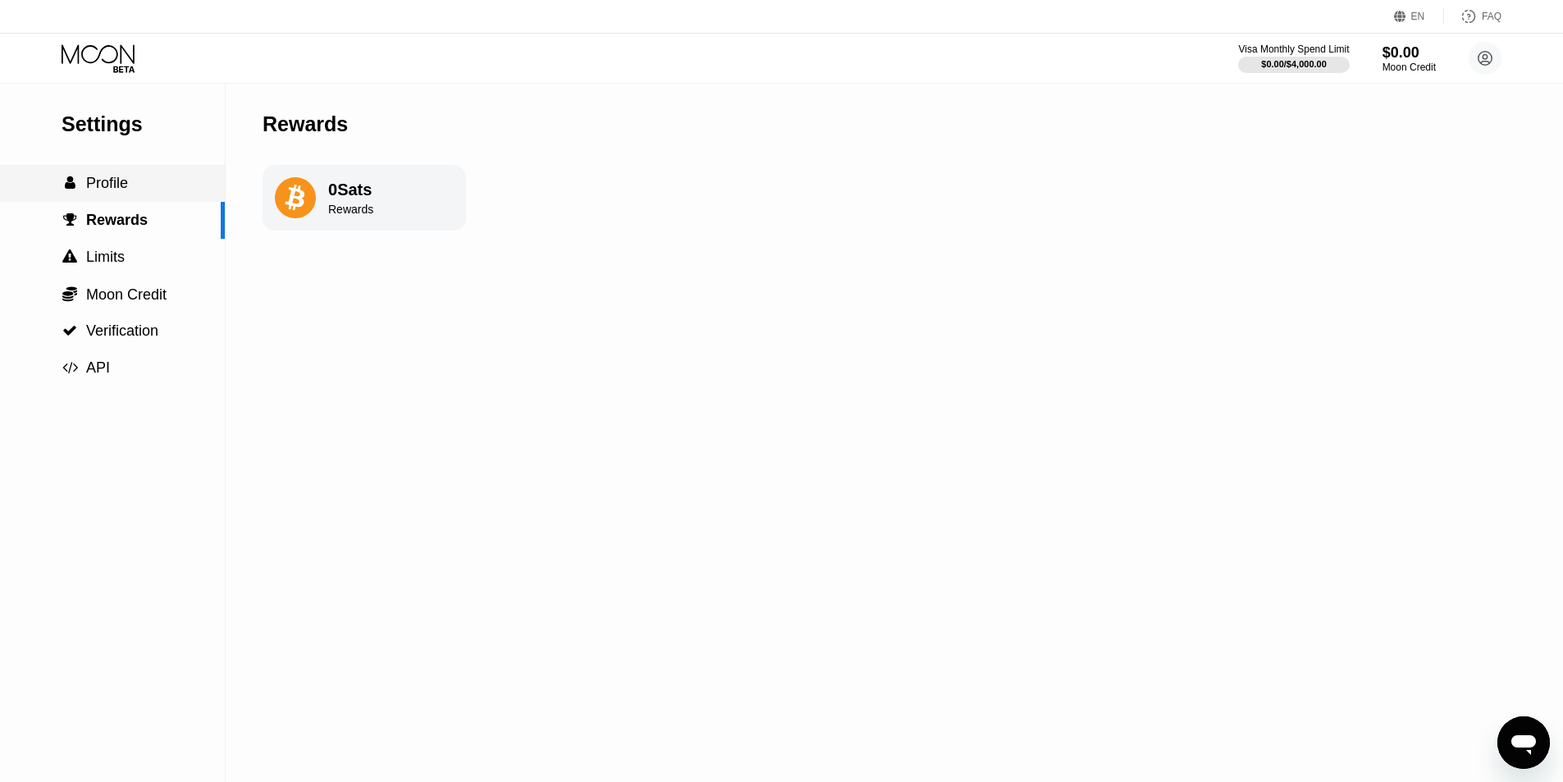
click at [109, 200] on div " Profile" at bounding box center [112, 183] width 225 height 37
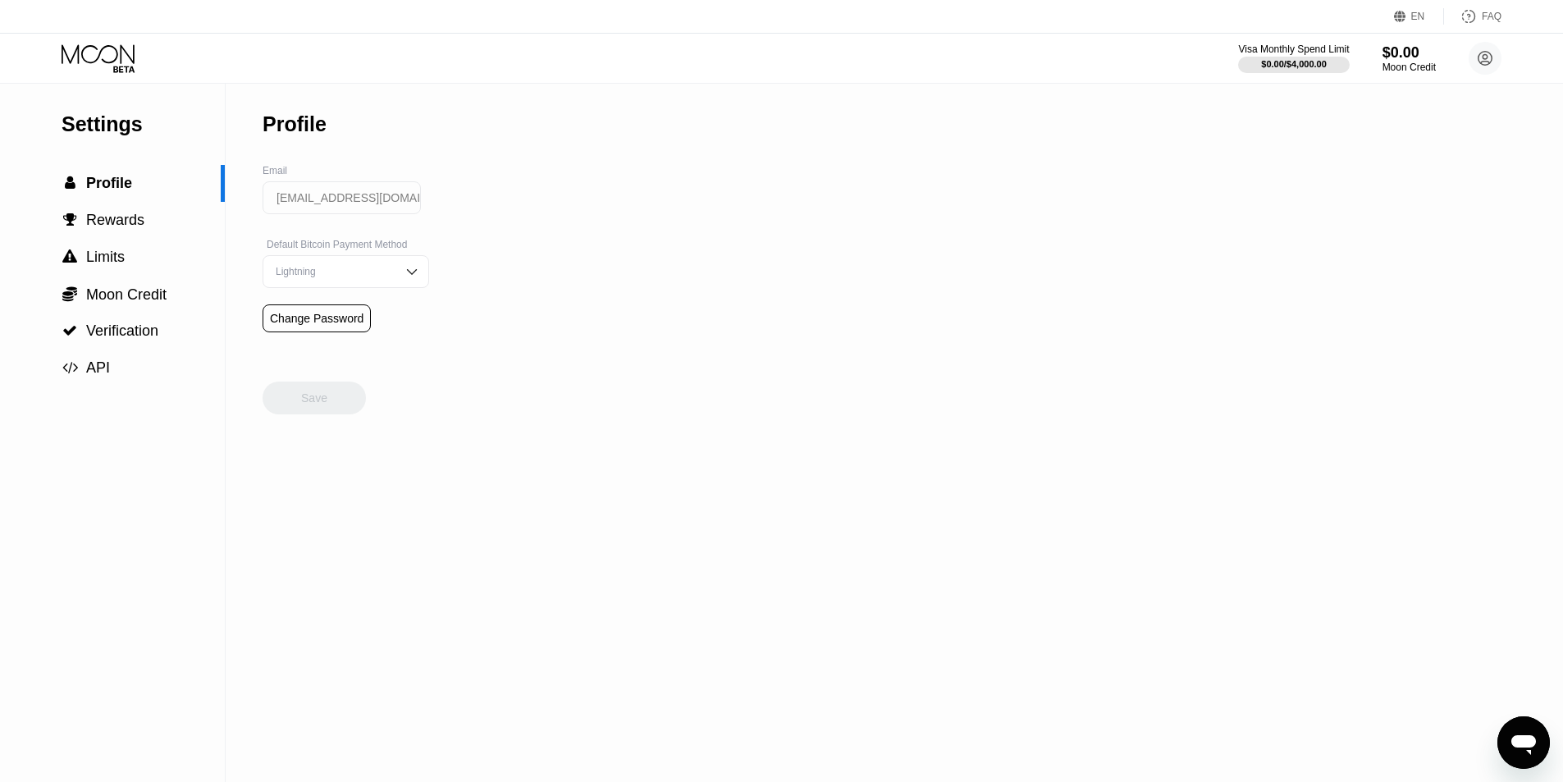
click at [76, 56] on icon at bounding box center [100, 58] width 76 height 29
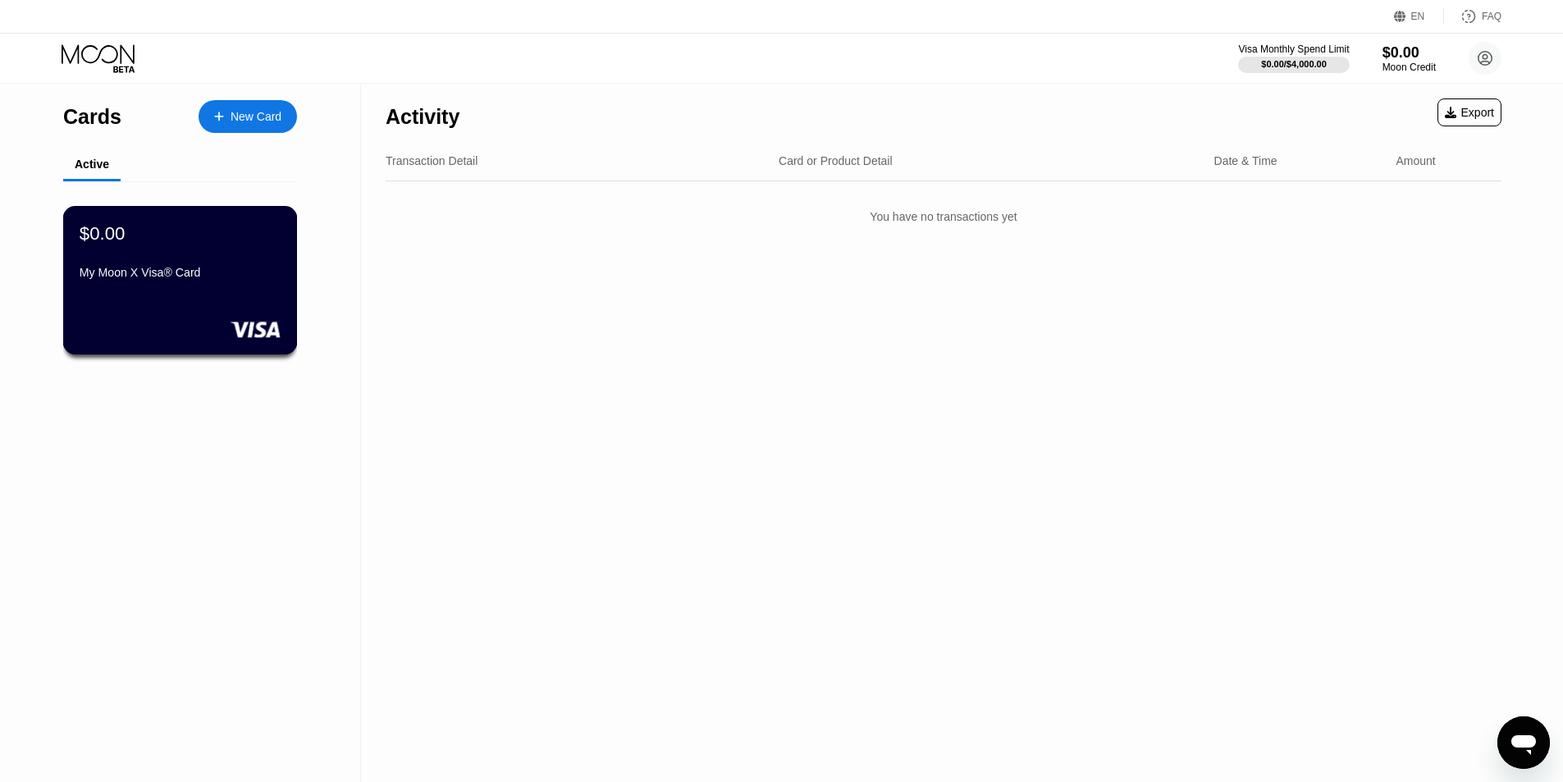
click at [149, 286] on div "My Moon X Visa® Card" at bounding box center [180, 276] width 201 height 20
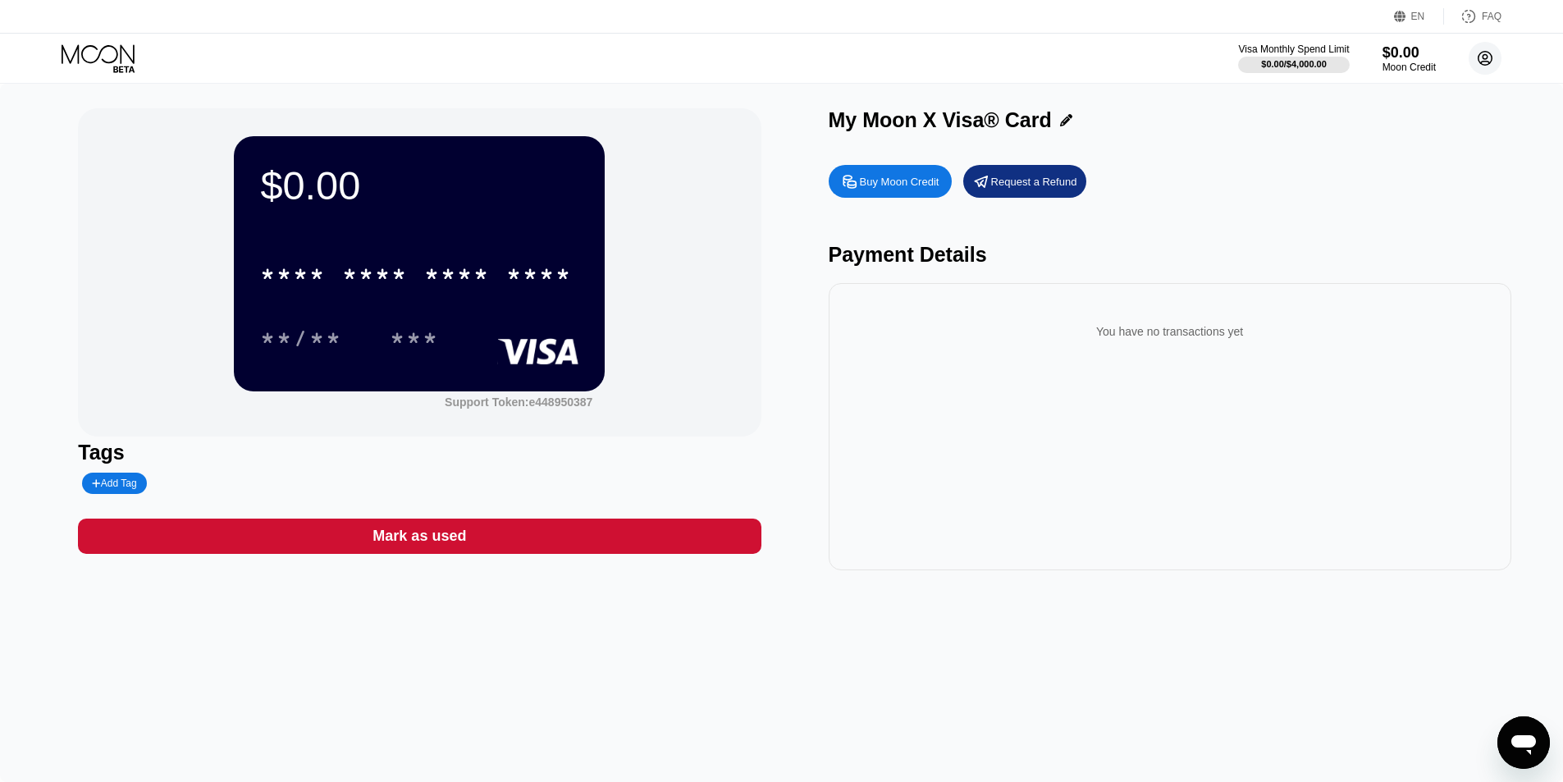
click at [1491, 53] on circle at bounding box center [1485, 58] width 33 height 33
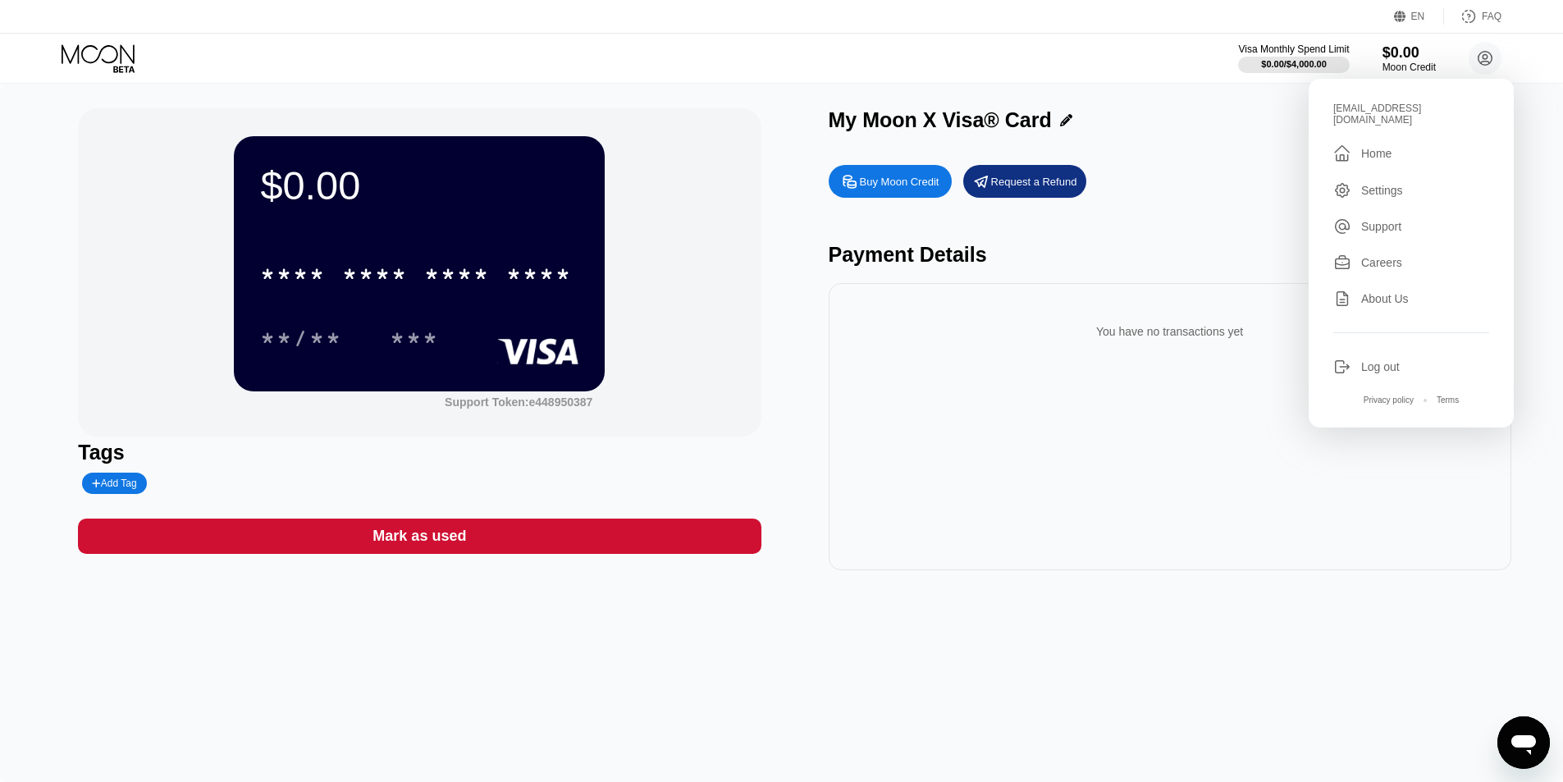
click at [1361, 358] on div "Log out" at bounding box center [1412, 367] width 156 height 18
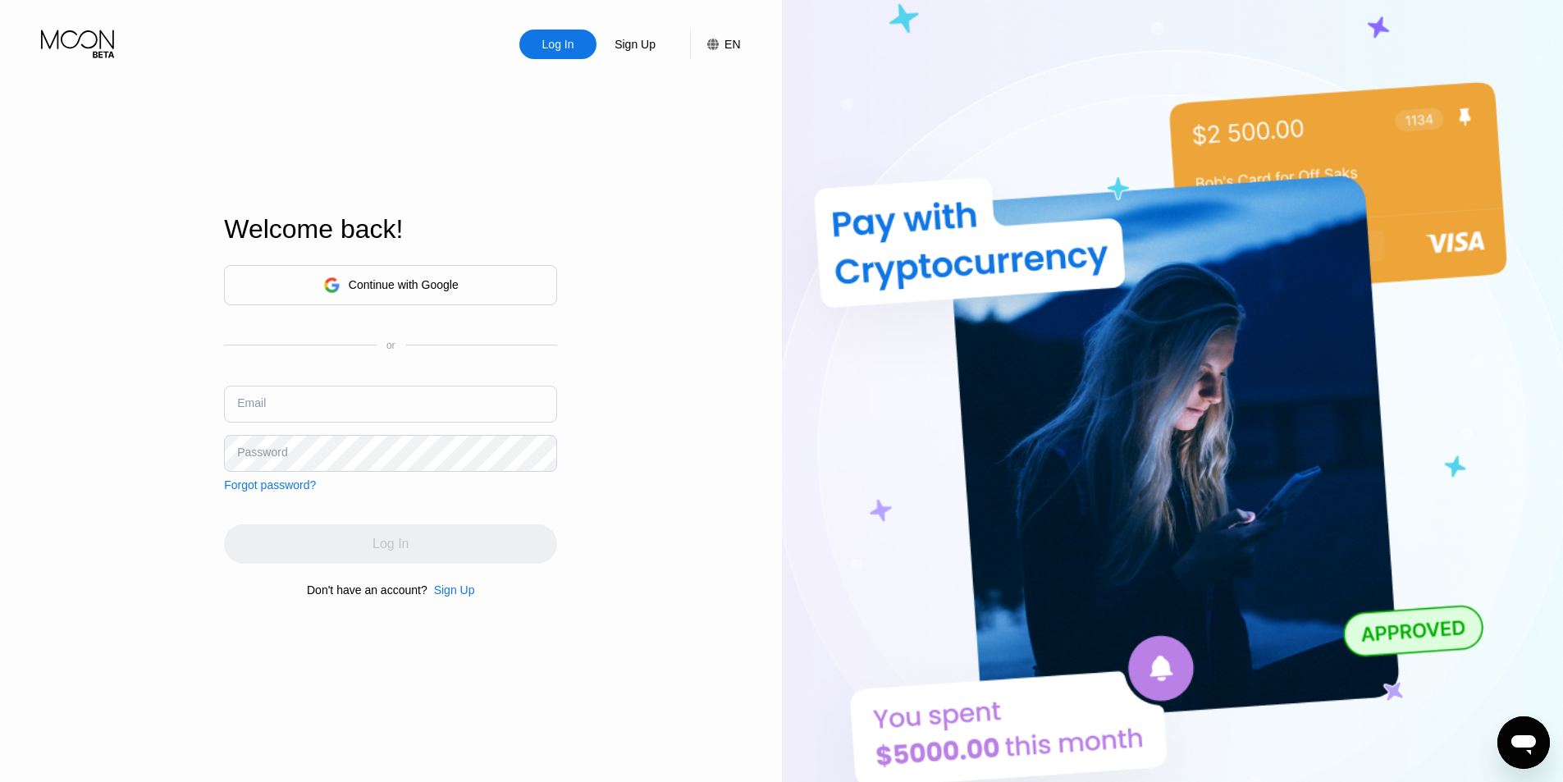
click at [458, 597] on div "Sign Up" at bounding box center [454, 589] width 41 height 13
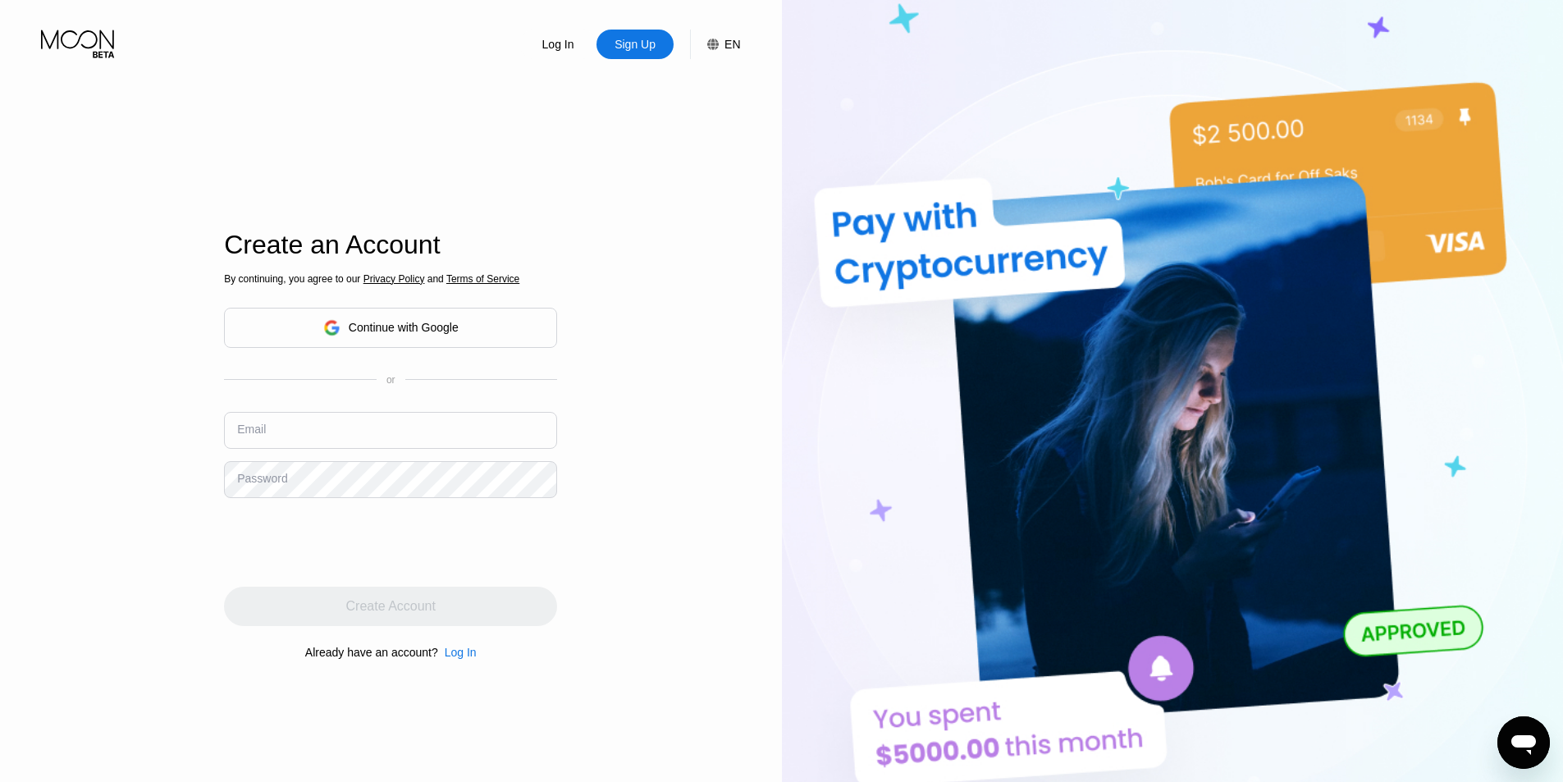
drag, startPoint x: 458, startPoint y: 597, endPoint x: 894, endPoint y: 204, distance: 587.4
click at [906, 195] on img at bounding box center [1173, 430] width 782 height 860
click at [455, 654] on div "Log In" at bounding box center [461, 652] width 32 height 13
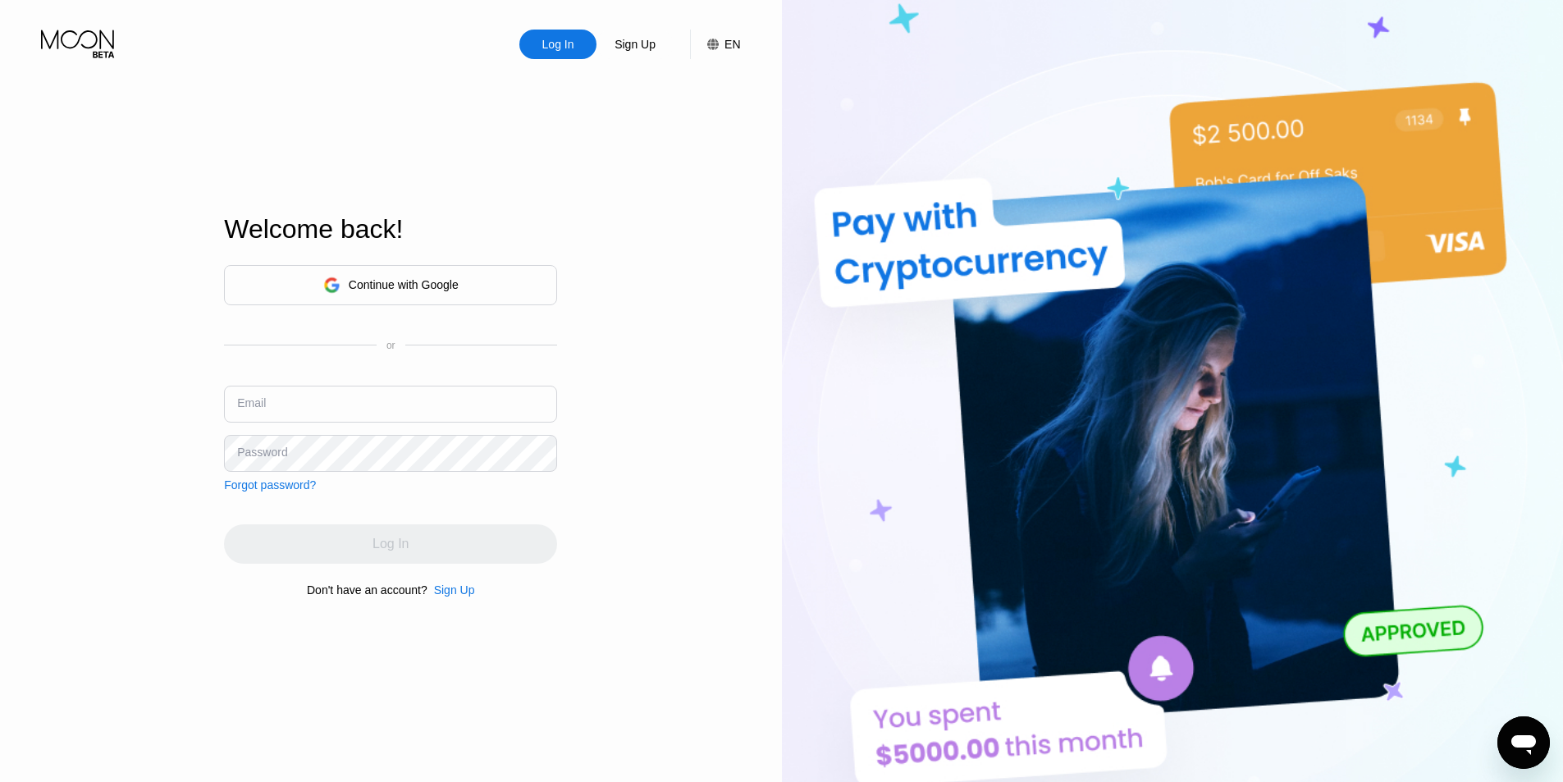
click at [311, 410] on input "text" at bounding box center [390, 404] width 333 height 37
click at [313, 407] on input "text" at bounding box center [390, 404] width 333 height 37
drag, startPoint x: 286, startPoint y: 400, endPoint x: 250, endPoint y: 421, distance: 41.9
click at [287, 402] on input "text" at bounding box center [390, 404] width 333 height 37
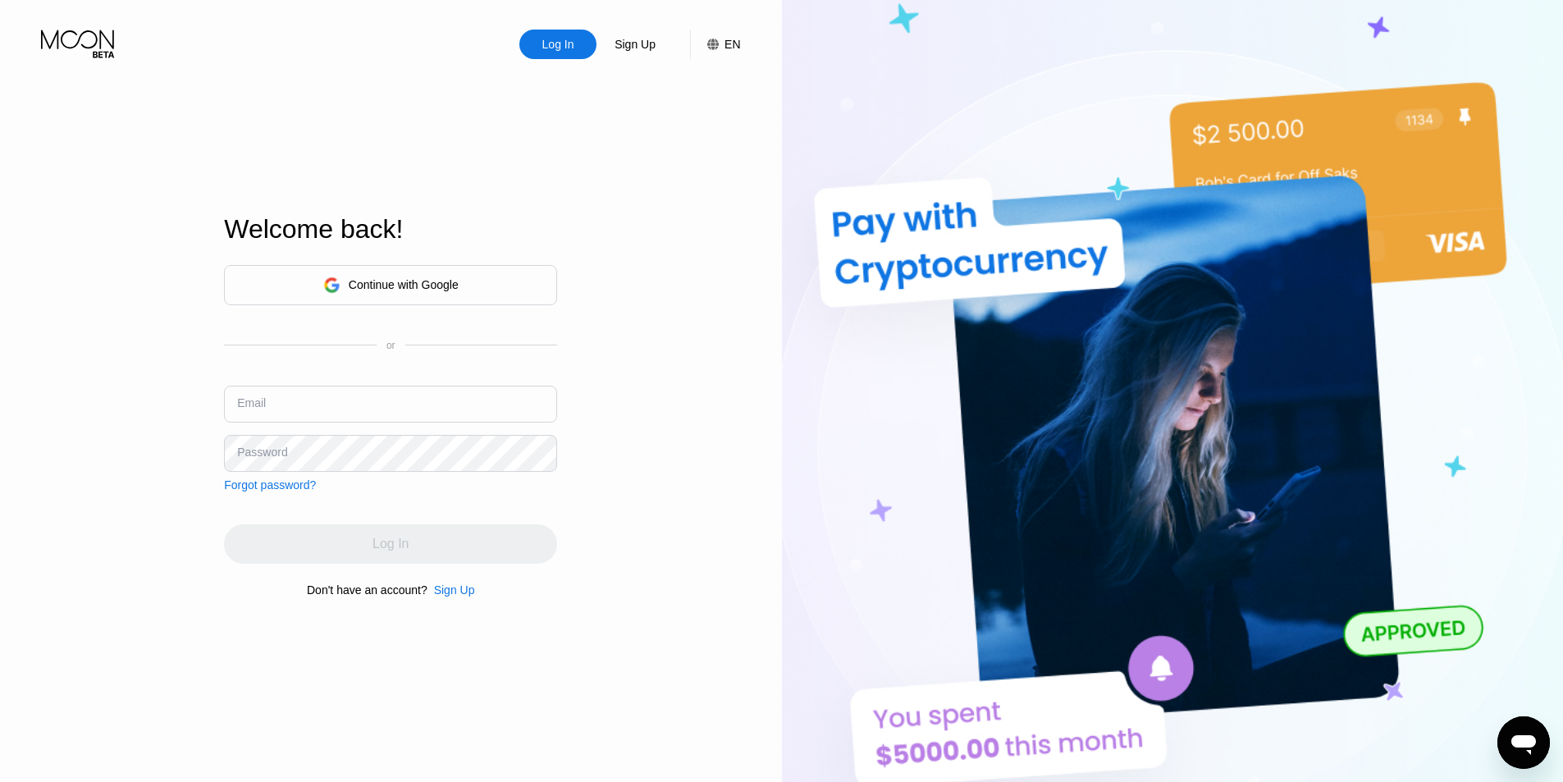
paste input "[EMAIL_ADDRESS][DOMAIN_NAME]"
type input "[EMAIL_ADDRESS][DOMAIN_NAME]"
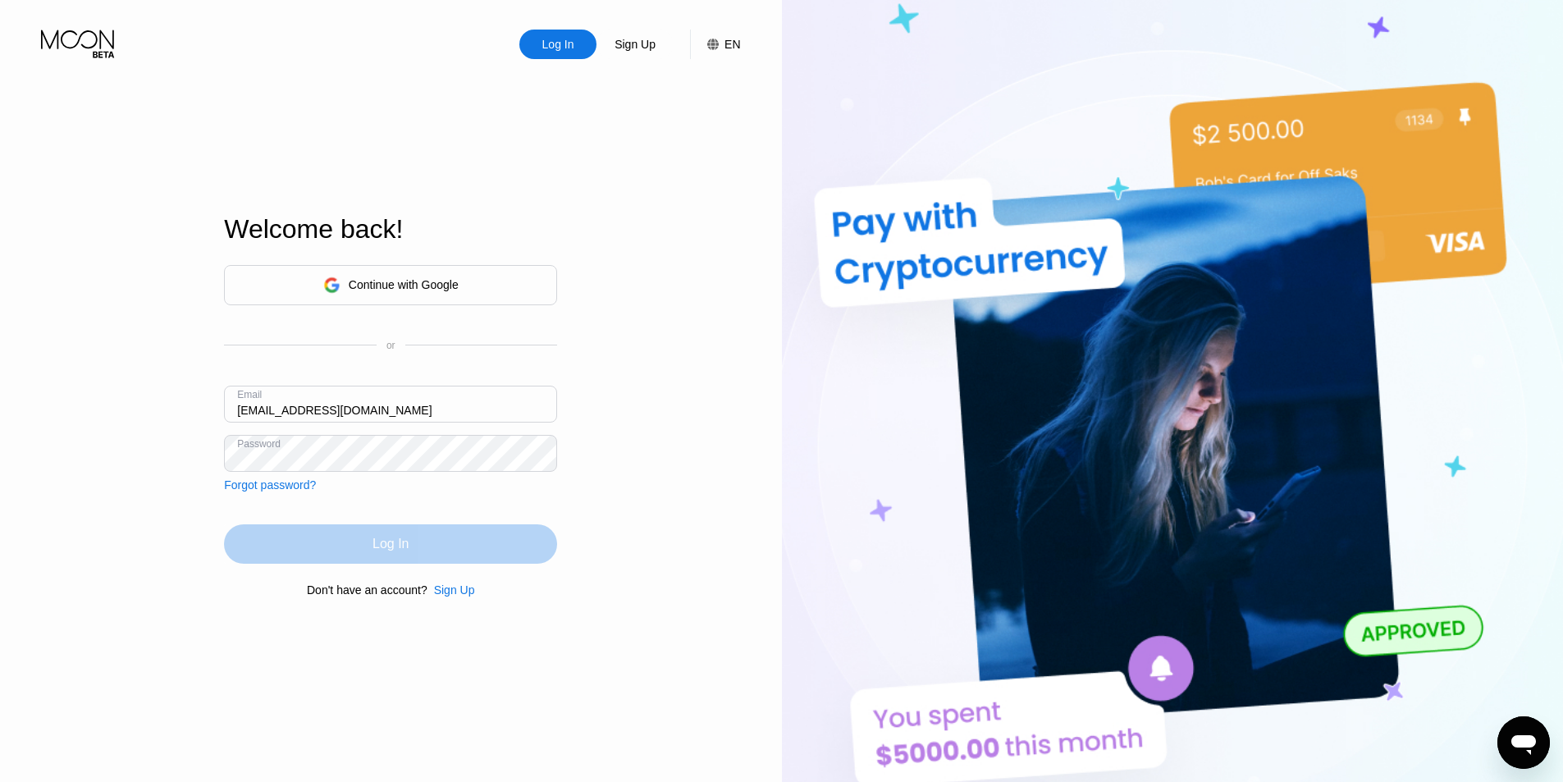
click at [394, 542] on div "Log In" at bounding box center [391, 544] width 36 height 16
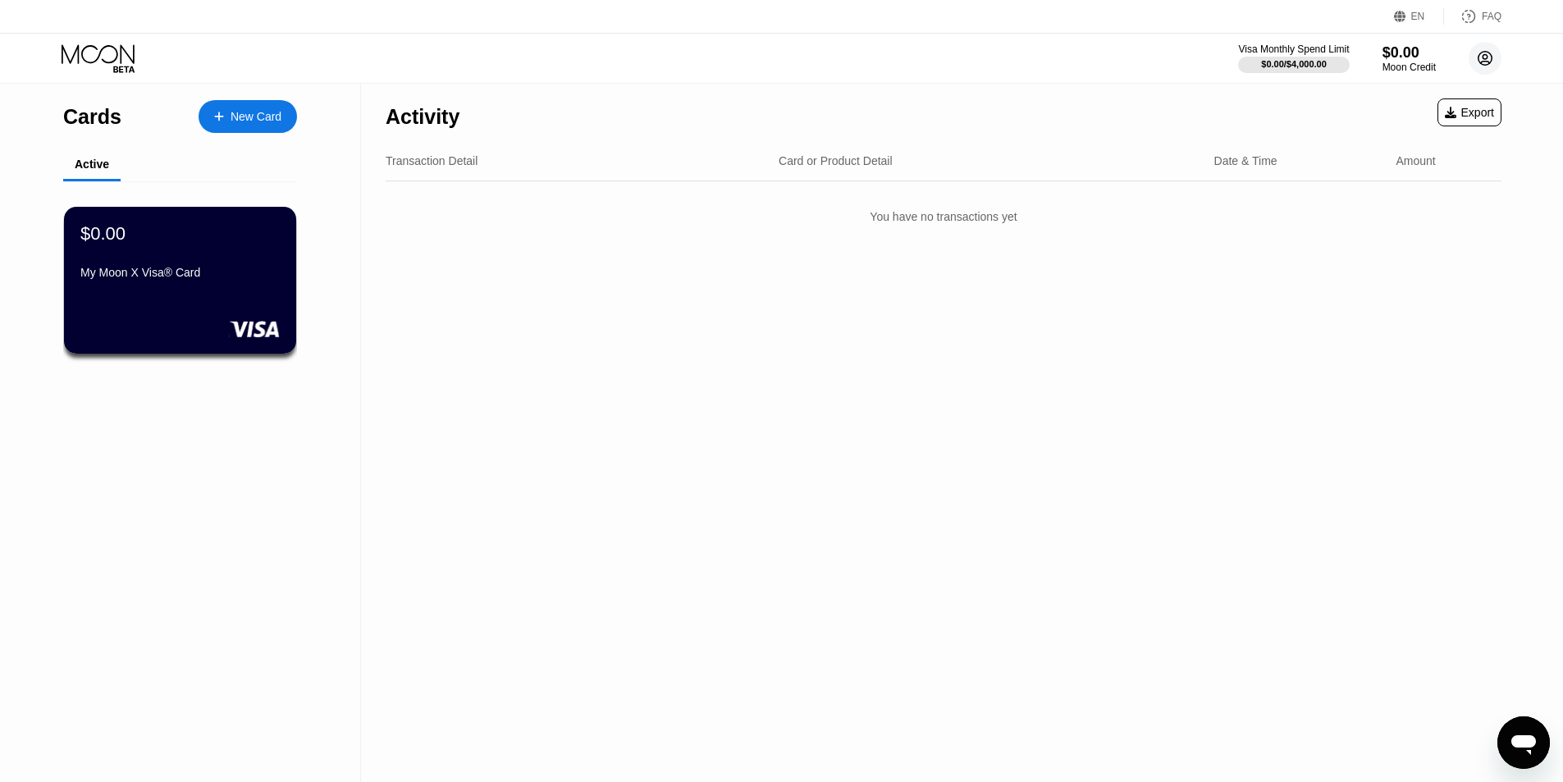
click at [1485, 61] on icon at bounding box center [1485, 58] width 9 height 9
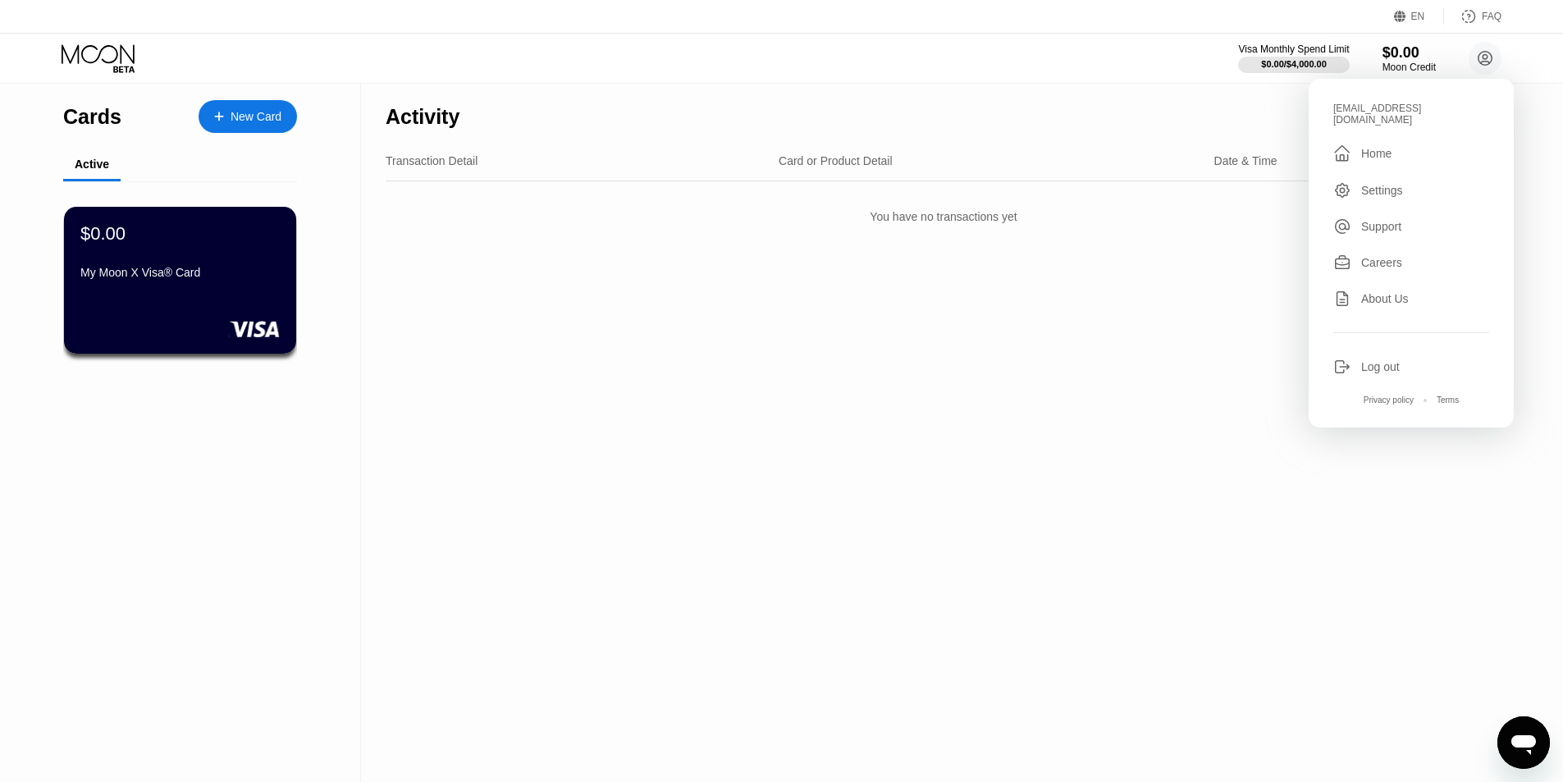
click at [1375, 184] on div "Settings" at bounding box center [1382, 190] width 42 height 13
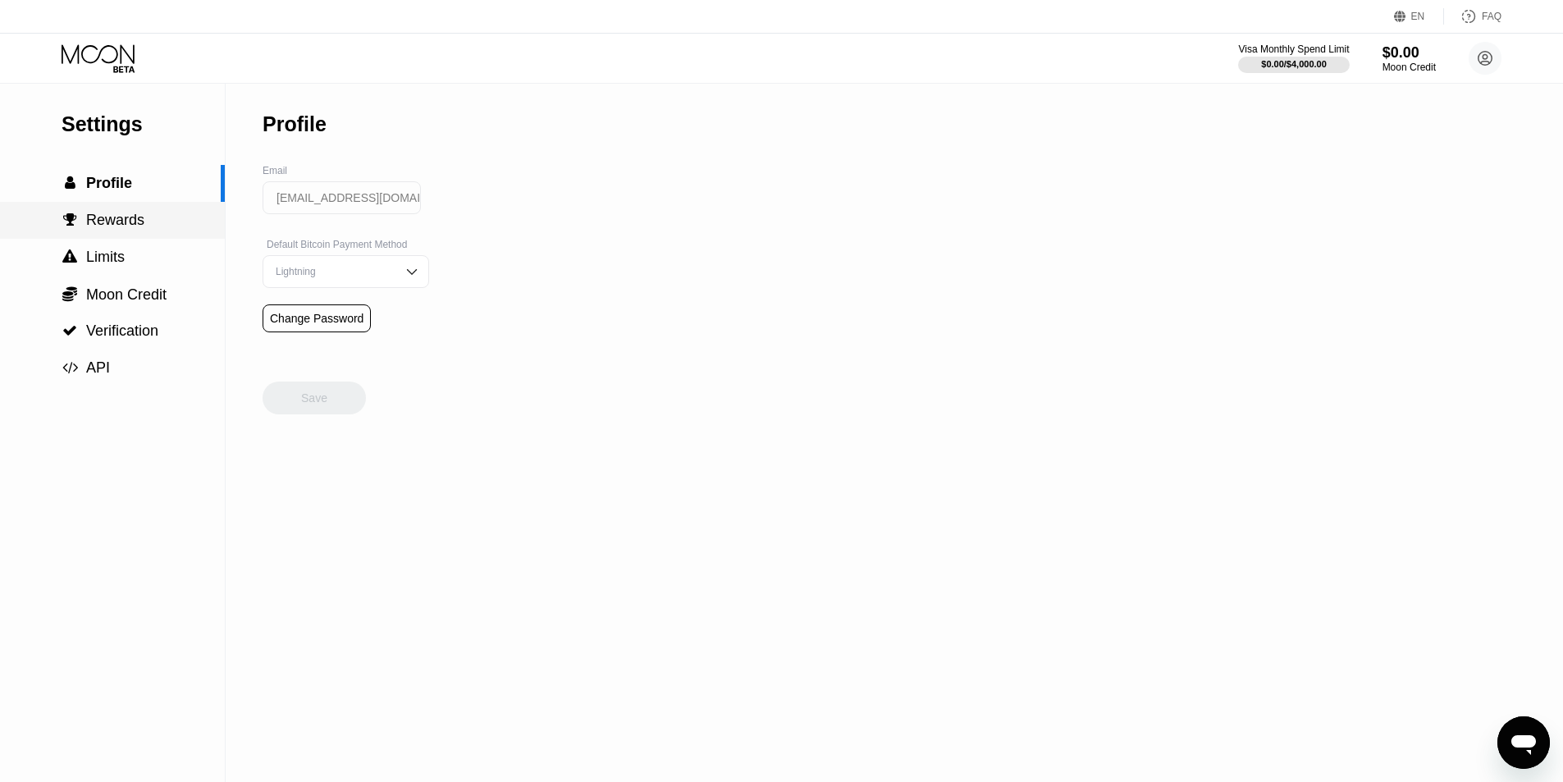
click at [90, 226] on span "Rewards" at bounding box center [115, 220] width 58 height 16
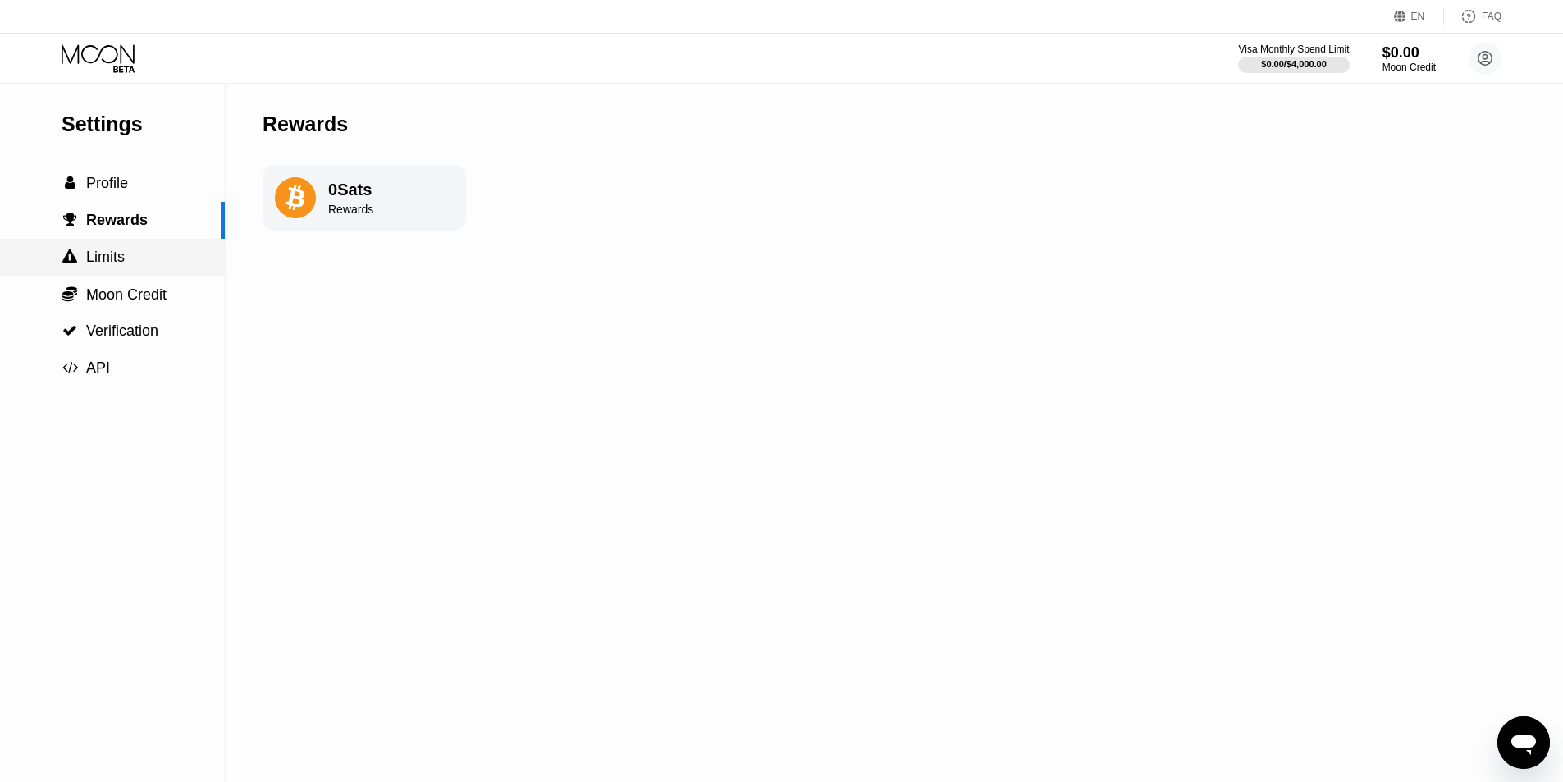
click at [111, 265] on span "Limits" at bounding box center [105, 257] width 39 height 16
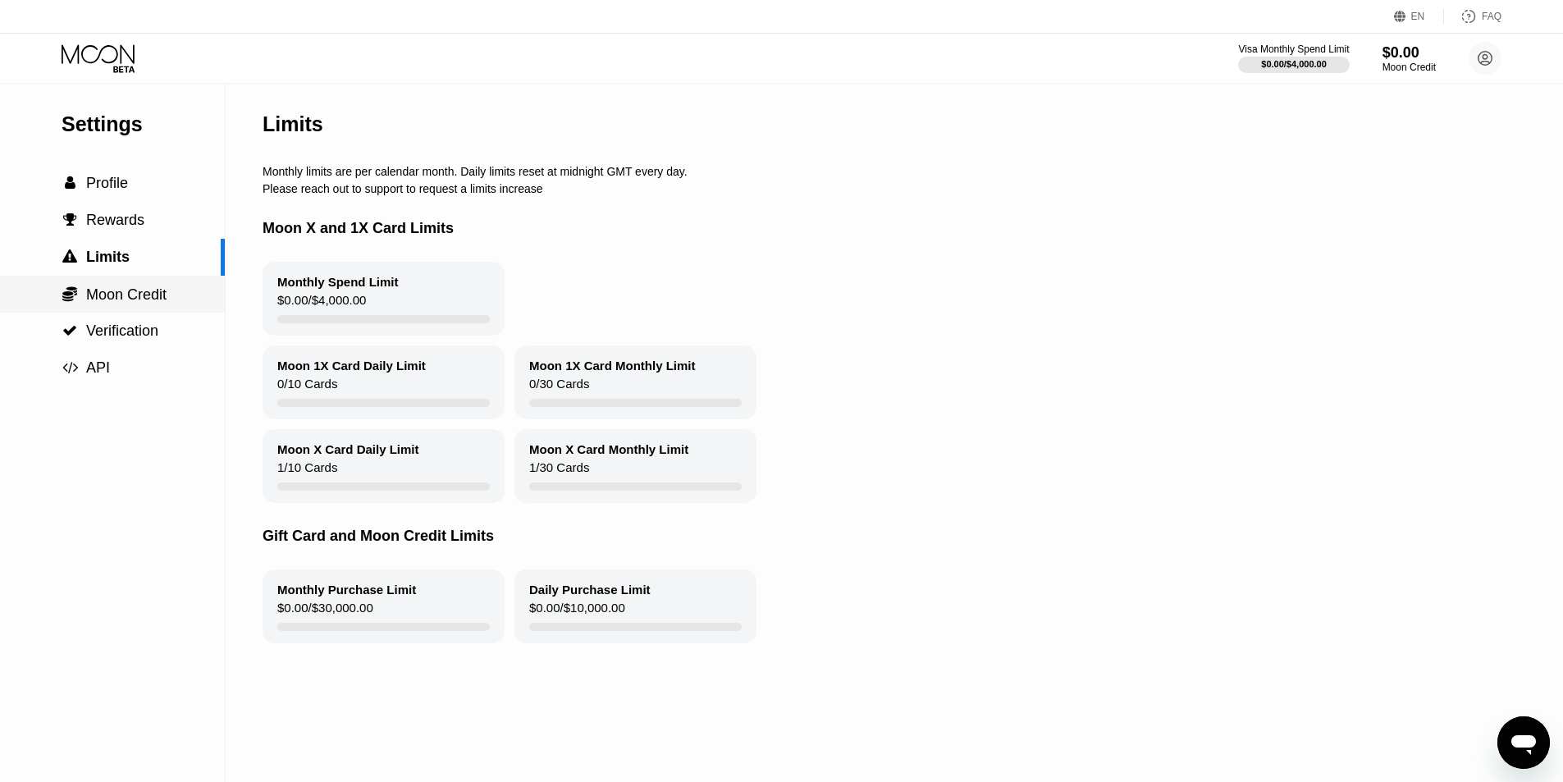
click at [115, 292] on span "Moon Credit" at bounding box center [126, 294] width 80 height 16
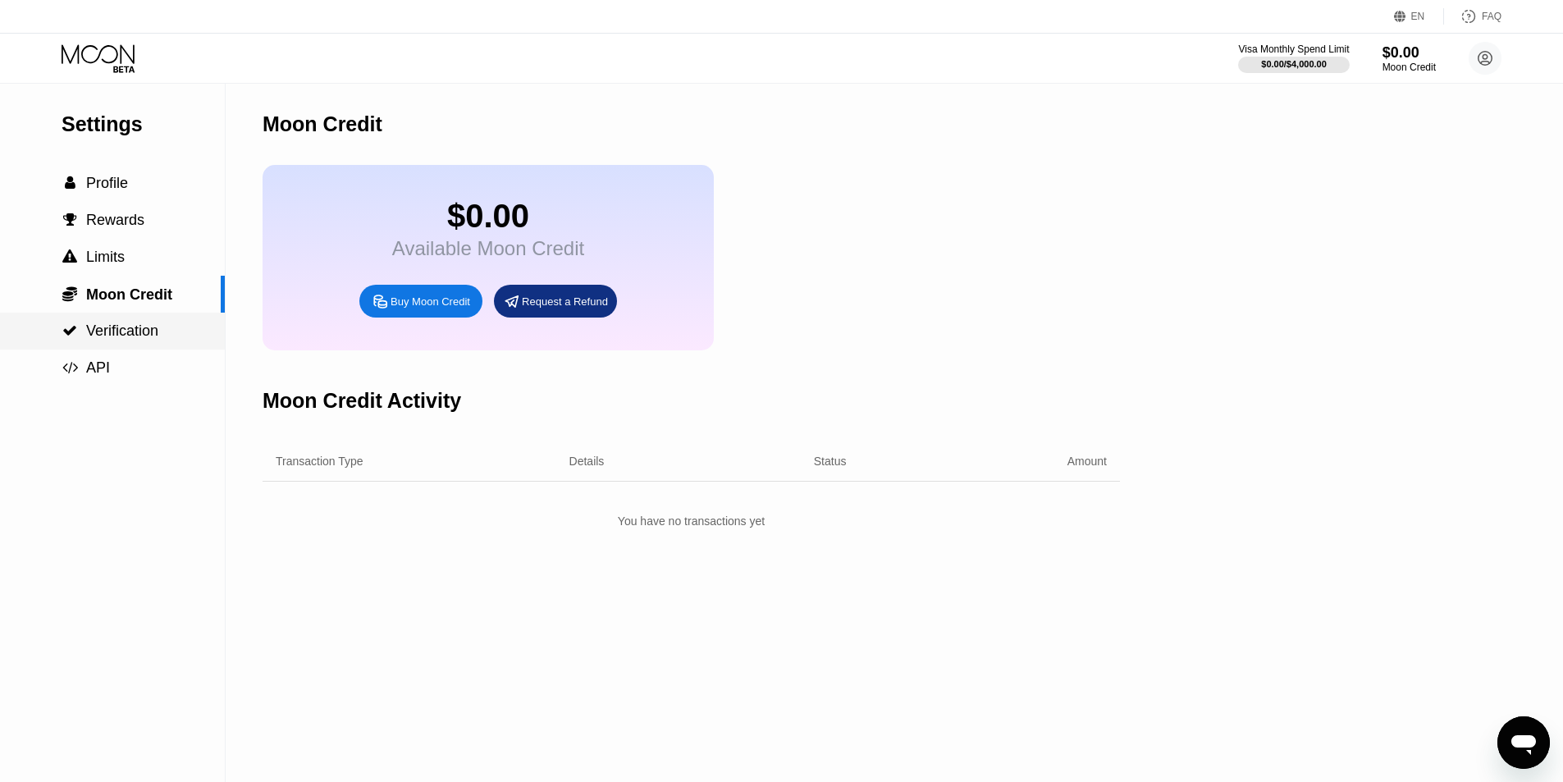
click at [120, 339] on span "Verification" at bounding box center [122, 331] width 72 height 16
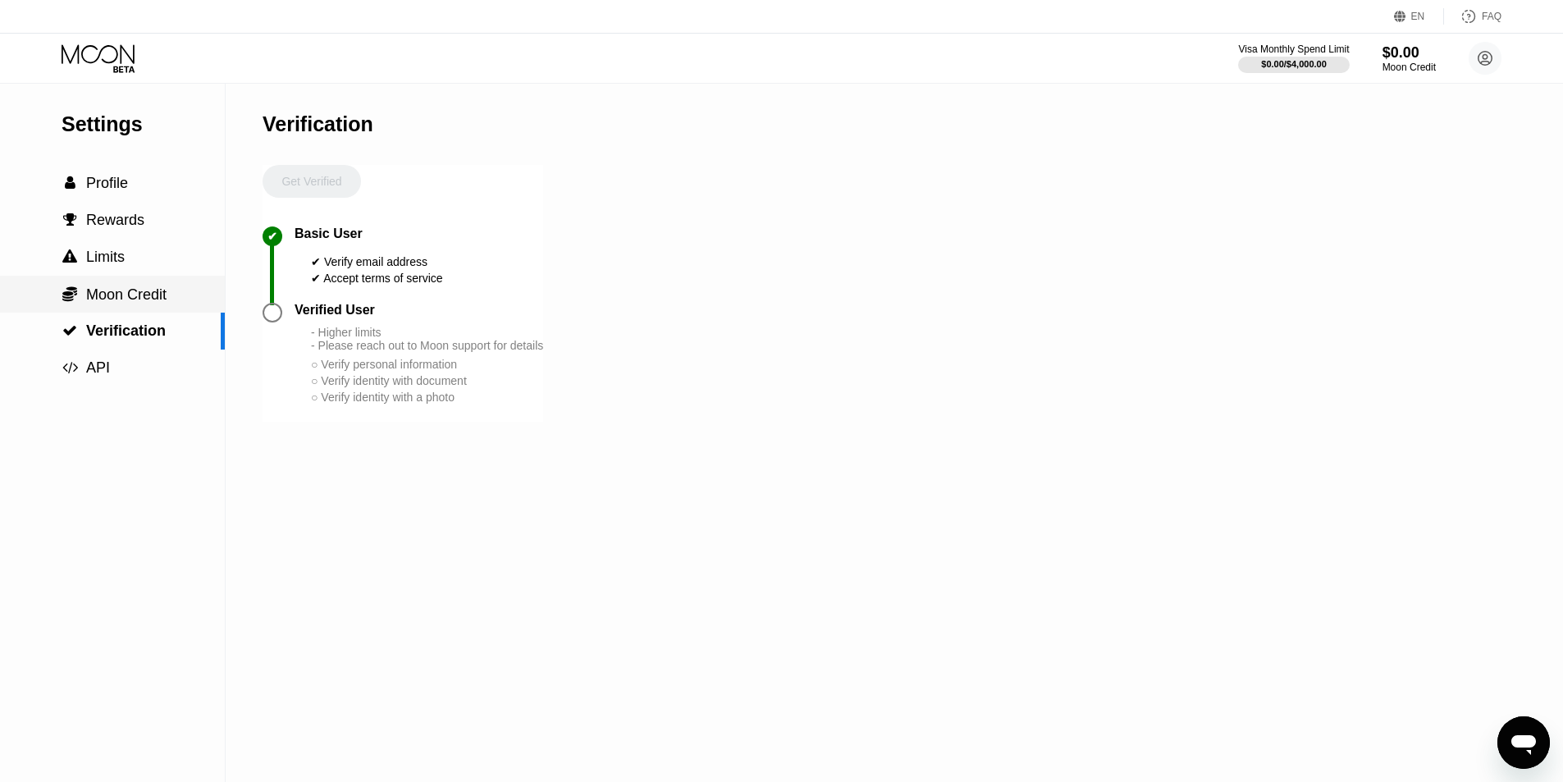
drag, startPoint x: 121, startPoint y: 304, endPoint x: 117, endPoint y: 264, distance: 39.5
click at [121, 303] on span "Moon Credit" at bounding box center [126, 294] width 80 height 16
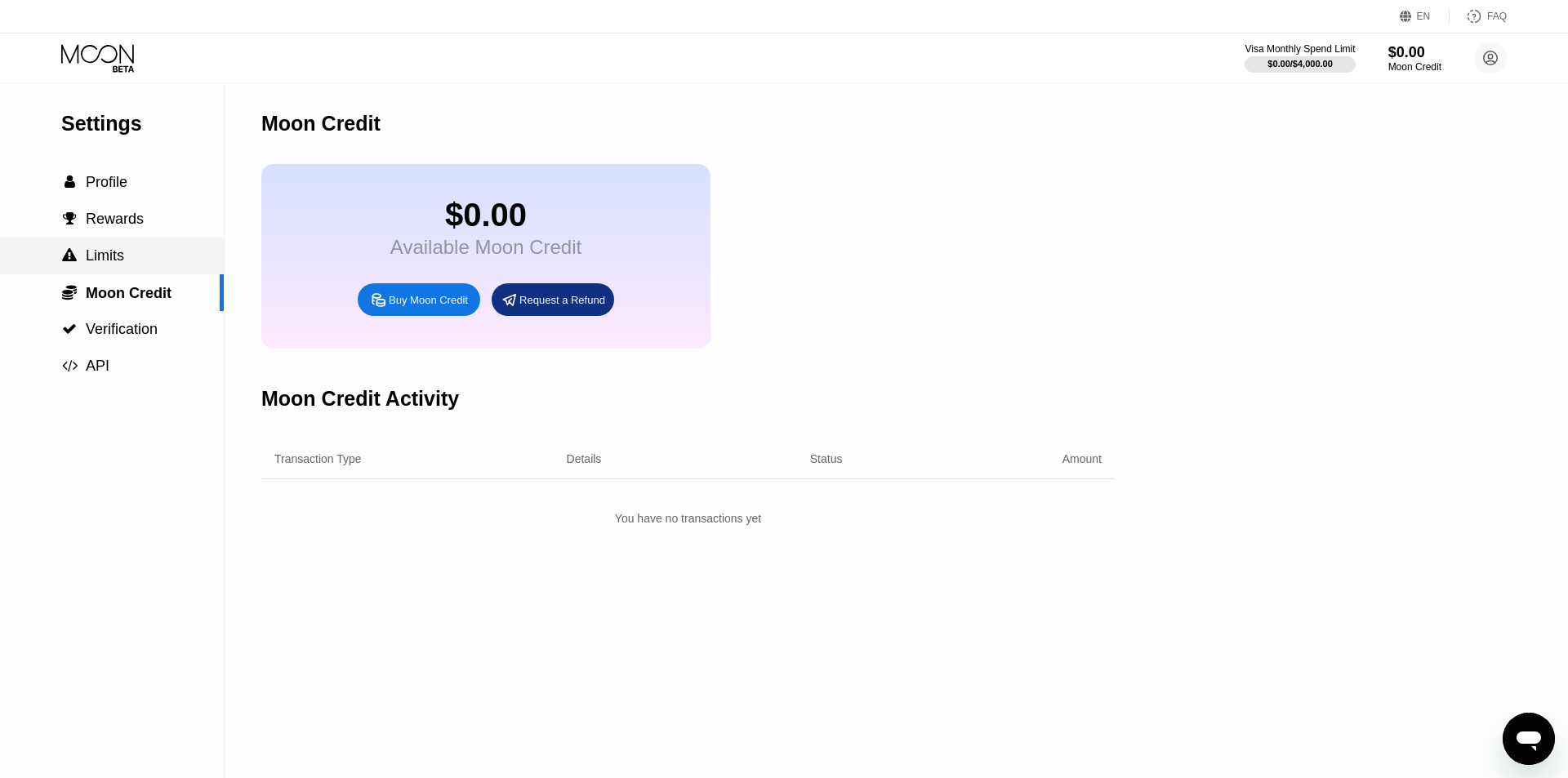
click at [112, 247] on div " Limits" at bounding box center [111, 256] width 224 height 37
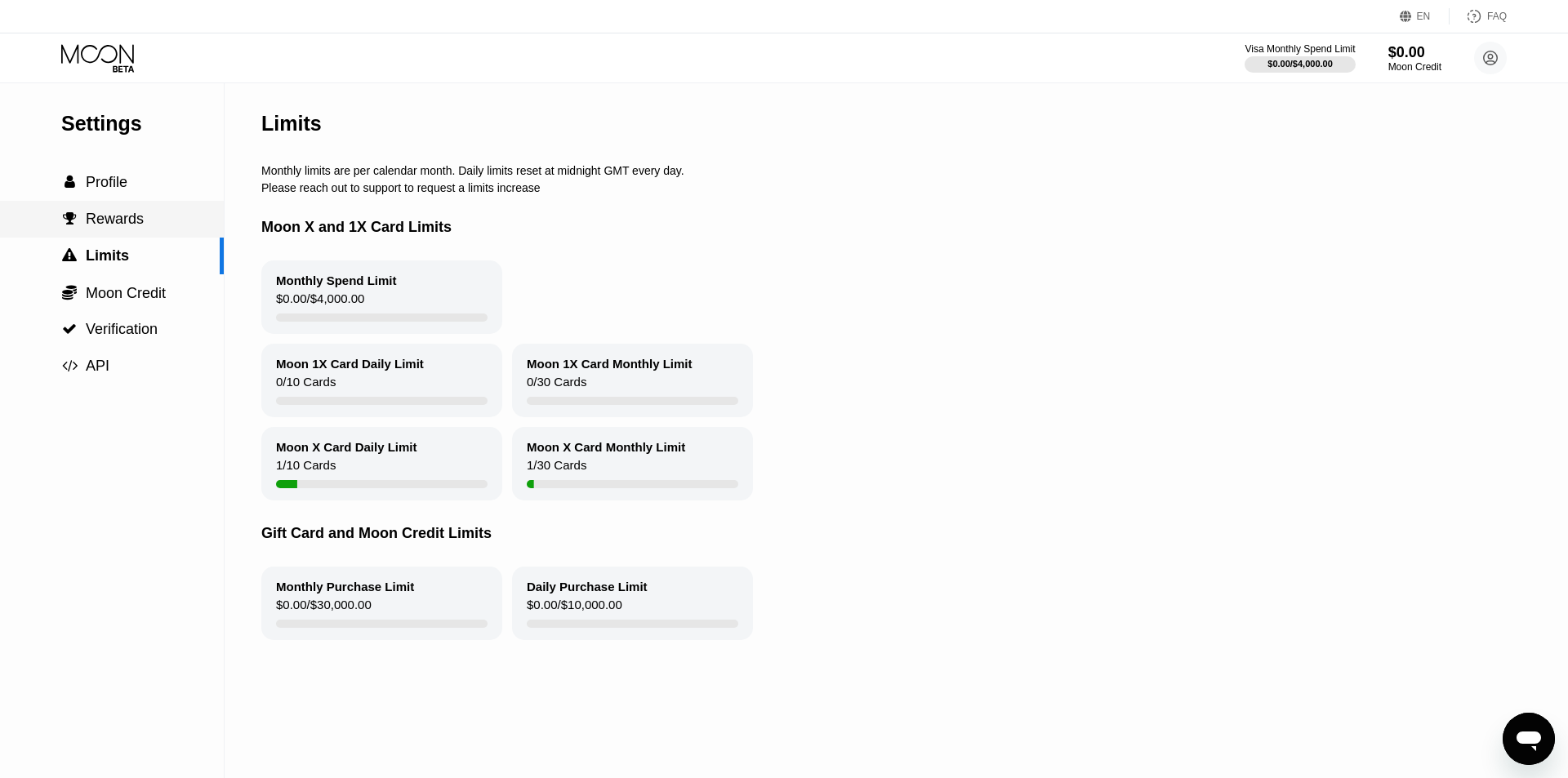
click at [117, 221] on span "Rewards" at bounding box center [114, 219] width 58 height 16
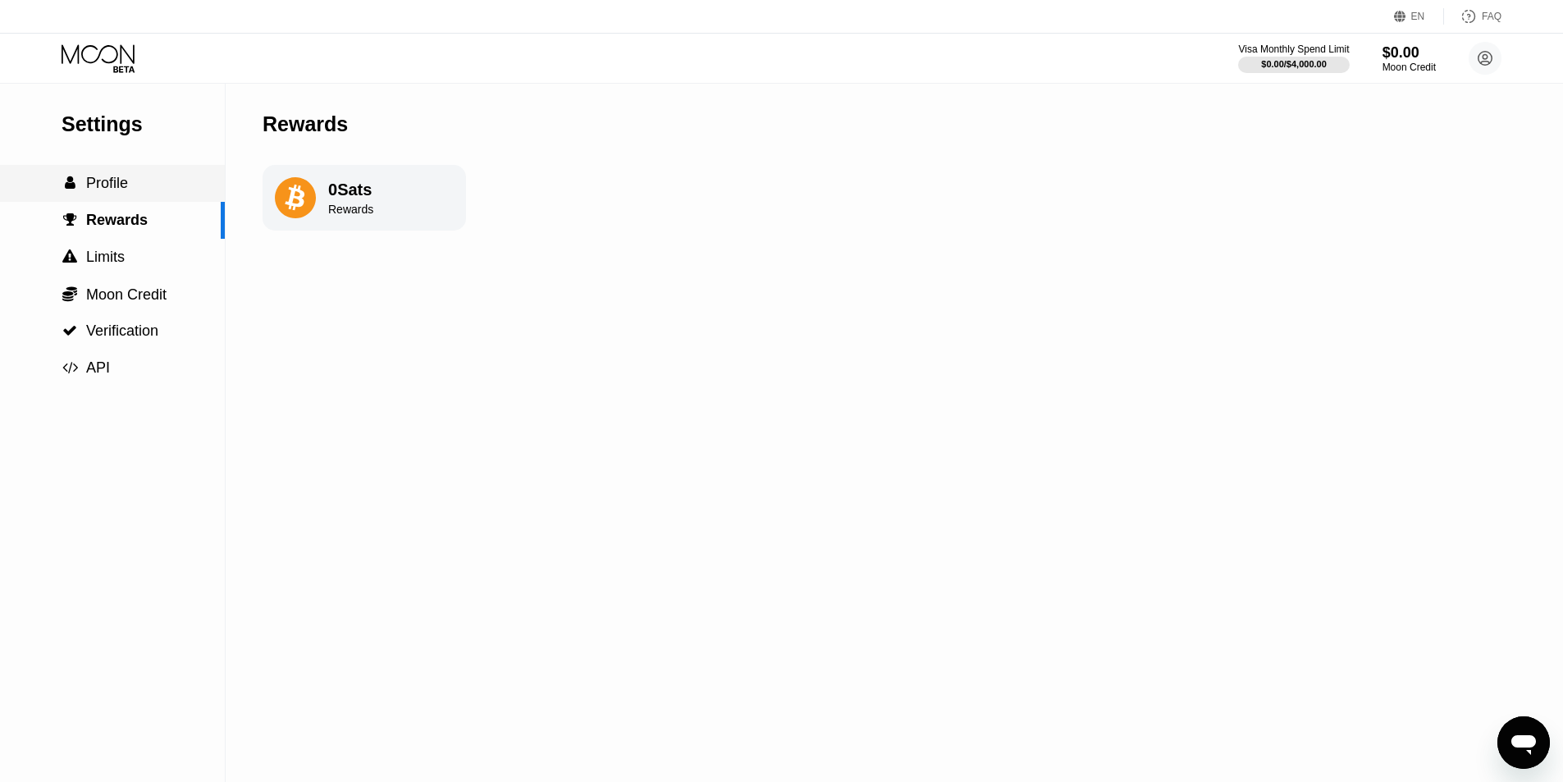
click at [120, 183] on span "Profile" at bounding box center [107, 183] width 42 height 16
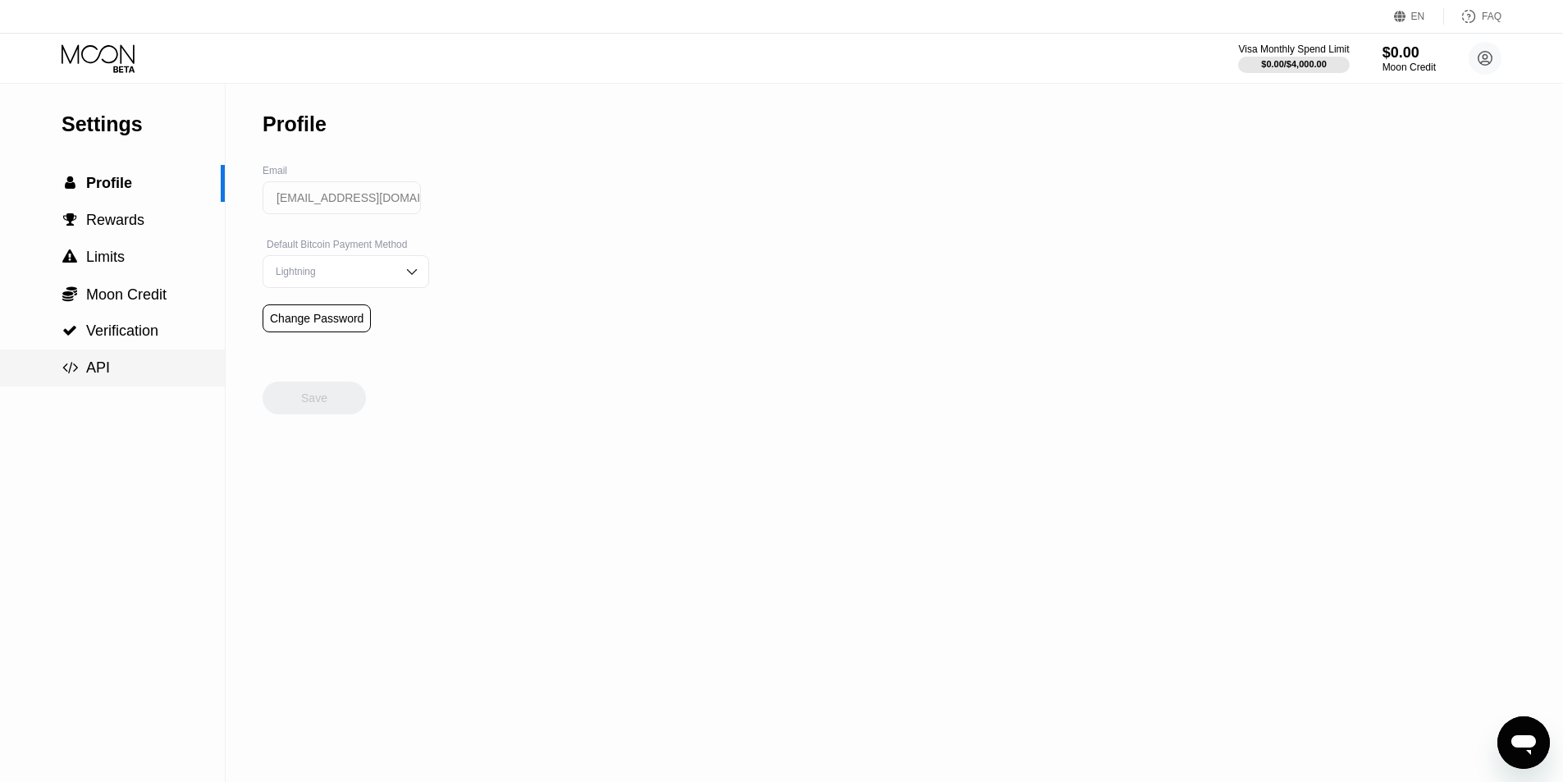
click at [122, 385] on div " API" at bounding box center [112, 368] width 225 height 37
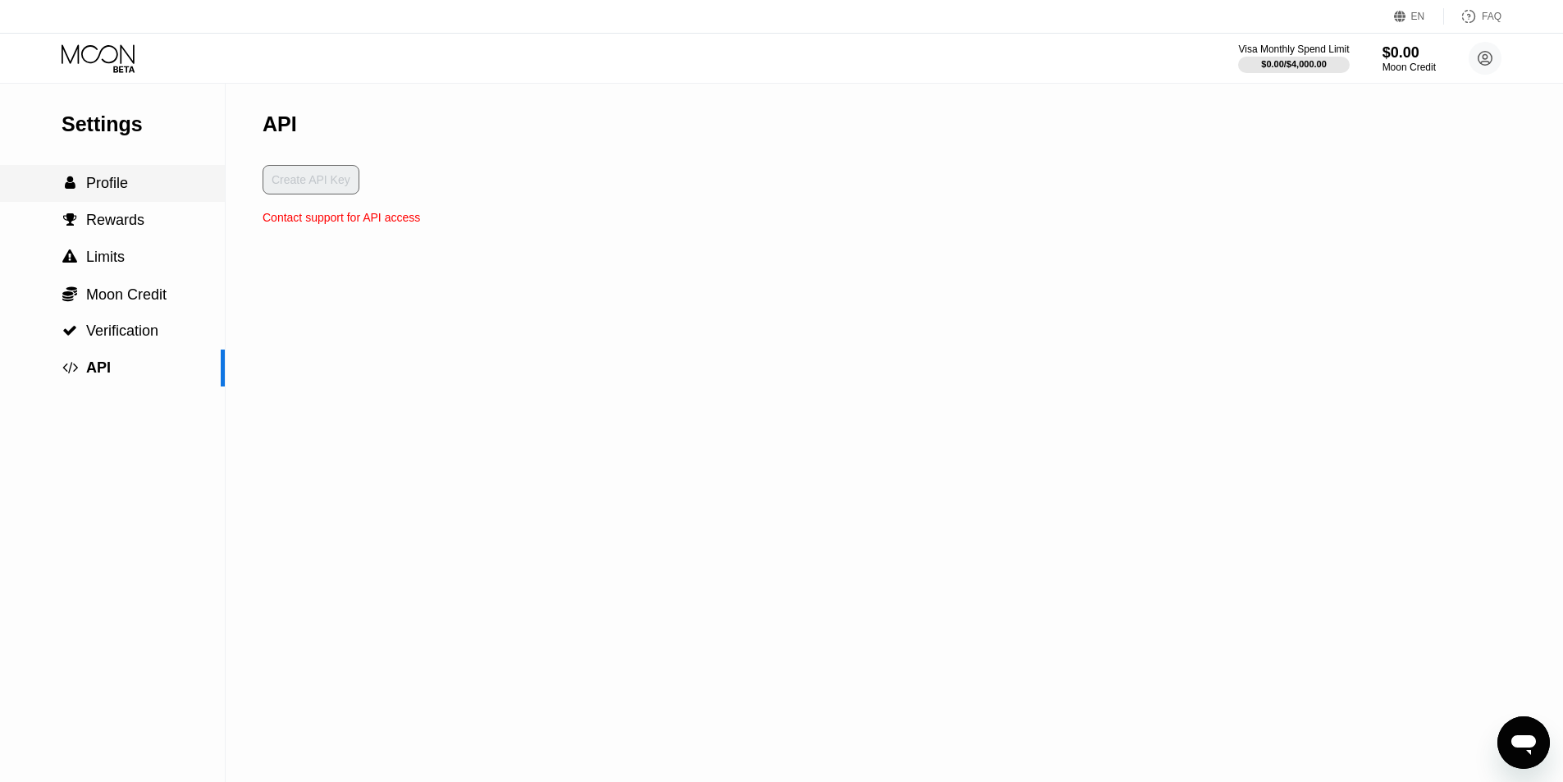
click at [111, 184] on span "Profile" at bounding box center [107, 183] width 42 height 16
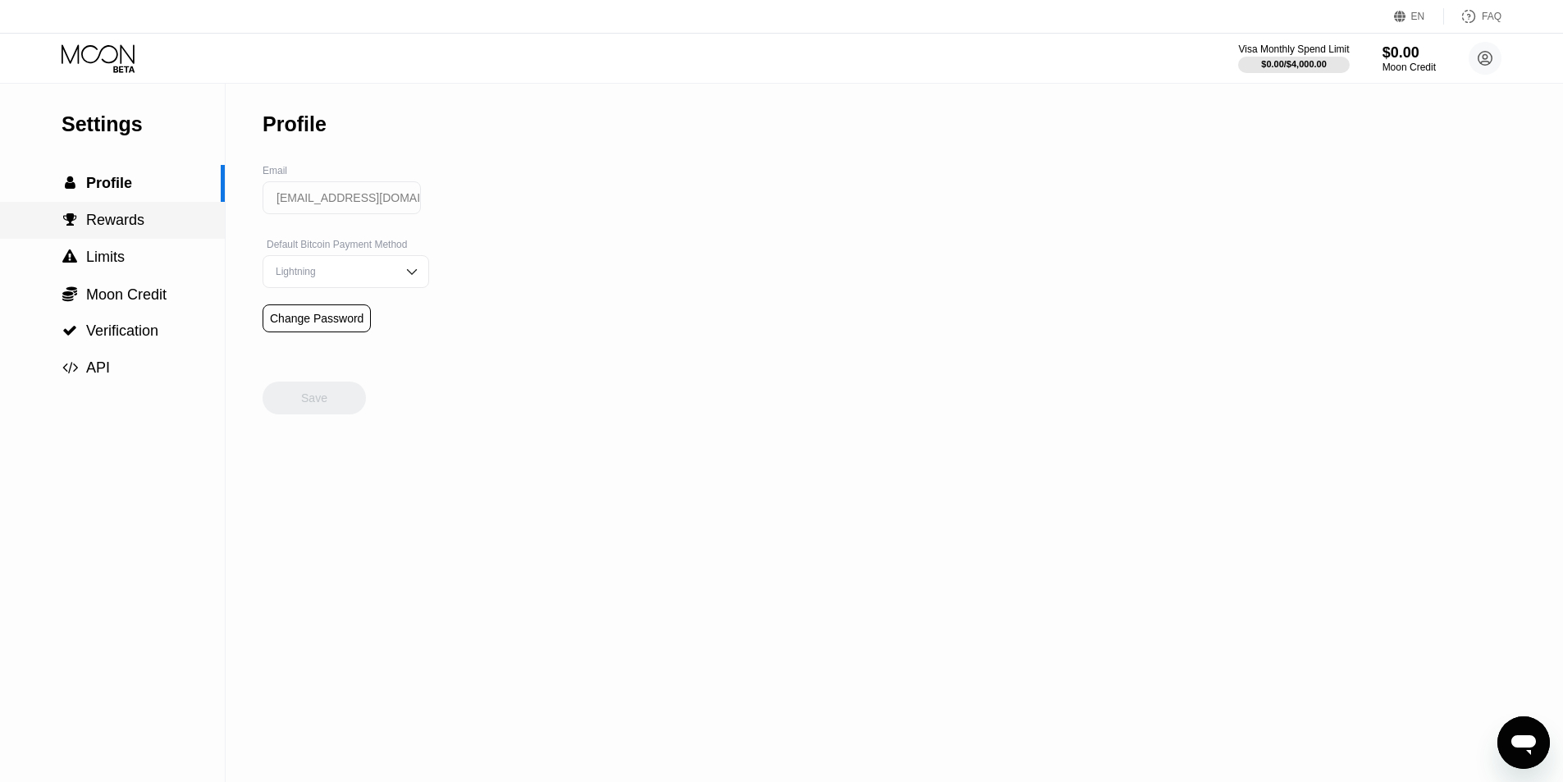
click at [100, 217] on span "Rewards" at bounding box center [115, 220] width 58 height 16
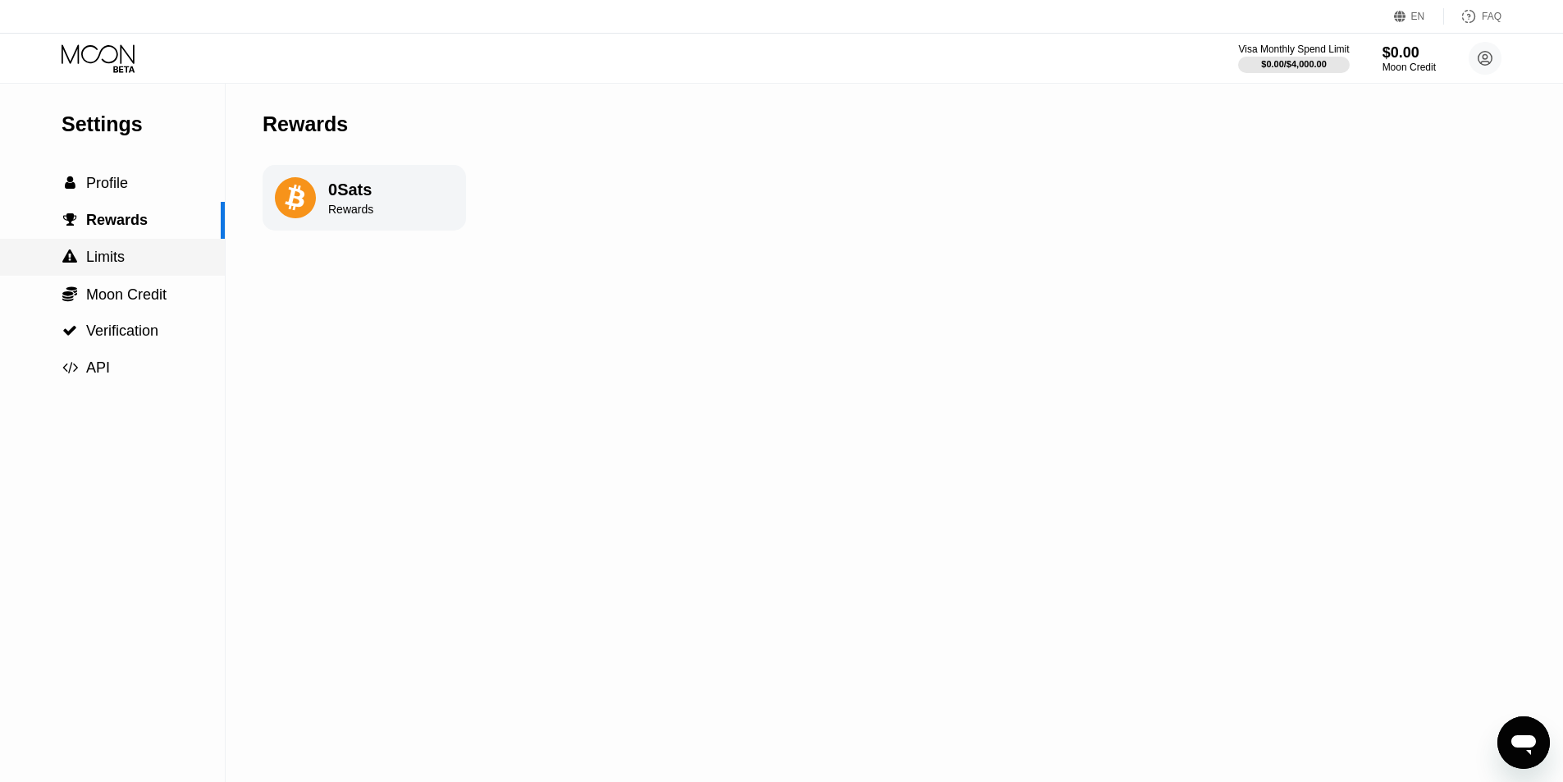
click at [125, 264] on div " Limits" at bounding box center [112, 257] width 225 height 17
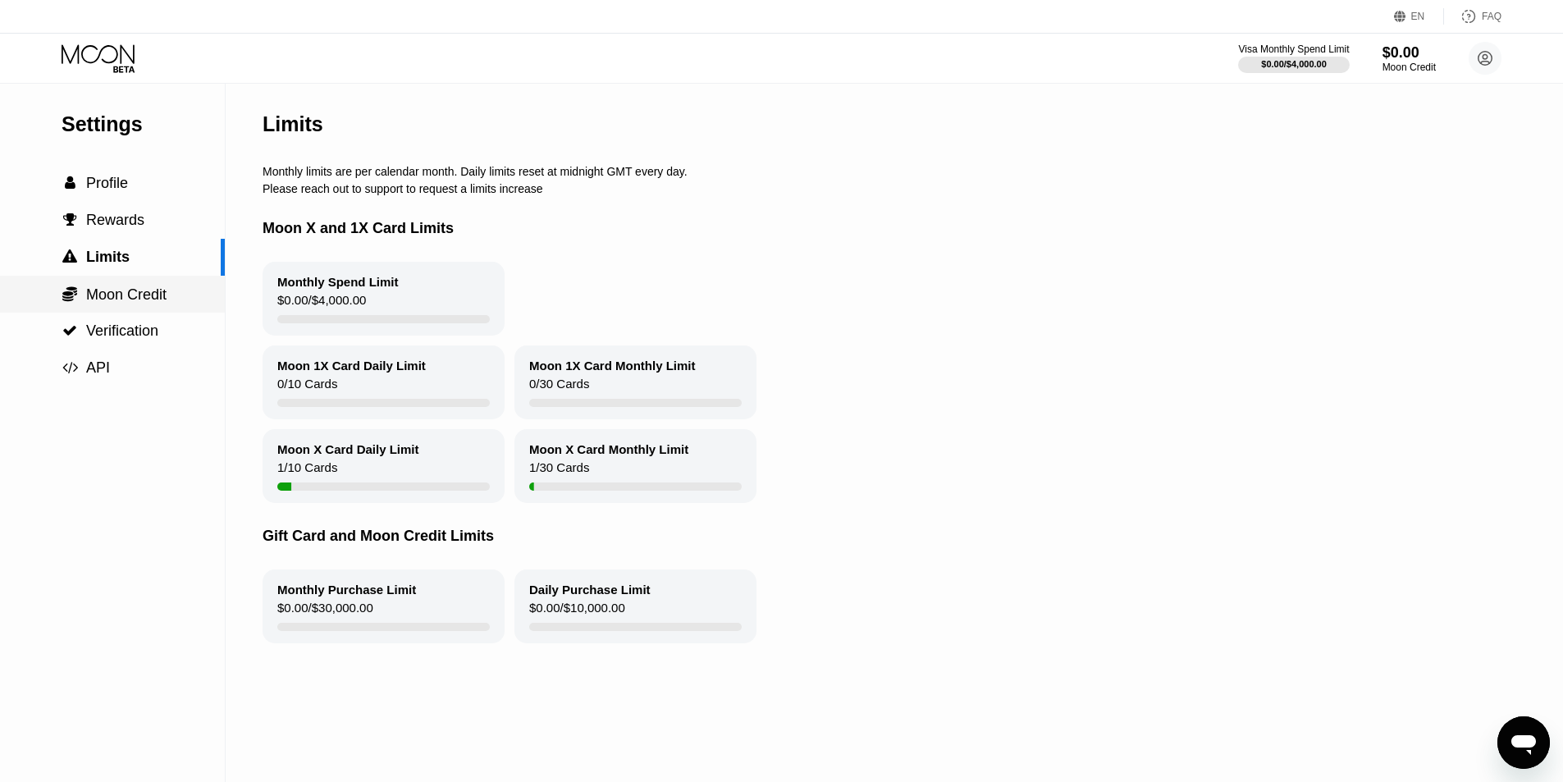
click at [110, 303] on span "Moon Credit" at bounding box center [126, 294] width 80 height 16
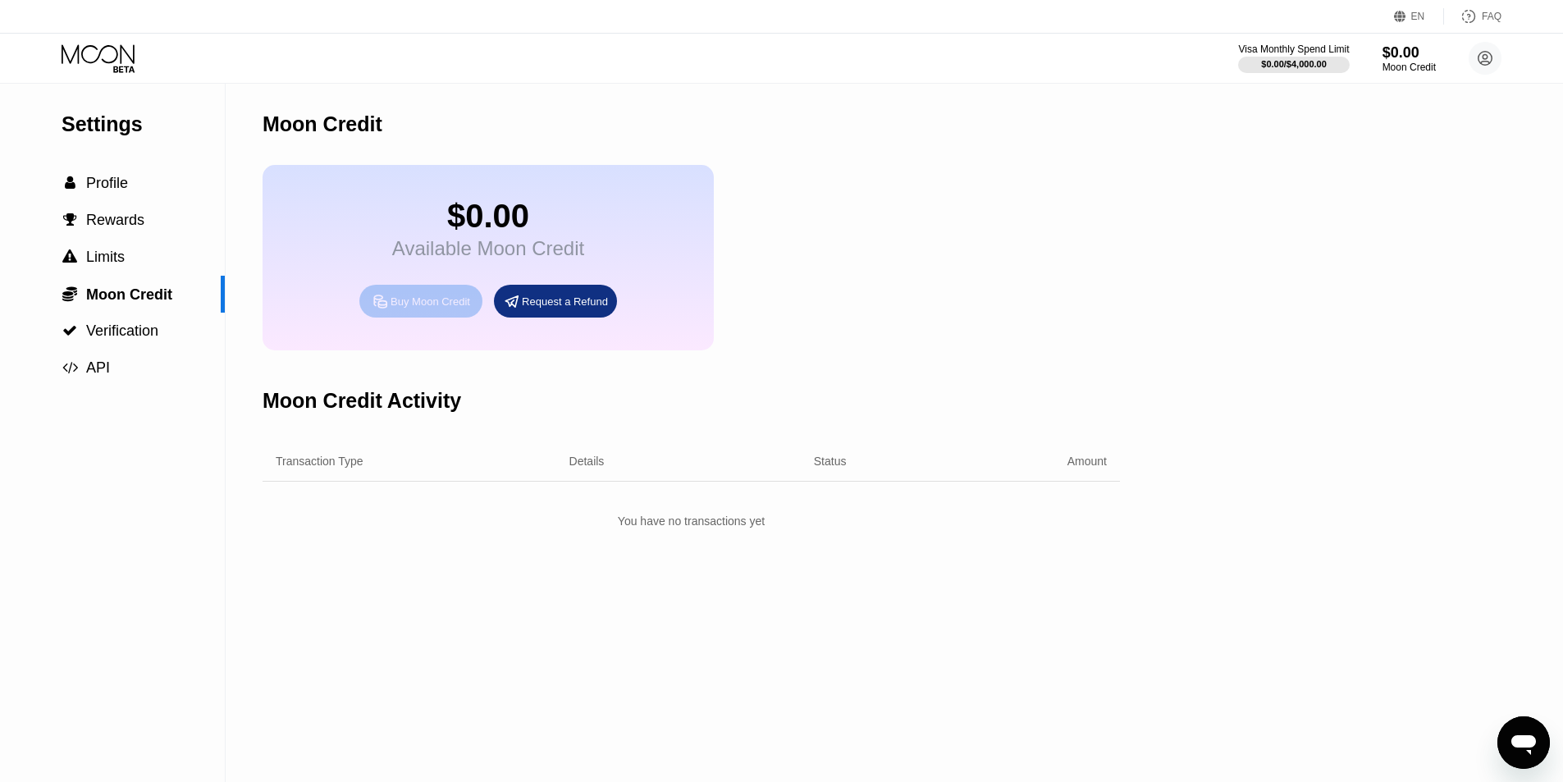
click at [394, 309] on div "Buy Moon Credit" at bounding box center [431, 302] width 80 height 14
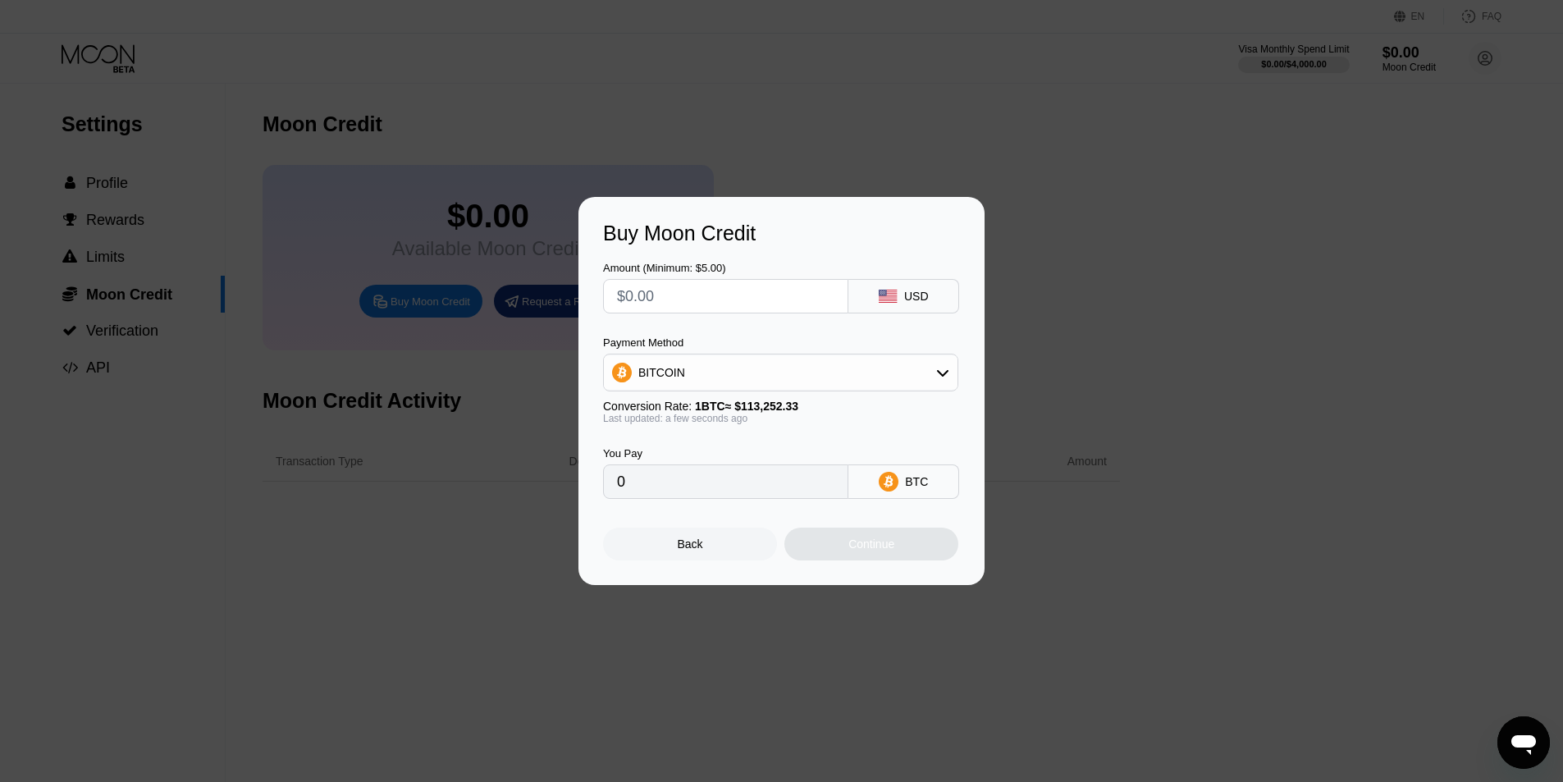
drag, startPoint x: 279, startPoint y: 379, endPoint x: 284, endPoint y: 358, distance: 21.9
click at [281, 377] on div "Buy Moon Credit Amount (Minimum: $5.00) USD Payment Method BITCOIN Conversion R…" at bounding box center [781, 391] width 1563 height 388
click at [670, 544] on div "Back" at bounding box center [690, 544] width 174 height 33
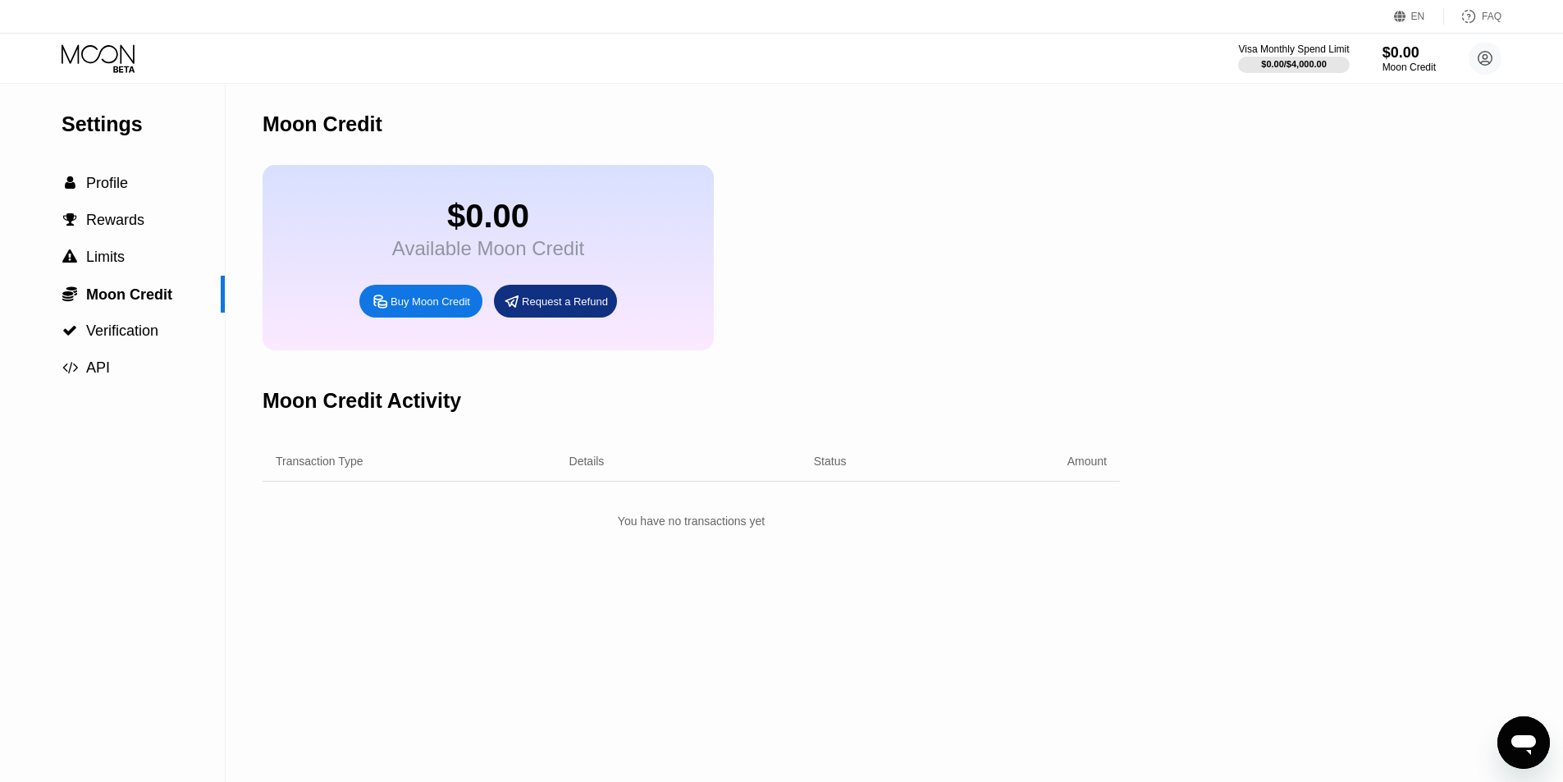
click at [106, 62] on icon at bounding box center [98, 53] width 73 height 19
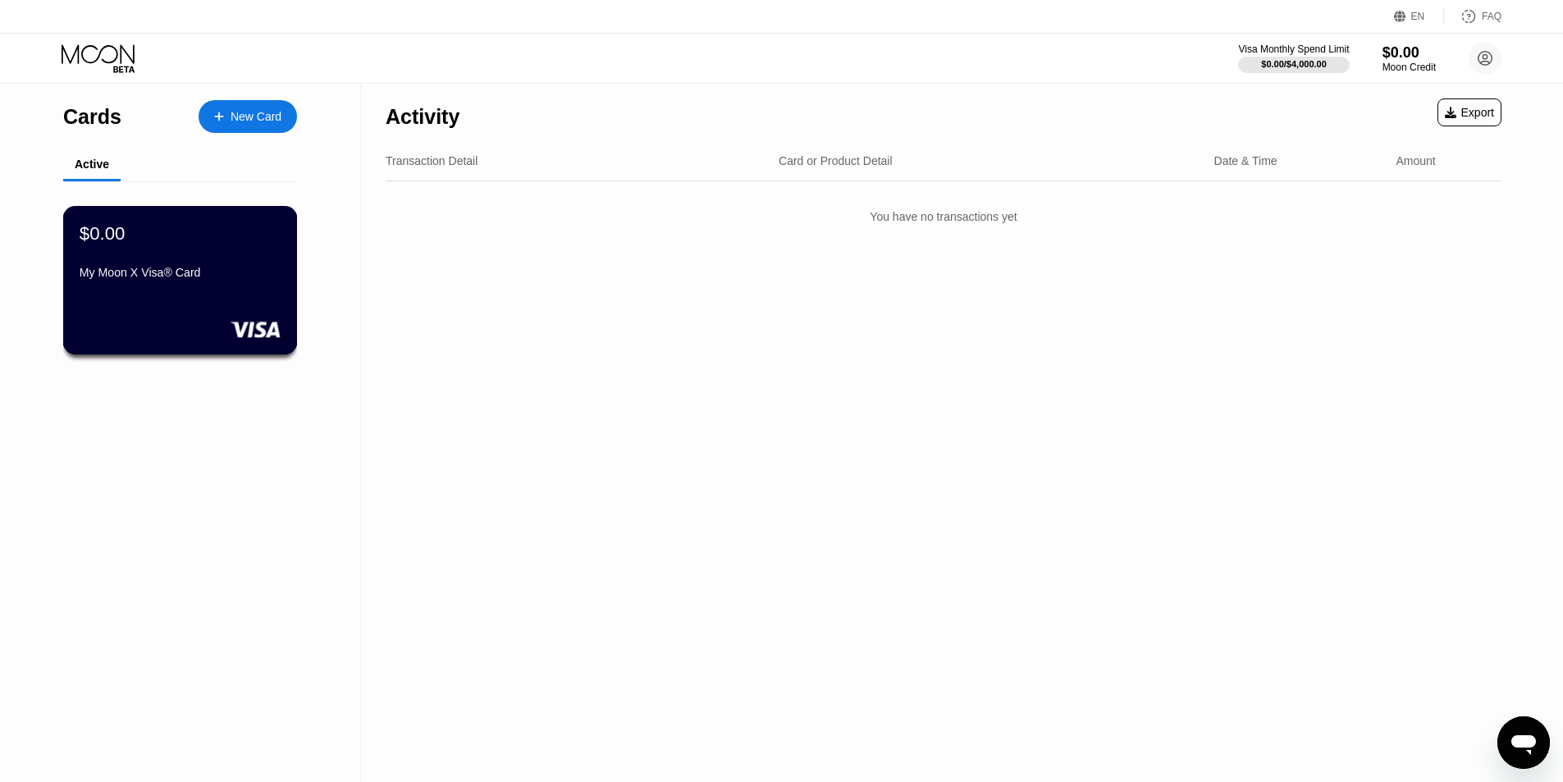
click at [118, 296] on div "$0.00 My Moon X Visa® Card" at bounding box center [180, 280] width 235 height 149
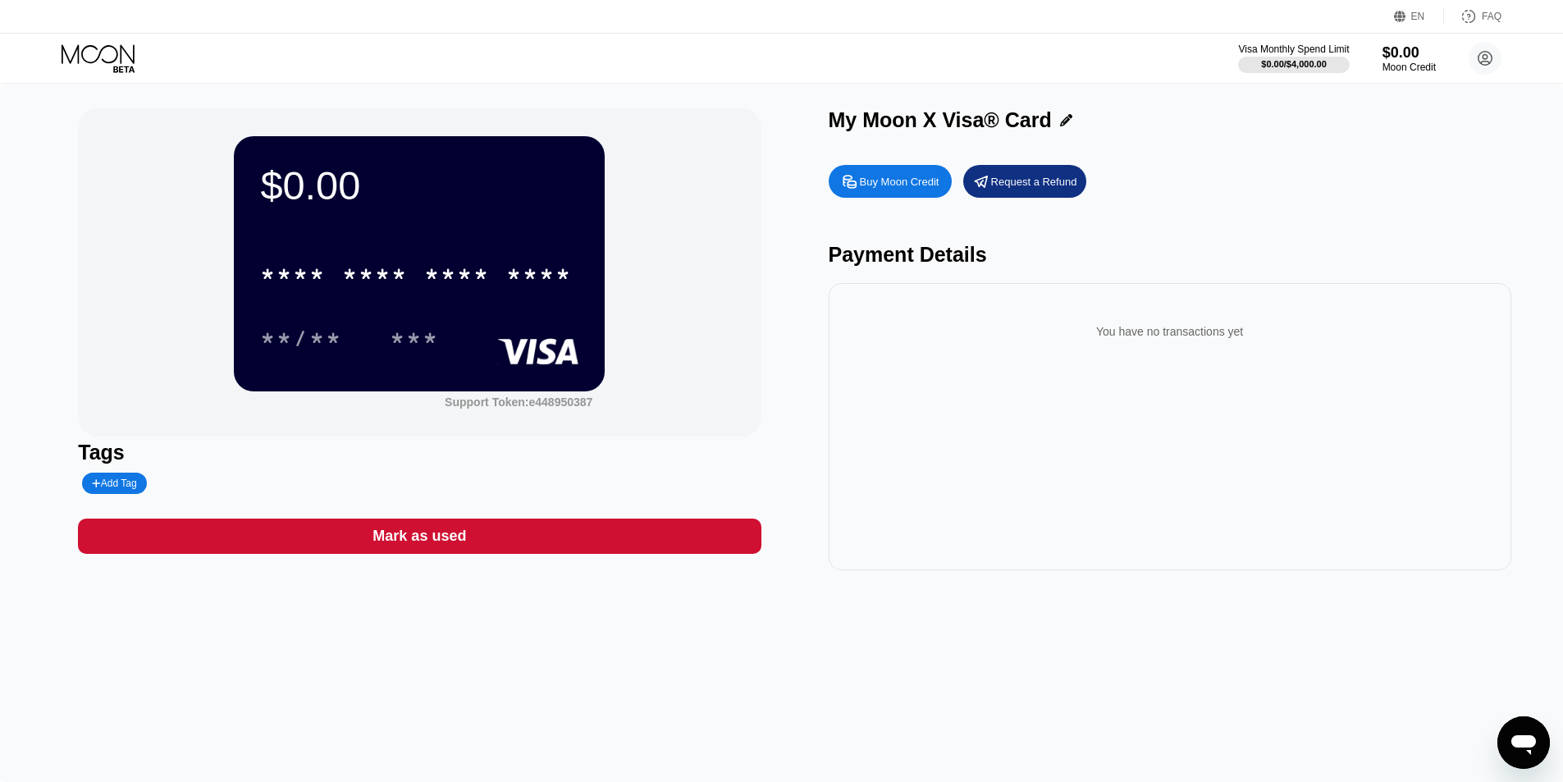
click at [107, 49] on icon at bounding box center [100, 58] width 76 height 29
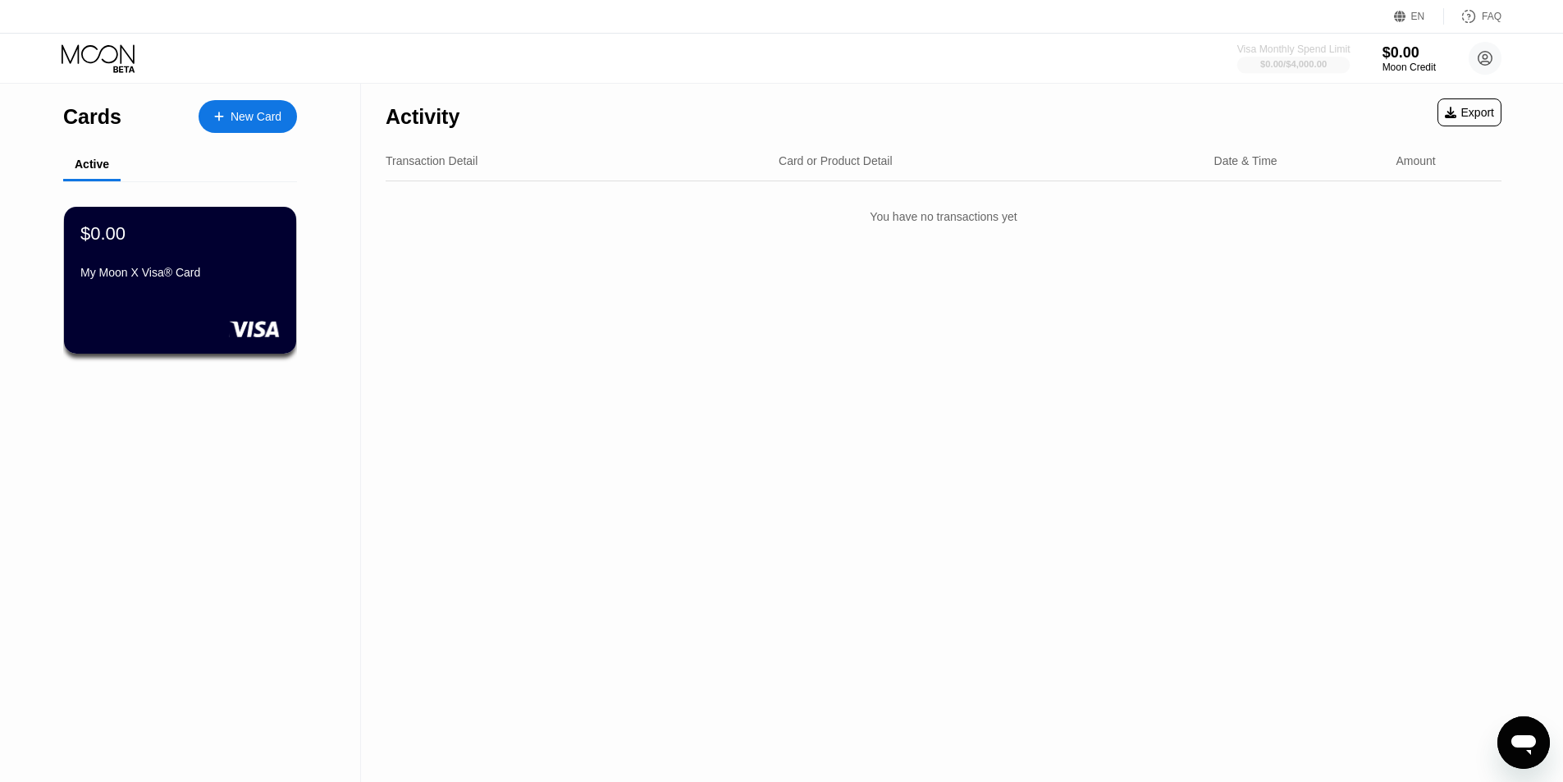
click at [1283, 46] on div "Visa Monthly Spend Limit" at bounding box center [1294, 48] width 113 height 11
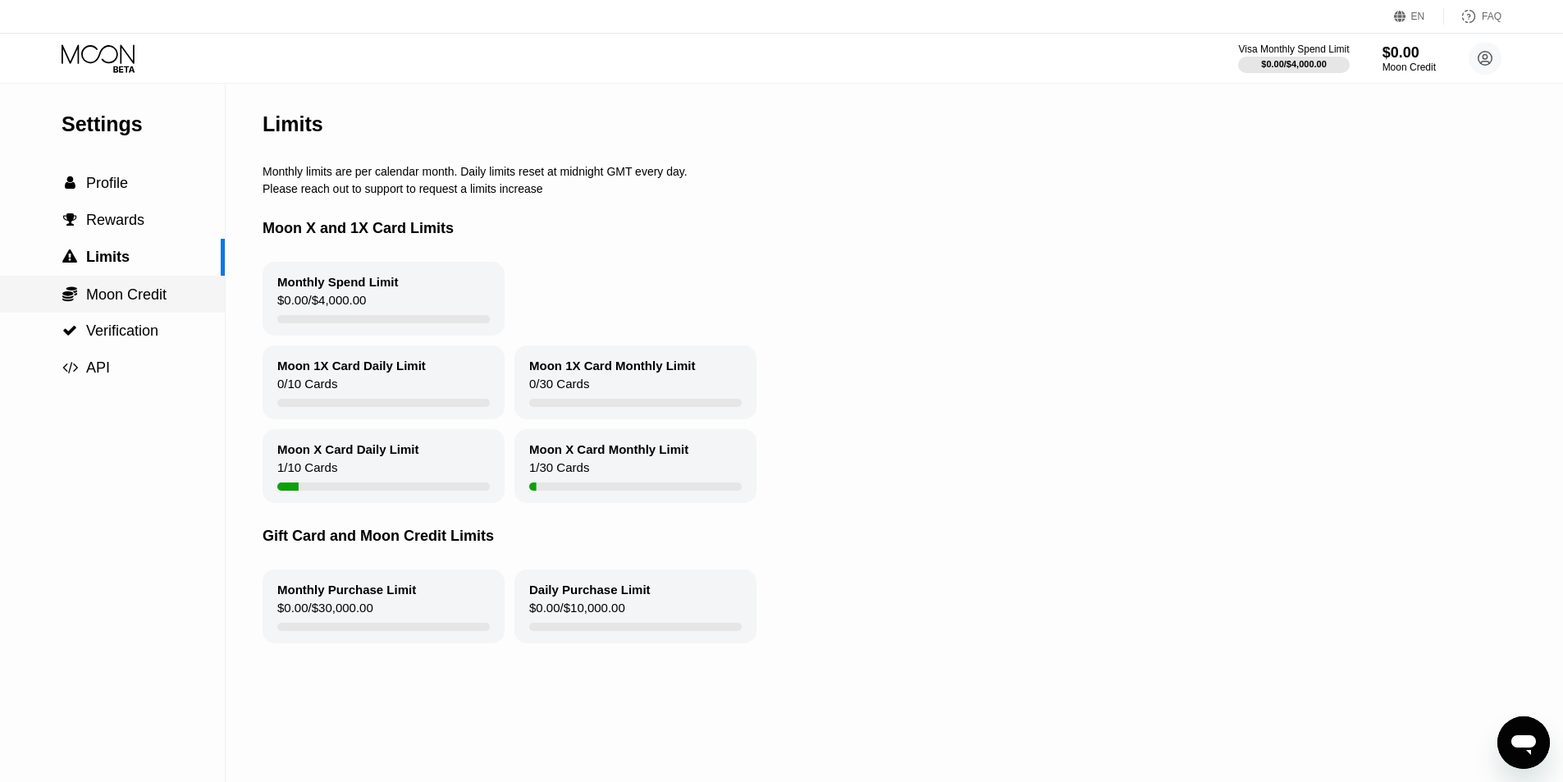
click at [127, 295] on span "Moon Credit" at bounding box center [126, 294] width 80 height 16
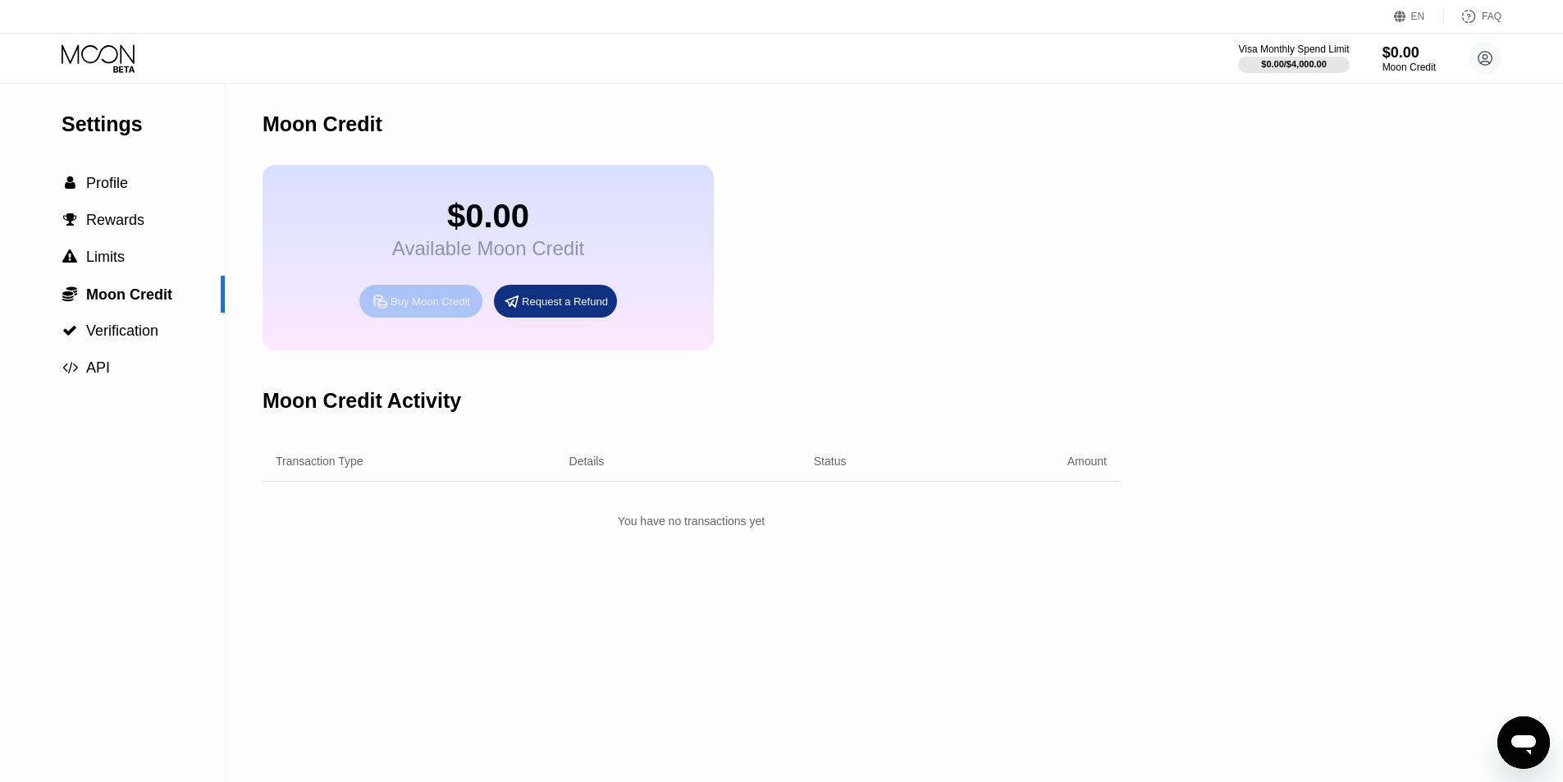
click at [411, 309] on div "Buy Moon Credit" at bounding box center [431, 302] width 80 height 14
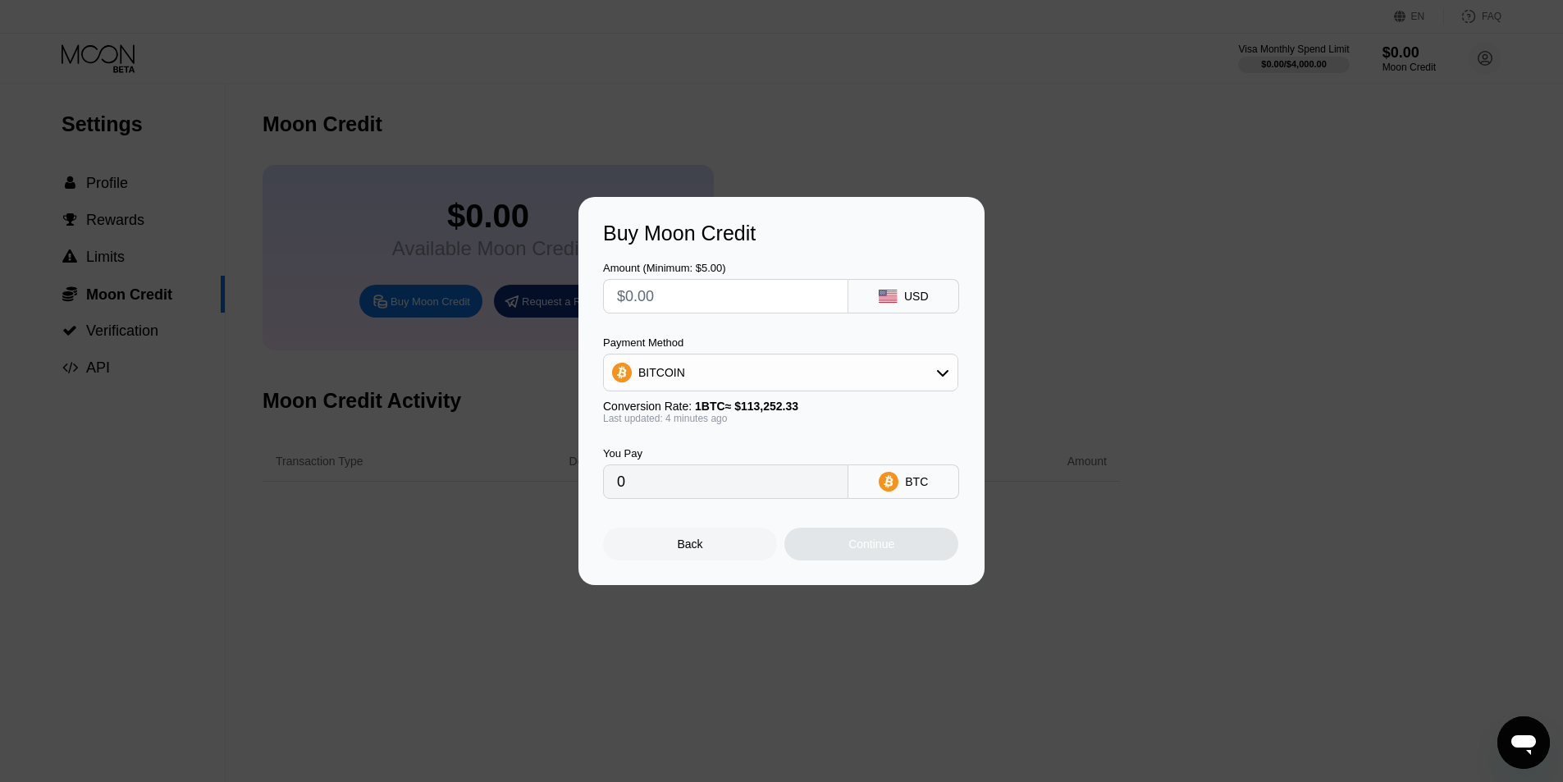
click at [1111, 299] on div "Buy Moon Credit Amount (Minimum: $5.00) USD Payment Method BITCOIN Conversion R…" at bounding box center [781, 391] width 1563 height 388
drag, startPoint x: 670, startPoint y: 547, endPoint x: 639, endPoint y: 556, distance: 32.7
click at [670, 547] on div "Back" at bounding box center [690, 544] width 174 height 33
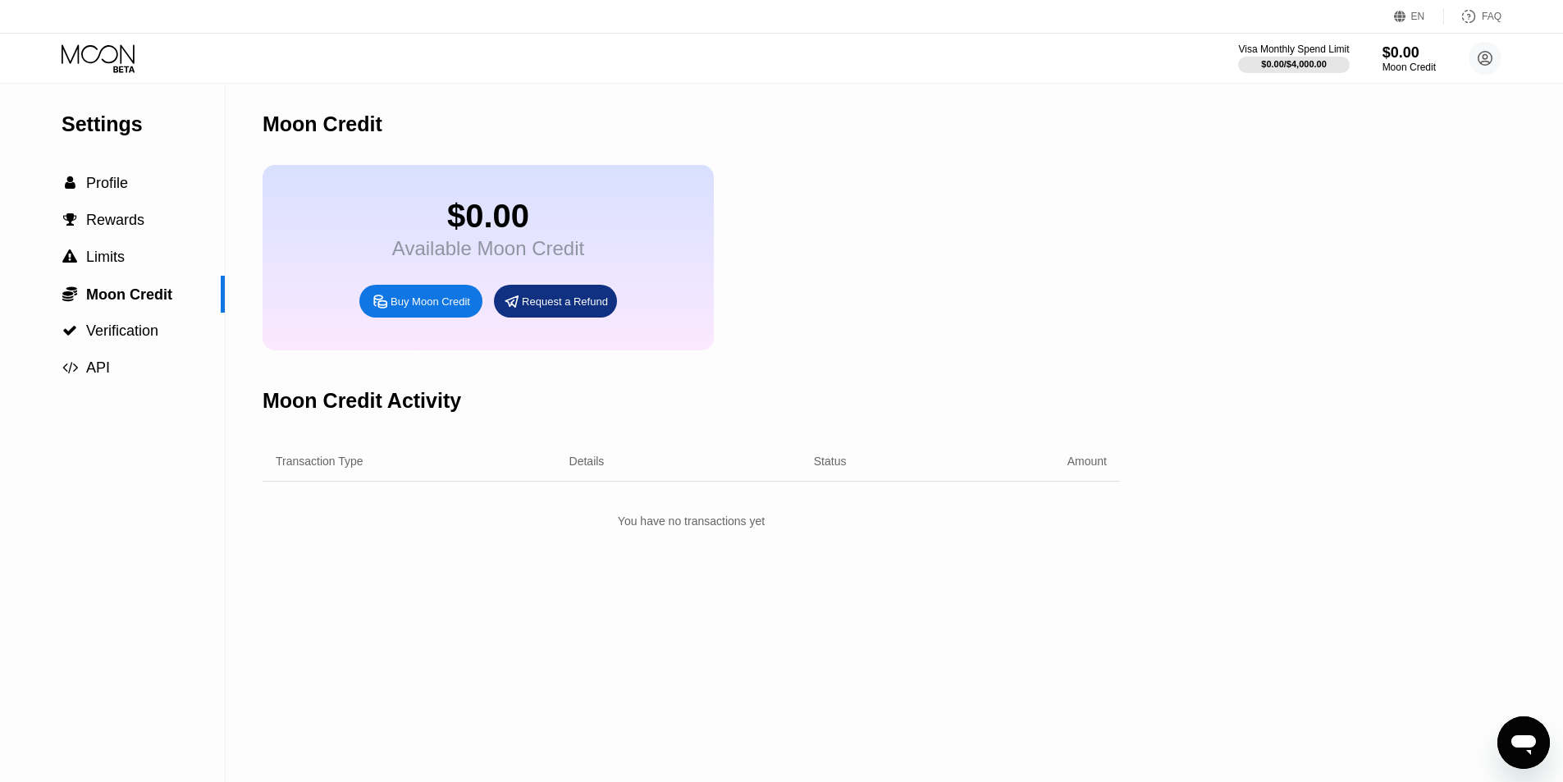
click at [422, 309] on div "Buy Moon Credit" at bounding box center [431, 302] width 80 height 14
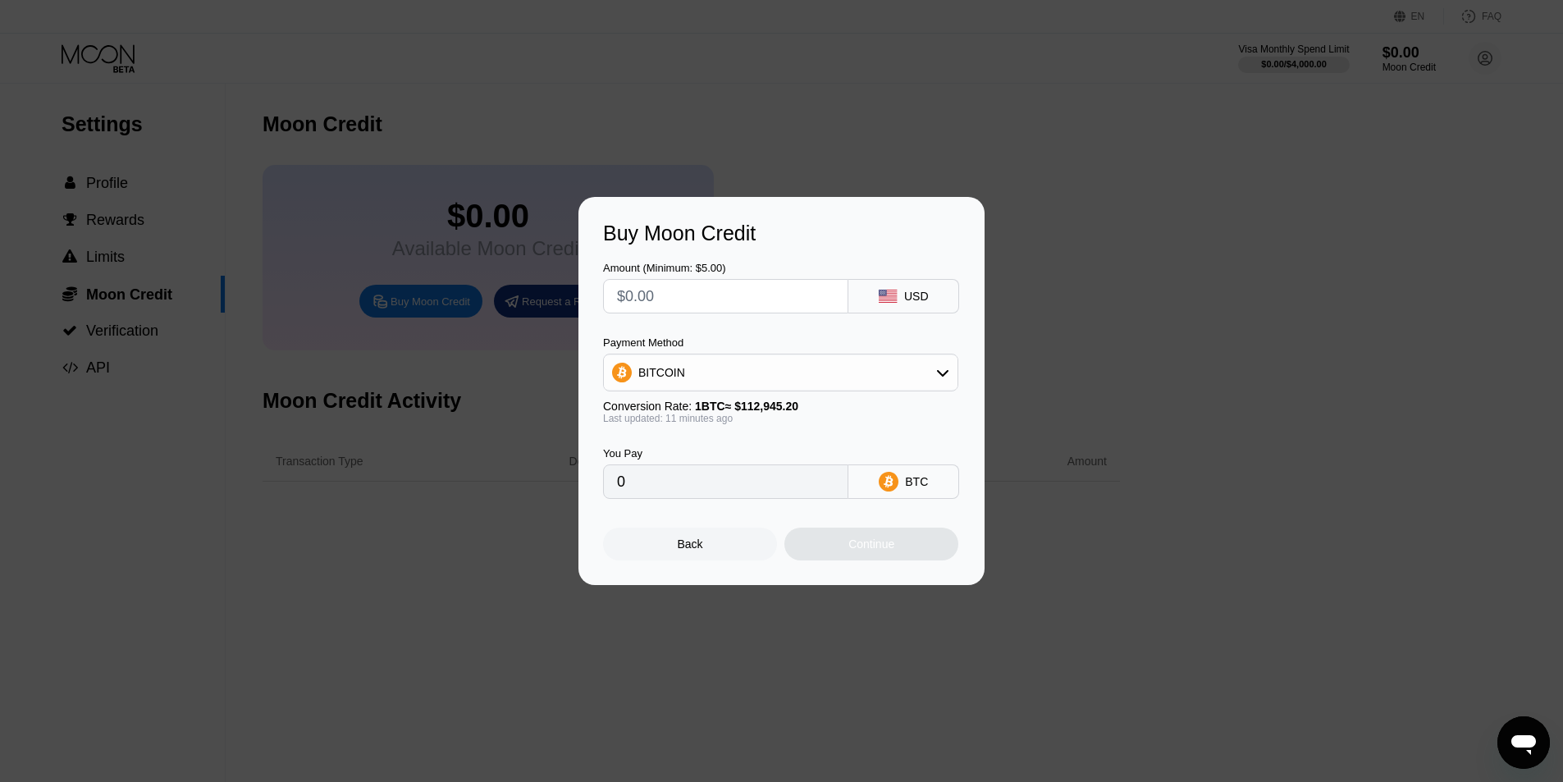
click at [844, 371] on div "BITCOIN" at bounding box center [781, 372] width 354 height 33
drag, startPoint x: 705, startPoint y: 477, endPoint x: 692, endPoint y: 492, distance: 19.8
click at [705, 478] on input "0" at bounding box center [725, 481] width 217 height 33
click at [692, 492] on input "0" at bounding box center [725, 481] width 217 height 33
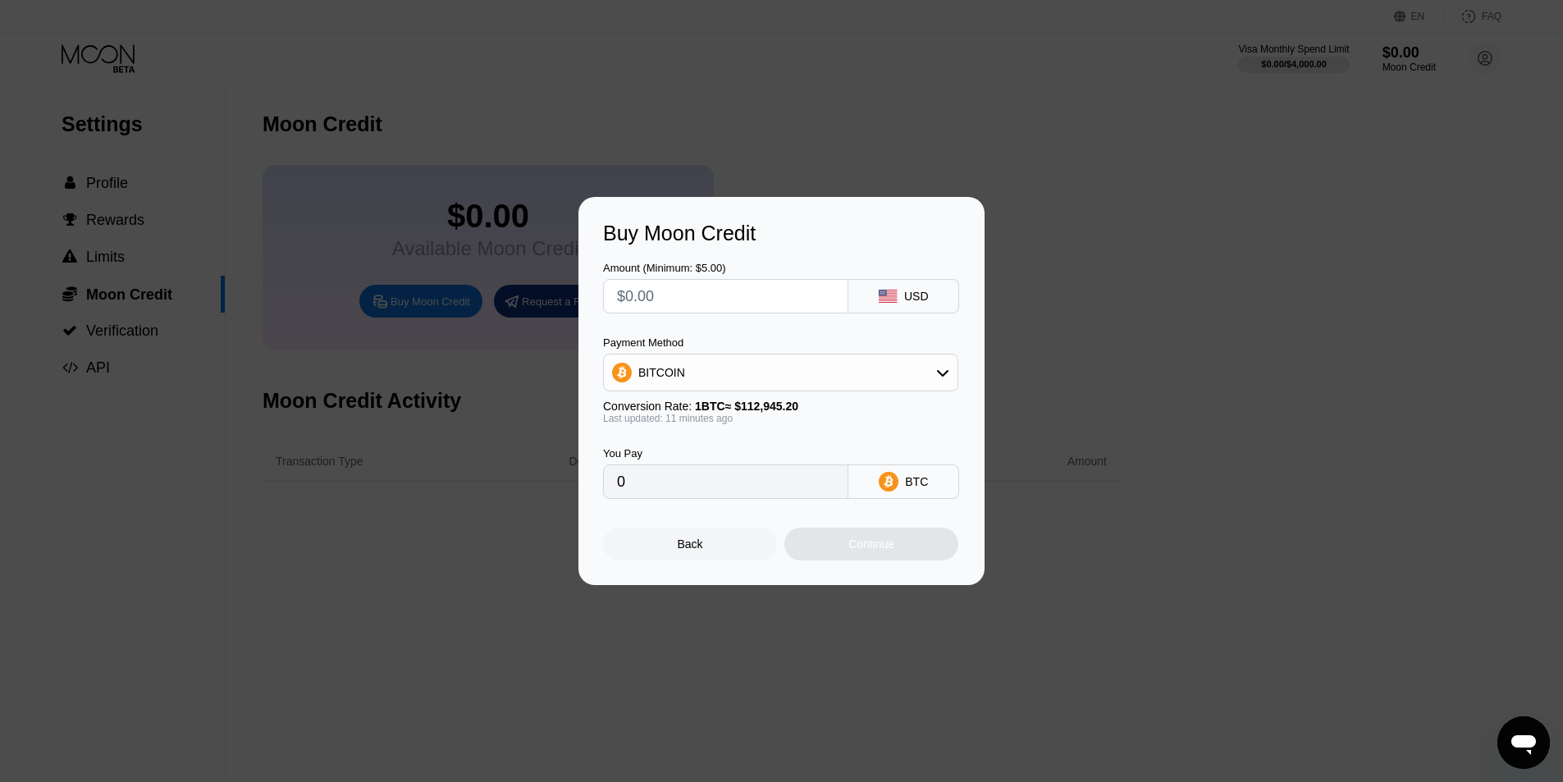
click at [692, 492] on input "0" at bounding box center [725, 481] width 217 height 33
drag, startPoint x: 687, startPoint y: 291, endPoint x: 501, endPoint y: 272, distance: 187.2
click at [502, 272] on div "Buy Moon Credit Amount (Minimum: $5.00) USD Payment Method BITCOIN Conversion R…" at bounding box center [781, 391] width 1563 height 388
type input "$1"
type input "0.00000886"
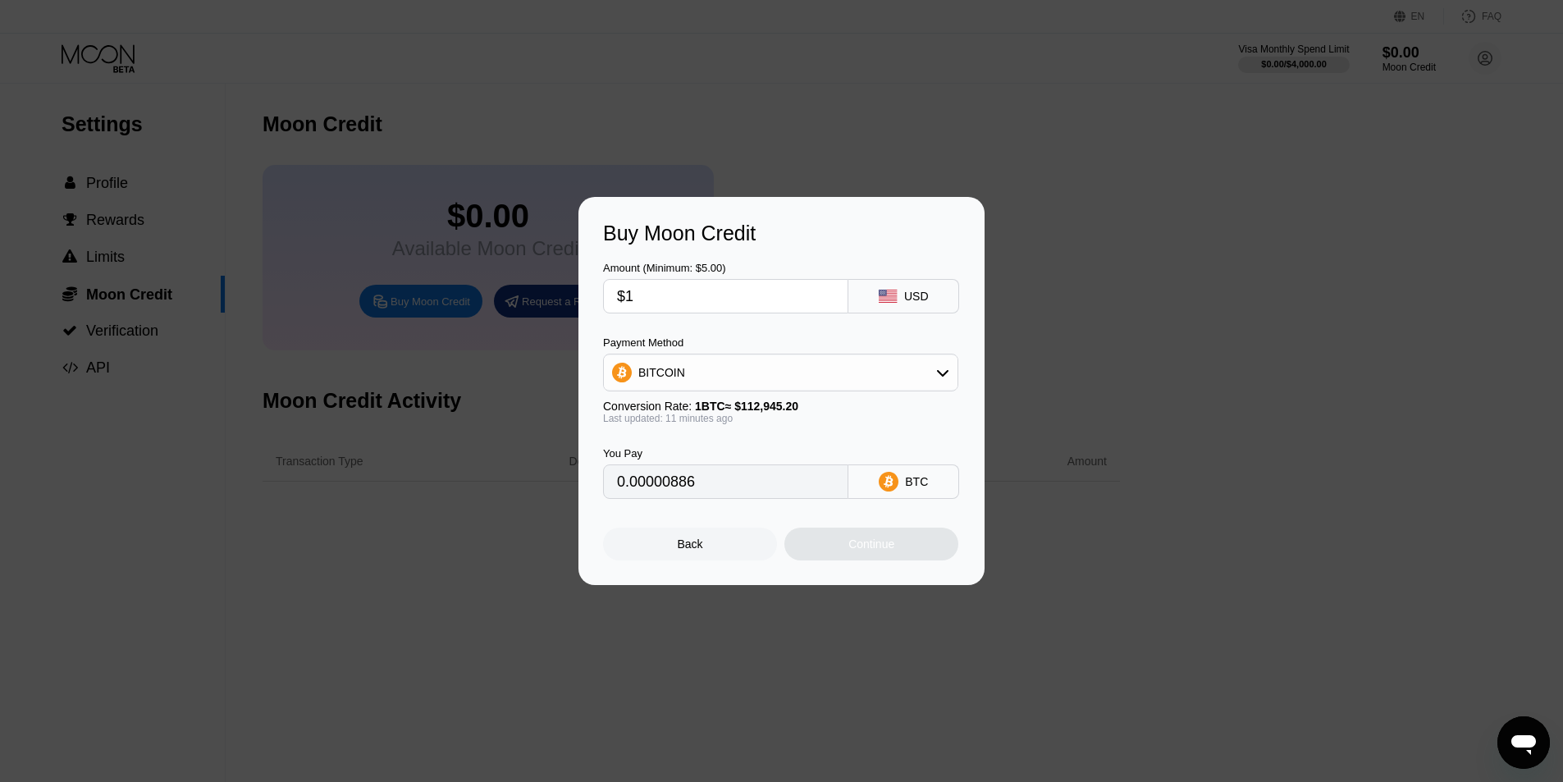
type input "$15"
type input "0.00013283"
type input "$15"
click at [879, 547] on div "Continue" at bounding box center [872, 544] width 46 height 13
type input "0.00013289"
